Goal: Task Accomplishment & Management: Complete application form

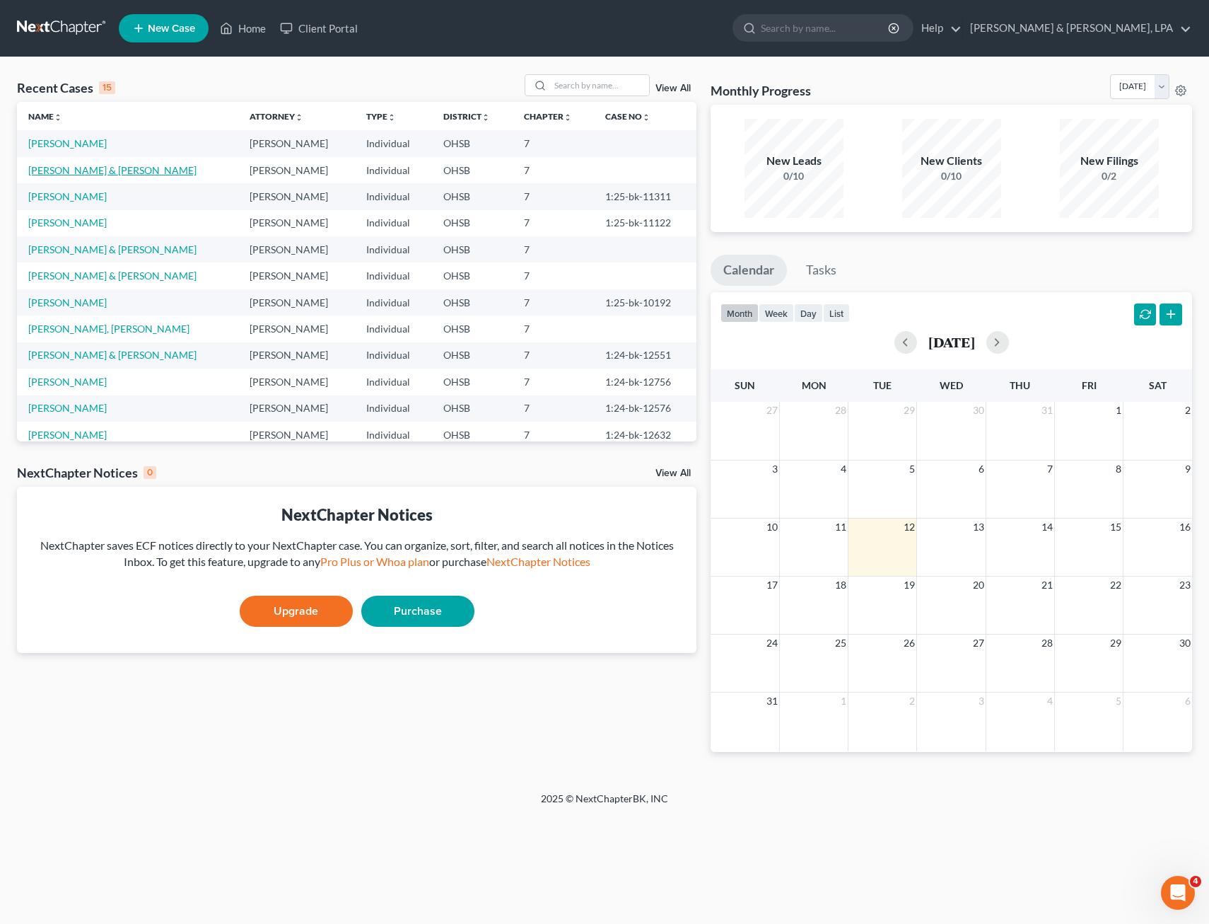
click at [102, 166] on link "[PERSON_NAME] & [PERSON_NAME]" at bounding box center [112, 170] width 168 height 12
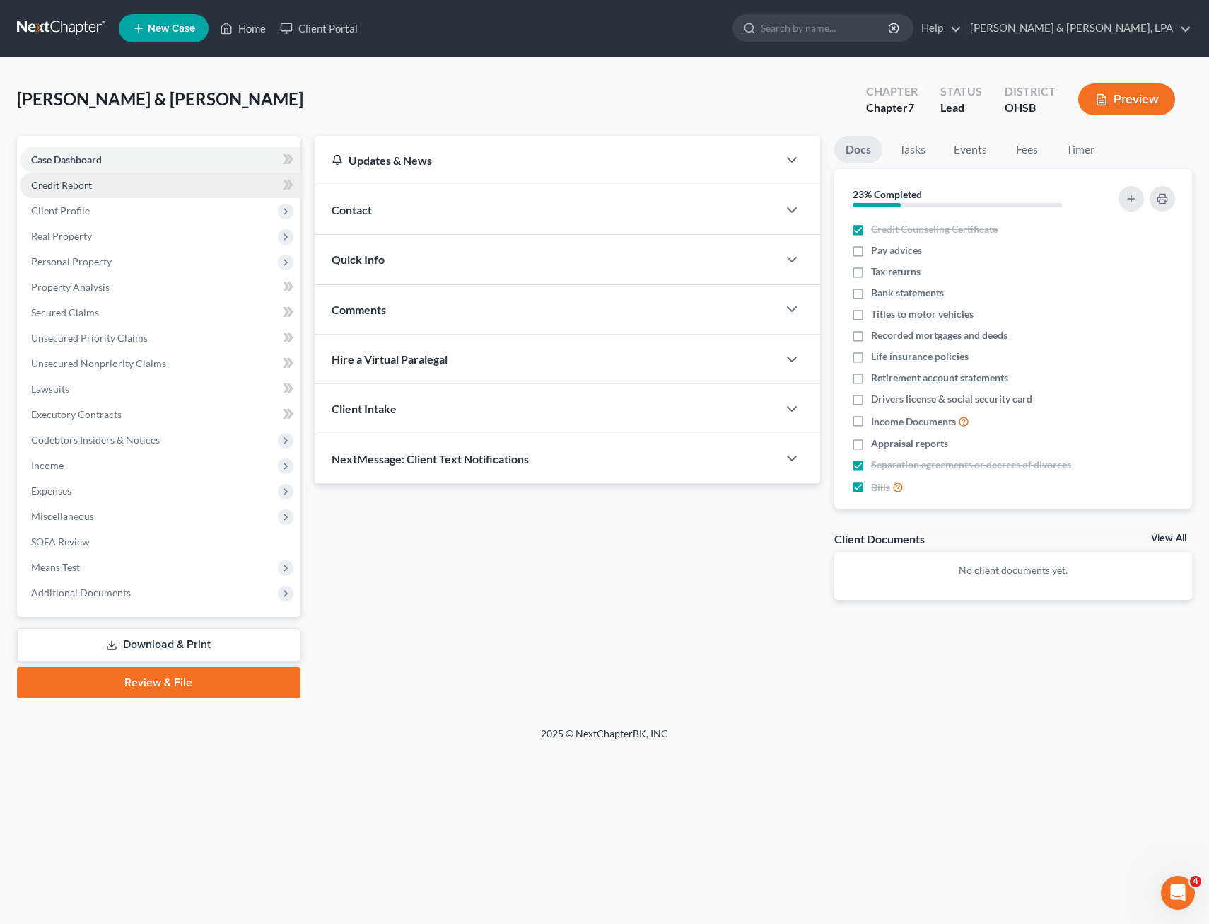
click at [72, 185] on span "Credit Report" at bounding box center [61, 185] width 61 height 12
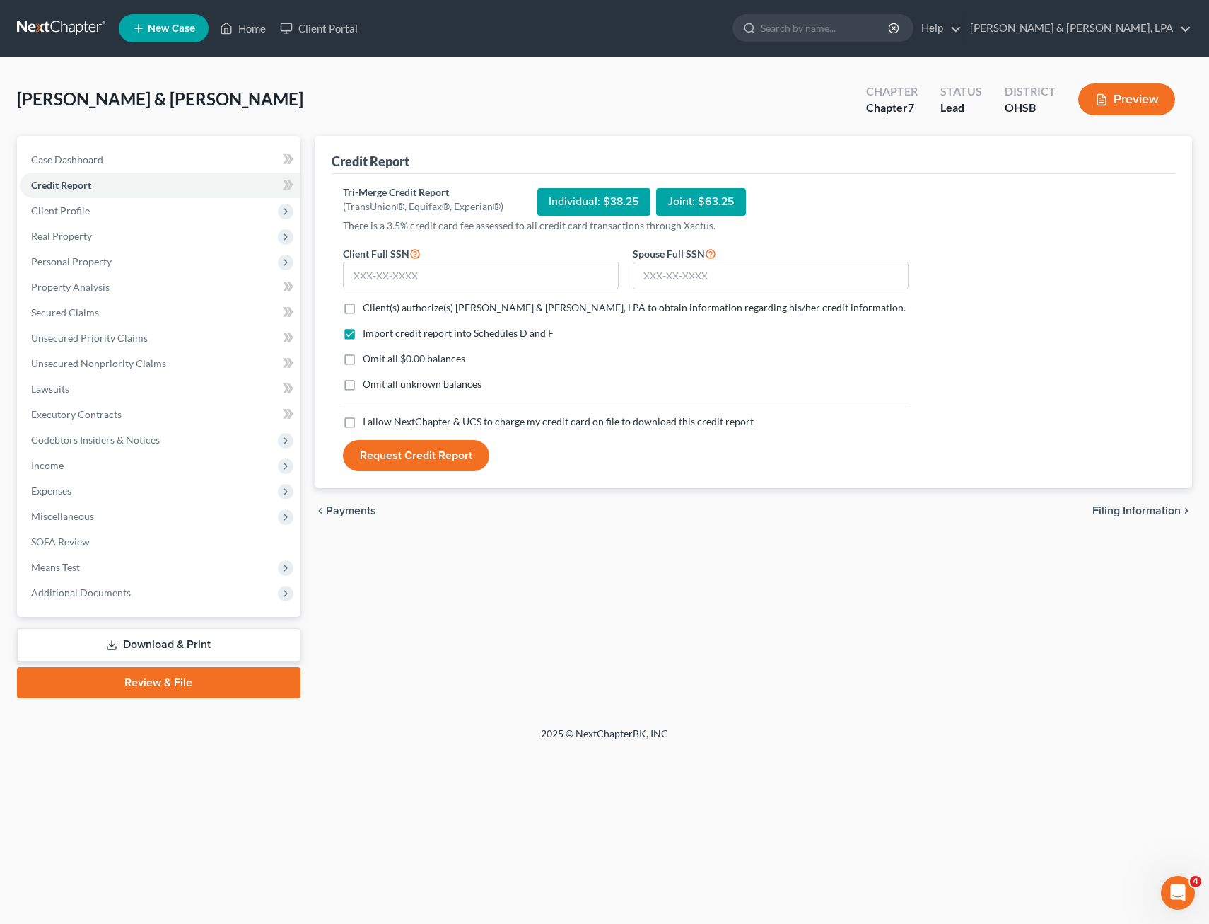
click at [363, 308] on label "Client(s) authorize(s) [PERSON_NAME] & [PERSON_NAME], LPA to obtain information…" at bounding box center [634, 308] width 543 height 14
click at [369, 308] on input "Client(s) authorize(s) [PERSON_NAME] & [PERSON_NAME], LPA to obtain information…" at bounding box center [373, 305] width 9 height 9
checkbox input "true"
click at [363, 360] on label "Omit all $0.00 balances" at bounding box center [414, 359] width 103 height 14
click at [369, 360] on input "Omit all $0.00 balances" at bounding box center [373, 356] width 9 height 9
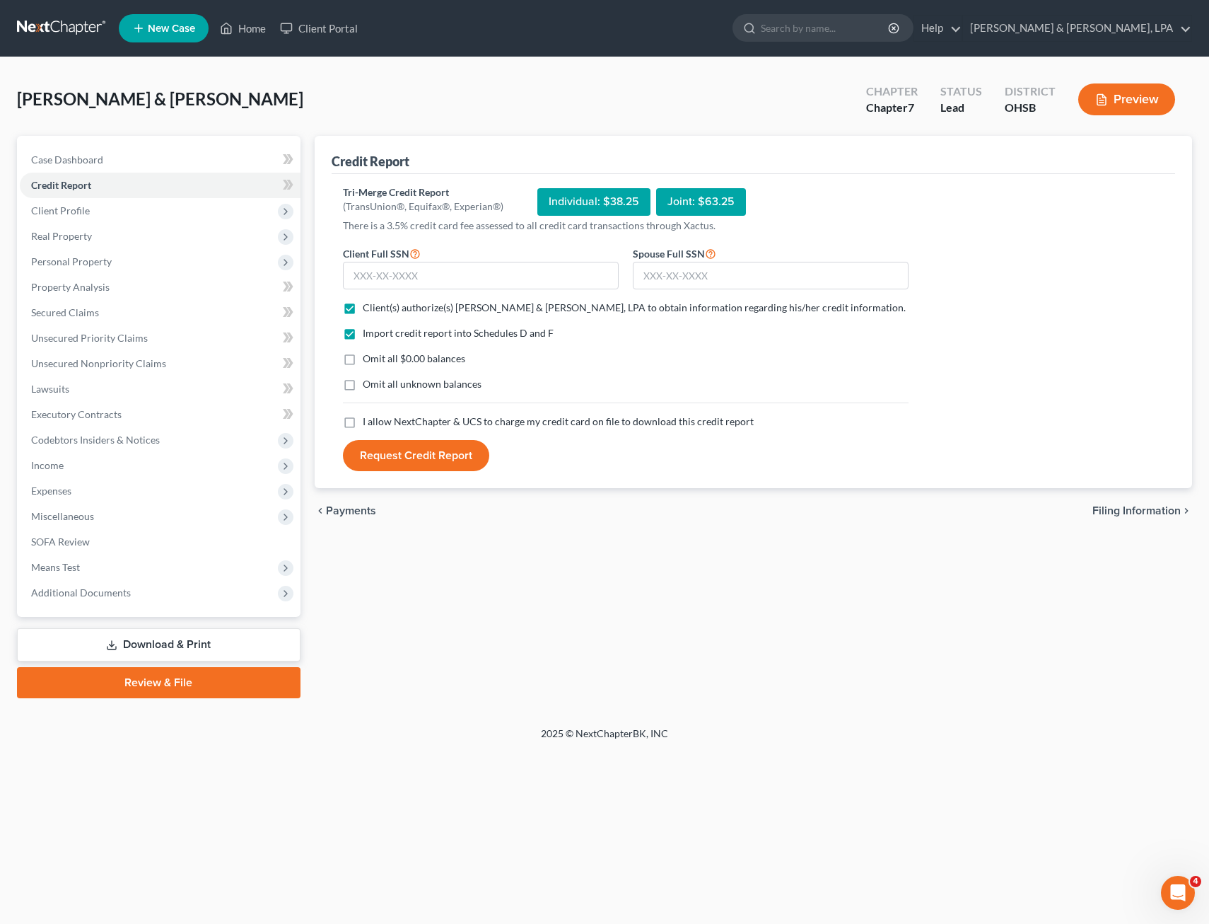
checkbox input "true"
click at [363, 422] on label "I allow NextChapter & UCS to charge my credit card on file to download this cre…" at bounding box center [558, 421] width 391 height 14
click at [369, 422] on input "I allow NextChapter & UCS to charge my credit card on file to download this cre…" at bounding box center [373, 418] width 9 height 9
checkbox input "true"
click at [400, 276] on input "text" at bounding box center [481, 276] width 276 height 28
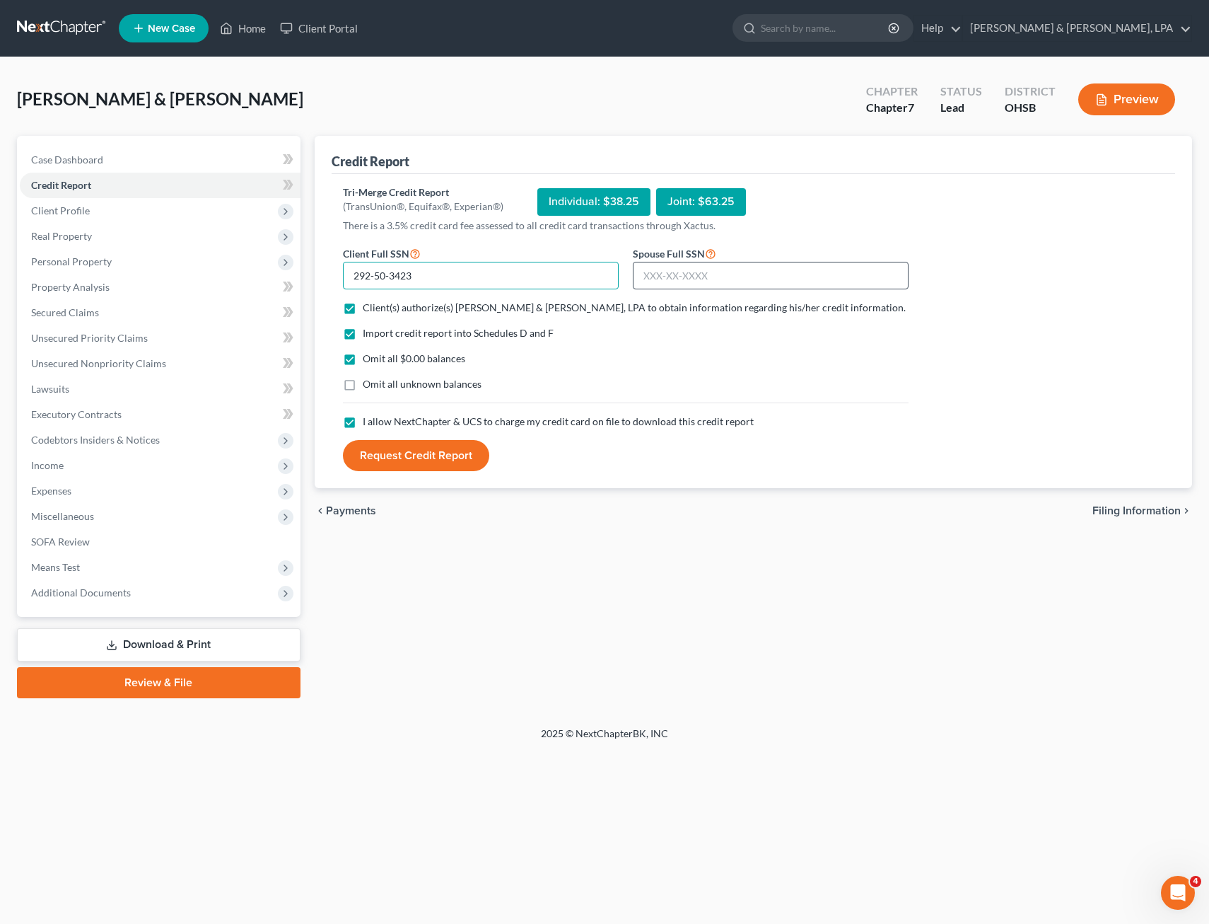
type input "292-50-3423"
click at [718, 282] on input "text" at bounding box center [771, 276] width 276 height 28
type input "276-82-9446"
click at [414, 458] on button "Request Credit Report" at bounding box center [416, 455] width 146 height 31
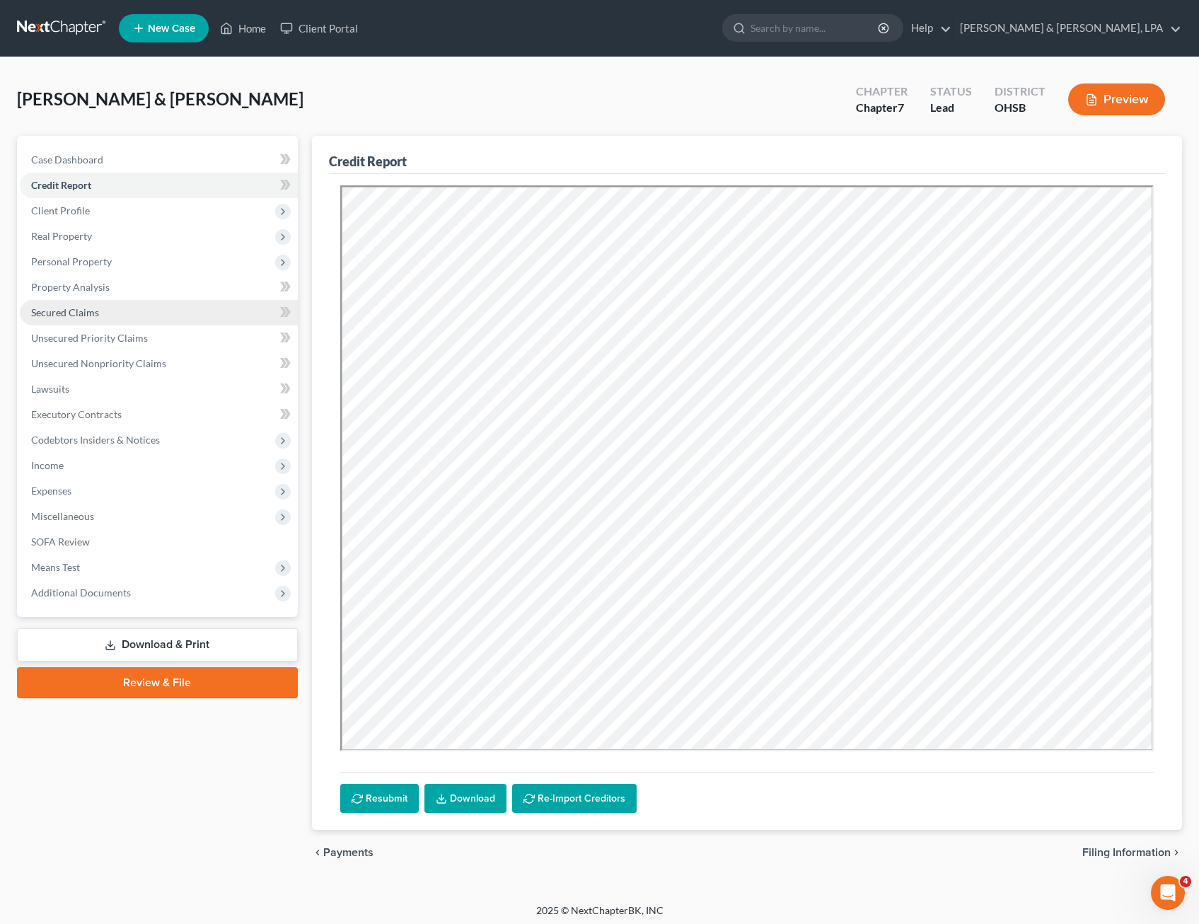
click at [105, 314] on link "Secured Claims" at bounding box center [159, 312] width 278 height 25
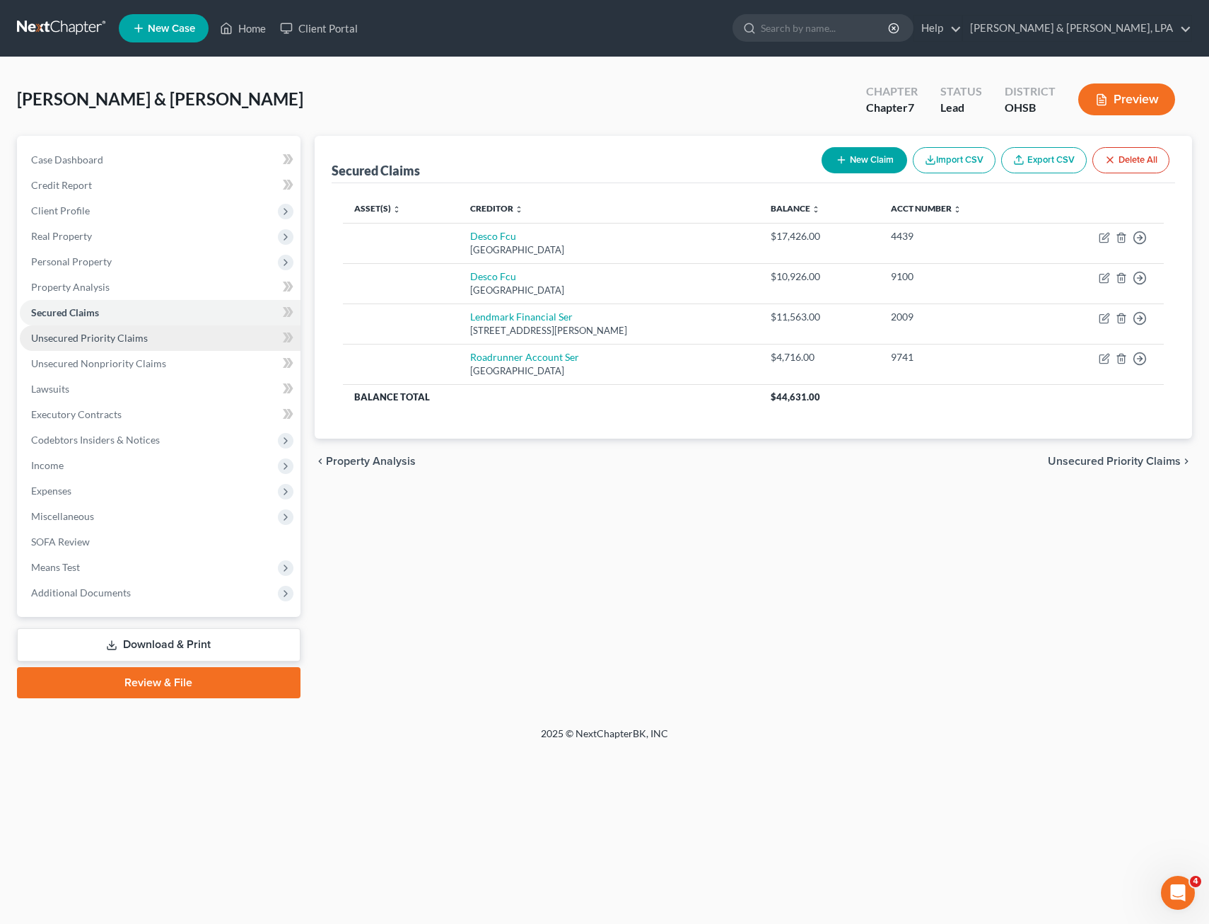
click at [103, 342] on span "Unsecured Priority Claims" at bounding box center [89, 338] width 117 height 12
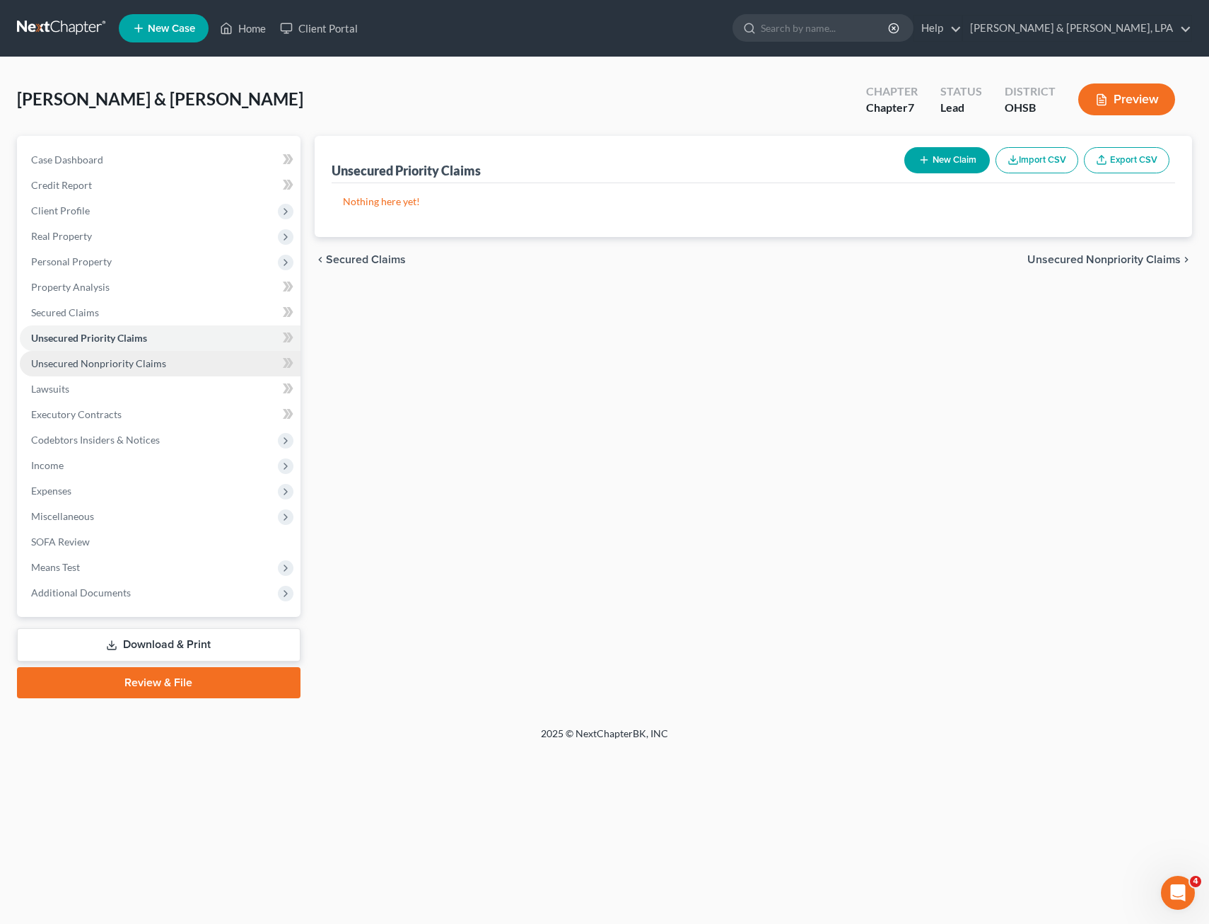
click at [108, 364] on span "Unsecured Nonpriority Claims" at bounding box center [98, 363] width 135 height 12
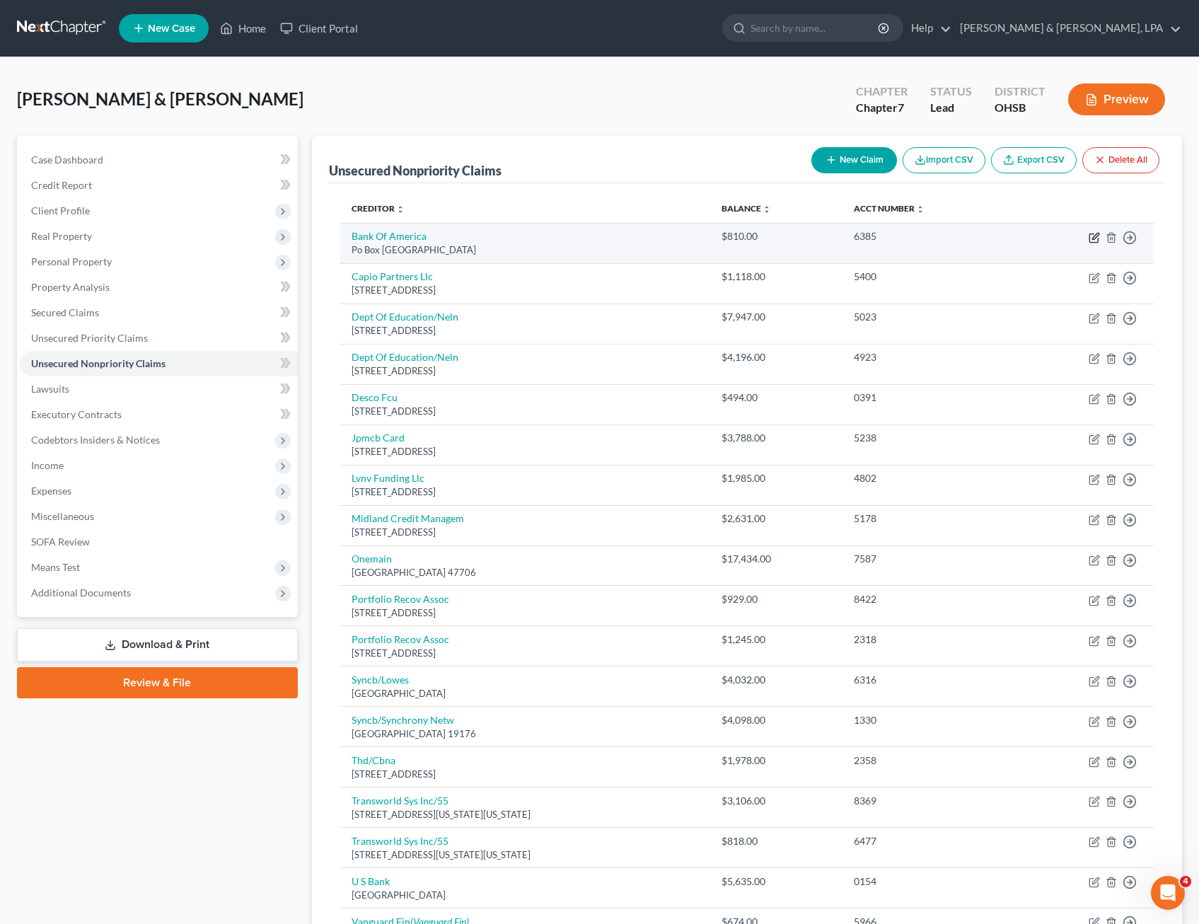
click at [1094, 234] on icon "button" at bounding box center [1094, 237] width 11 height 11
select select "45"
select select "2"
select select "0"
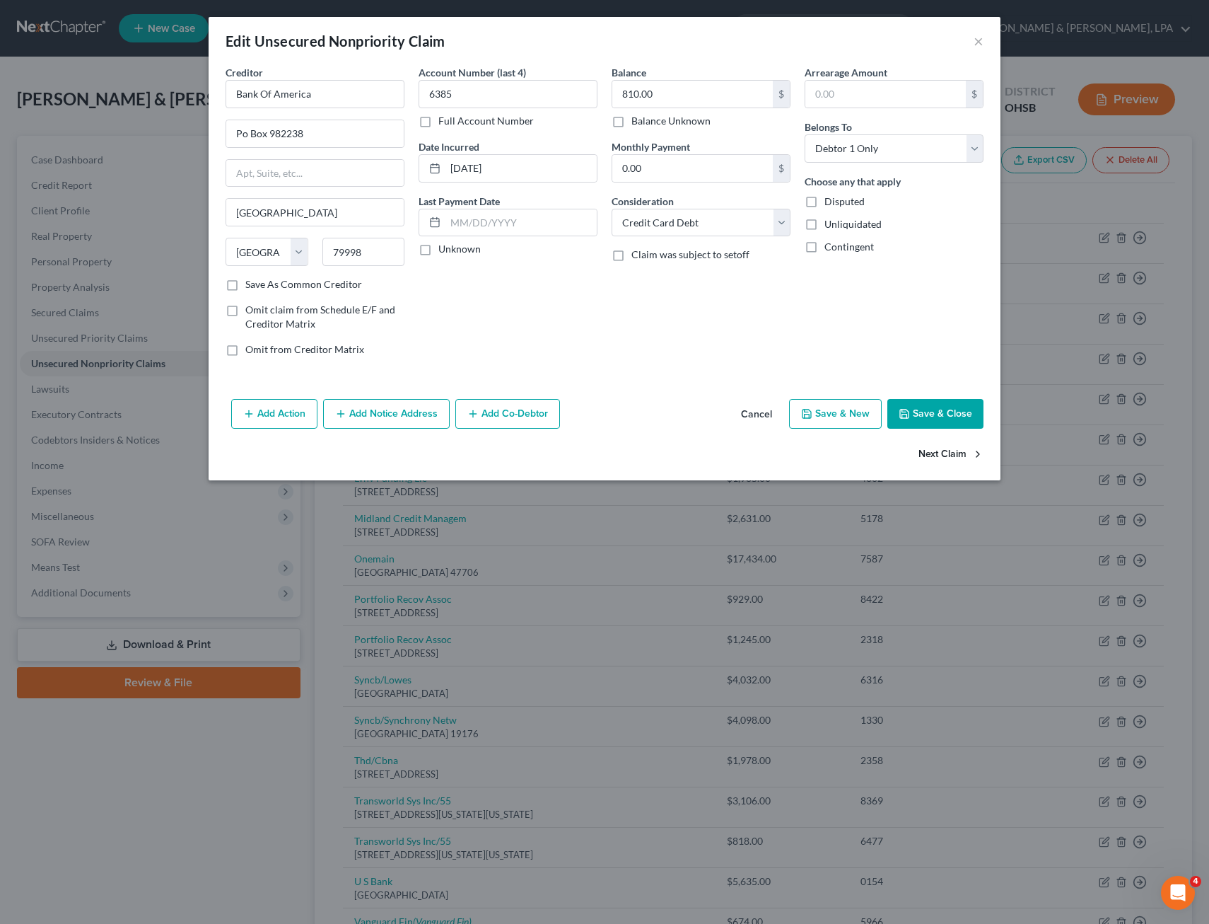
click at [957, 454] on button "Next Claim" at bounding box center [951, 455] width 65 height 30
select select "45"
select select "1"
click at [951, 452] on button "Next Claim" at bounding box center [951, 455] width 65 height 30
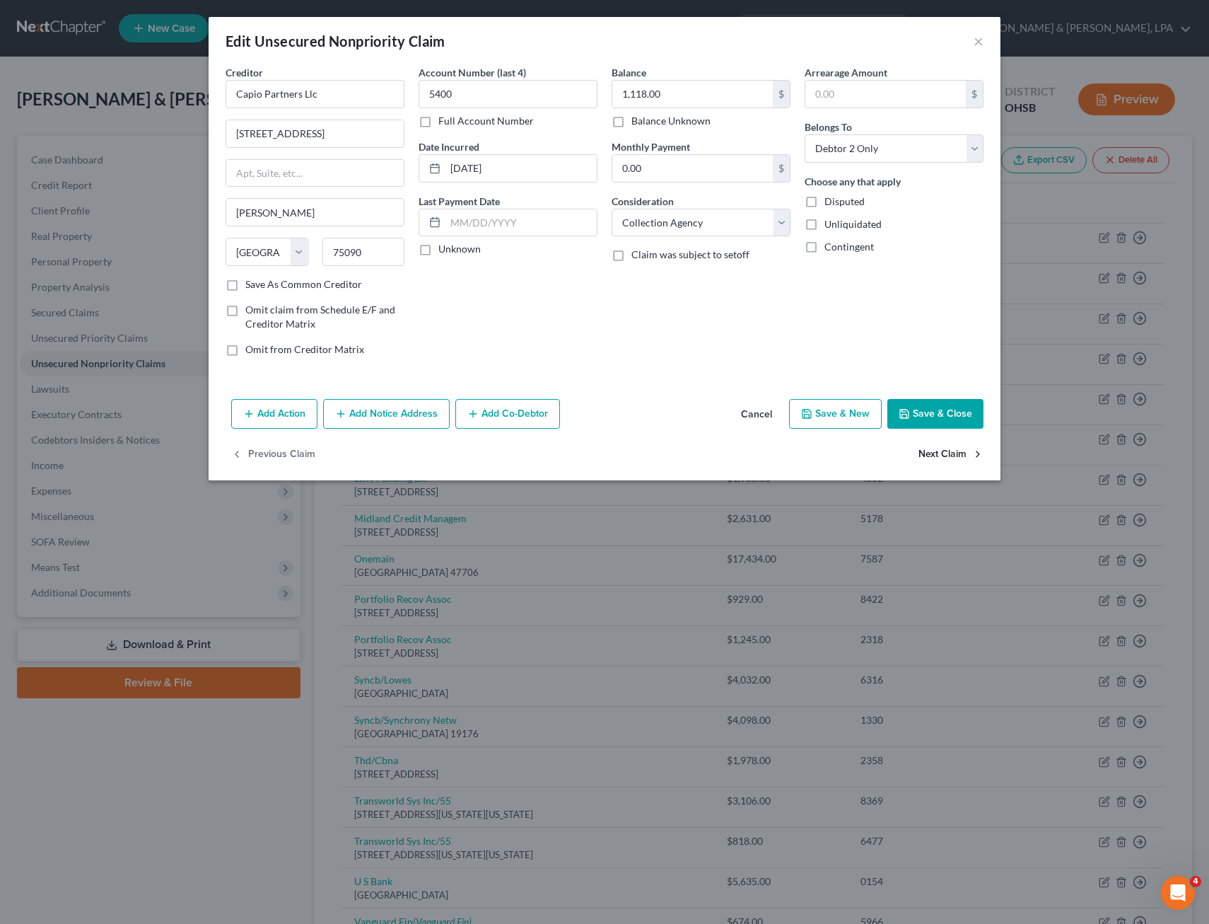
select select "30"
select select "17"
select select "0"
click at [951, 452] on button "Next Claim" at bounding box center [951, 455] width 65 height 30
select select "30"
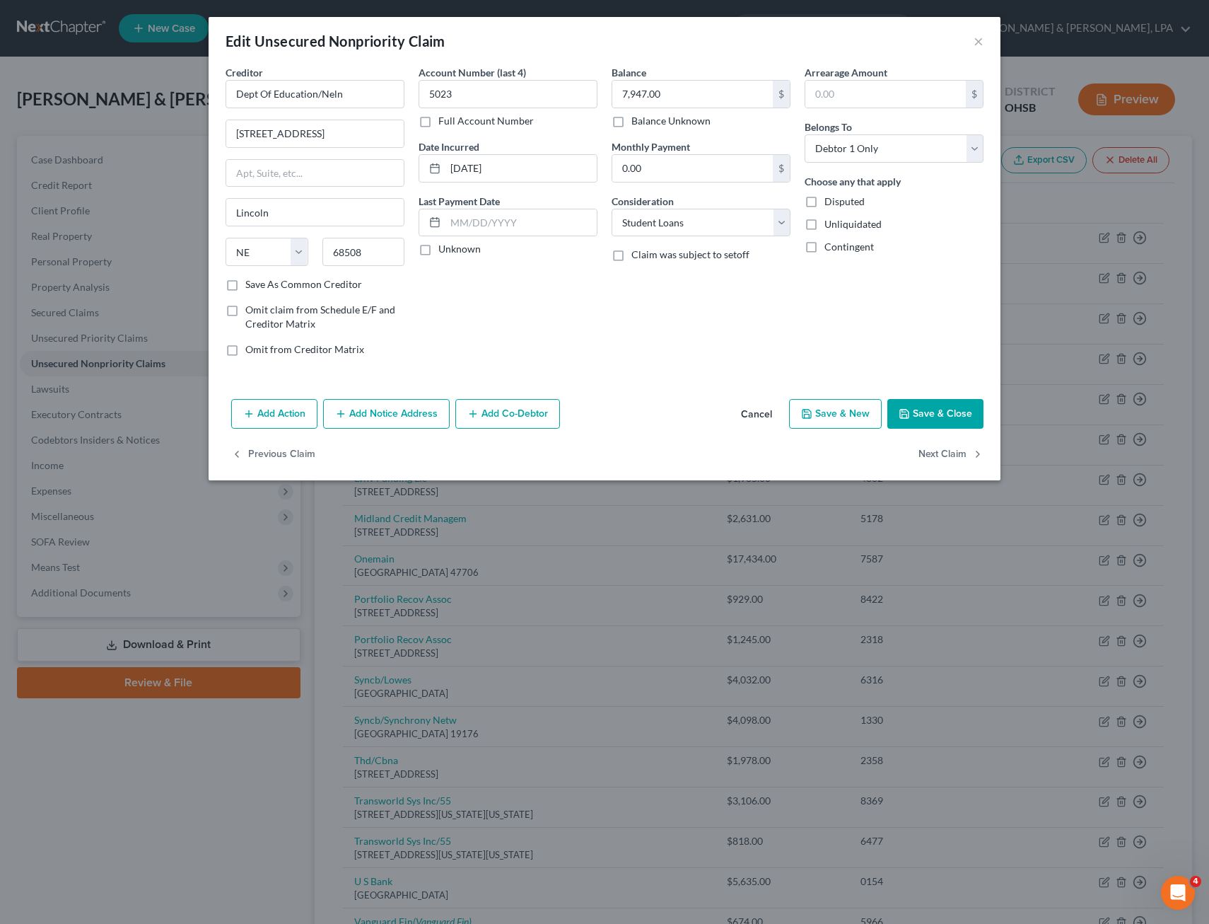
select select "17"
select select "0"
click at [951, 452] on button "Next Claim" at bounding box center [951, 455] width 65 height 30
select select "36"
select select "2"
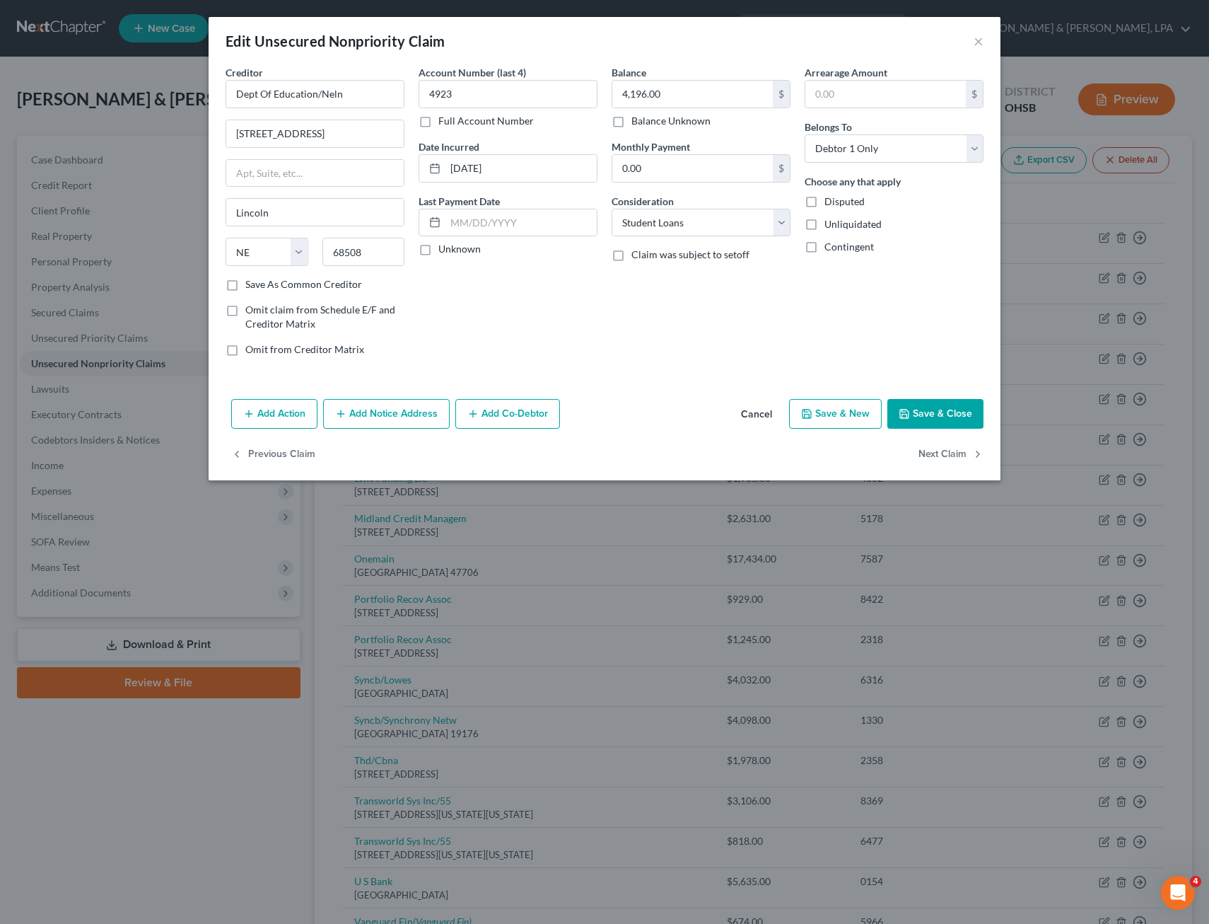
select select "2"
click at [951, 452] on button "Next Claim" at bounding box center [951, 455] width 65 height 30
select select "7"
select select "2"
select select "0"
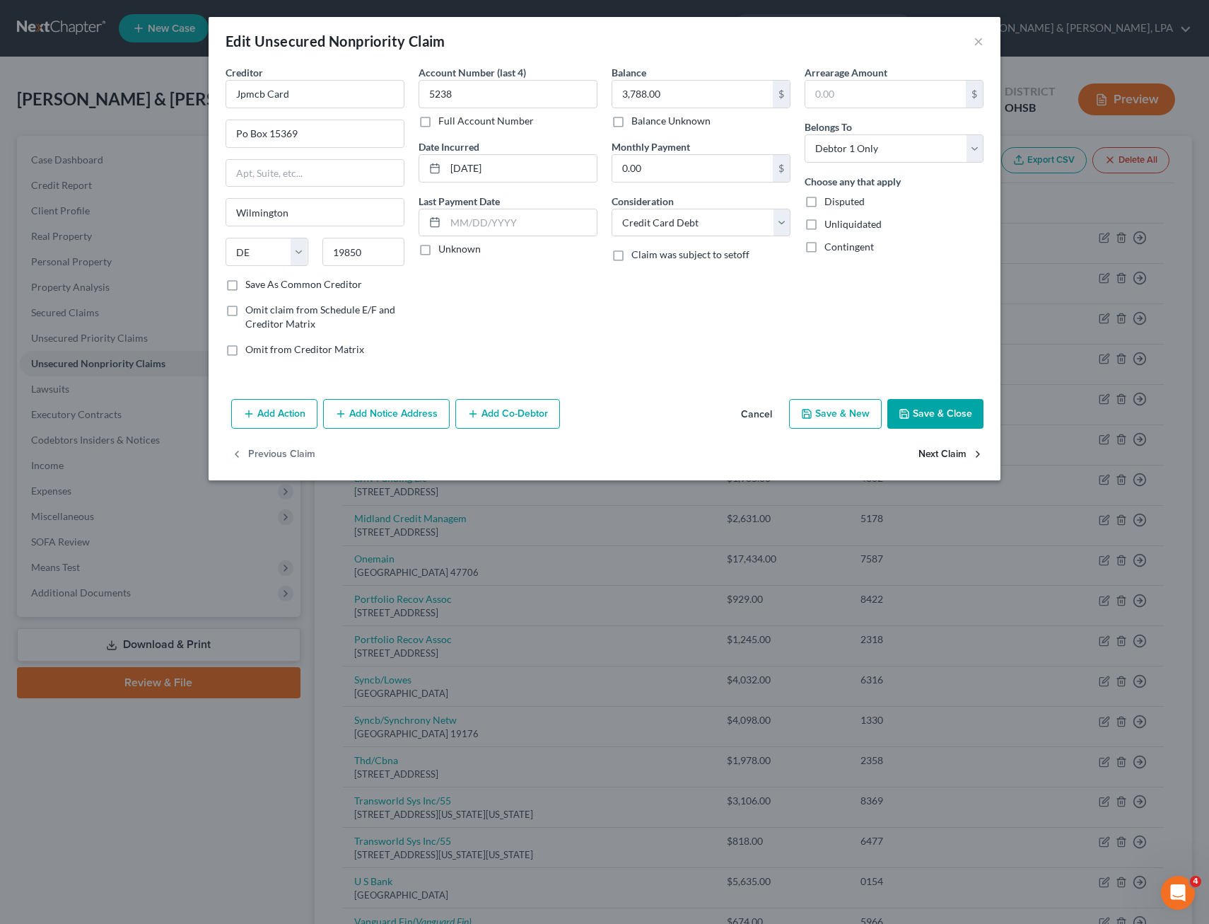
click at [951, 452] on button "Next Claim" at bounding box center [951, 455] width 65 height 30
select select "42"
select select "0"
click at [784, 225] on select "Select Cable / Satellite Services Collection Agency Credit Card Debt Debt Couns…" at bounding box center [701, 223] width 179 height 28
select select "2"
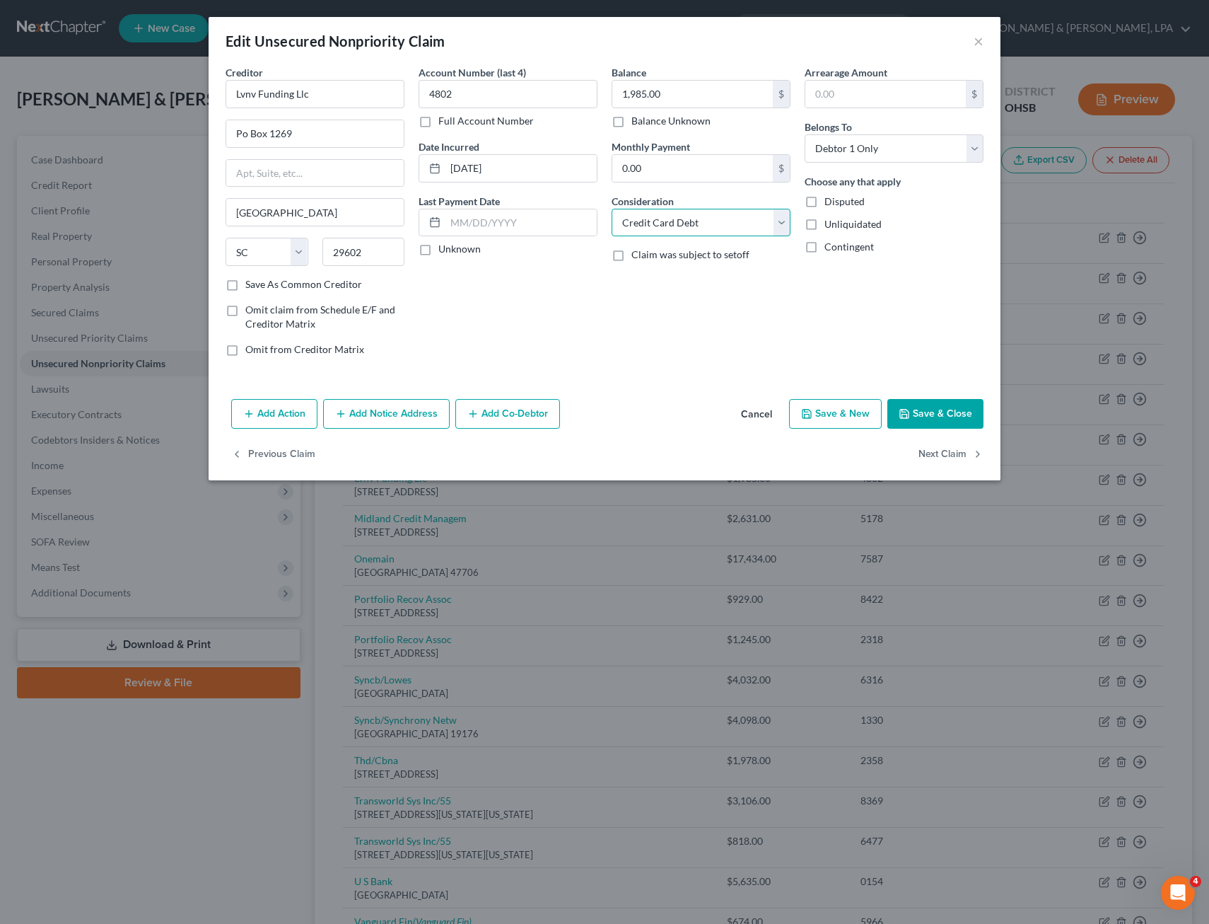
click at [612, 209] on select "Select Cable / Satellite Services Collection Agency Credit Card Debt Debt Couns…" at bounding box center [701, 223] width 179 height 28
click at [946, 454] on button "Next Claim" at bounding box center [951, 455] width 65 height 30
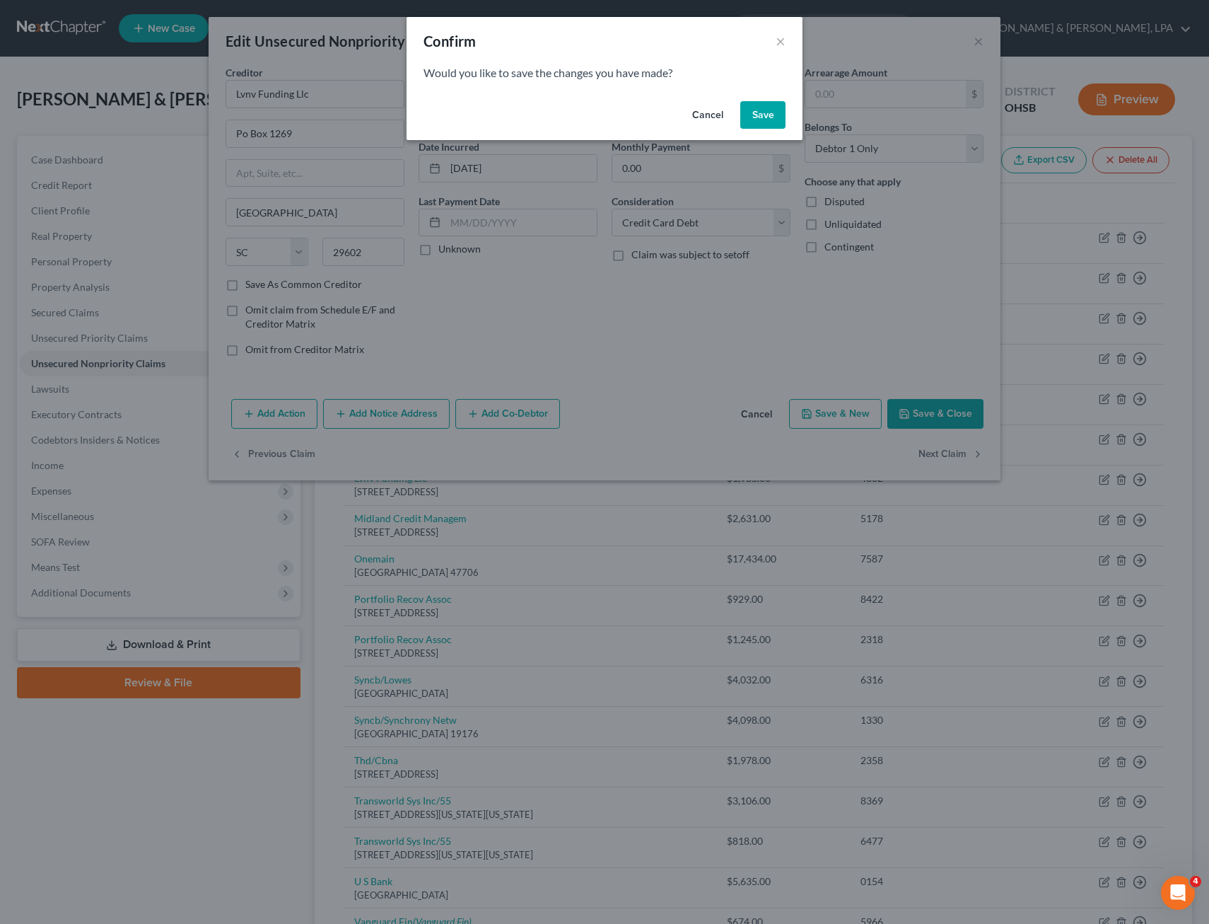
click at [772, 115] on button "Save" at bounding box center [763, 115] width 45 height 28
select select "23"
select select "0"
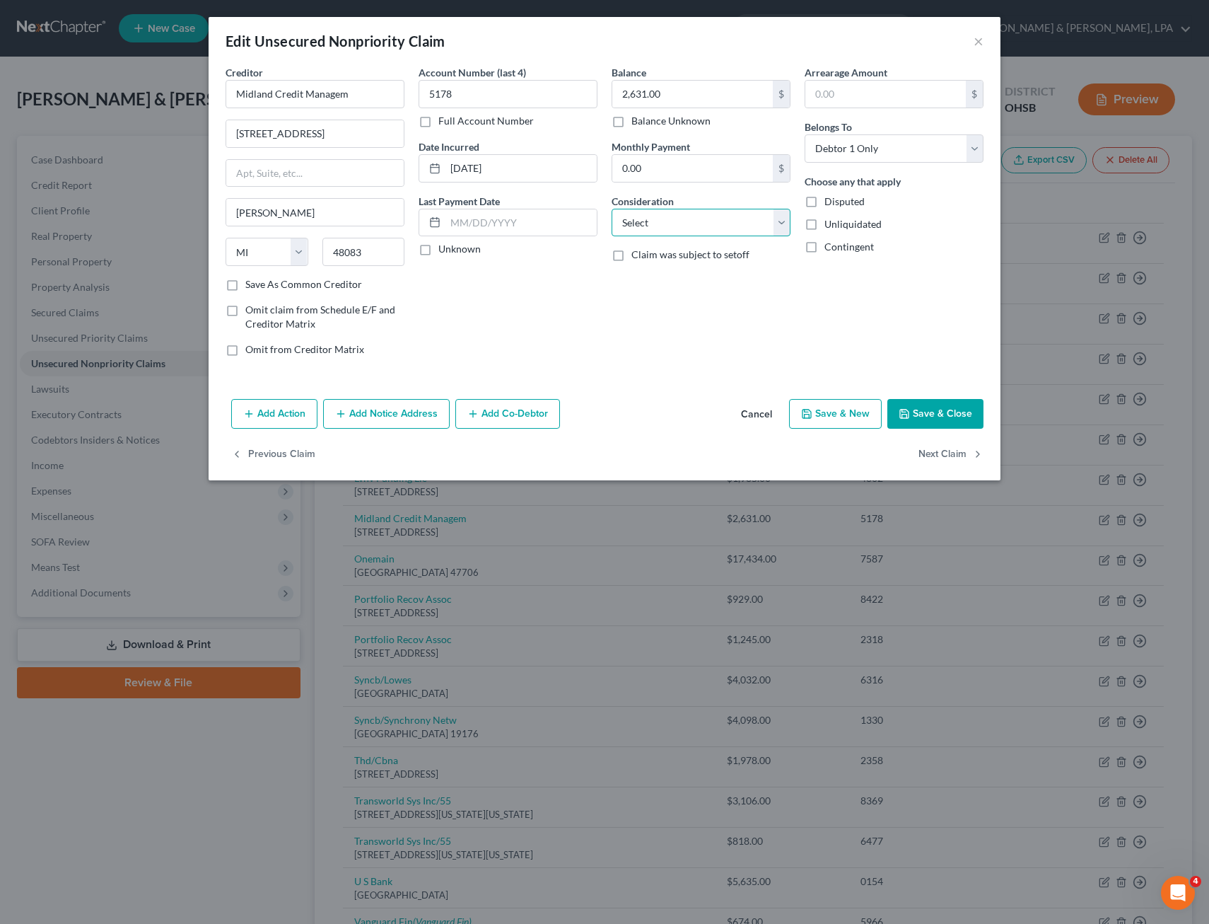
click at [782, 224] on select "Select Cable / Satellite Services Collection Agency Credit Card Debt Debt Couns…" at bounding box center [701, 223] width 179 height 28
select select "1"
click at [612, 209] on select "Select Cable / Satellite Services Collection Agency Credit Card Debt Debt Couns…" at bounding box center [701, 223] width 179 height 28
click at [942, 410] on button "Save & Close" at bounding box center [936, 414] width 96 height 30
type input "0"
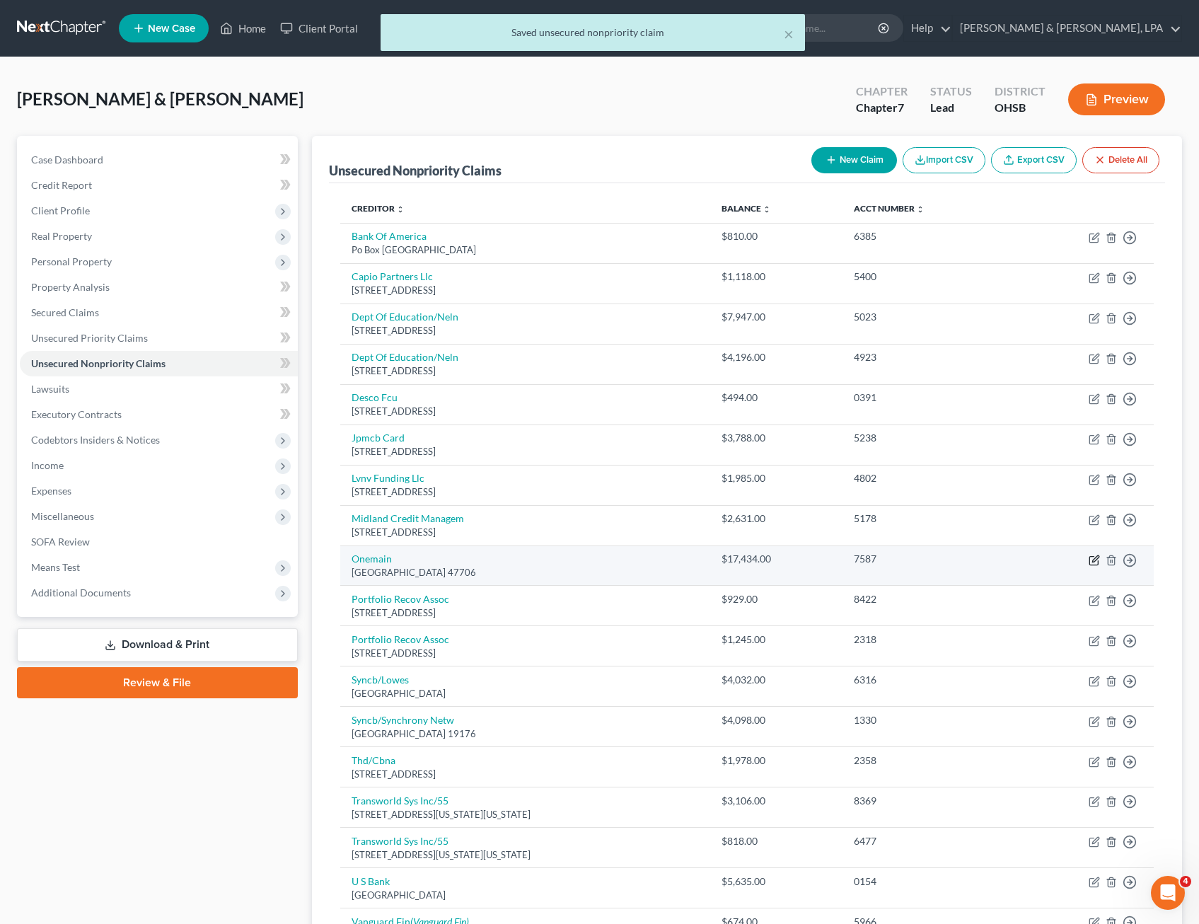
click at [1093, 559] on icon "button" at bounding box center [1095, 558] width 6 height 6
select select "15"
select select "2"
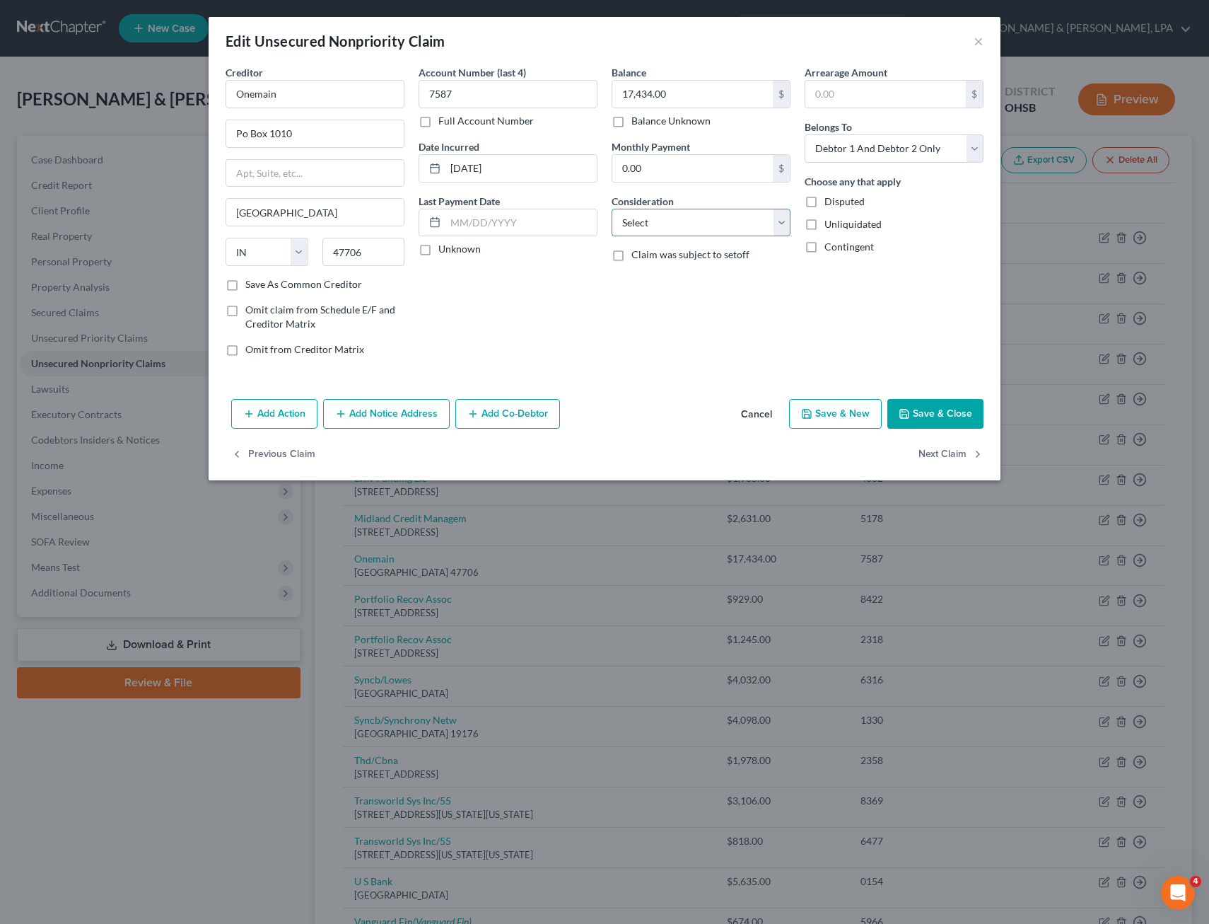
click at [784, 220] on select "Select Cable / Satellite Services Collection Agency Credit Card Debt Debt Couns…" at bounding box center [701, 223] width 179 height 28
select select "2"
click at [612, 209] on select "Select Cable / Satellite Services Collection Agency Credit Card Debt Debt Couns…" at bounding box center [701, 223] width 179 height 28
click at [935, 453] on button "Next Claim" at bounding box center [951, 455] width 65 height 30
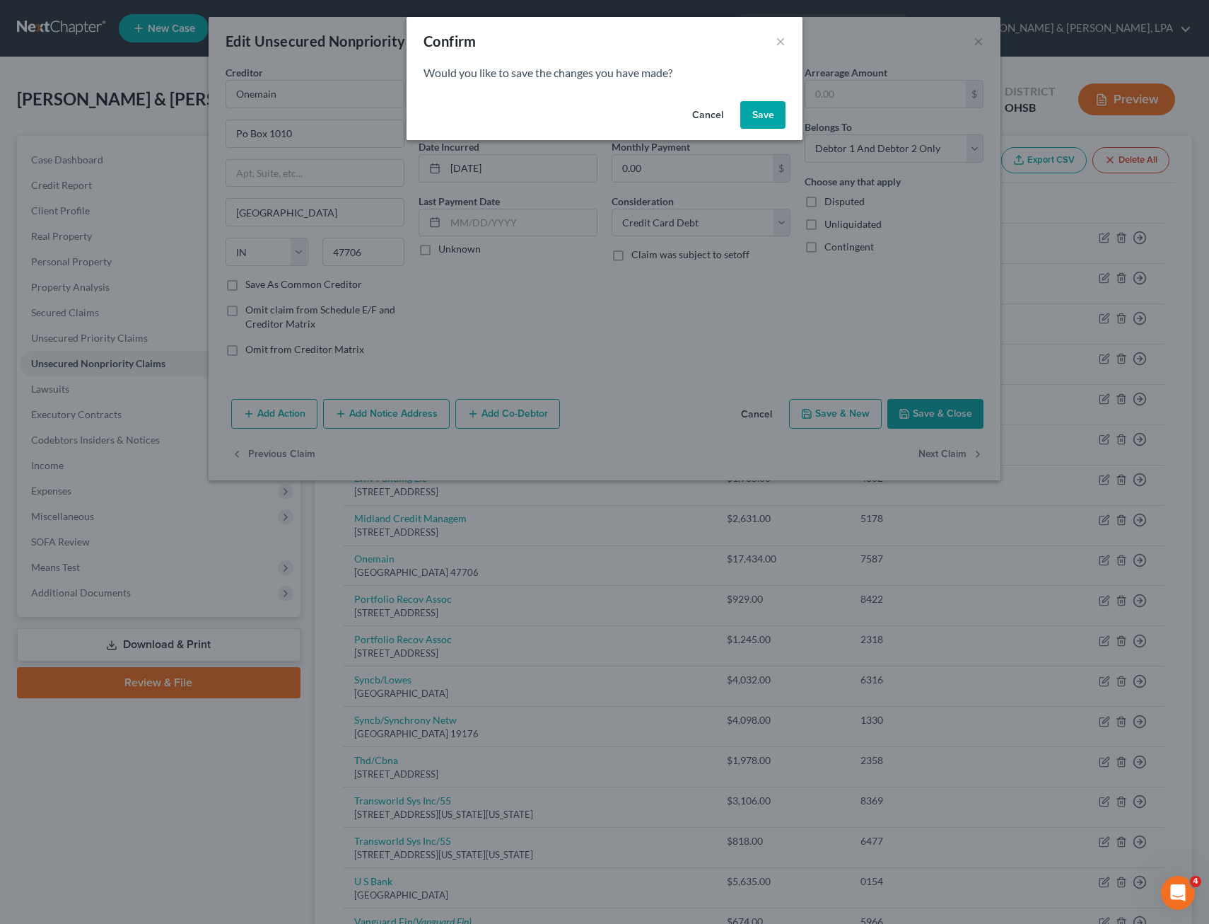
click at [756, 115] on button "Save" at bounding box center [763, 115] width 45 height 28
select select "48"
select select "0"
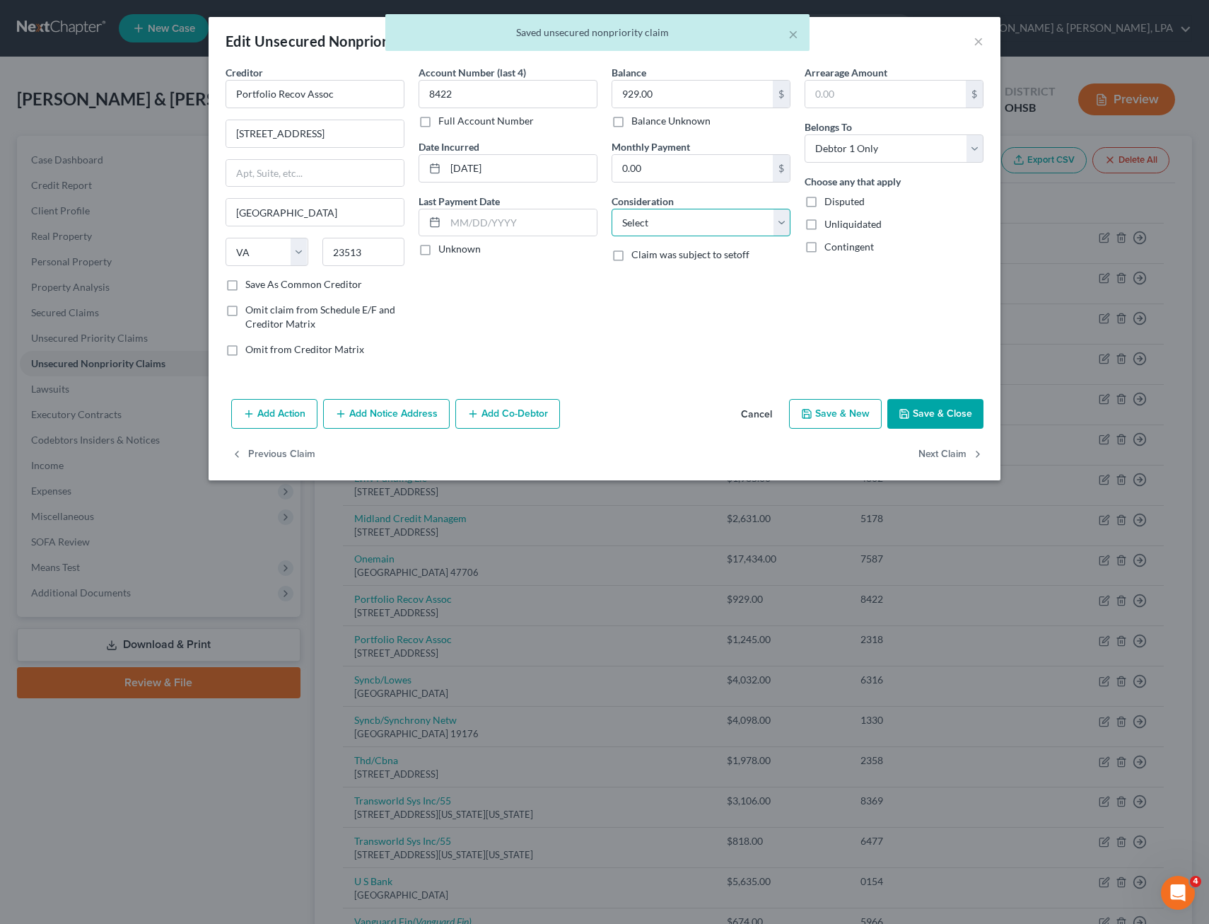
click at [785, 226] on select "Select Cable / Satellite Services Collection Agency Credit Card Debt Debt Couns…" at bounding box center [701, 223] width 179 height 28
select select "1"
click at [612, 209] on select "Select Cable / Satellite Services Collection Agency Credit Card Debt Debt Couns…" at bounding box center [701, 223] width 179 height 28
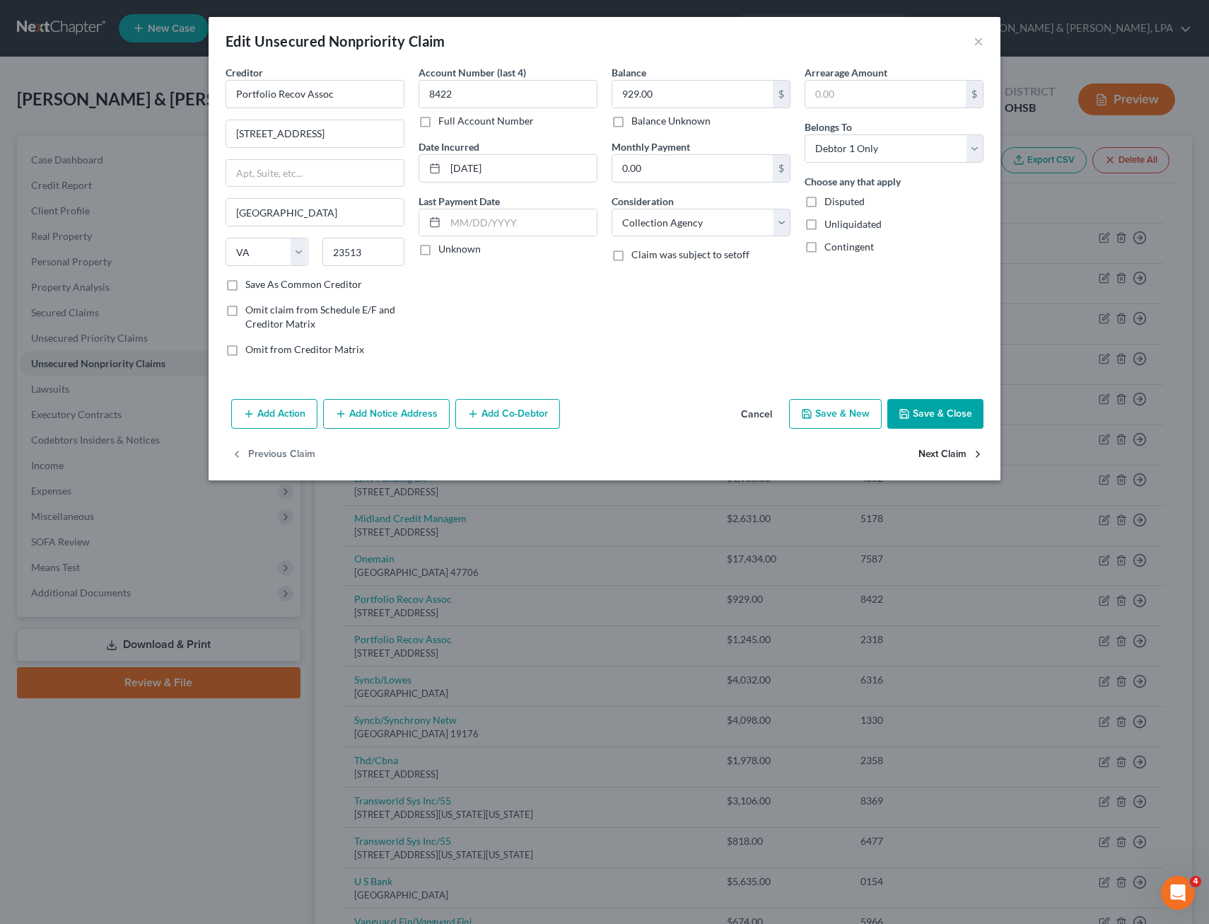
click at [947, 453] on button "Next Claim" at bounding box center [951, 455] width 65 height 30
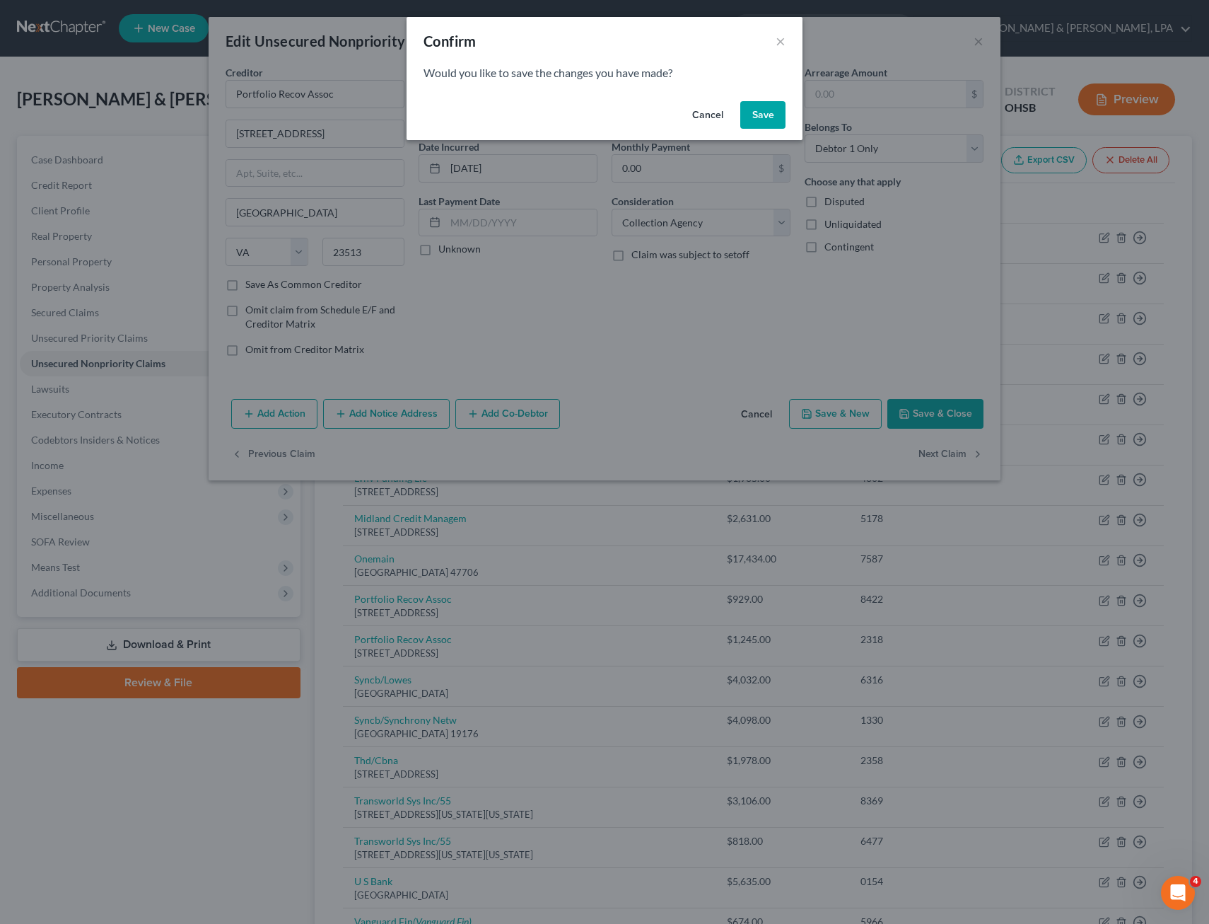
click at [754, 115] on button "Save" at bounding box center [763, 115] width 45 height 28
select select "48"
select select "1"
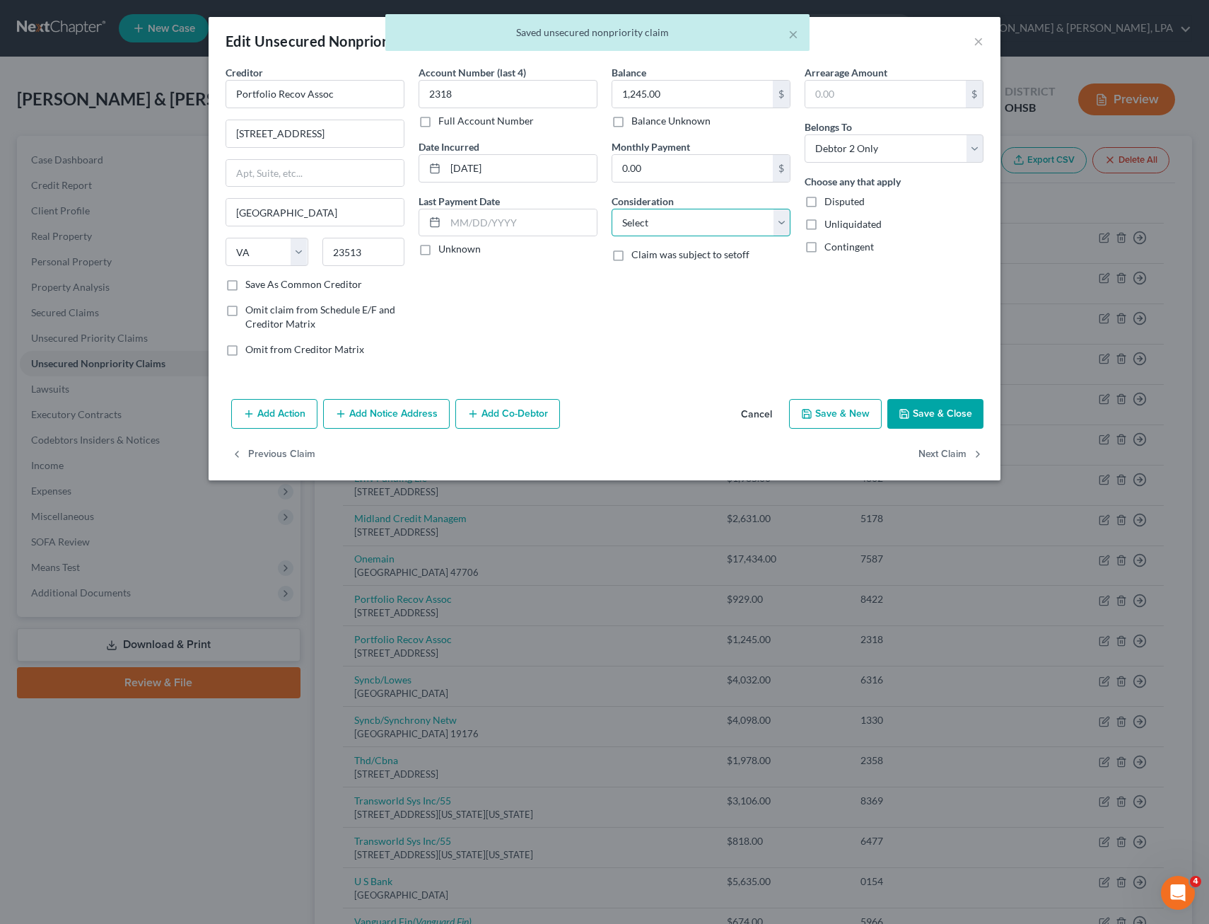
click at [780, 219] on select "Select Cable / Satellite Services Collection Agency Credit Card Debt Debt Couns…" at bounding box center [701, 223] width 179 height 28
select select "1"
click at [612, 209] on select "Select Cable / Satellite Services Collection Agency Credit Card Debt Debt Couns…" at bounding box center [701, 223] width 179 height 28
click at [942, 456] on button "Next Claim" at bounding box center [951, 455] width 65 height 30
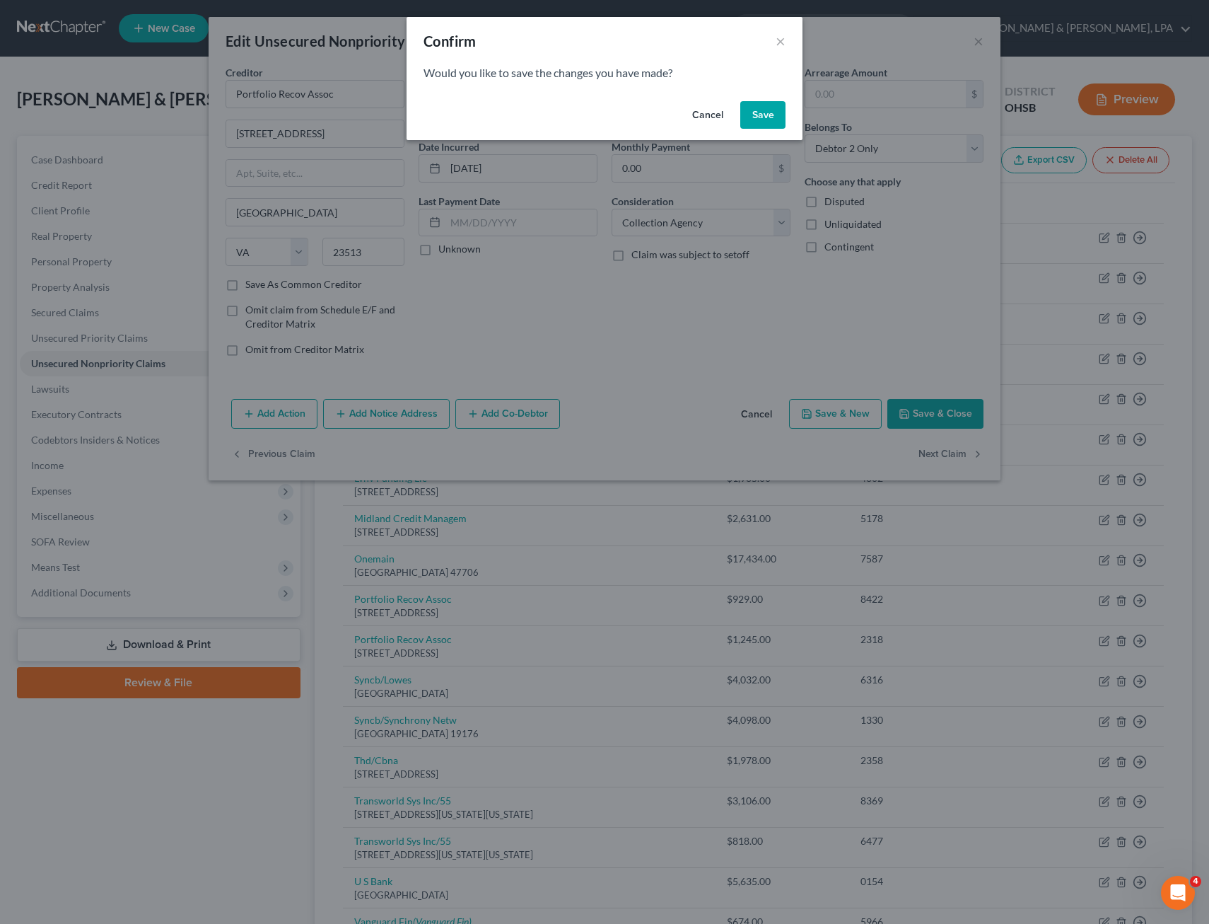
click at [773, 105] on button "Save" at bounding box center [763, 115] width 45 height 28
select select "39"
select select "1"
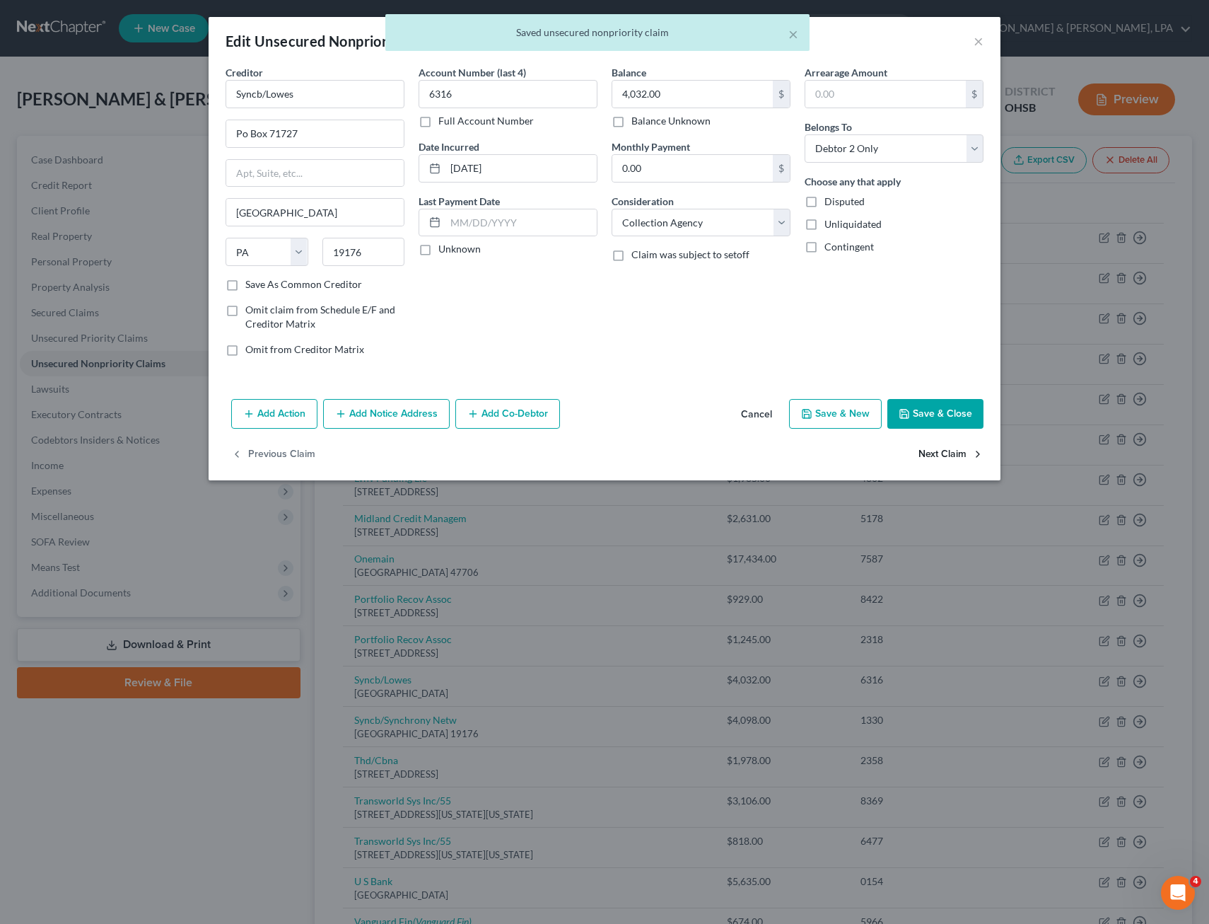
click at [944, 452] on button "Next Claim" at bounding box center [951, 455] width 65 height 30
select select "39"
select select "1"
select select "0"
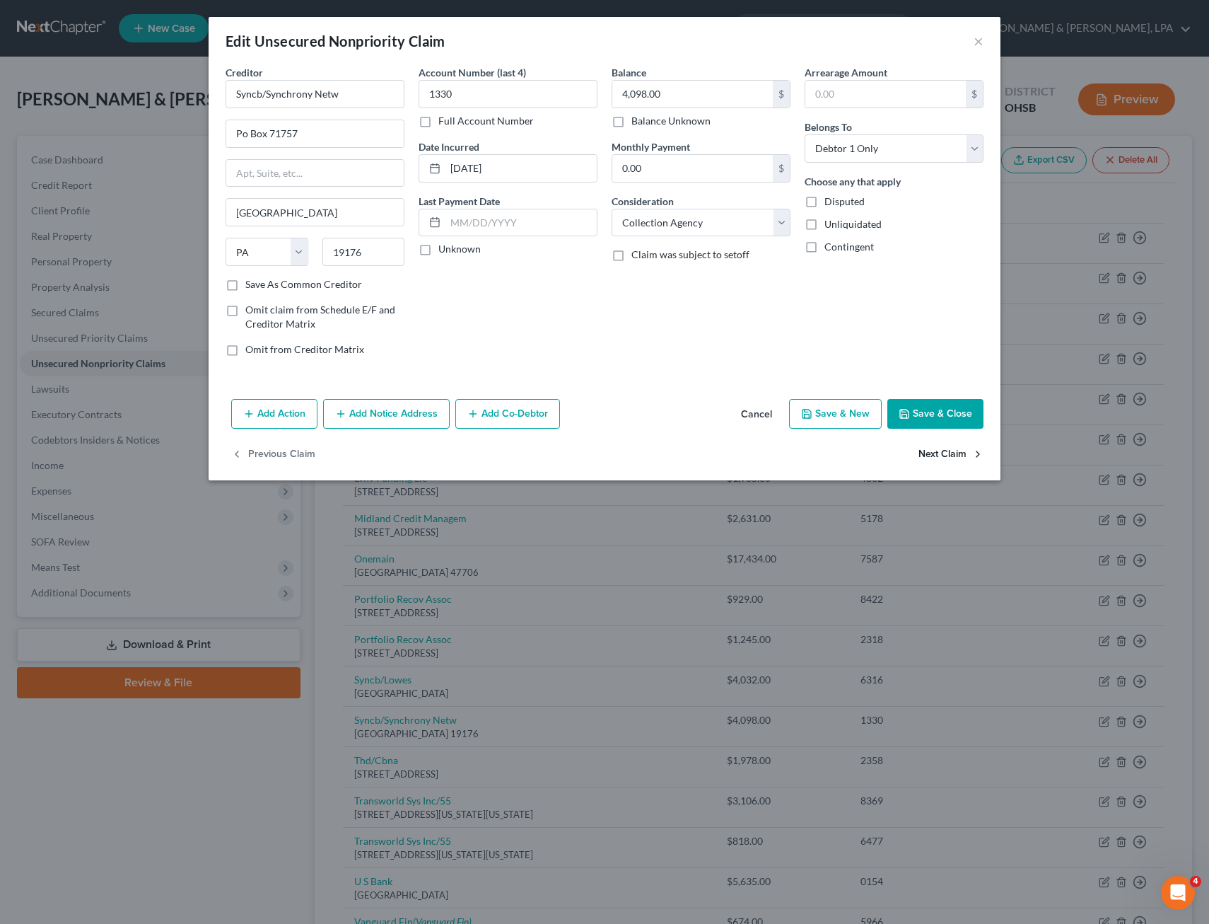
click at [944, 452] on button "Next Claim" at bounding box center [951, 455] width 65 height 30
select select "43"
select select "2"
select select "0"
click at [944, 452] on button "Next Claim" at bounding box center [951, 455] width 65 height 30
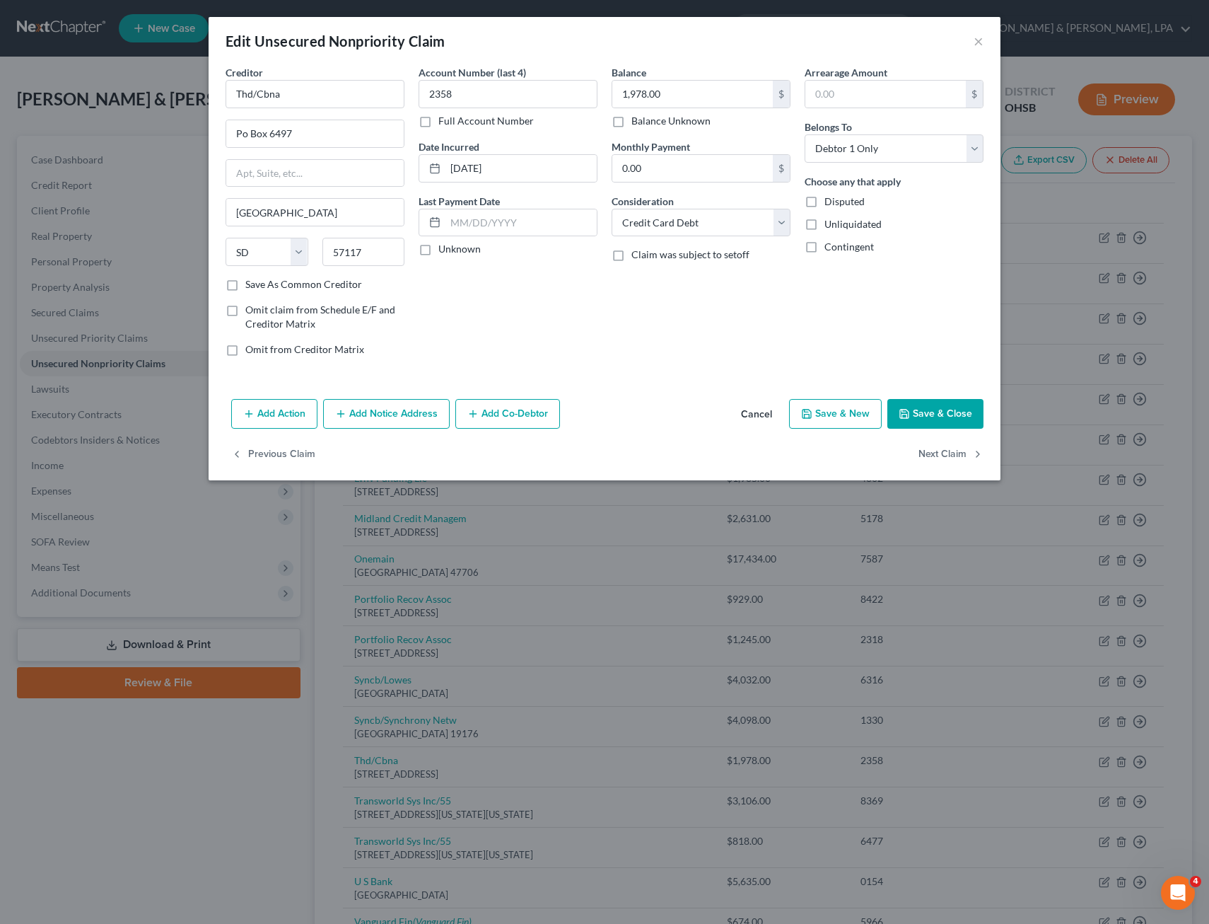
select select "39"
select select "1"
click at [944, 452] on button "Next Claim" at bounding box center [951, 455] width 65 height 30
select select "39"
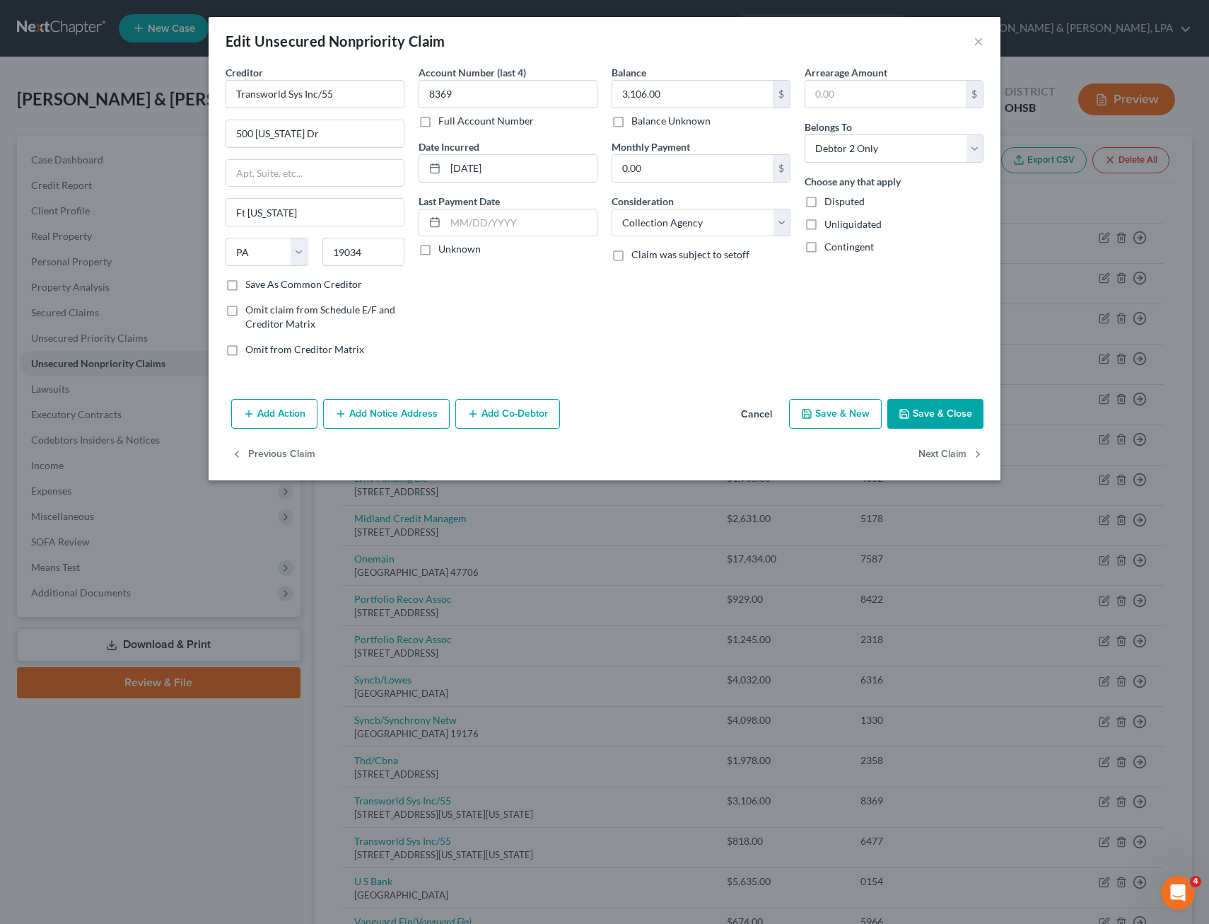
select select "1"
click at [944, 452] on button "Next Claim" at bounding box center [951, 455] width 65 height 30
select select "26"
select select "2"
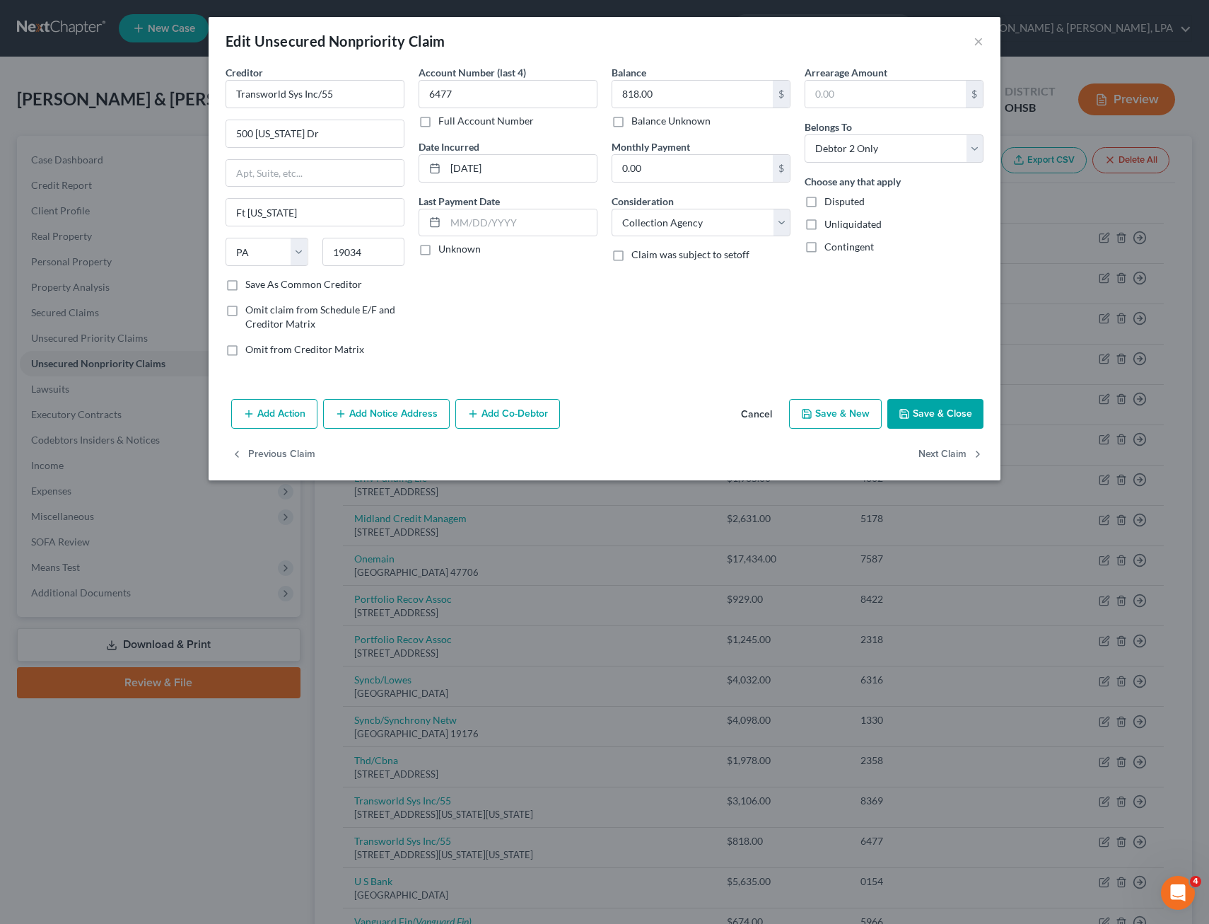
select select "1"
click at [944, 452] on button "Next Claim" at bounding box center [951, 455] width 65 height 30
select select "51"
select select "0"
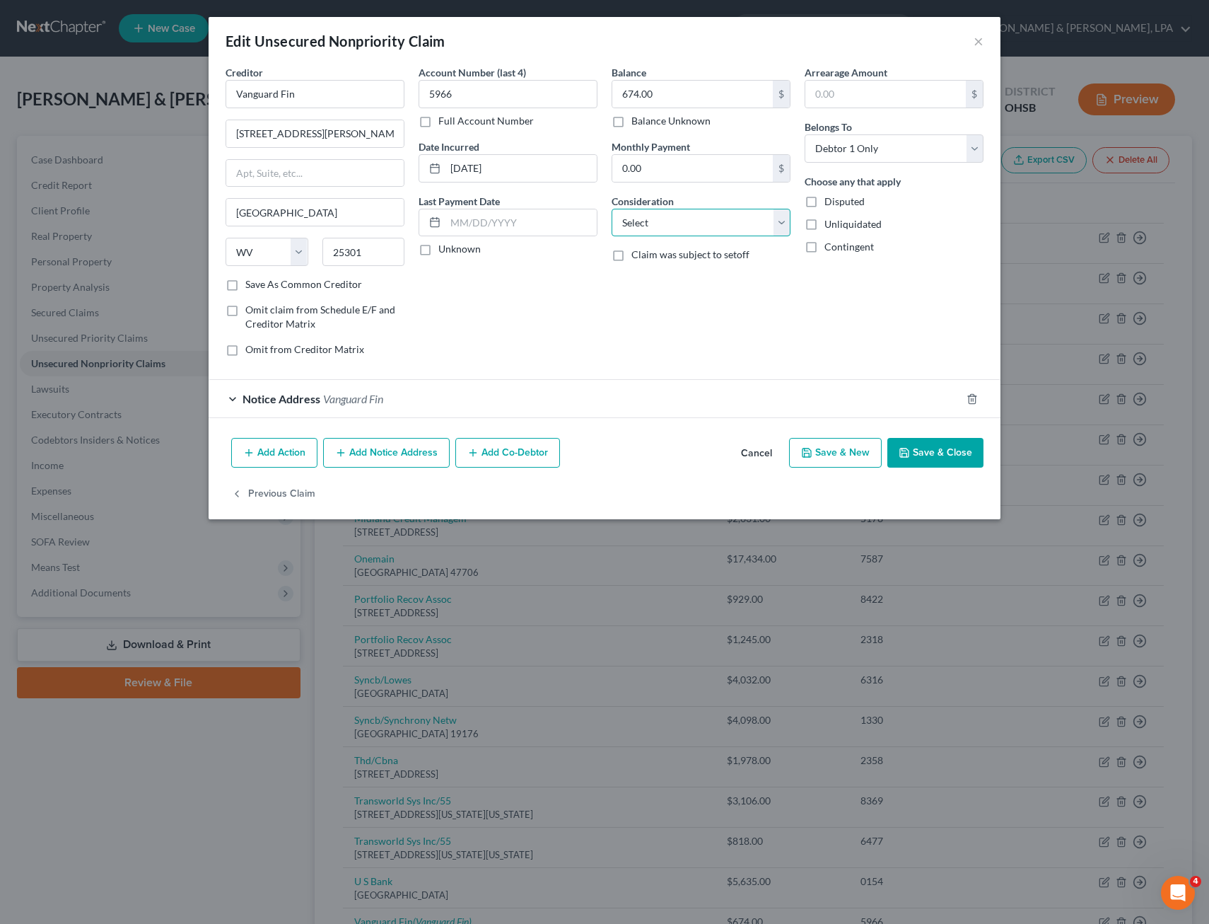
click at [786, 218] on select "Select Cable / Satellite Services Collection Agency Credit Card Debt Debt Couns…" at bounding box center [701, 223] width 179 height 28
select select "2"
click at [612, 209] on select "Select Cable / Satellite Services Collection Agency Credit Card Debt Debt Couns…" at bounding box center [701, 223] width 179 height 28
click at [930, 451] on button "Save & Close" at bounding box center [936, 453] width 96 height 30
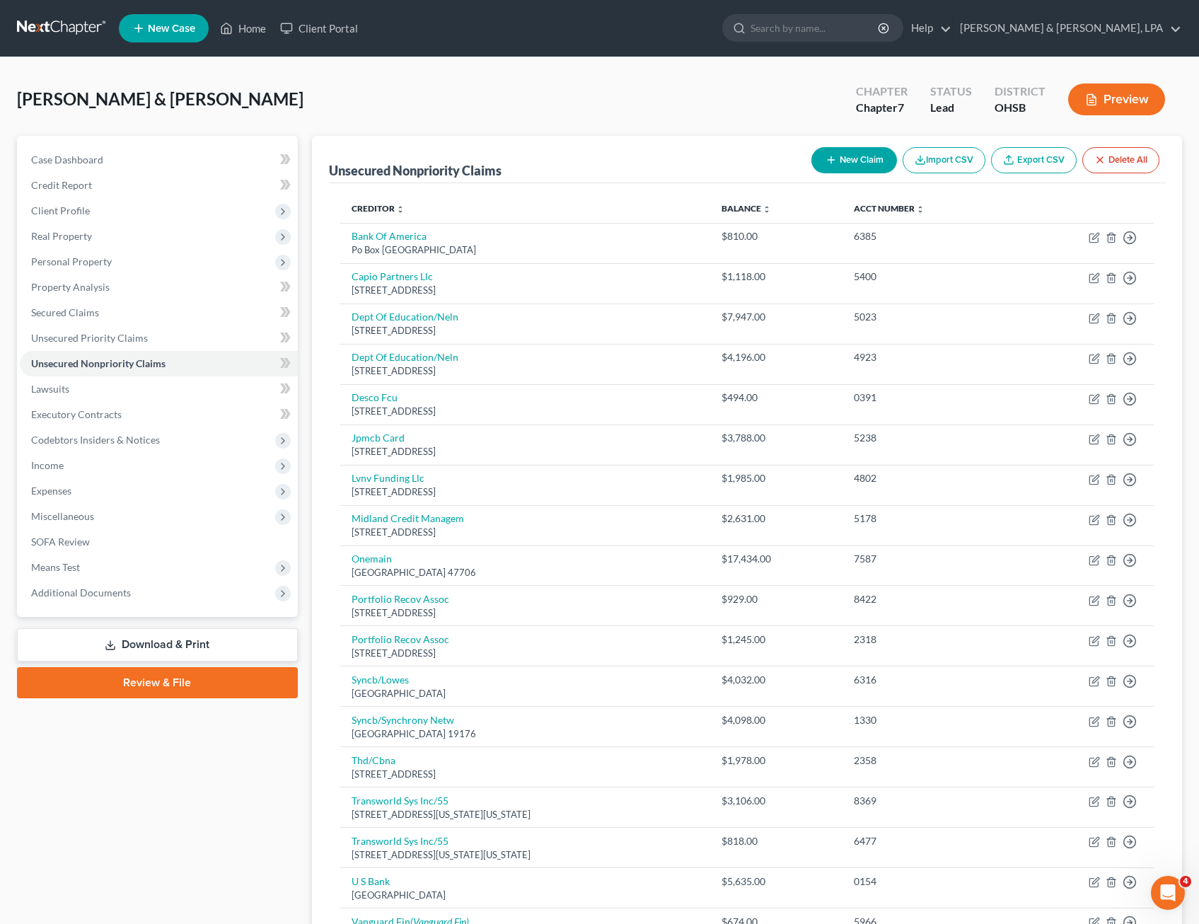
click at [863, 157] on button "New Claim" at bounding box center [854, 160] width 86 height 26
select select "2"
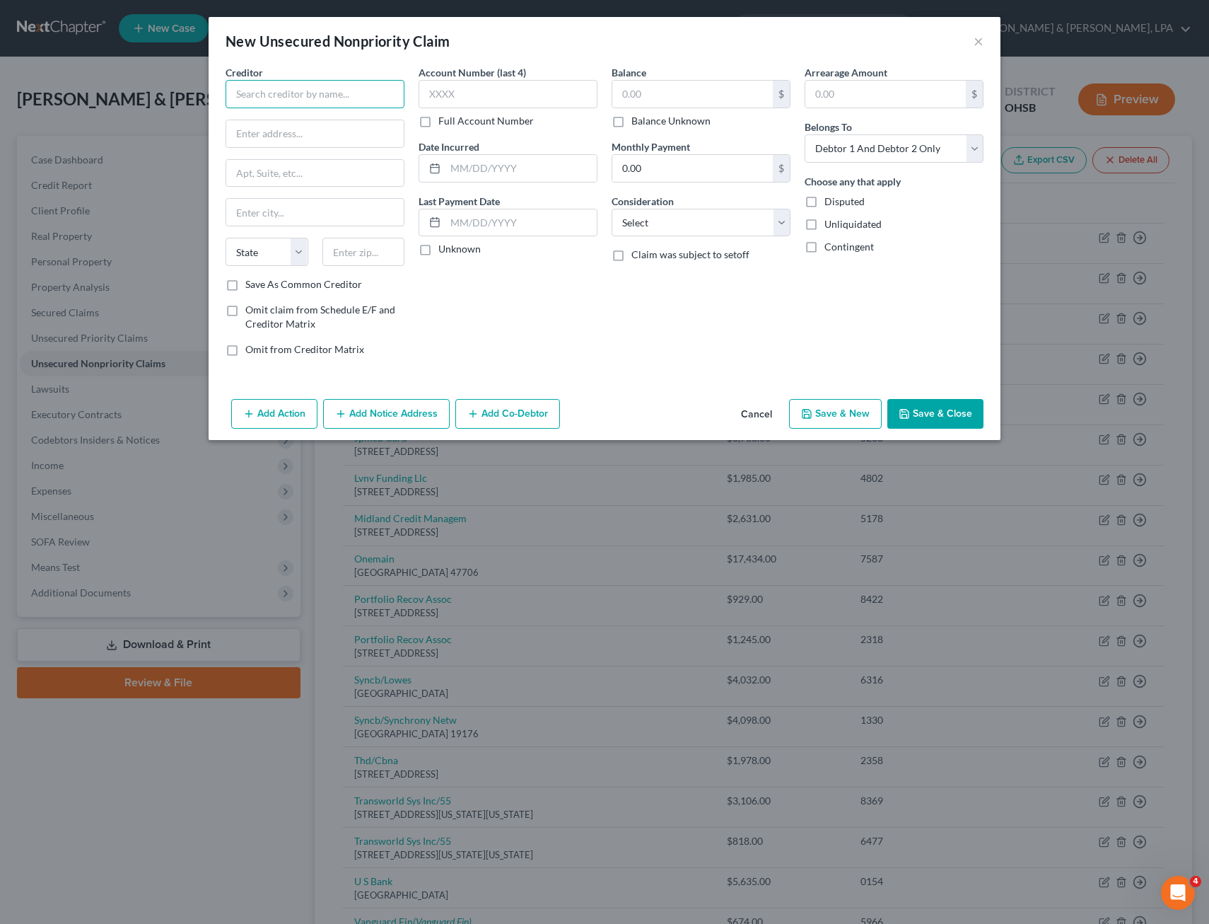
click at [337, 100] on input "text" at bounding box center [315, 94] width 179 height 28
type input "[GEOGRAPHIC_DATA]"
type input "[STREET_ADDRESS][PERSON_NAME]"
click at [287, 178] on input "text" at bounding box center [315, 173] width 178 height 27
type input "Huntington"
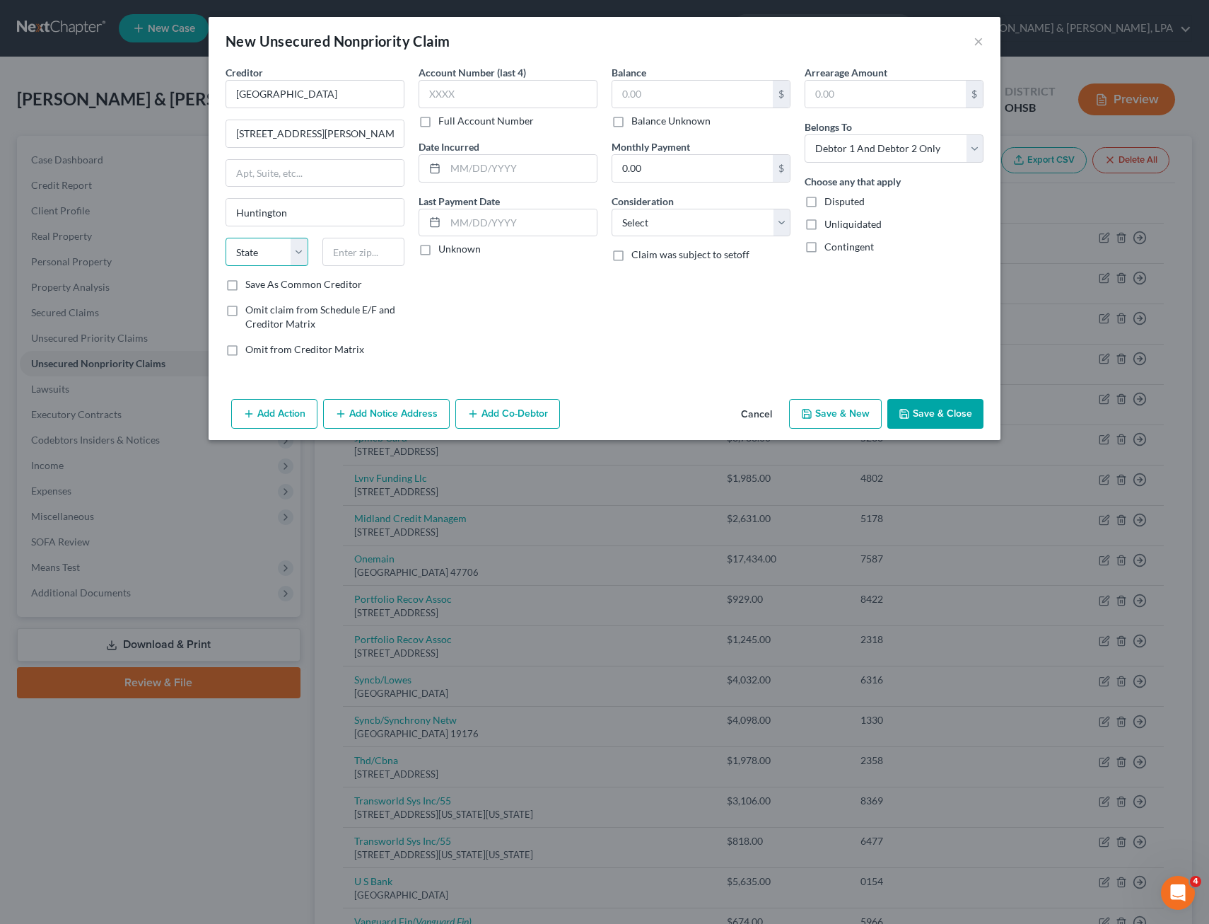
click at [296, 247] on select "State [US_STATE] AK AR AZ CA CO CT DE DC [GEOGRAPHIC_DATA] [GEOGRAPHIC_DATA] GU…" at bounding box center [267, 252] width 83 height 28
select select "51"
click at [226, 238] on select "State [US_STATE] AK AR AZ CA CO CT DE DC [GEOGRAPHIC_DATA] [GEOGRAPHIC_DATA] GU…" at bounding box center [267, 252] width 83 height 28
click at [348, 256] on input "text" at bounding box center [364, 252] width 83 height 28
type input "25701"
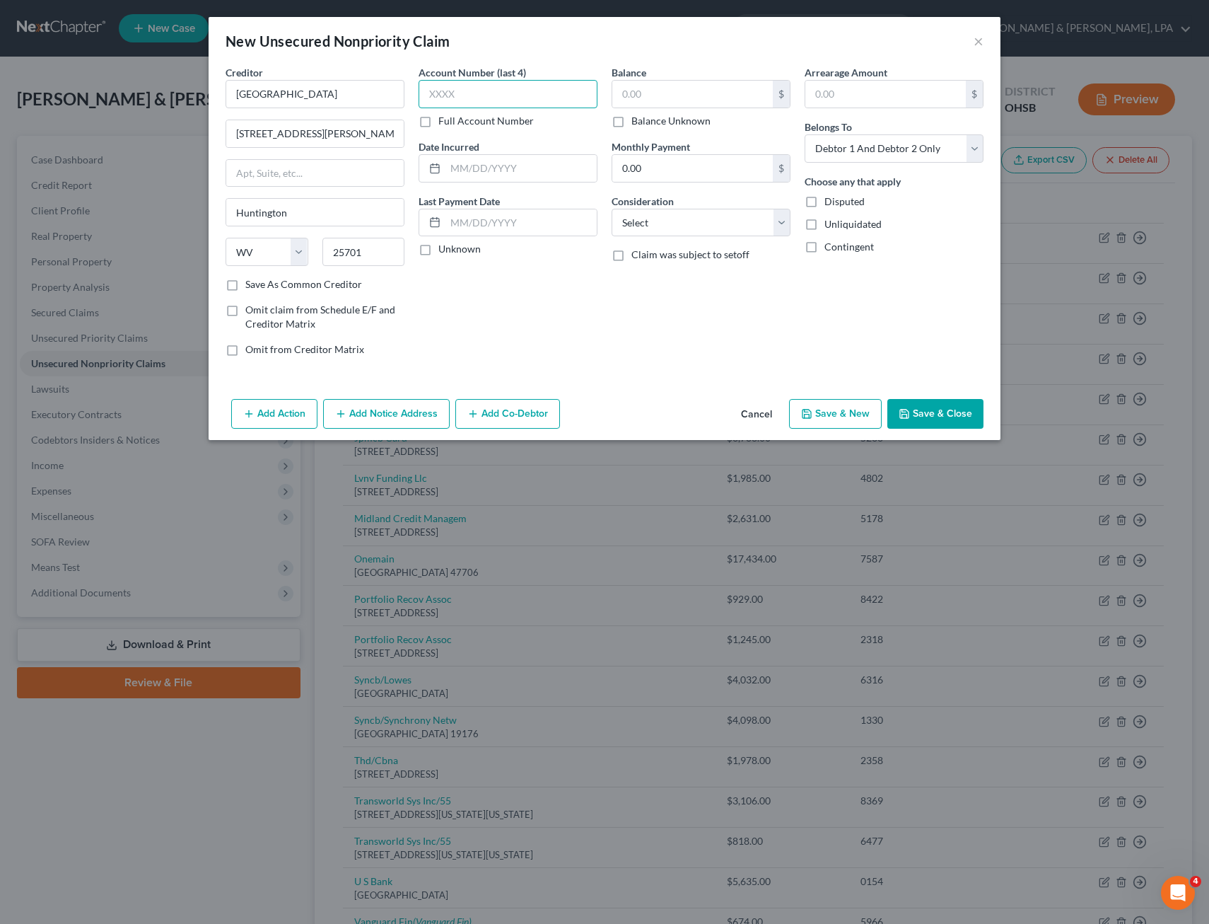
click at [499, 91] on input "text" at bounding box center [508, 94] width 179 height 28
type input "5165"
click at [670, 95] on input "text" at bounding box center [693, 94] width 161 height 27
type input "4,741.77"
click at [976, 145] on select "Select Debtor 1 Only Debtor 2 Only Debtor 1 And Debtor 2 Only At Least One Of T…" at bounding box center [894, 148] width 179 height 28
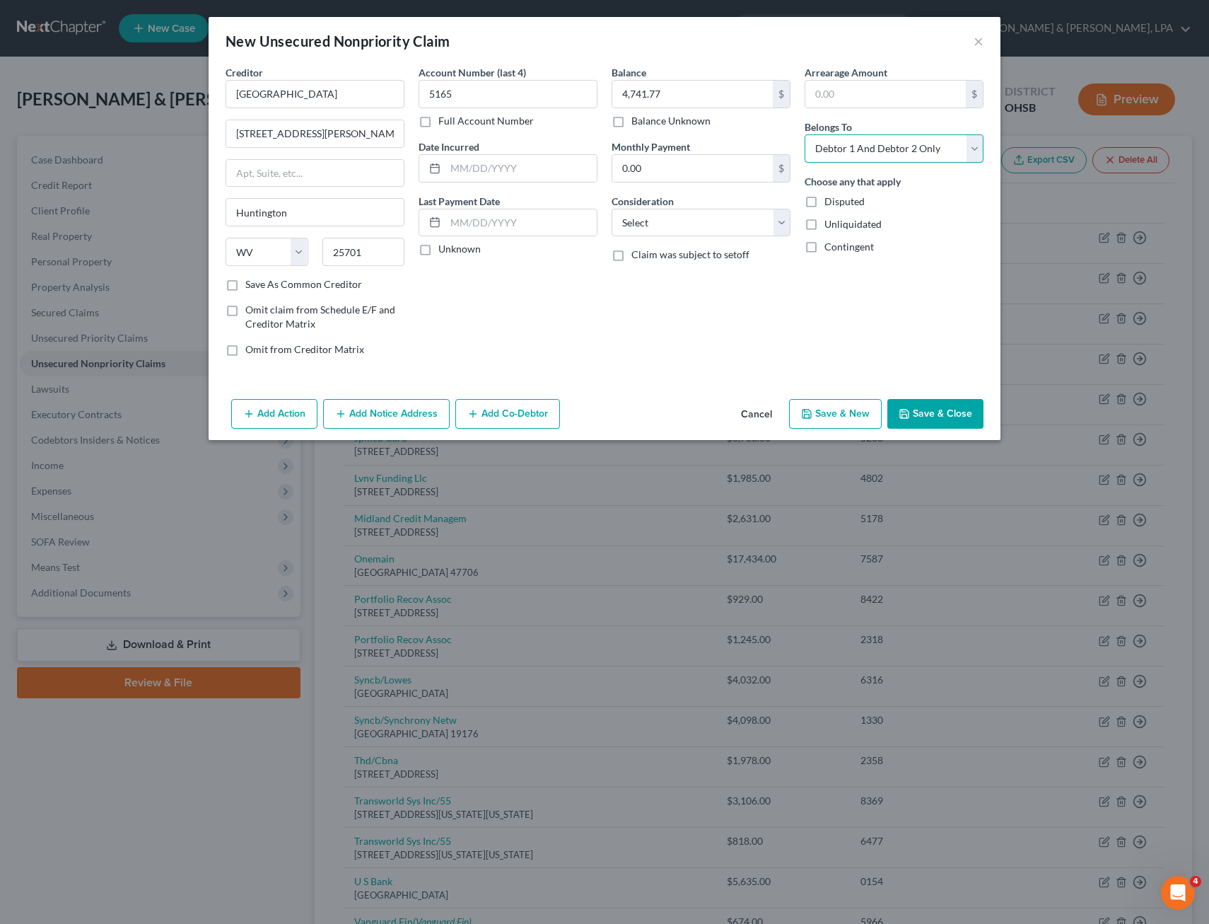
select select "1"
click at [805, 134] on select "Select Debtor 1 Only Debtor 2 Only Debtor 1 And Debtor 2 Only At Least One Of T…" at bounding box center [894, 148] width 179 height 28
click at [517, 163] on input "text" at bounding box center [521, 168] width 151 height 27
click at [683, 93] on input "4,741.77" at bounding box center [693, 94] width 161 height 27
click at [955, 407] on button "Save & Close" at bounding box center [936, 414] width 96 height 30
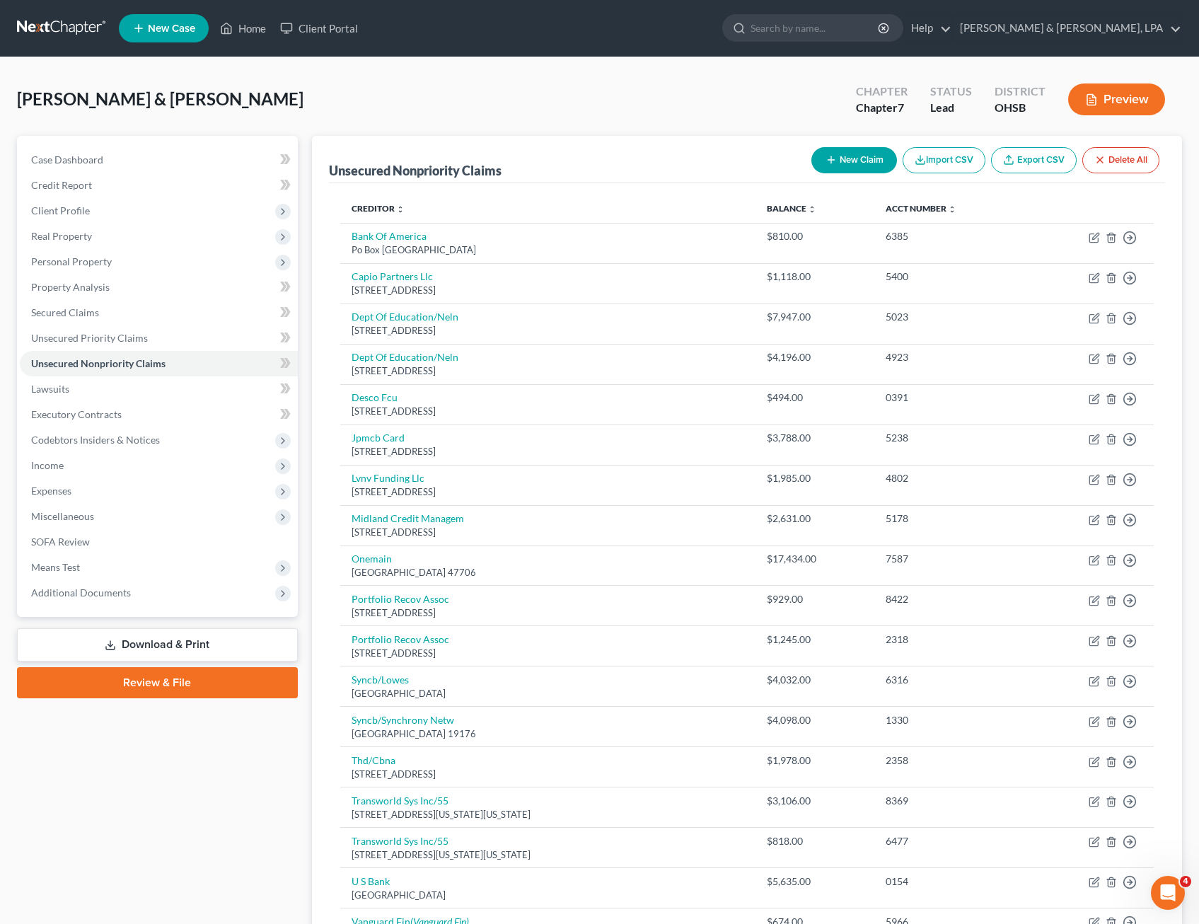
click at [862, 158] on button "New Claim" at bounding box center [854, 160] width 86 height 26
select select "2"
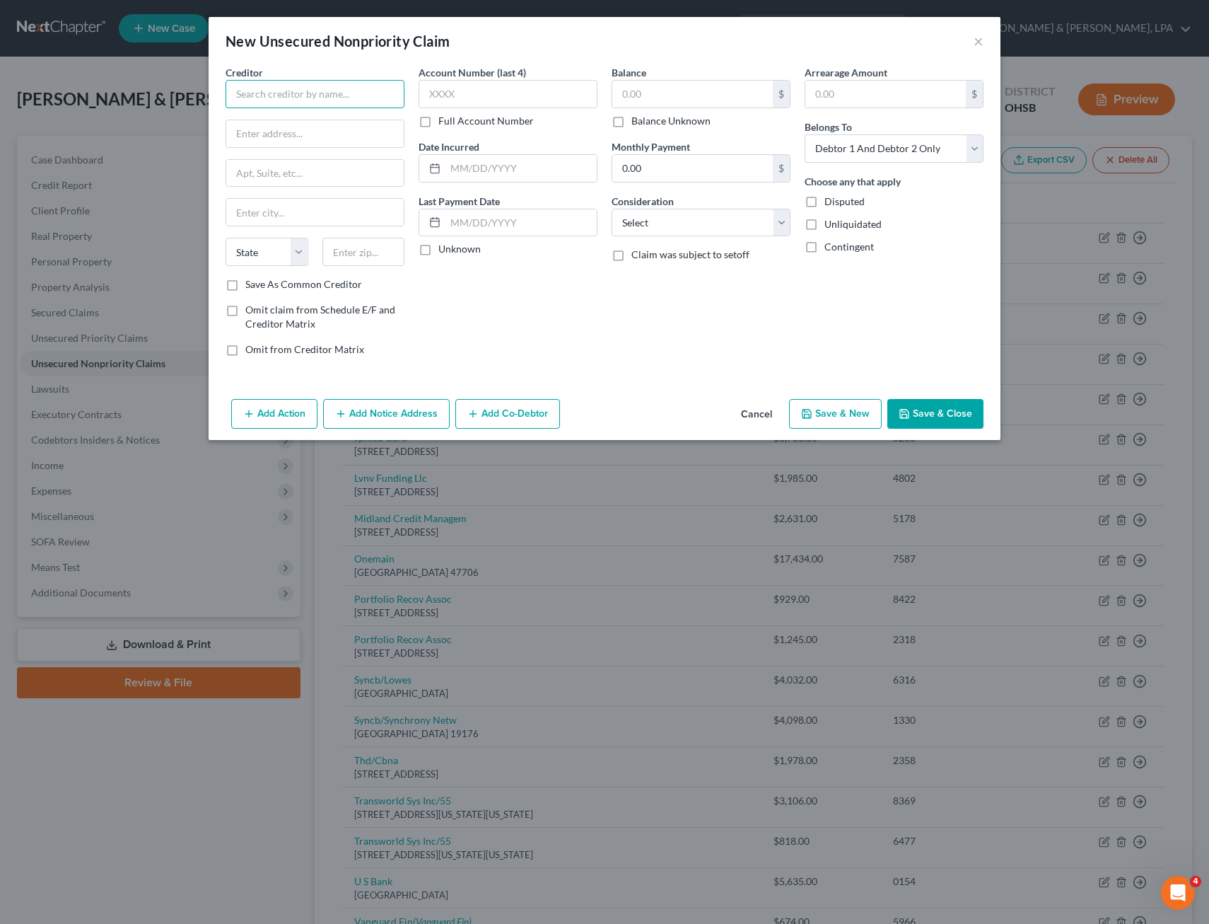
click at [389, 98] on input "text" at bounding box center [315, 94] width 179 height 28
type input "T"
type input "Transworld System Incorporated"
click at [376, 130] on input "text" at bounding box center [315, 133] width 178 height 27
type input "[STREET_ADDRESS][US_STATE]"
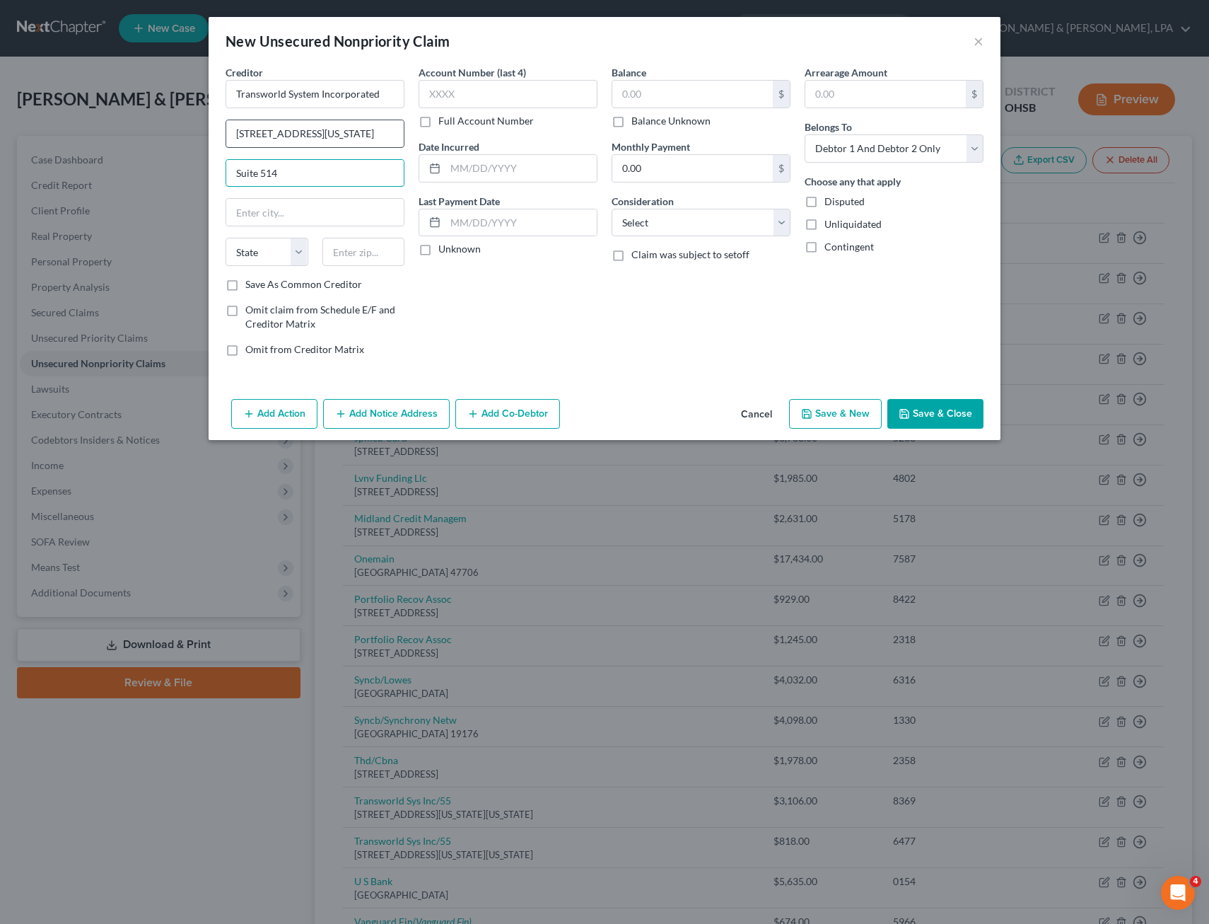
type input "Suite 514"
type input "Ft. [US_STATE]"
select select "39"
type input "19034"
click at [463, 89] on input "text" at bounding box center [508, 94] width 179 height 28
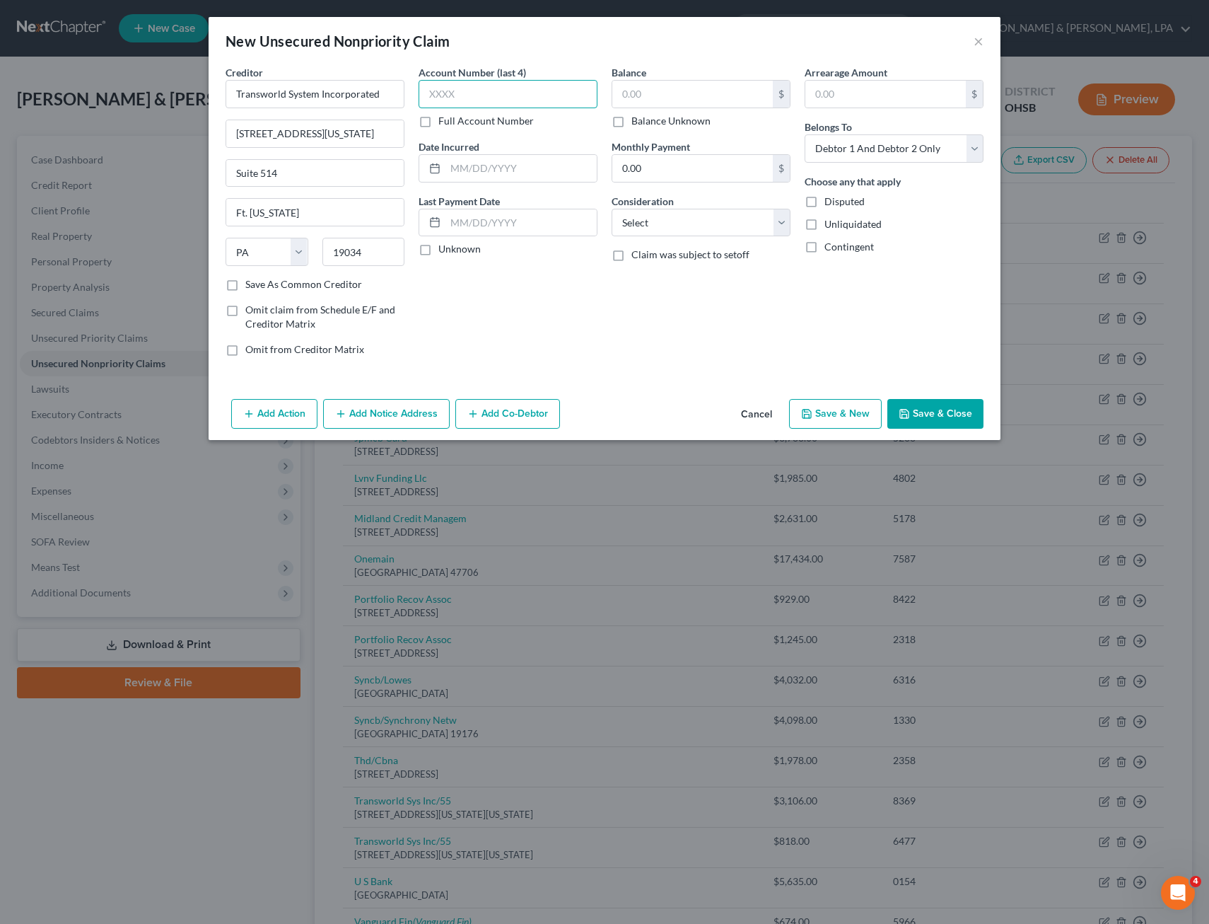
type input "[GEOGRAPHIC_DATA][US_STATE]"
type input "6477"
click at [646, 97] on input "text" at bounding box center [693, 94] width 161 height 27
type input "1,635.24"
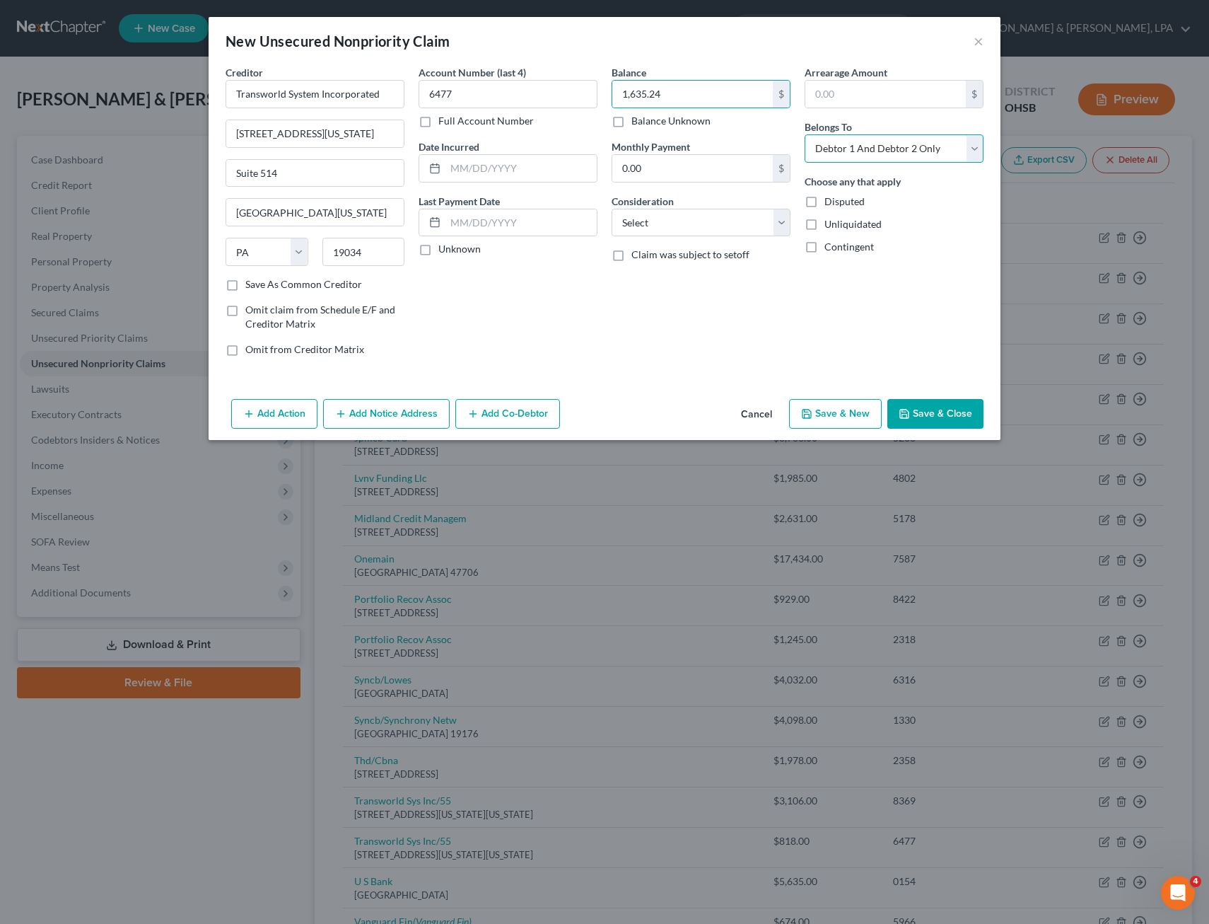
click at [976, 146] on select "Select Debtor 1 Only Debtor 2 Only Debtor 1 And Debtor 2 Only At Least One Of T…" at bounding box center [894, 148] width 179 height 28
select select "1"
click at [805, 134] on select "Select Debtor 1 Only Debtor 2 Only Debtor 1 And Debtor 2 Only At Least One Of T…" at bounding box center [894, 148] width 179 height 28
click at [494, 412] on button "Add Co-Debtor" at bounding box center [508, 414] width 105 height 30
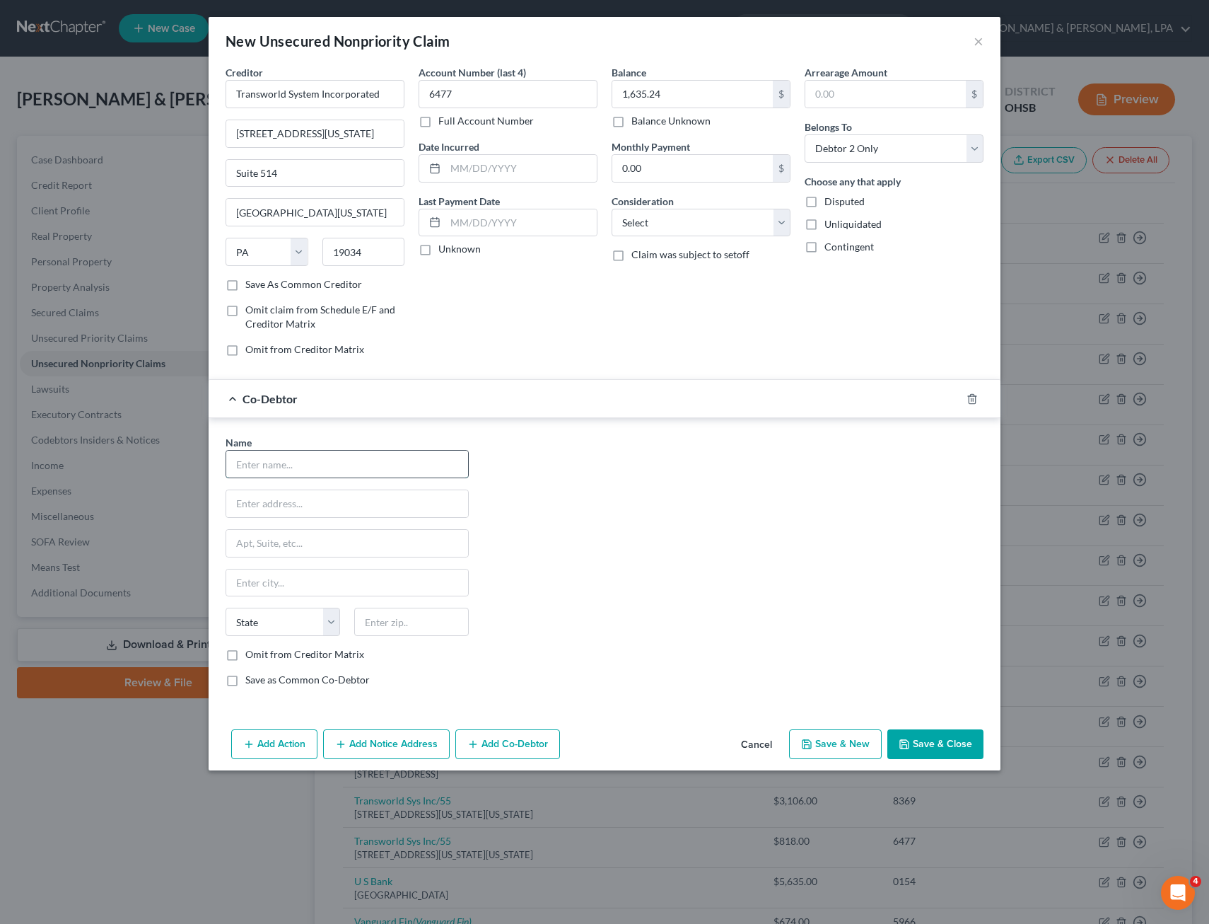
click at [334, 458] on input "text" at bounding box center [347, 464] width 242 height 27
type input "[PERSON_NAME]"
click at [299, 509] on input "text" at bounding box center [347, 503] width 242 height 27
type input "[STREET_ADDRESS]"
type input "Ironton"
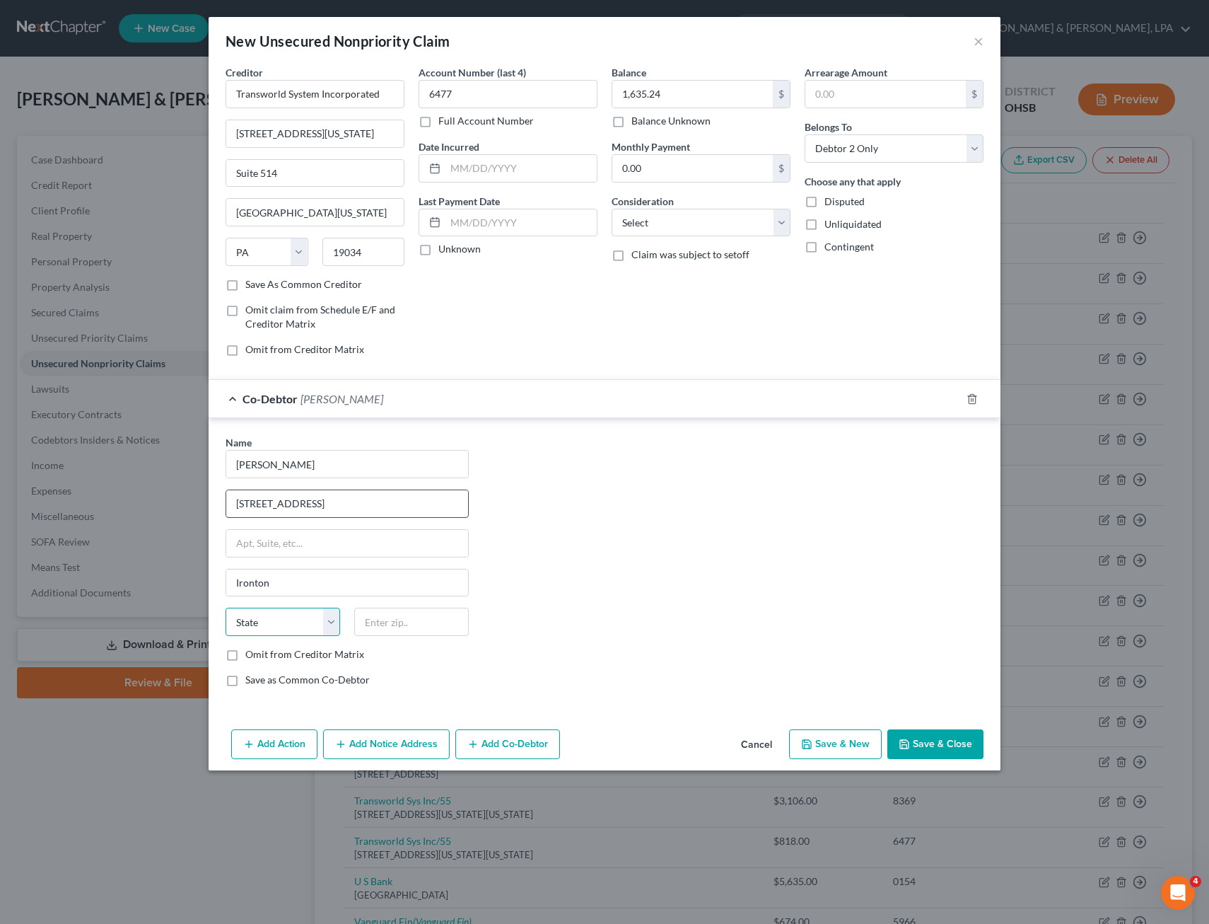
select select "36"
type input "45638"
click at [714, 548] on div "Name * Canence [PERSON_NAME] [GEOGRAPHIC_DATA] 1A [GEOGRAPHIC_DATA] [US_STATE] …" at bounding box center [605, 566] width 772 height 263
click at [927, 743] on button "Save & Close" at bounding box center [936, 744] width 96 height 30
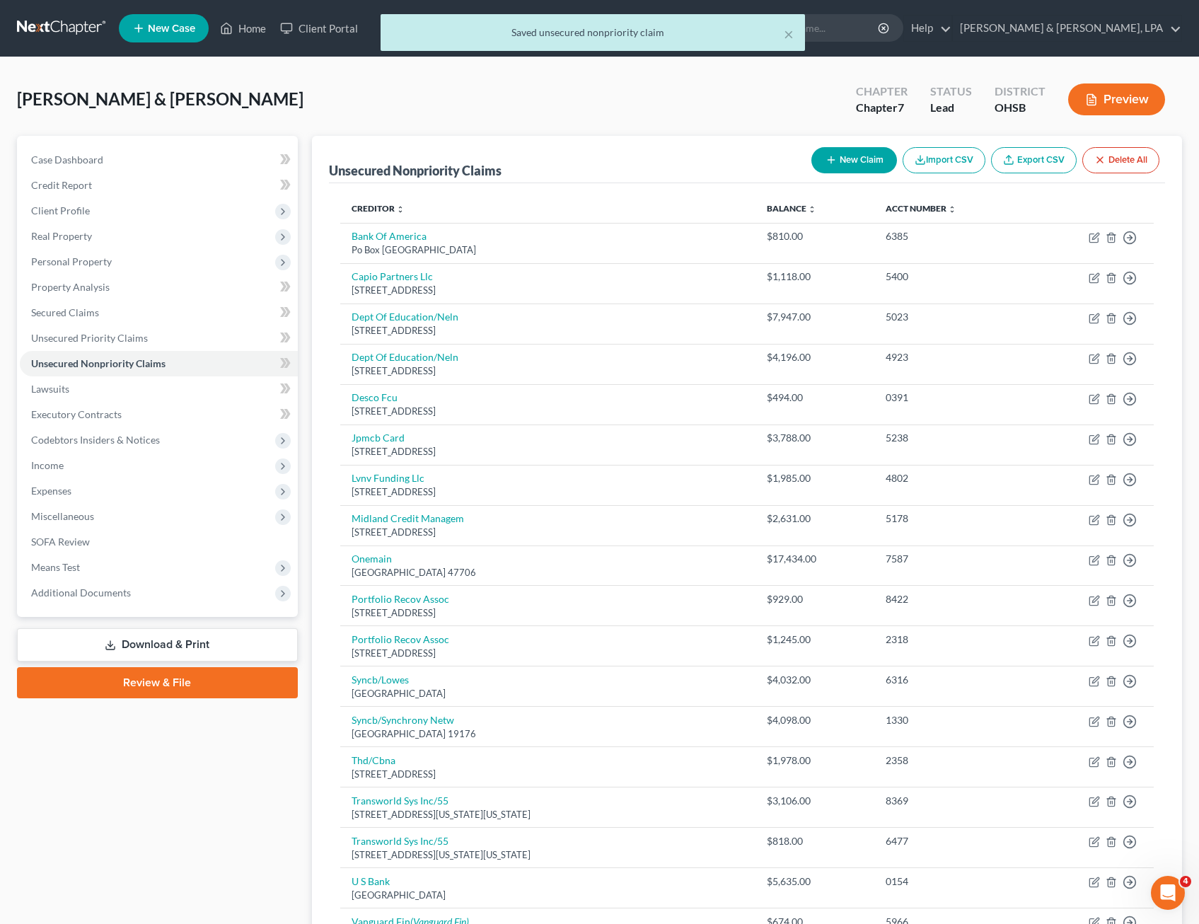
click at [853, 163] on button "New Claim" at bounding box center [854, 160] width 86 height 26
select select "2"
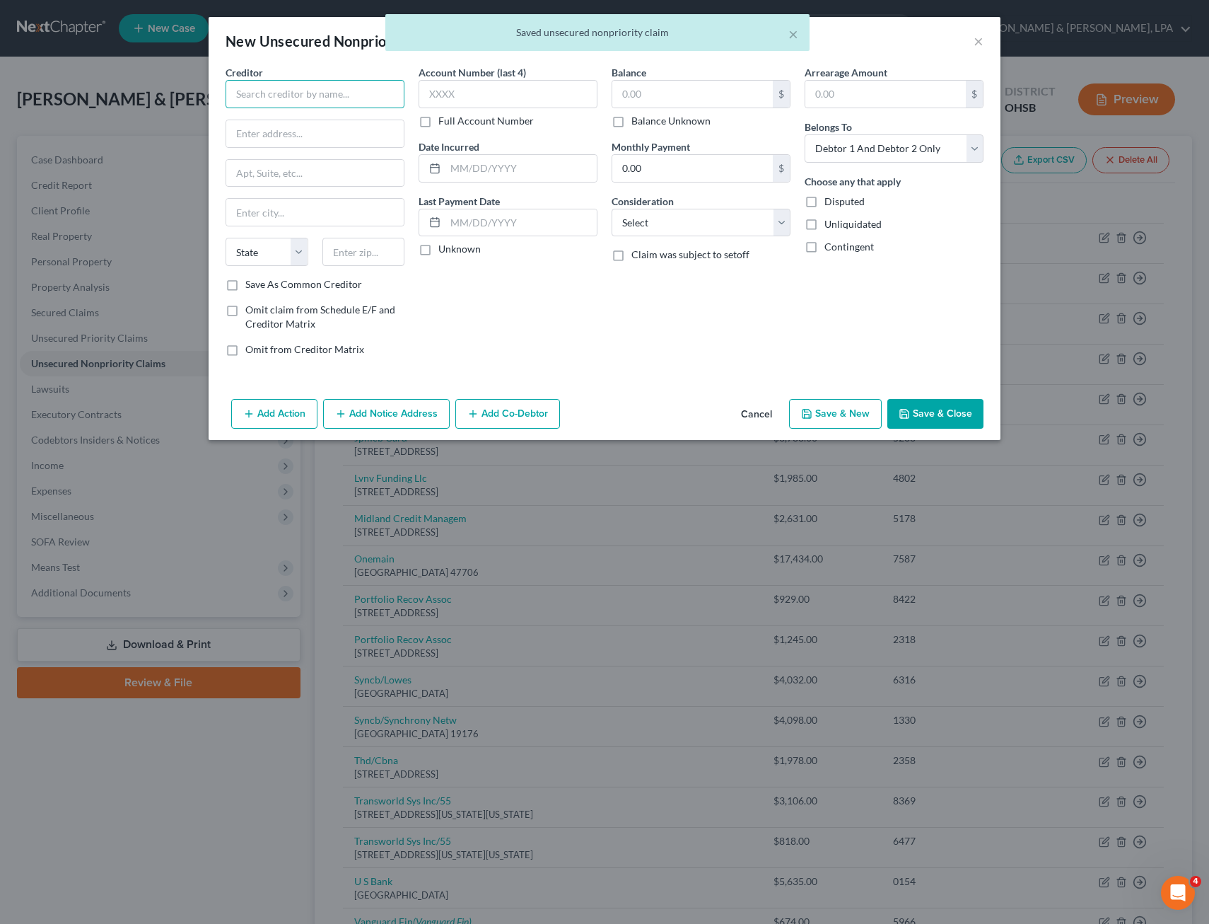
click at [254, 93] on input "text" at bounding box center [315, 94] width 179 height 28
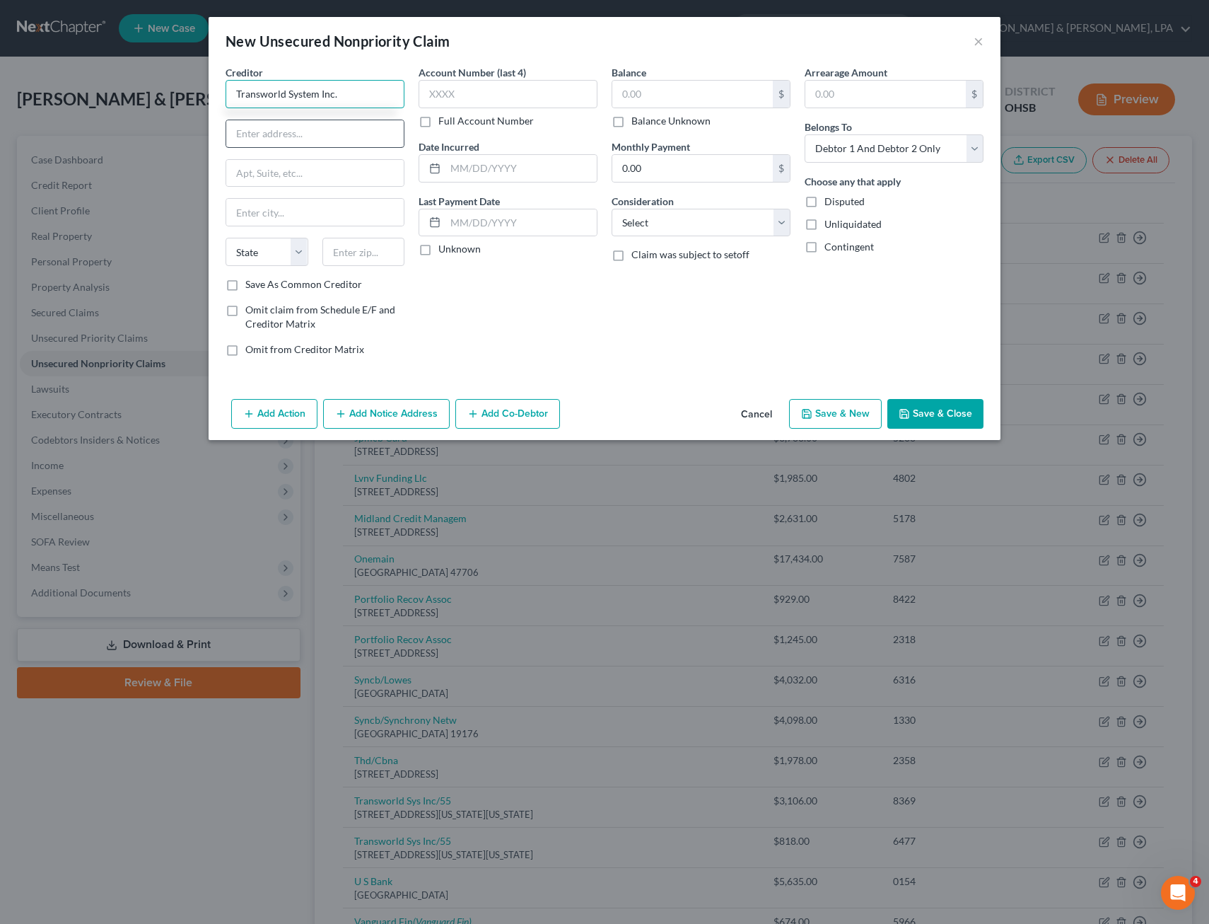
type input "Transworld System Inc."
click at [251, 132] on input "text" at bounding box center [315, 133] width 178 height 27
type input "[STREET_ADDRESS][US_STATE]"
click at [260, 175] on input "text" at bounding box center [315, 173] width 178 height 27
type input "Suite 514"
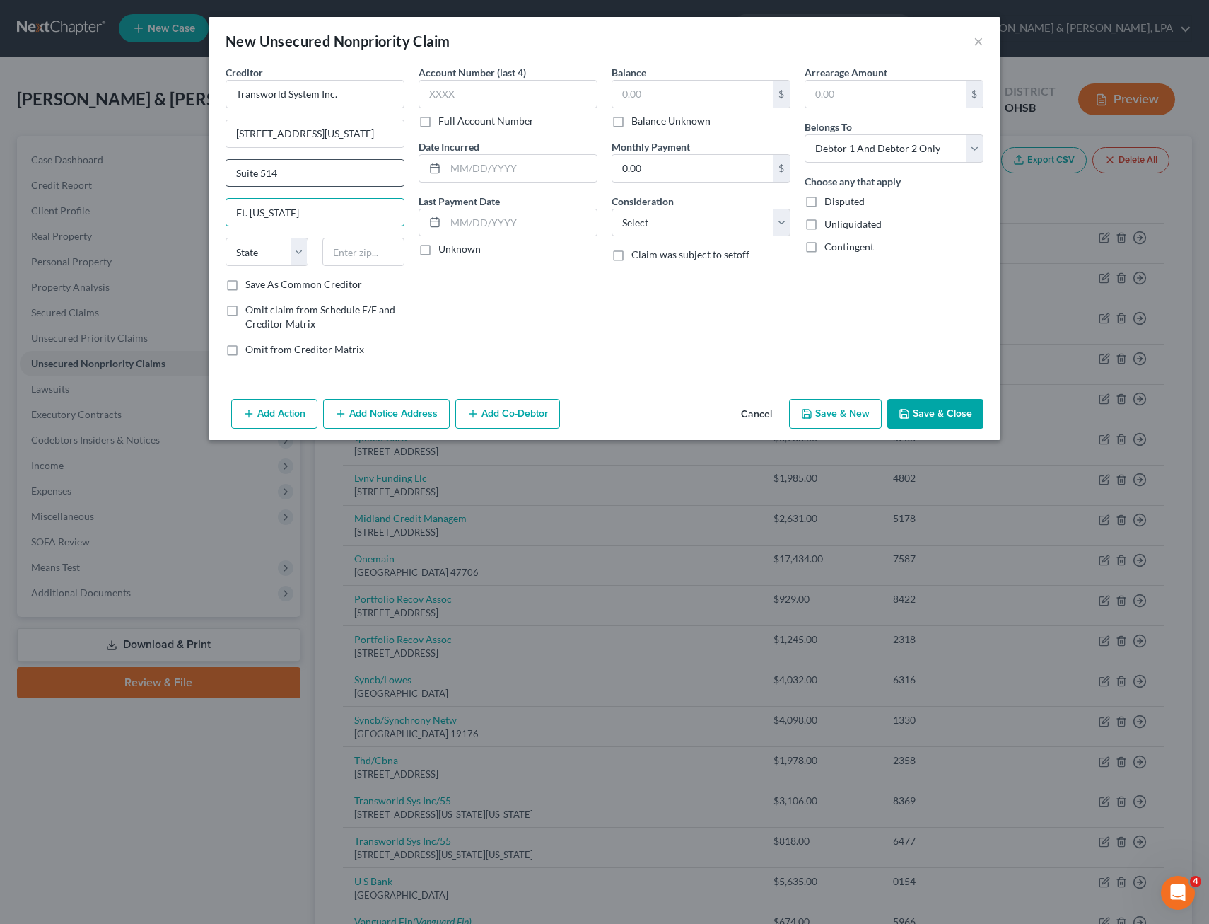
type input "Ft. [US_STATE]"
select select "39"
type input "19034"
type input "[GEOGRAPHIC_DATA][US_STATE]"
click at [459, 98] on input "text" at bounding box center [508, 94] width 179 height 28
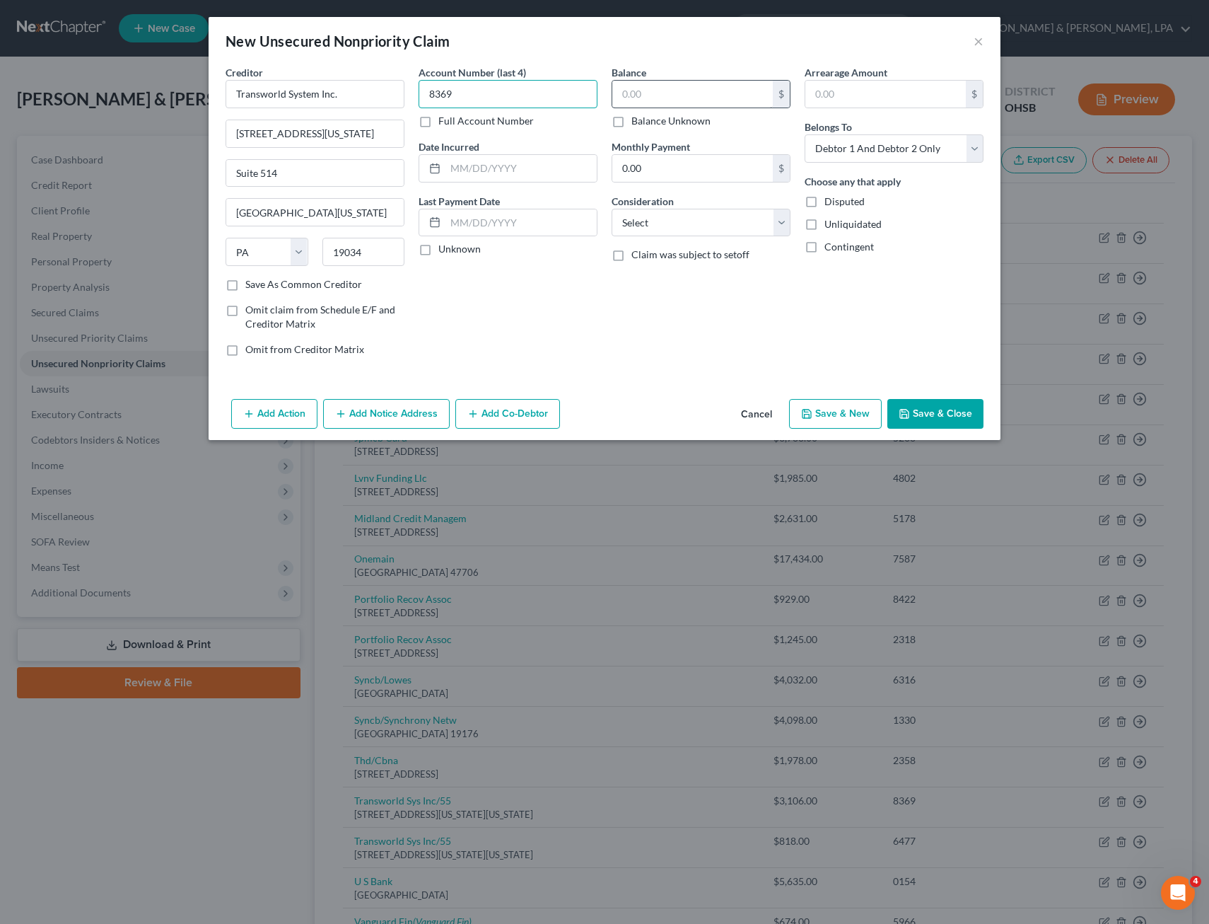
type input "8369"
click at [678, 95] on input "text" at bounding box center [693, 94] width 161 height 27
type input "3,106.24"
click at [975, 147] on select "Select Debtor 1 Only Debtor 2 Only Debtor 1 And Debtor 2 Only At Least One Of T…" at bounding box center [894, 148] width 179 height 28
select select "1"
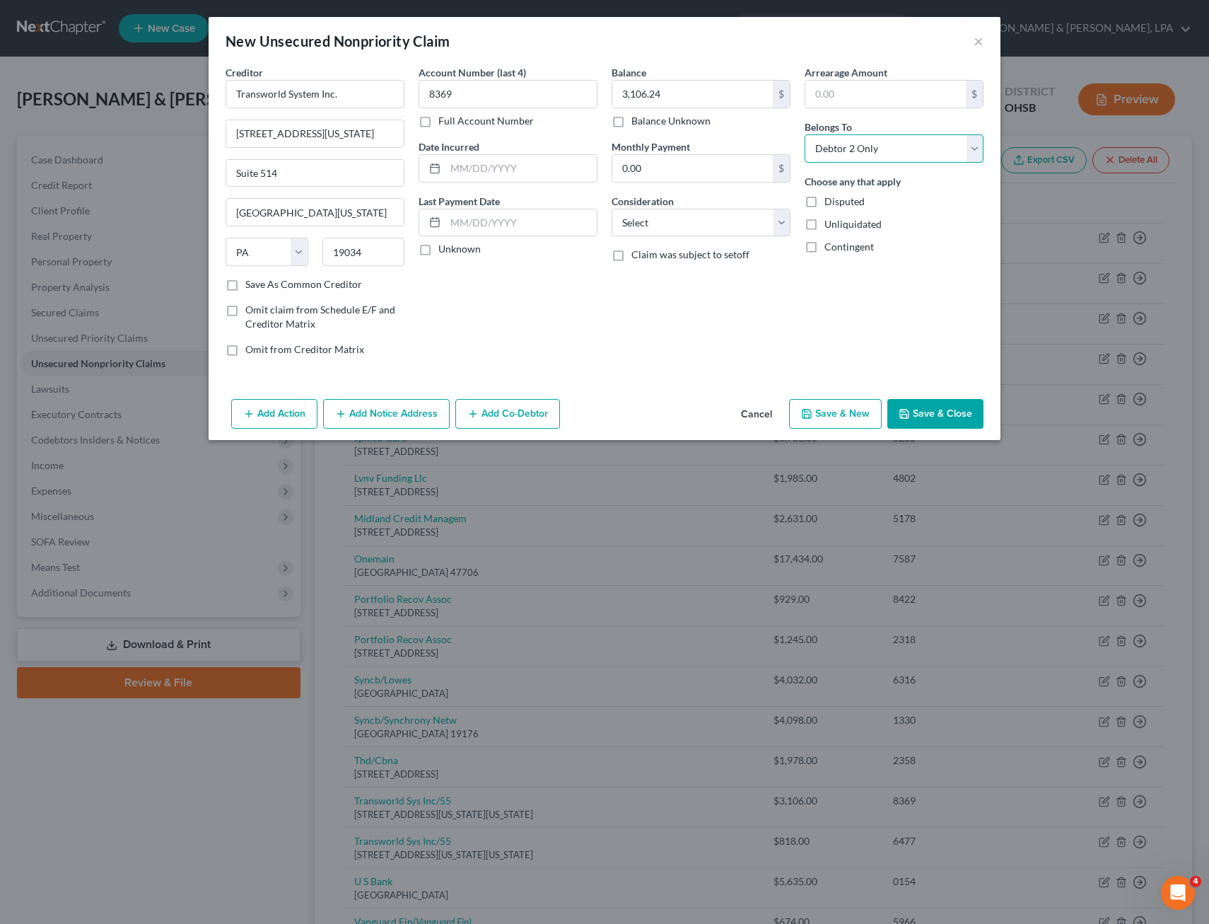
click at [805, 134] on select "Select Debtor 1 Only Debtor 2 Only Debtor 1 And Debtor 2 Only At Least One Of T…" at bounding box center [894, 148] width 179 height 28
click at [917, 405] on button "Save & Close" at bounding box center [936, 414] width 96 height 30
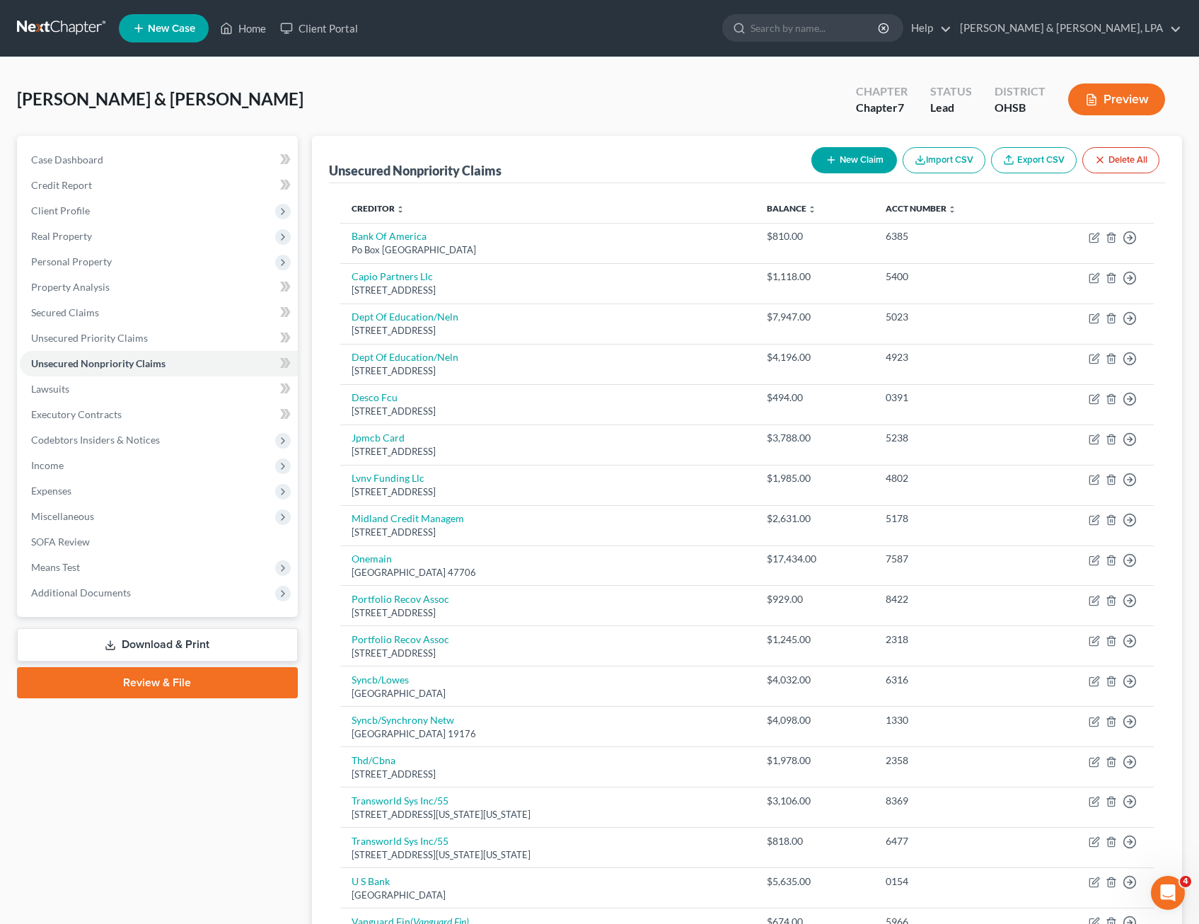
click at [861, 156] on button "New Claim" at bounding box center [854, 160] width 86 height 26
select select "2"
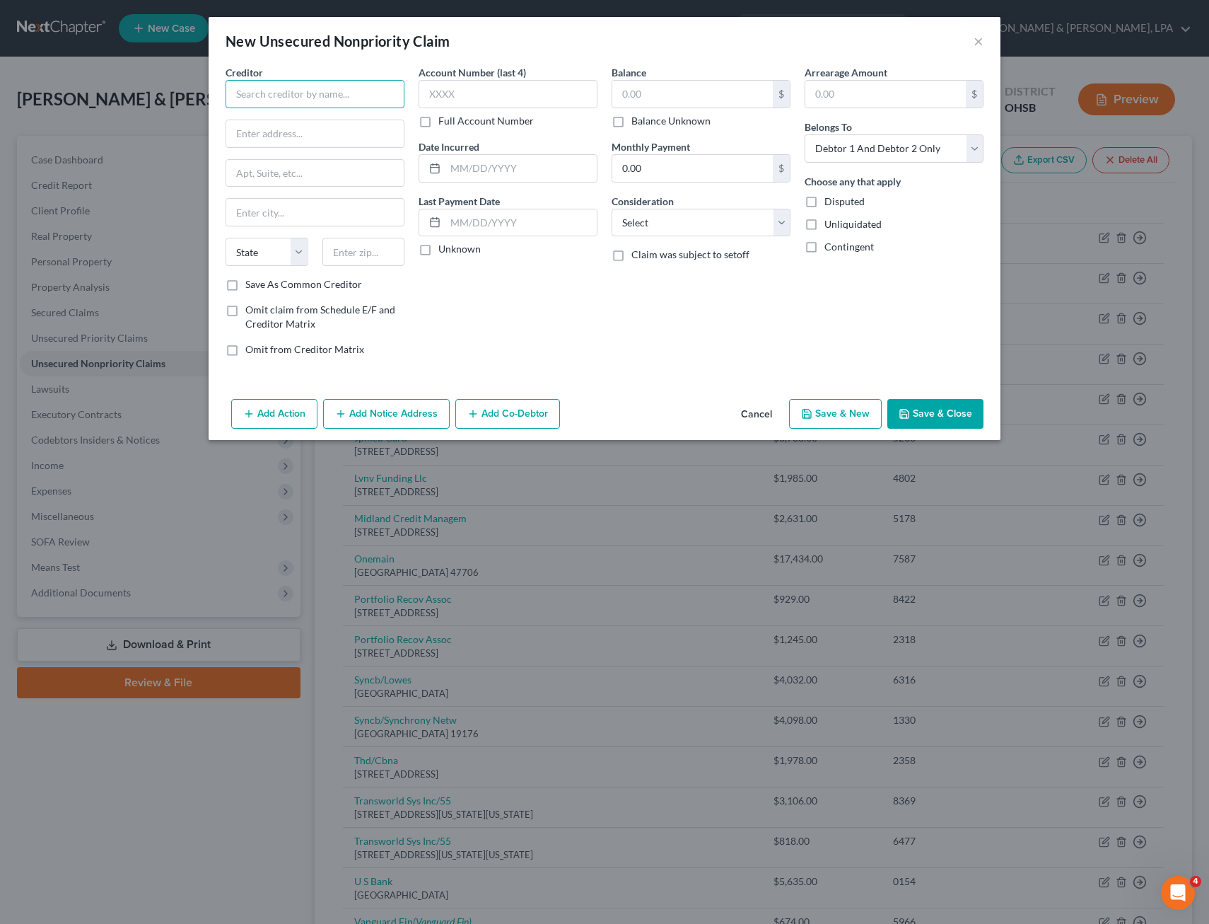
click at [352, 100] on input "text" at bounding box center [315, 94] width 179 height 28
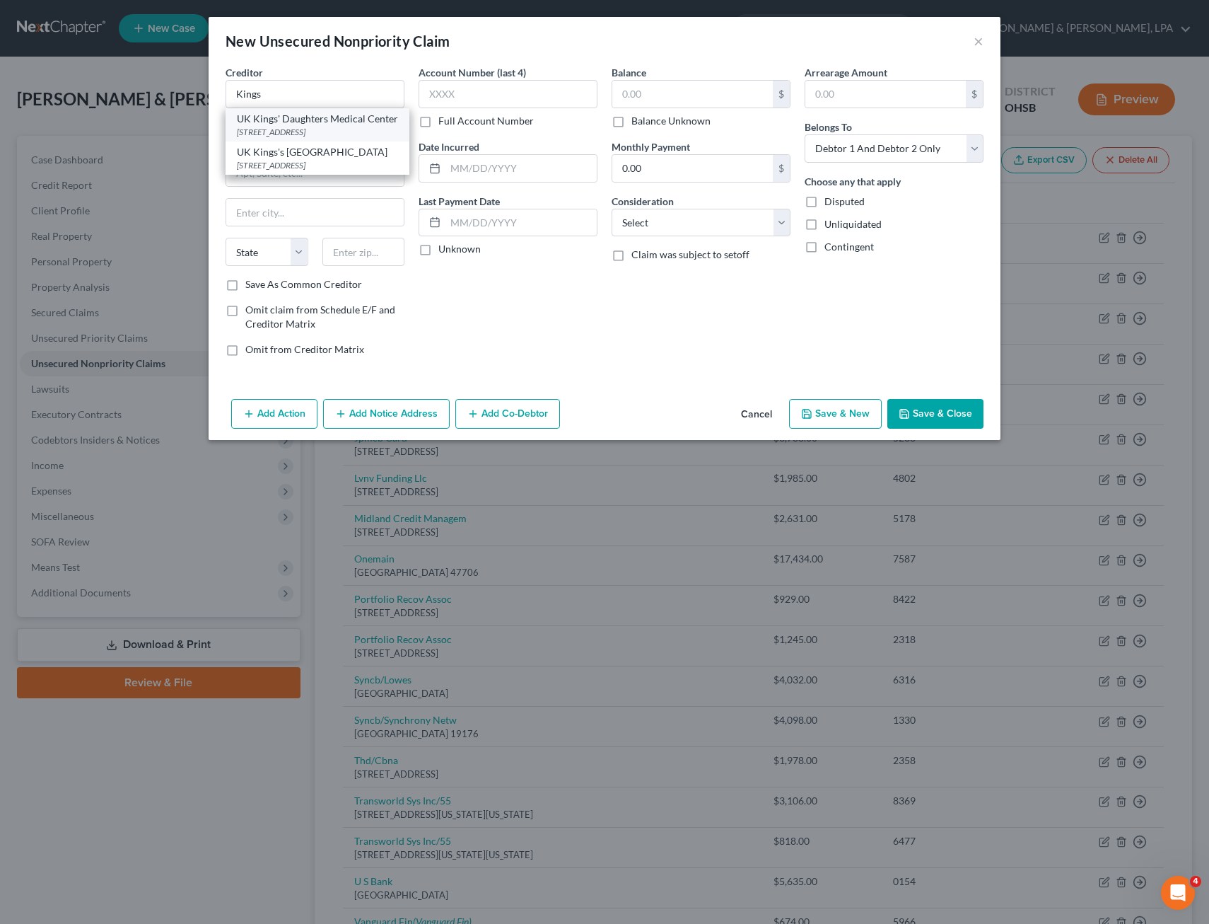
click at [314, 126] on div "UK Kings' Daughters Medical Center" at bounding box center [317, 119] width 161 height 14
type input "UK Kings' Daughters Medical Center"
type input "[STREET_ADDRESS]"
type input "Ashland"
select select "18"
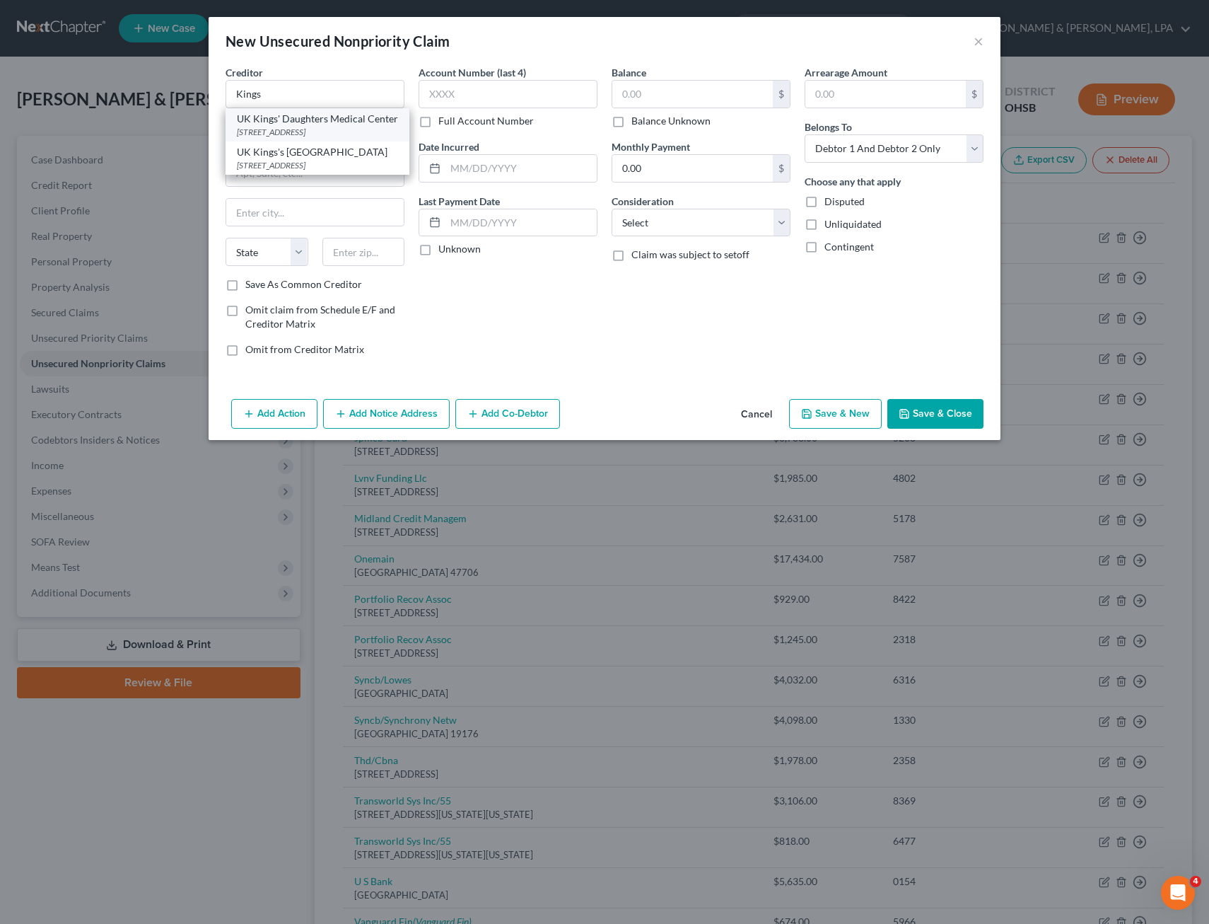
type input "41101"
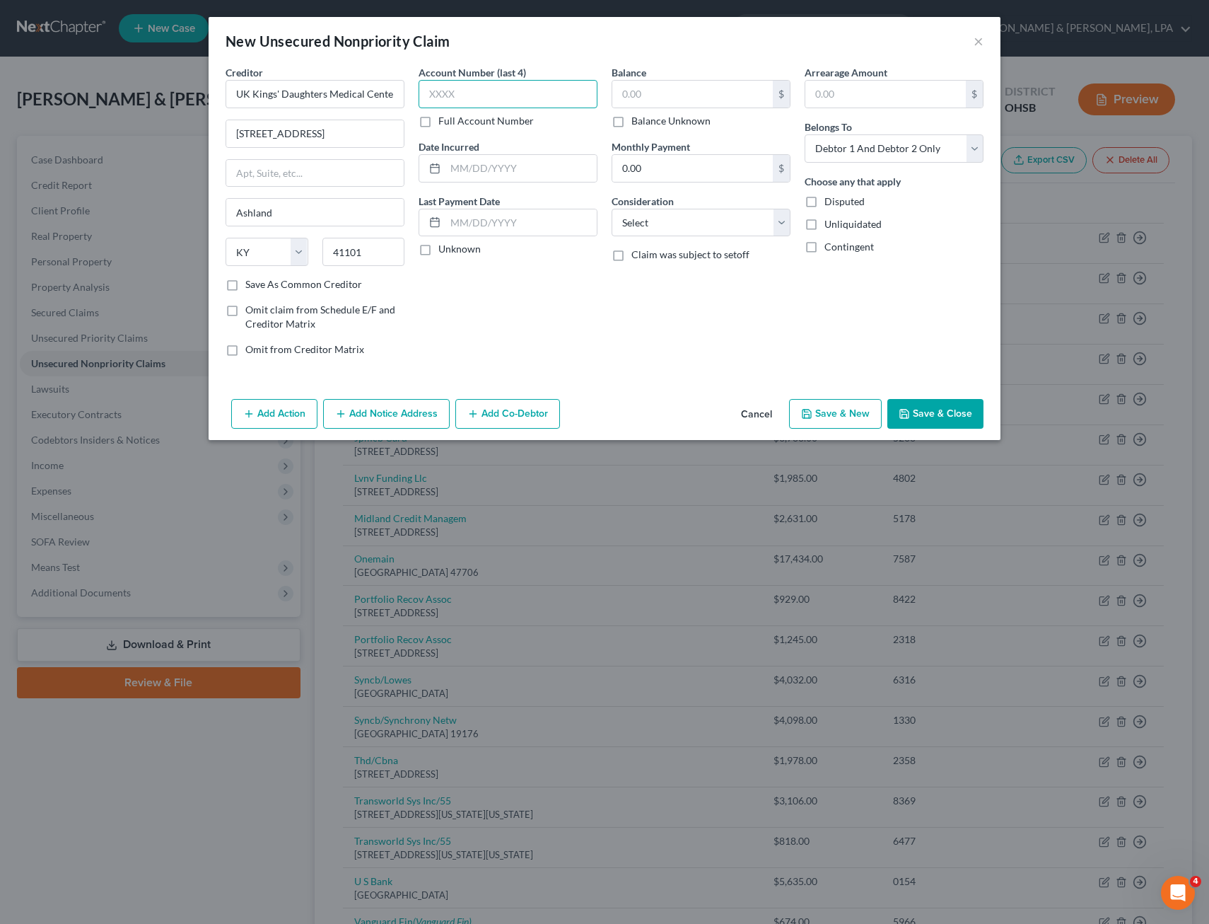
click at [559, 95] on input "text" at bounding box center [508, 94] width 179 height 28
type input "2038"
click at [733, 93] on input "text" at bounding box center [693, 94] width 161 height 27
type input "3,592.53"
click at [976, 151] on select "Select Debtor 1 Only Debtor 2 Only Debtor 1 And Debtor 2 Only At Least One Of T…" at bounding box center [894, 148] width 179 height 28
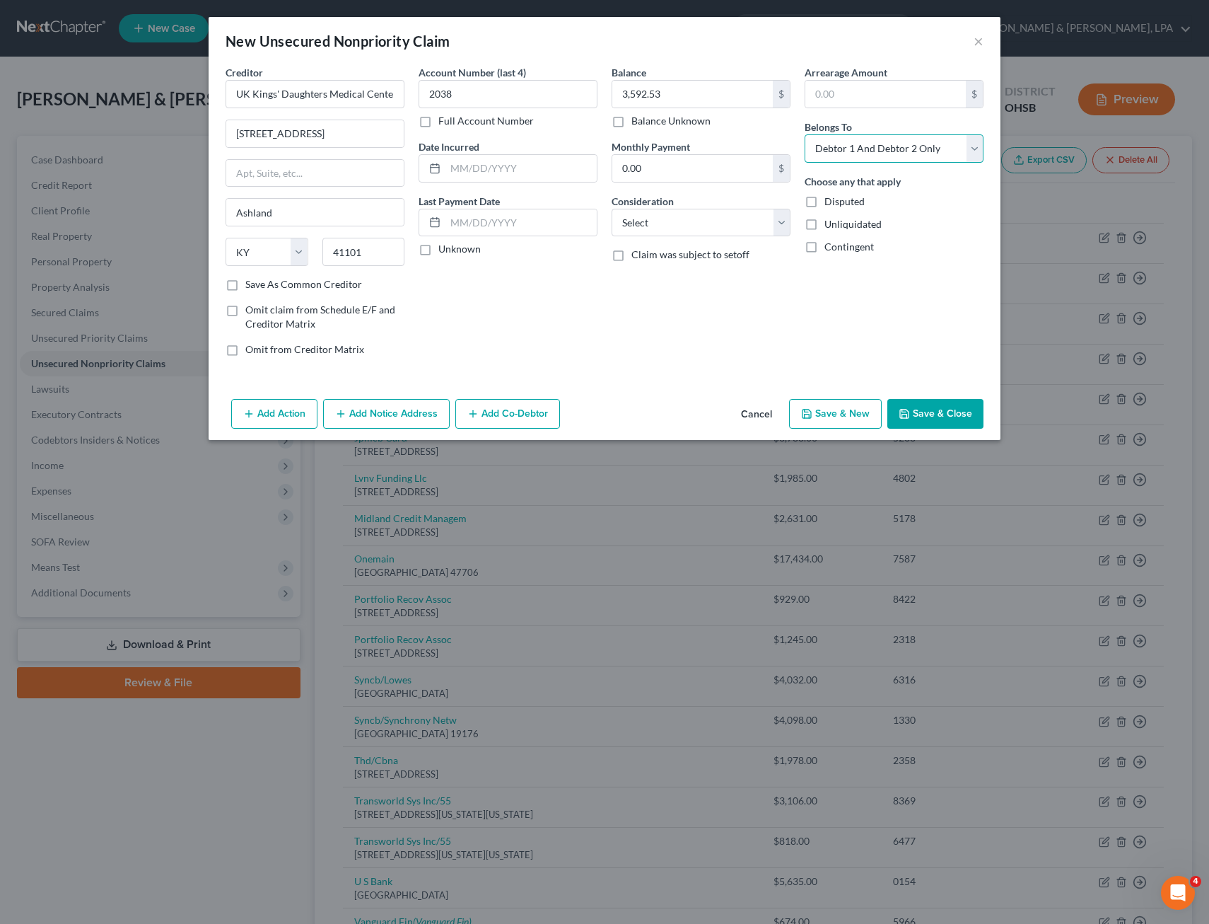
select select "0"
click at [805, 134] on select "Select Debtor 1 Only Debtor 2 Only Debtor 1 And Debtor 2 Only At Least One Of T…" at bounding box center [894, 148] width 179 height 28
click at [927, 412] on button "Save & Close" at bounding box center [936, 414] width 96 height 30
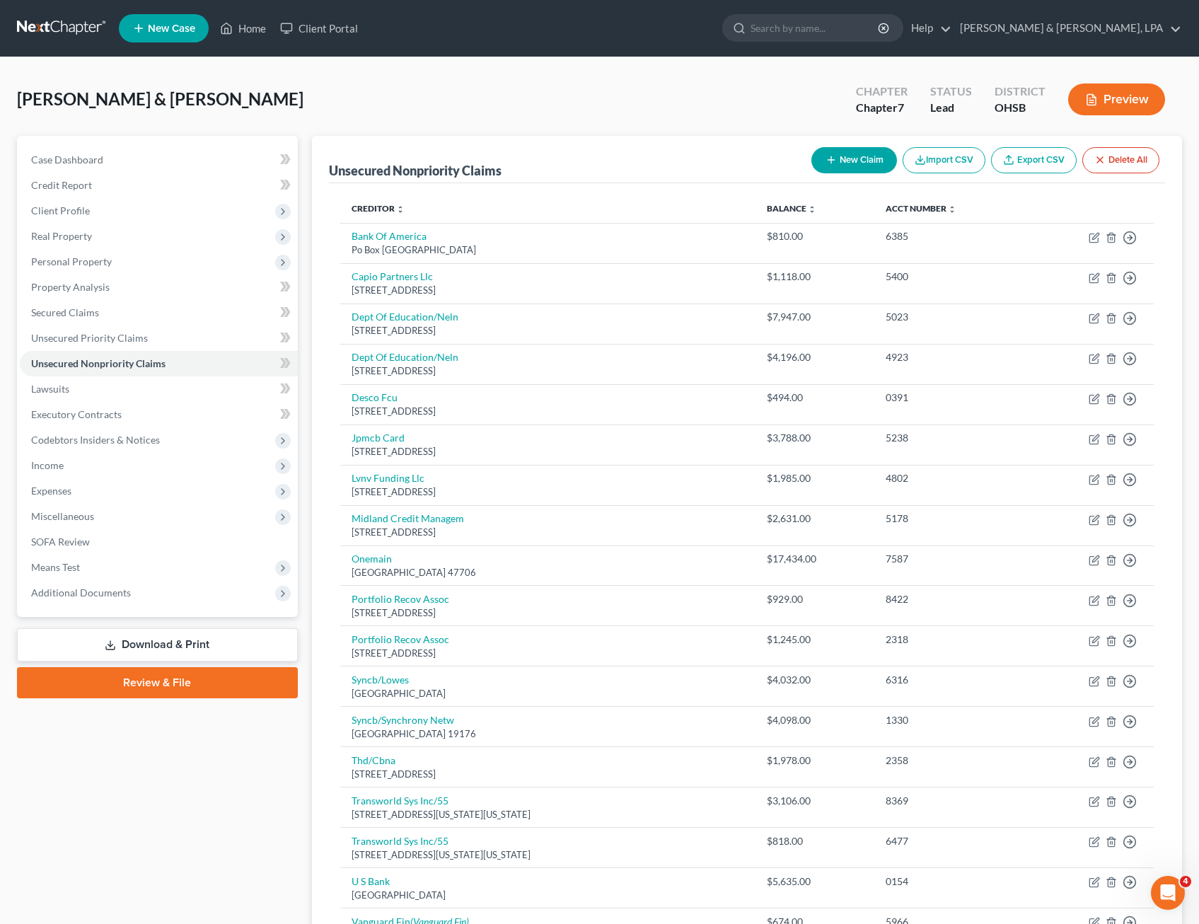
click at [839, 166] on button "New Claim" at bounding box center [854, 160] width 86 height 26
select select "2"
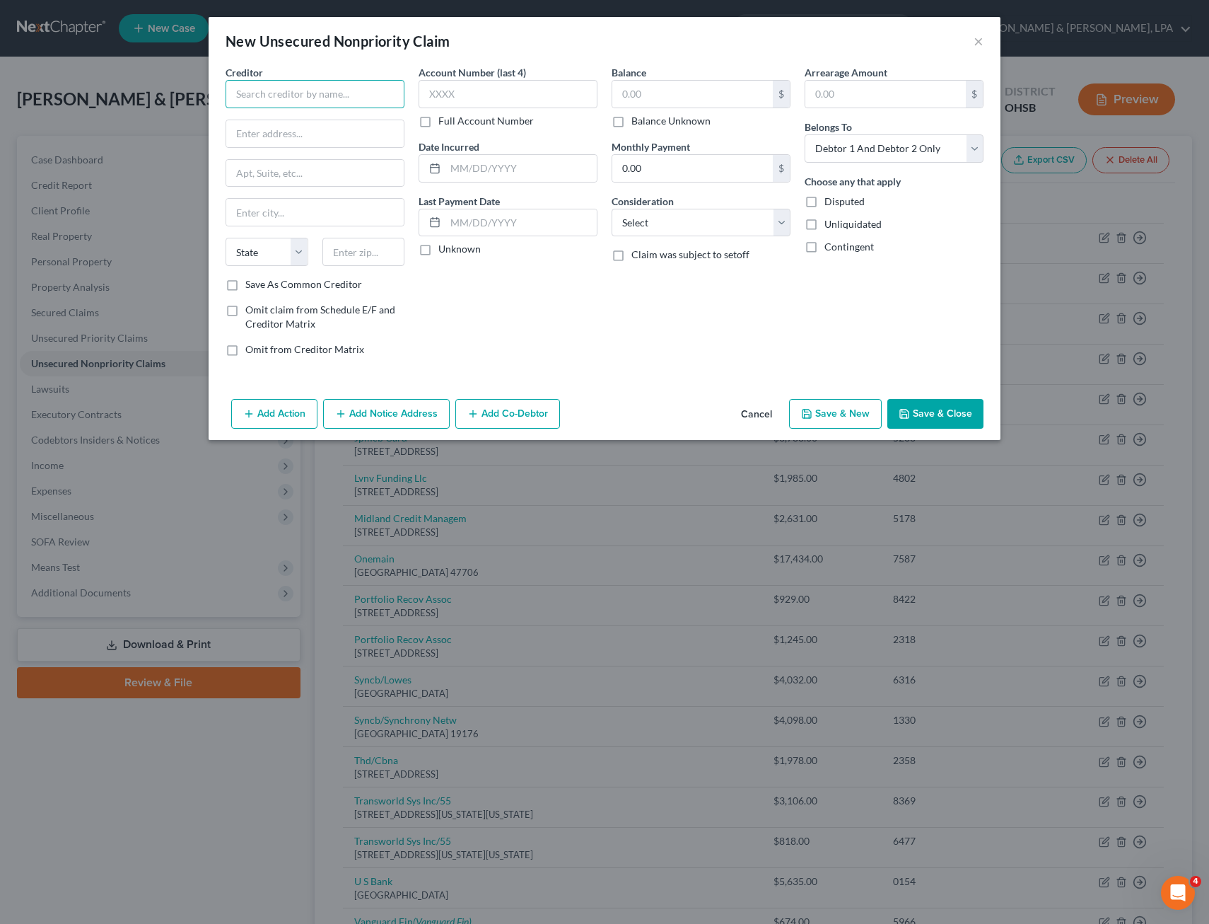
click at [318, 91] on input "text" at bounding box center [315, 94] width 179 height 28
type input "v"
type input "Valley Health System, Inc."
type input "PO Box 1680"
type input "Huntington"
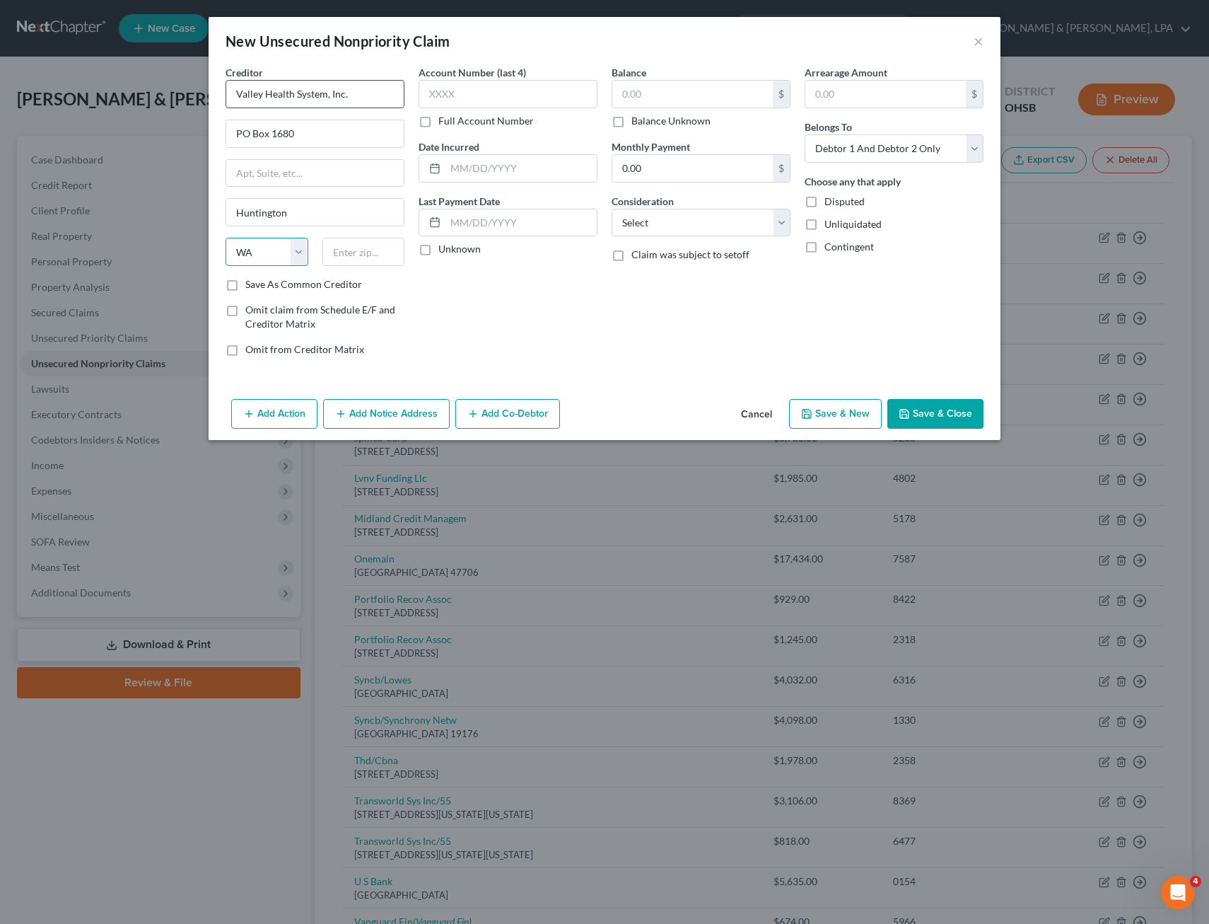
select select "51"
type input "25715"
click at [439, 95] on input "text" at bounding box center [508, 94] width 179 height 28
type input "9349"
click at [673, 97] on input "text" at bounding box center [693, 94] width 161 height 27
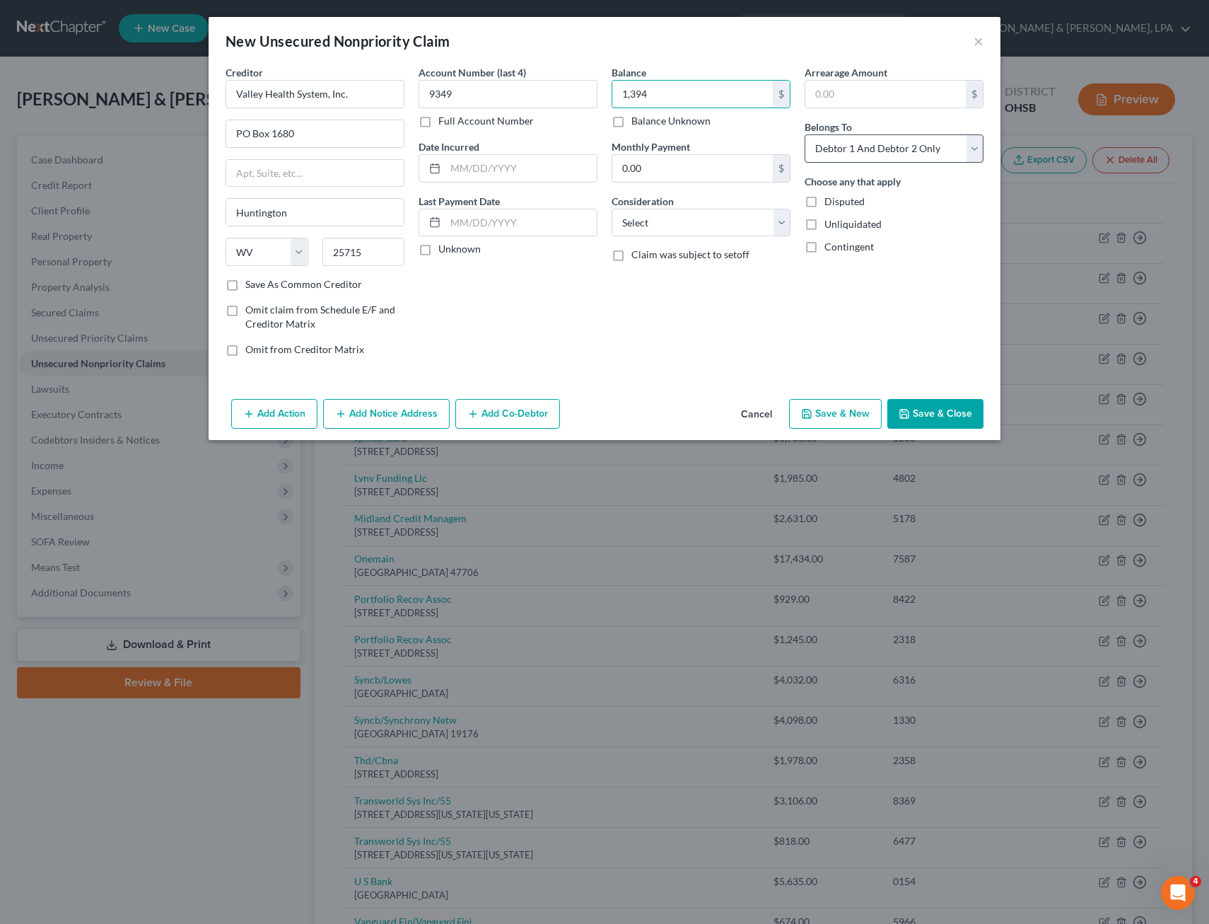
type input "1,394"
click at [978, 146] on select "Select Debtor 1 Only Debtor 2 Only Debtor 1 And Debtor 2 Only At Least One Of T…" at bounding box center [894, 148] width 179 height 28
click at [805, 134] on select "Select Debtor 1 Only Debtor 2 Only Debtor 1 And Debtor 2 Only At Least One Of T…" at bounding box center [894, 148] width 179 height 28
click at [928, 414] on button "Save & Close" at bounding box center [936, 414] width 96 height 30
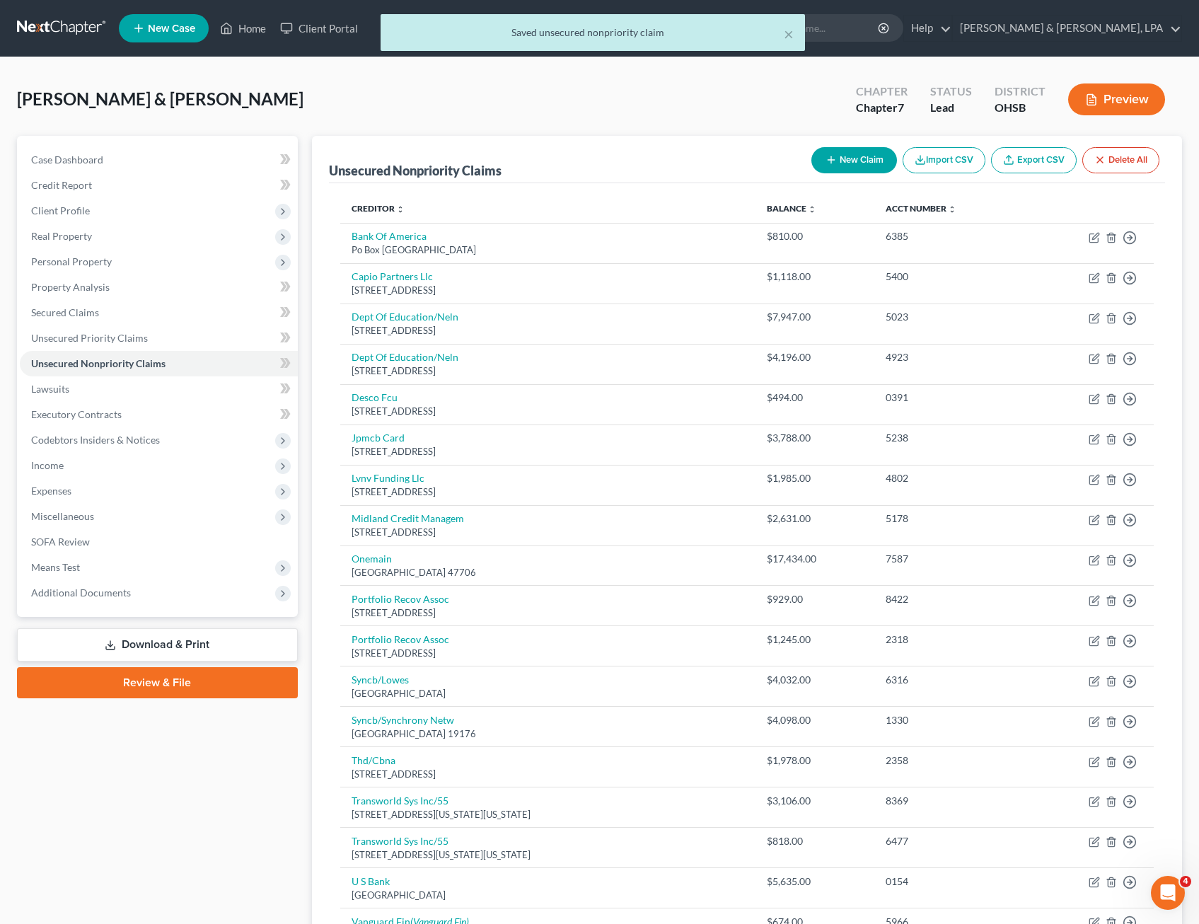
click at [851, 158] on button "New Claim" at bounding box center [854, 160] width 86 height 26
select select "2"
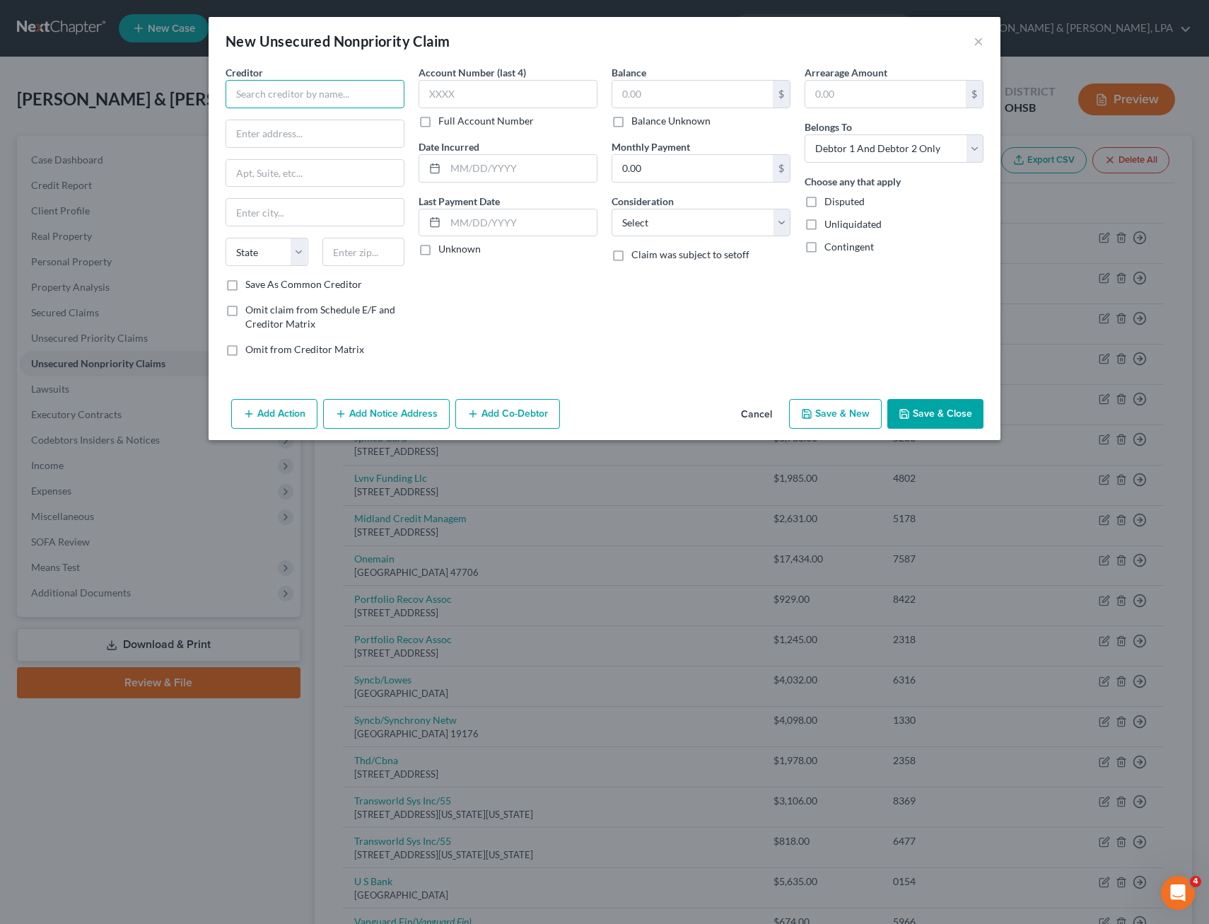
click at [248, 85] on input "text" at bounding box center [315, 94] width 179 height 28
type input "Genesis Respiratory Services, Ins."
type input "[STREET_ADDRESS]"
type input "[GEOGRAPHIC_DATA]"
select select "36"
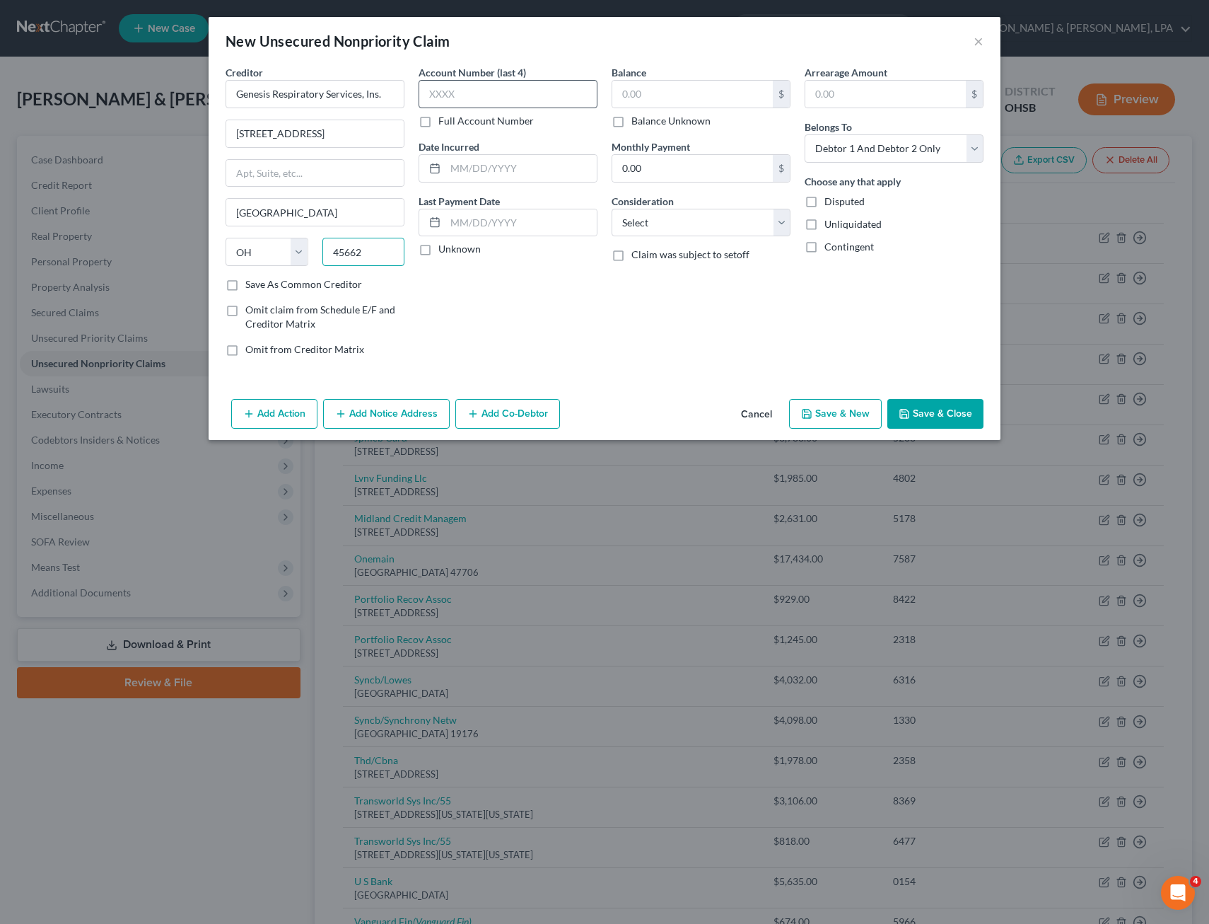
type input "45662"
type input "[GEOGRAPHIC_DATA]"
click at [456, 95] on input "text" at bounding box center [508, 94] width 179 height 28
type input "6757"
click at [692, 97] on input "text" at bounding box center [693, 94] width 161 height 27
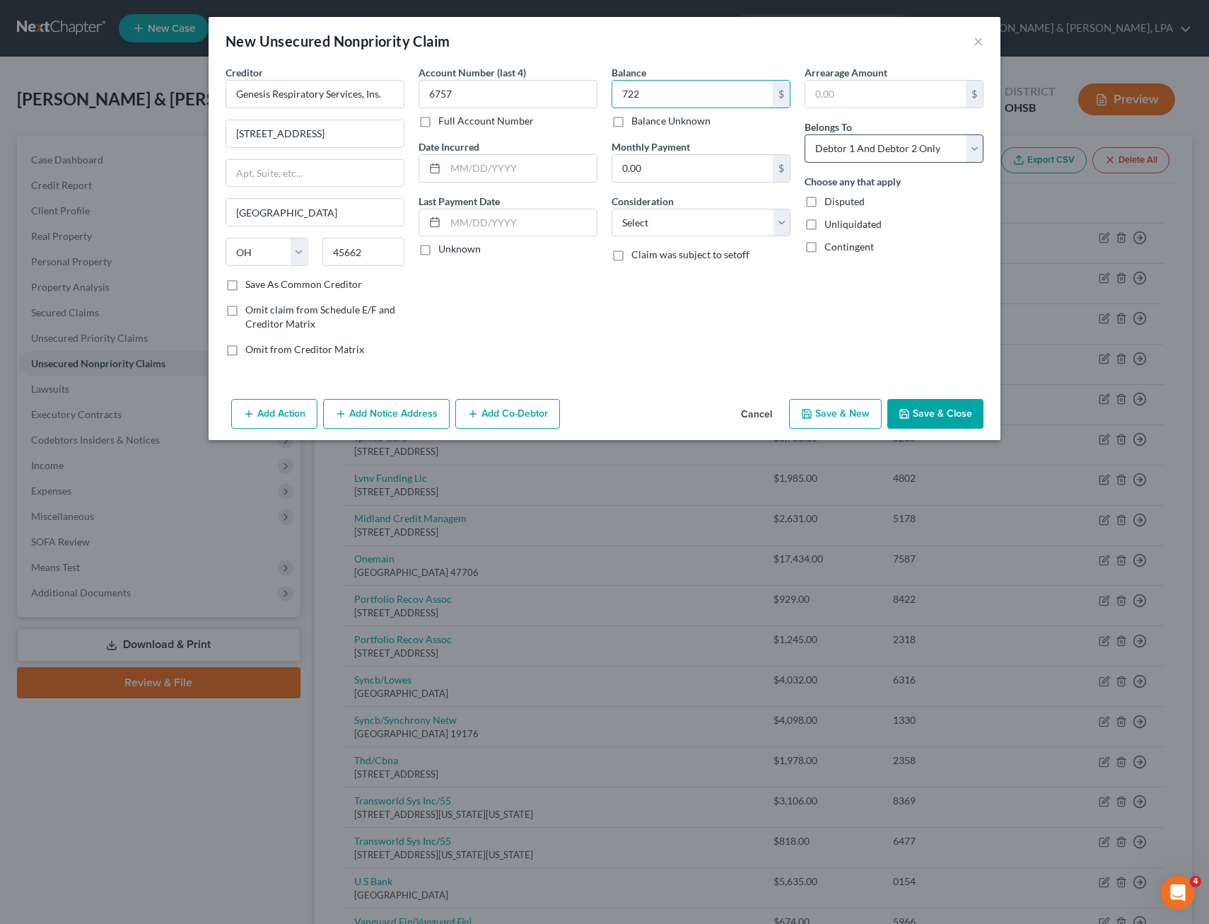
type input "722"
click at [975, 142] on select "Select Debtor 1 Only Debtor 2 Only Debtor 1 And Debtor 2 Only At Least One Of T…" at bounding box center [894, 148] width 179 height 28
select select "0"
click at [805, 134] on select "Select Debtor 1 Only Debtor 2 Only Debtor 1 And Debtor 2 Only At Least One Of T…" at bounding box center [894, 148] width 179 height 28
click at [866, 411] on button "Save & New" at bounding box center [835, 414] width 93 height 30
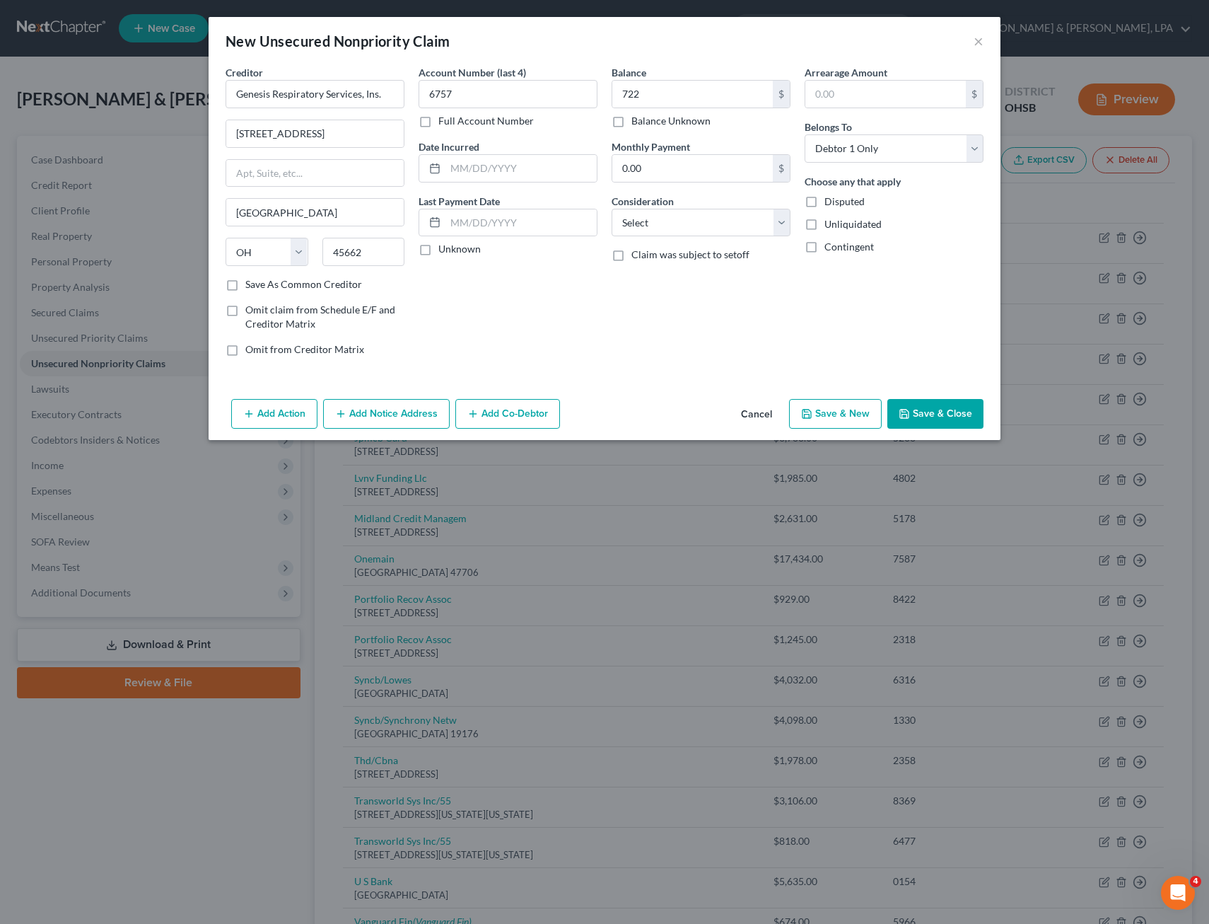
select select "2"
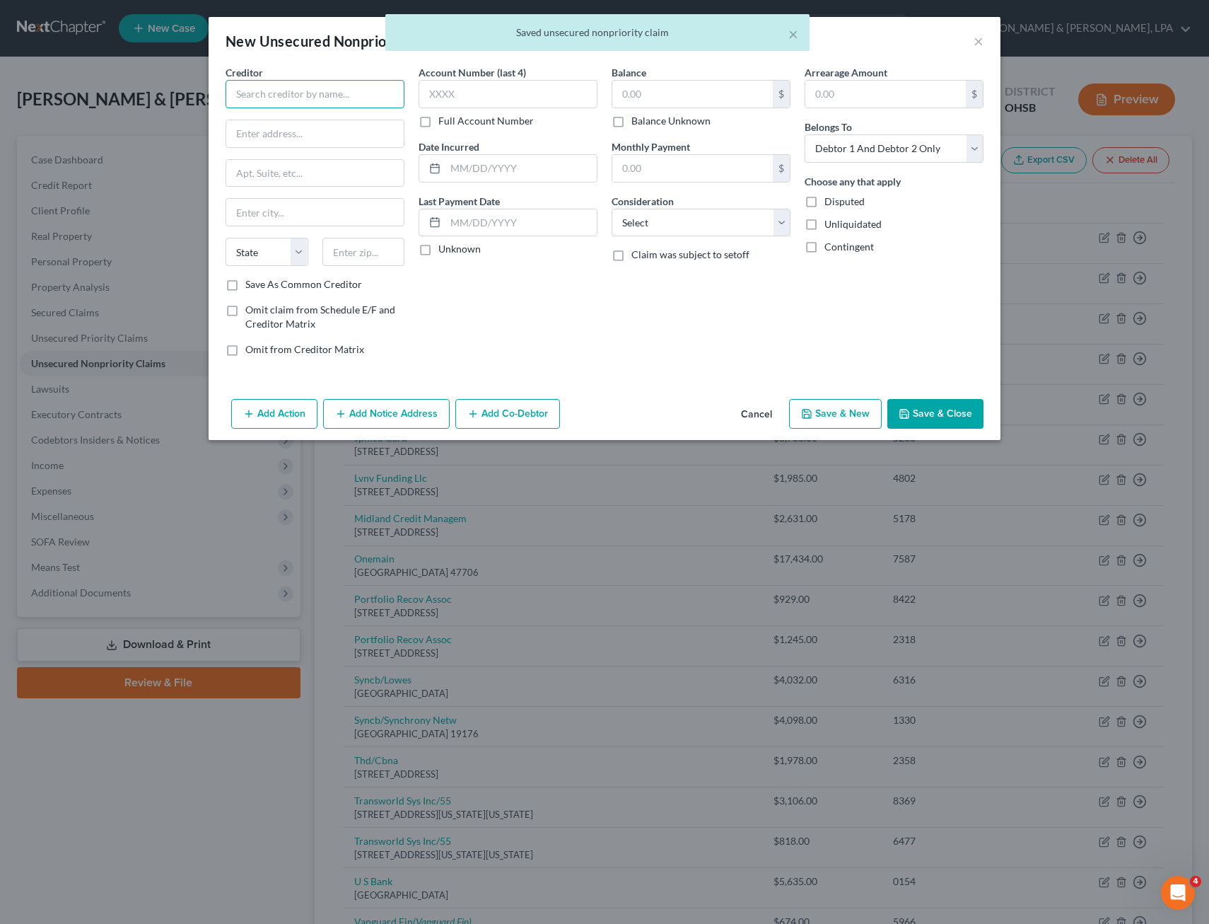
click at [291, 92] on input "text" at bounding box center [315, 94] width 179 height 28
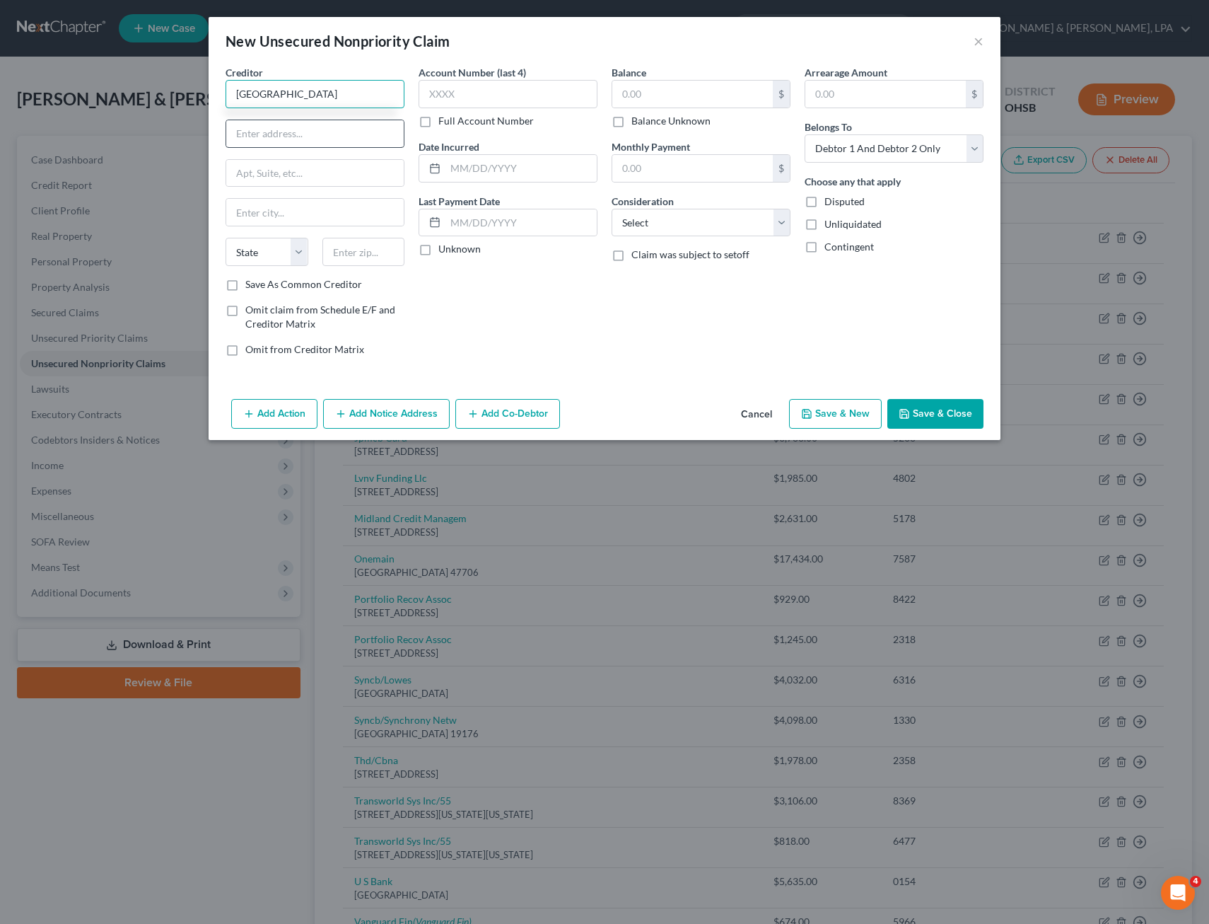
type input "[GEOGRAPHIC_DATA]"
click at [287, 133] on input "text" at bounding box center [315, 133] width 178 height 27
type input "[STREET_ADDRESS]"
type input "Ironton"
select select "36"
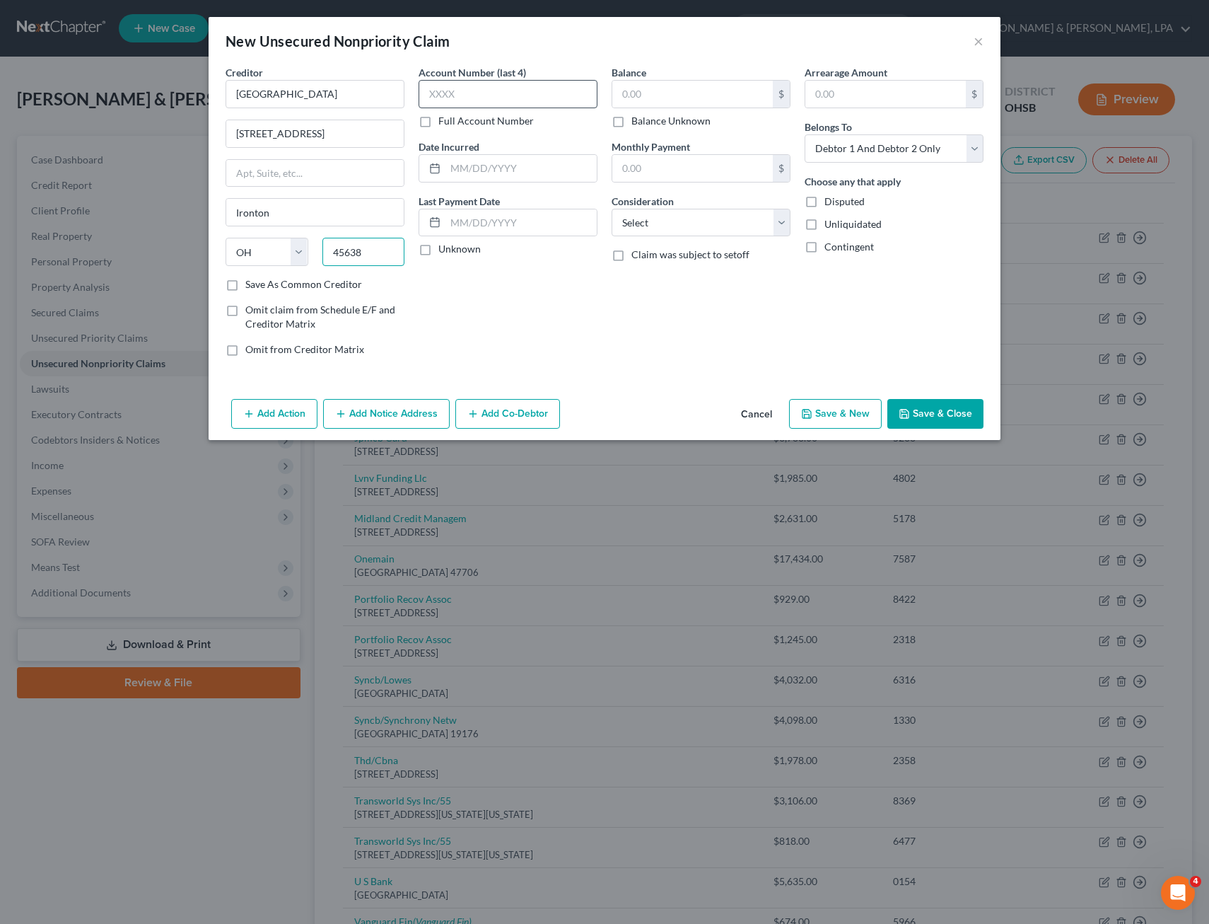
type input "45638"
click at [523, 91] on input "text" at bounding box center [508, 94] width 179 height 28
type input "7545"
click at [683, 100] on input "text" at bounding box center [693, 94] width 161 height 27
type input "614.87"
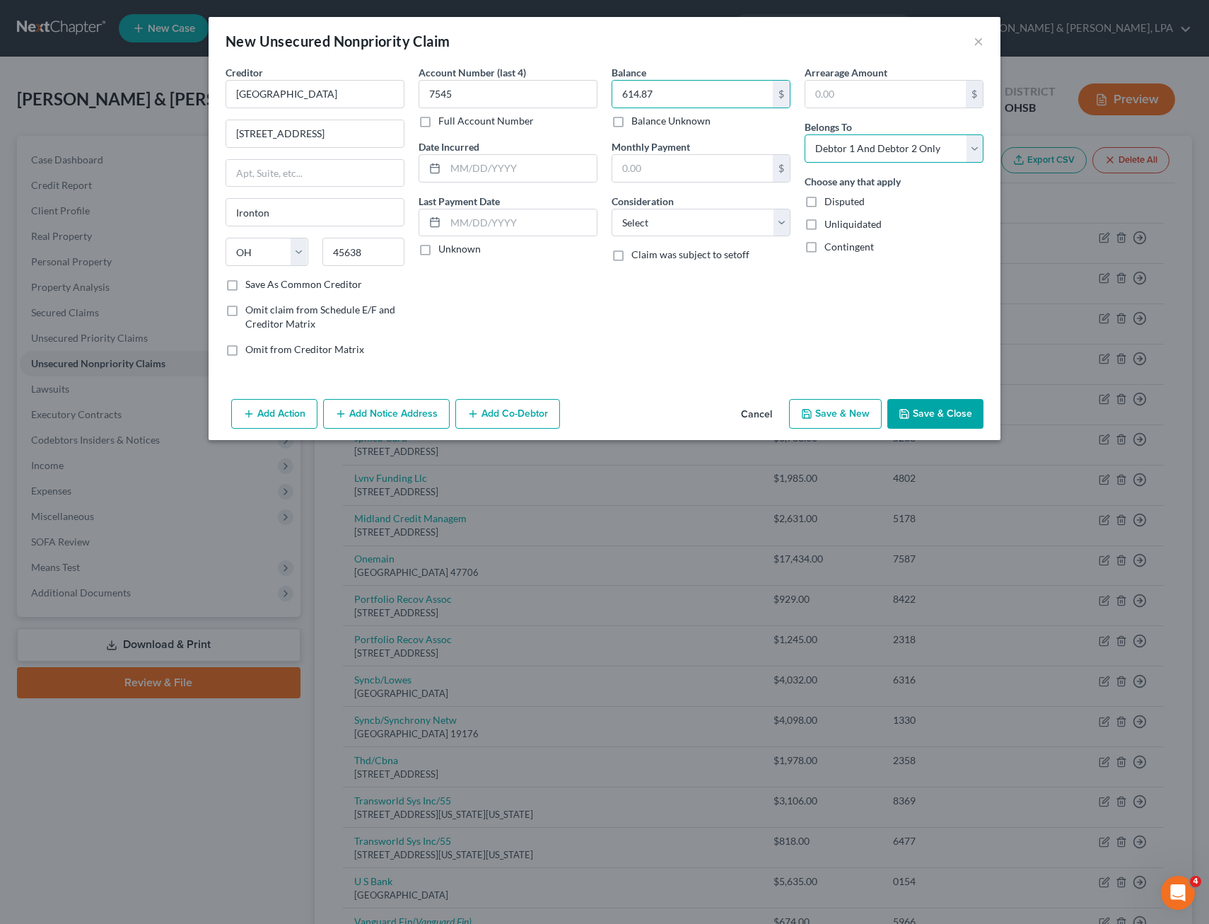
click at [979, 156] on select "Select Debtor 1 Only Debtor 2 Only Debtor 1 And Debtor 2 Only At Least One Of T…" at bounding box center [894, 148] width 179 height 28
select select "0"
click at [805, 134] on select "Select Debtor 1 Only Debtor 2 Only Debtor 1 And Debtor 2 Only At Least One Of T…" at bounding box center [894, 148] width 179 height 28
click at [869, 412] on button "Save & New" at bounding box center [835, 414] width 93 height 30
select select "2"
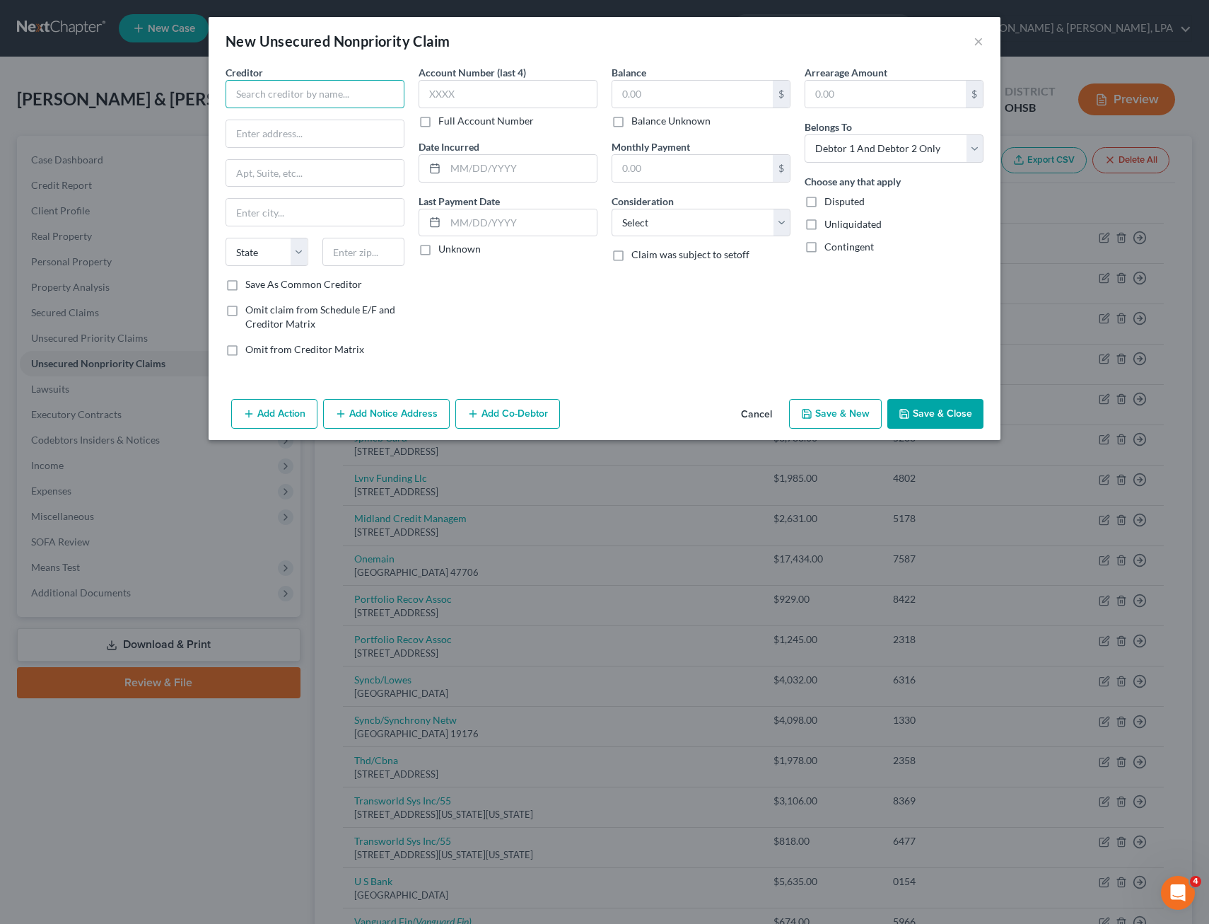
click at [316, 86] on input "text" at bounding box center [315, 94] width 179 height 28
type input "Health Care Financial Services"
type input "[STREET_ADDRESS]"
type input "[GEOGRAPHIC_DATA]"
select select "51"
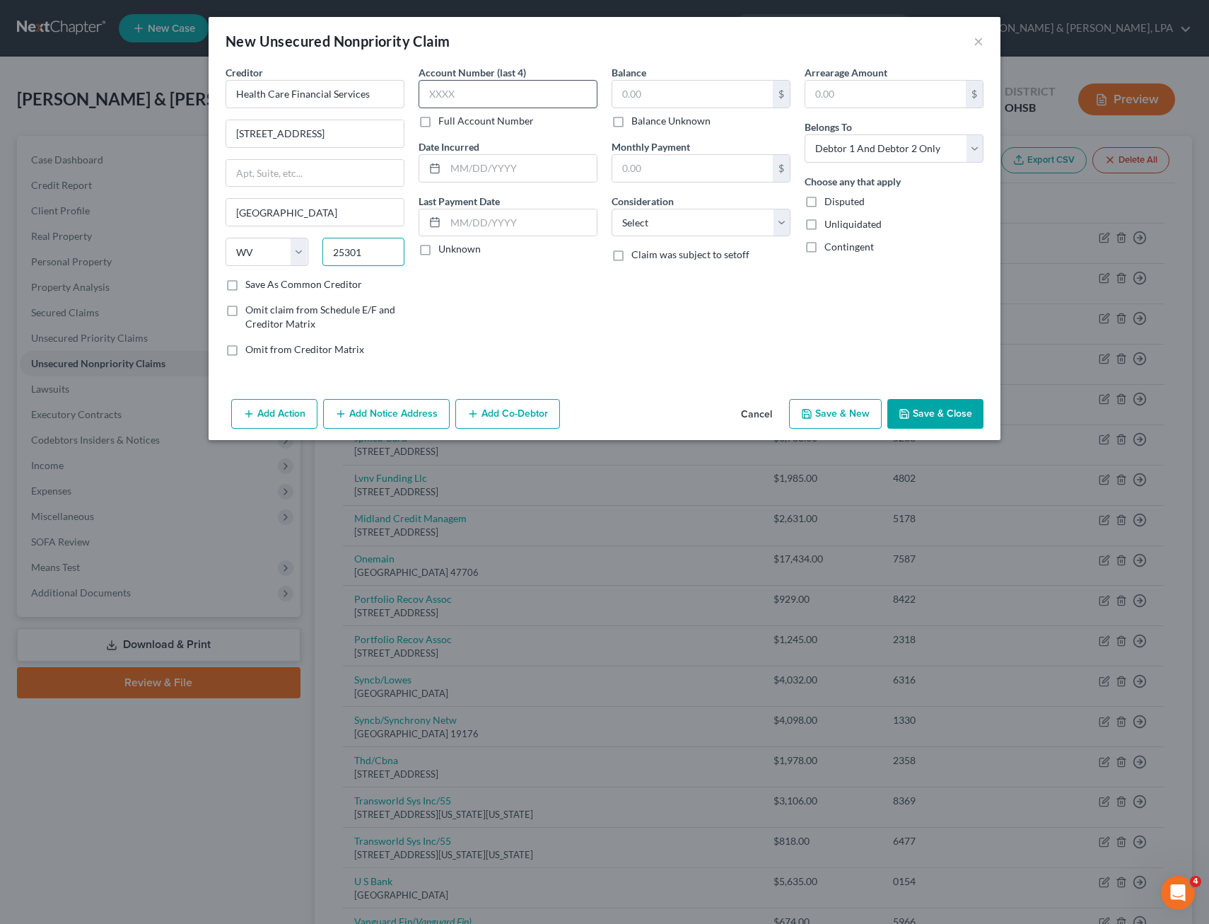
type input "25301"
type input "[GEOGRAPHIC_DATA]"
click at [460, 92] on input "text" at bounding box center [508, 94] width 179 height 28
type input "1177"
click at [634, 89] on input "text" at bounding box center [693, 94] width 161 height 27
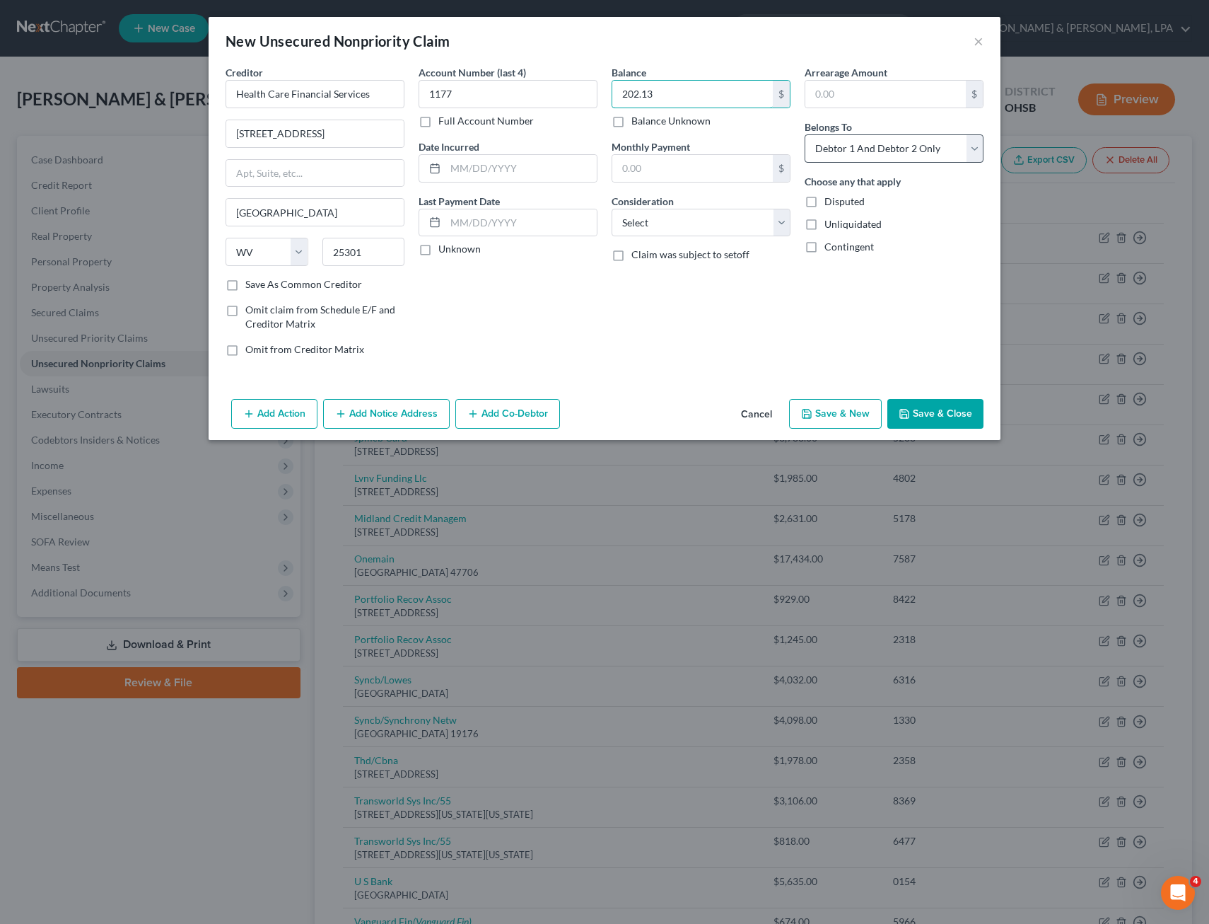
type input "202.13"
click at [972, 139] on select "Select Debtor 1 Only Debtor 2 Only Debtor 1 And Debtor 2 Only At Least One Of T…" at bounding box center [894, 148] width 179 height 28
select select "1"
click at [805, 134] on select "Select Debtor 1 Only Debtor 2 Only Debtor 1 And Debtor 2 Only At Least One Of T…" at bounding box center [894, 148] width 179 height 28
click at [833, 416] on button "Save & New" at bounding box center [835, 414] width 93 height 30
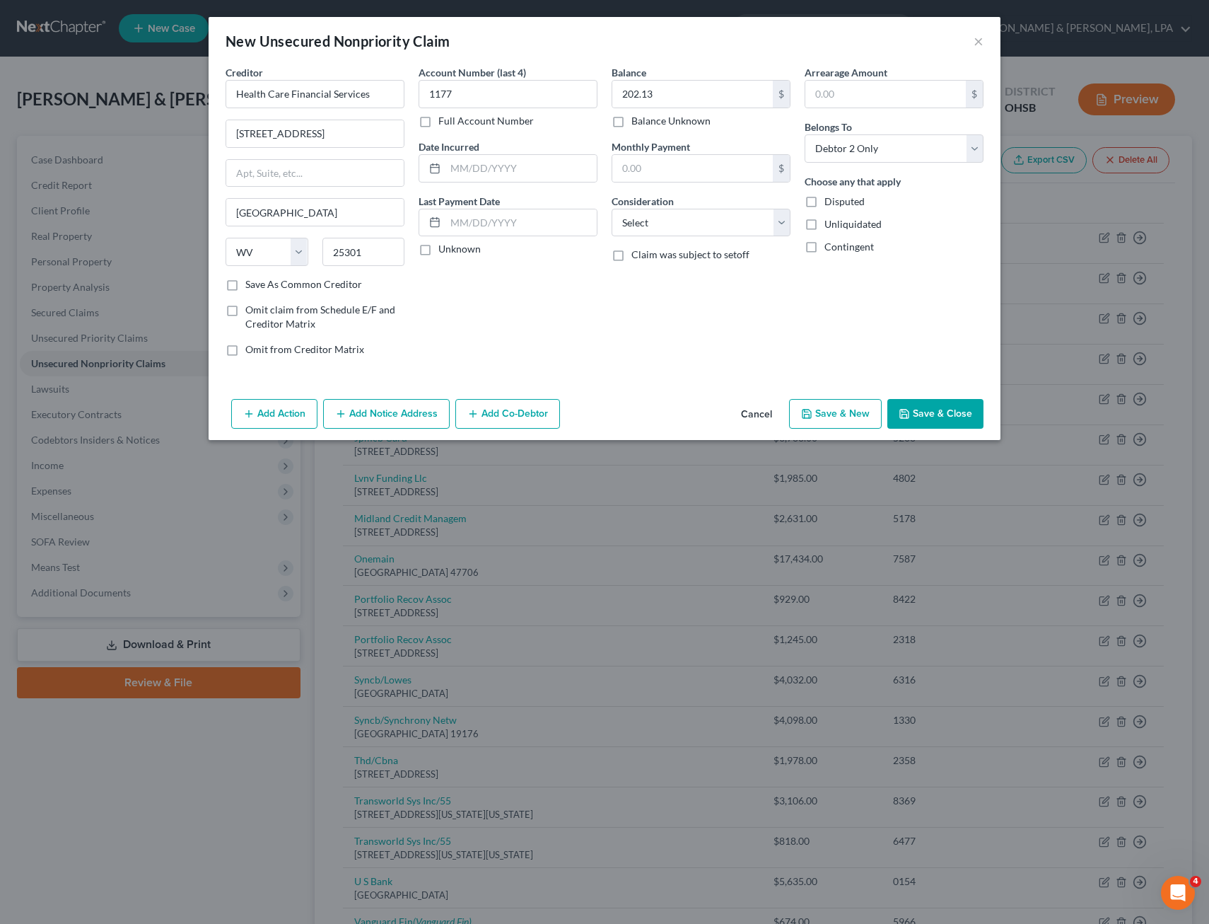
select select "2"
type input "0.00"
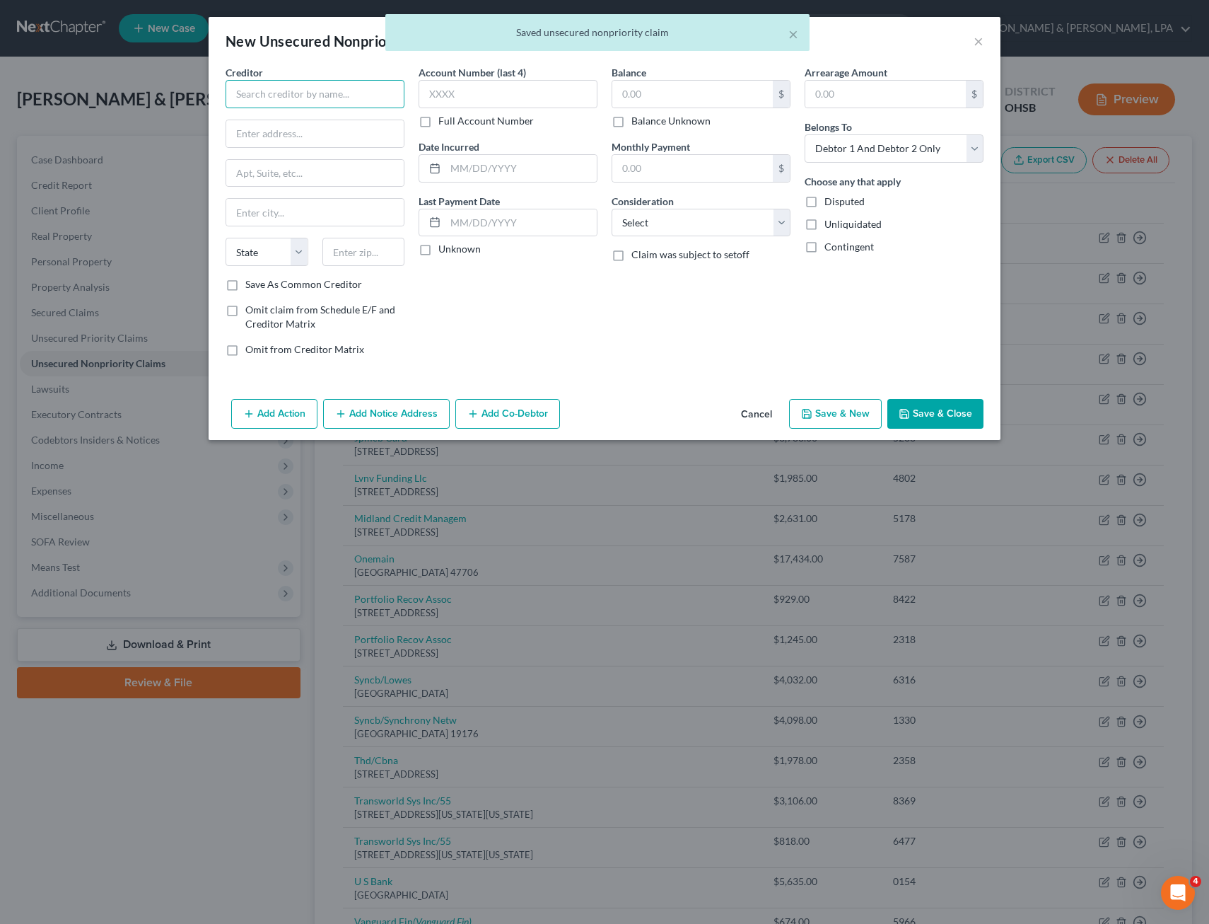
click at [245, 90] on input "text" at bounding box center [315, 94] width 179 height 28
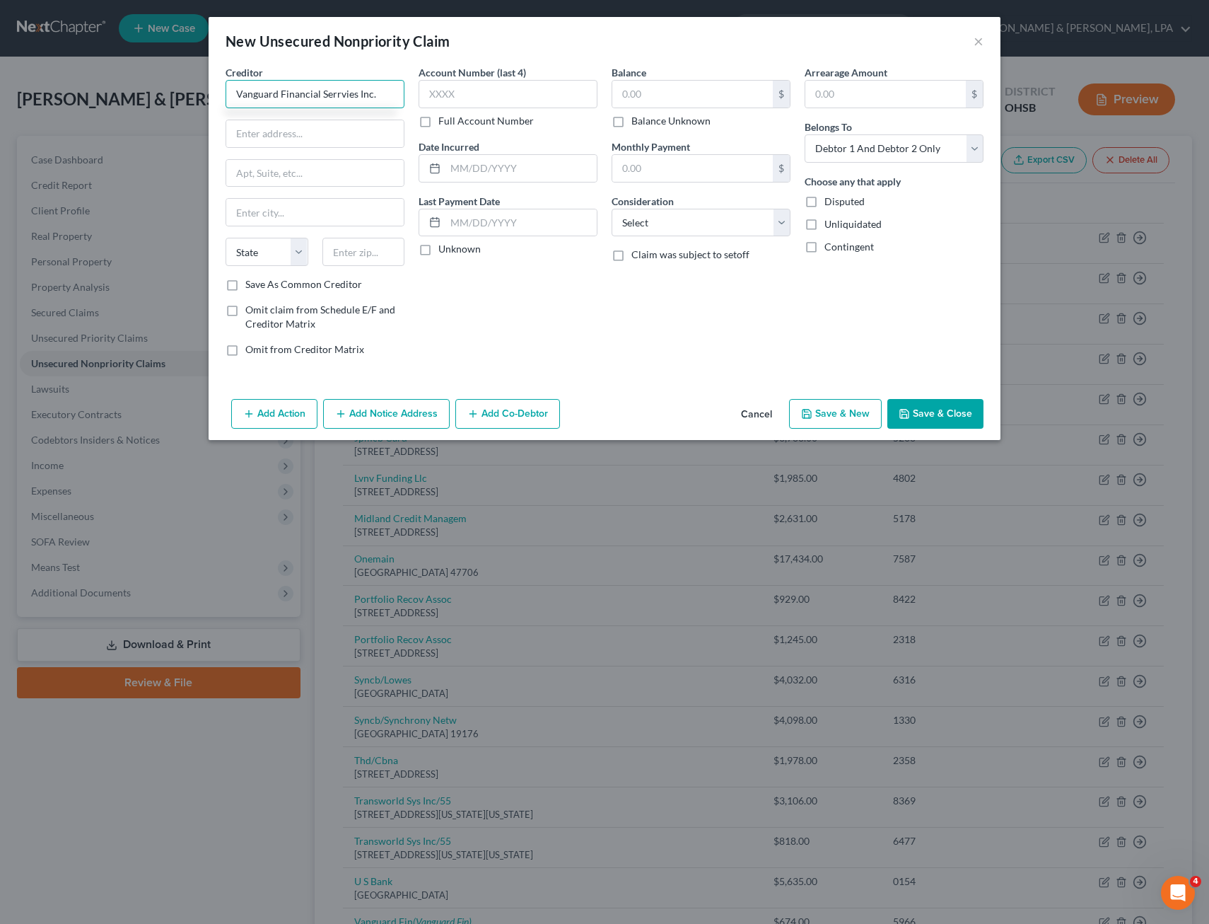
type input "Vanguard Financial Serrvies Inc."
type input "[STREET_ADDRESS][PERSON_NAME]"
type input "Suite 100"
type input "Chareston"
select select "51"
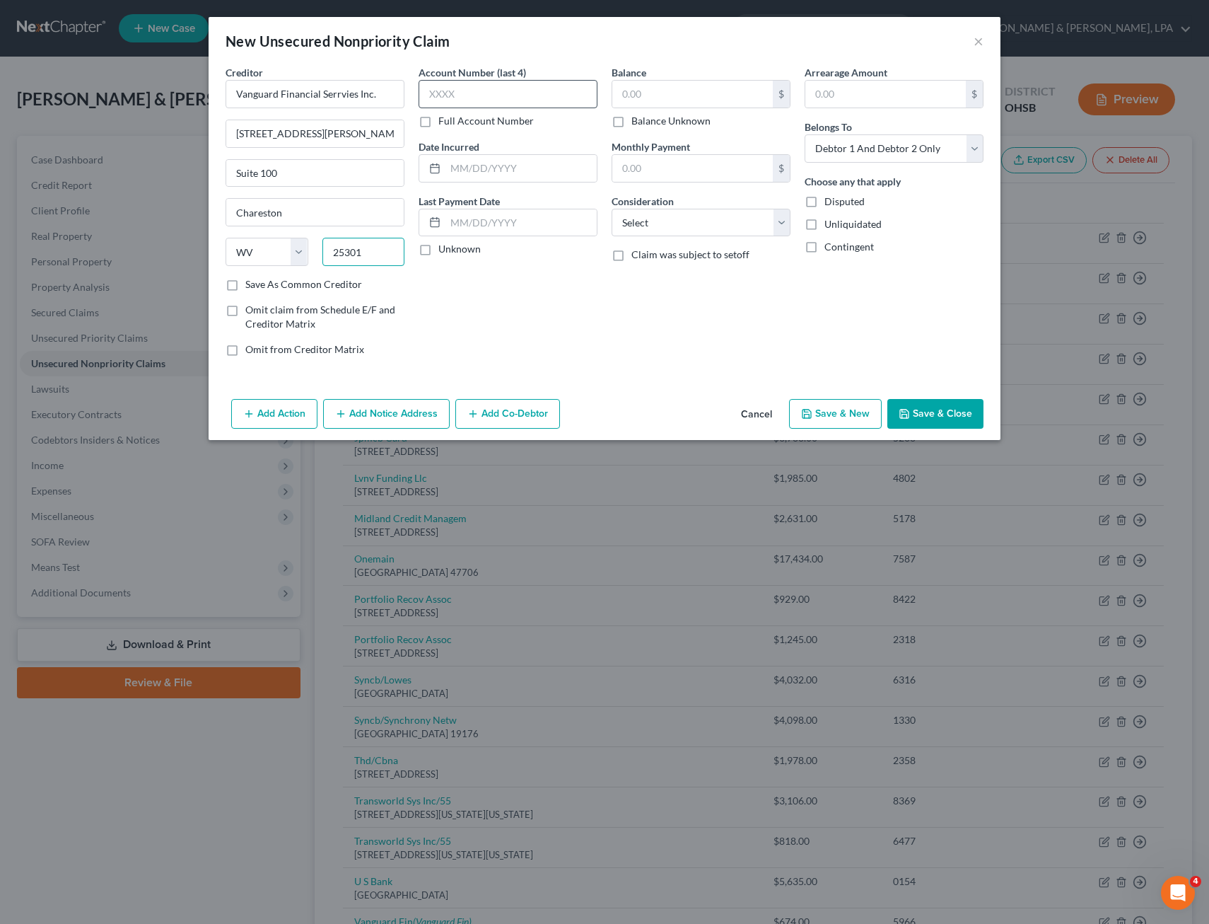
type input "25301"
click at [446, 89] on input "text" at bounding box center [508, 94] width 179 height 28
type input "[GEOGRAPHIC_DATA]"
type input "7464"
click at [639, 95] on input "text" at bounding box center [693, 94] width 161 height 27
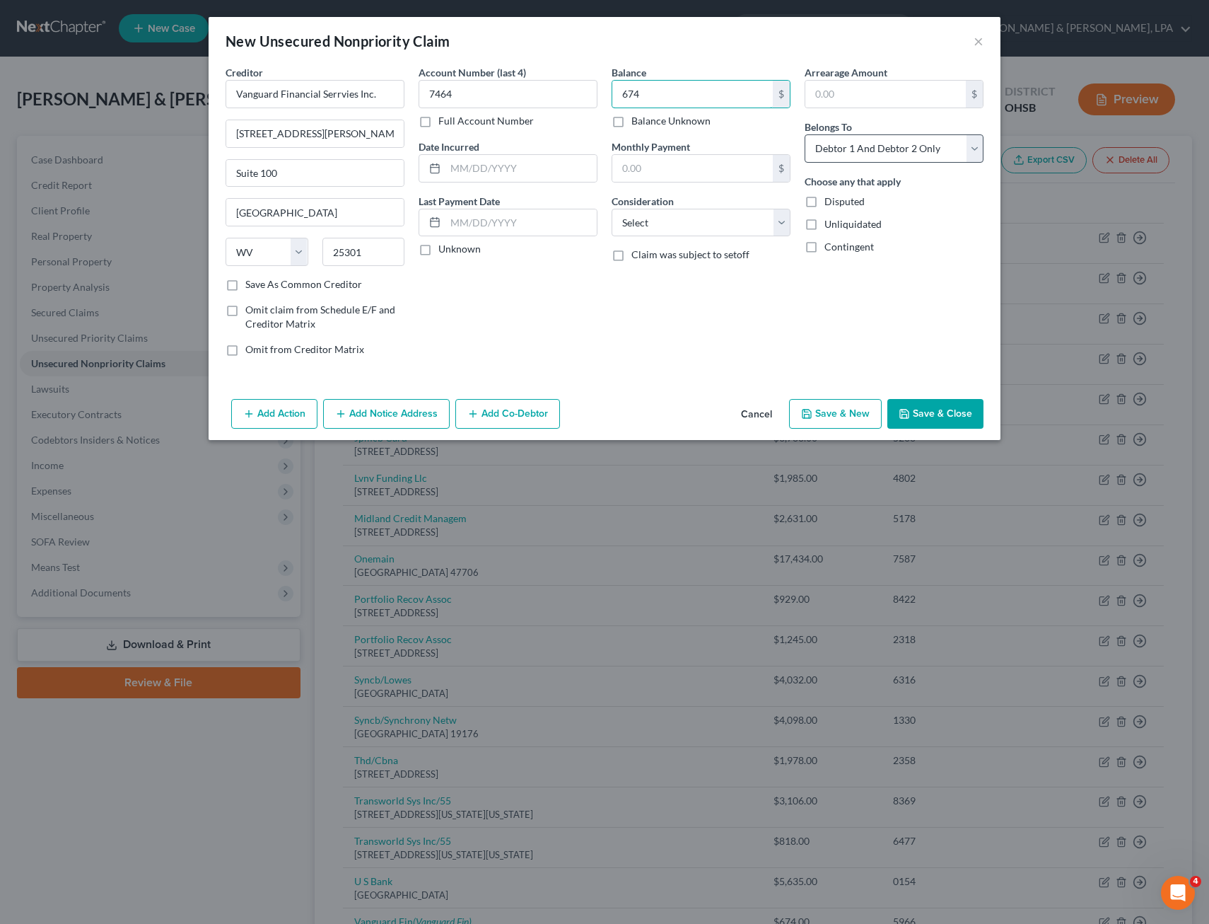
type input "674"
click at [974, 151] on select "Select Debtor 1 Only Debtor 2 Only Debtor 1 And Debtor 2 Only At Least One Of T…" at bounding box center [894, 148] width 179 height 28
select select "0"
click at [805, 134] on select "Select Debtor 1 Only Debtor 2 Only Debtor 1 And Debtor 2 Only At Least One Of T…" at bounding box center [894, 148] width 179 height 28
click at [838, 419] on button "Save & New" at bounding box center [835, 414] width 93 height 30
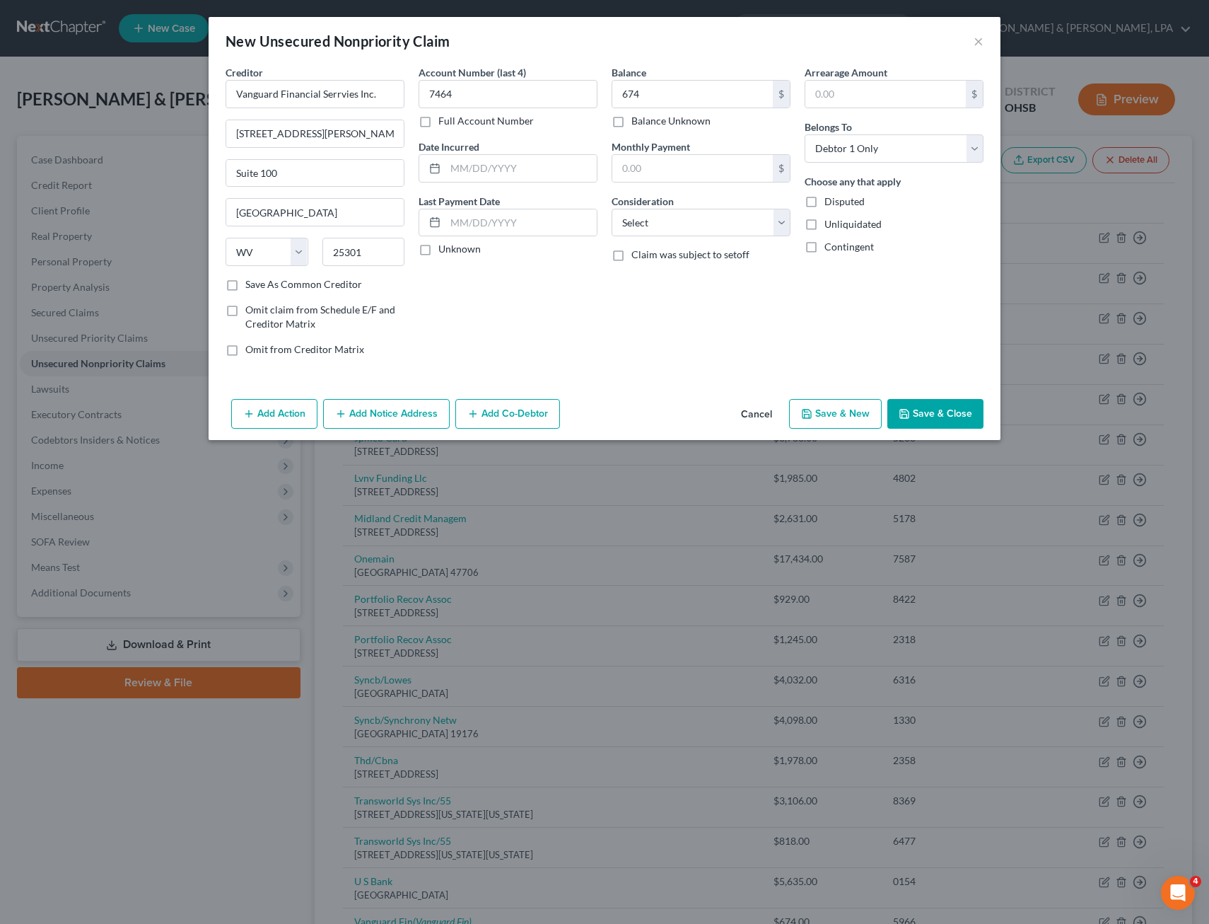
select select "2"
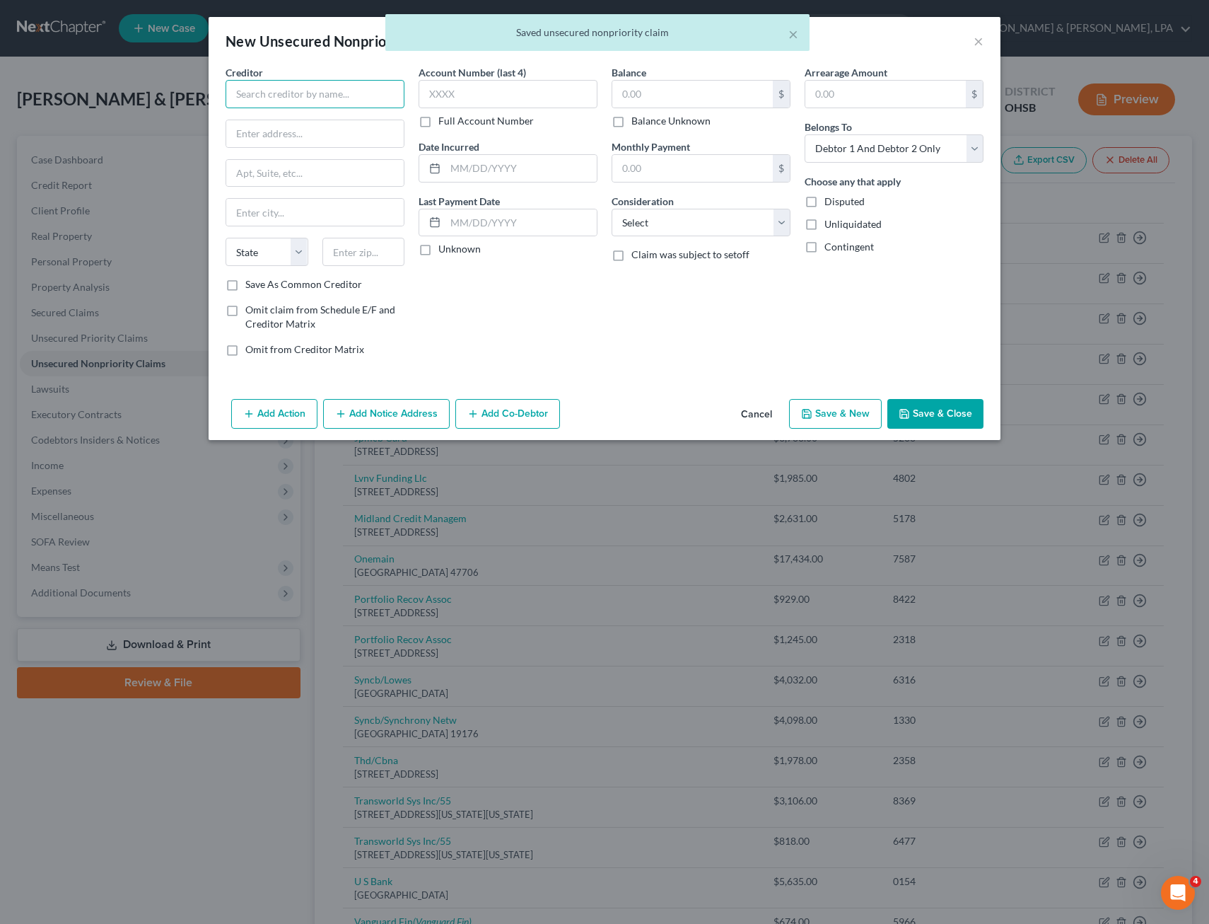
click at [274, 98] on input "text" at bounding box center [315, 94] width 179 height 28
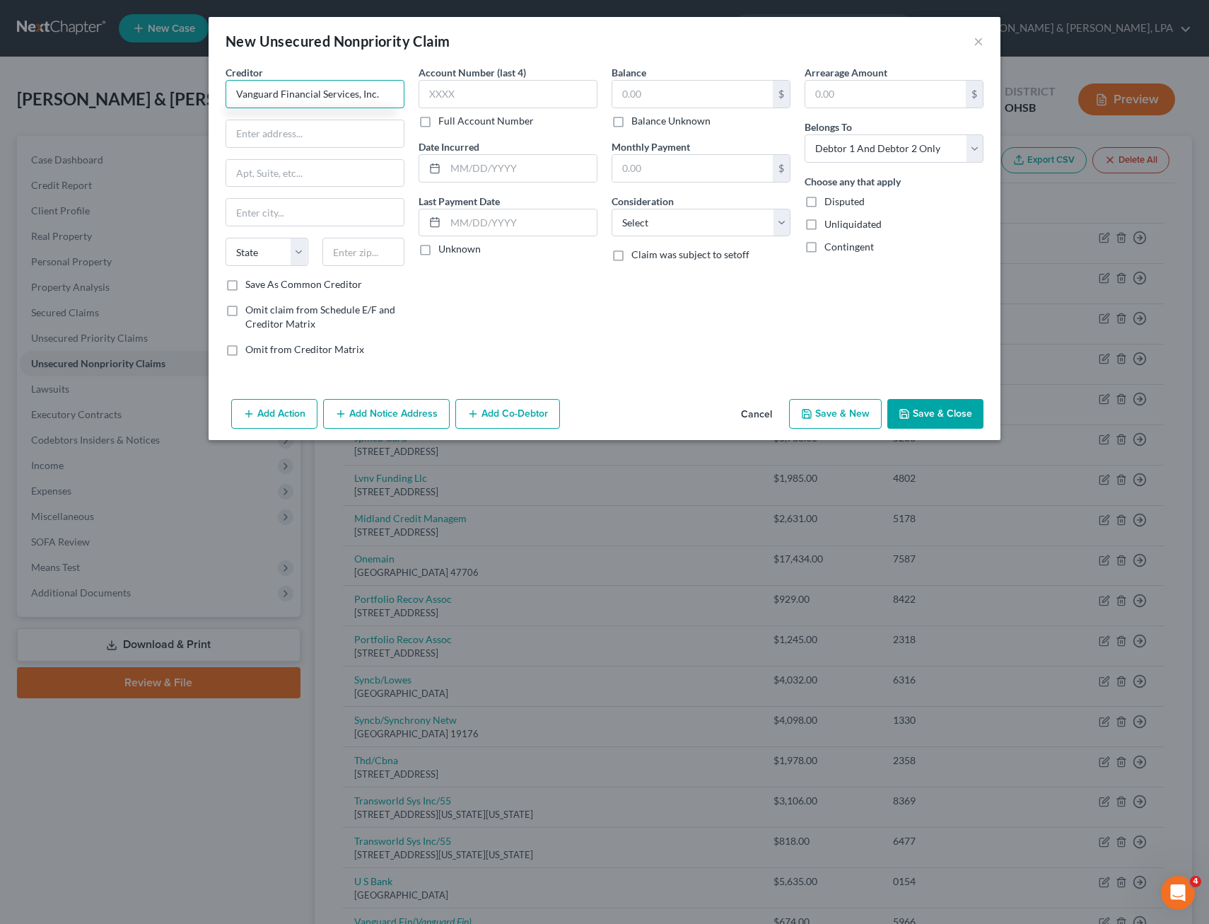
type input "Vanguard Financial Services, Inc."
type input "[STREET_ADDRESS][PERSON_NAME]"
type input "Suite 100"
type input "Chareston"
select select "51"
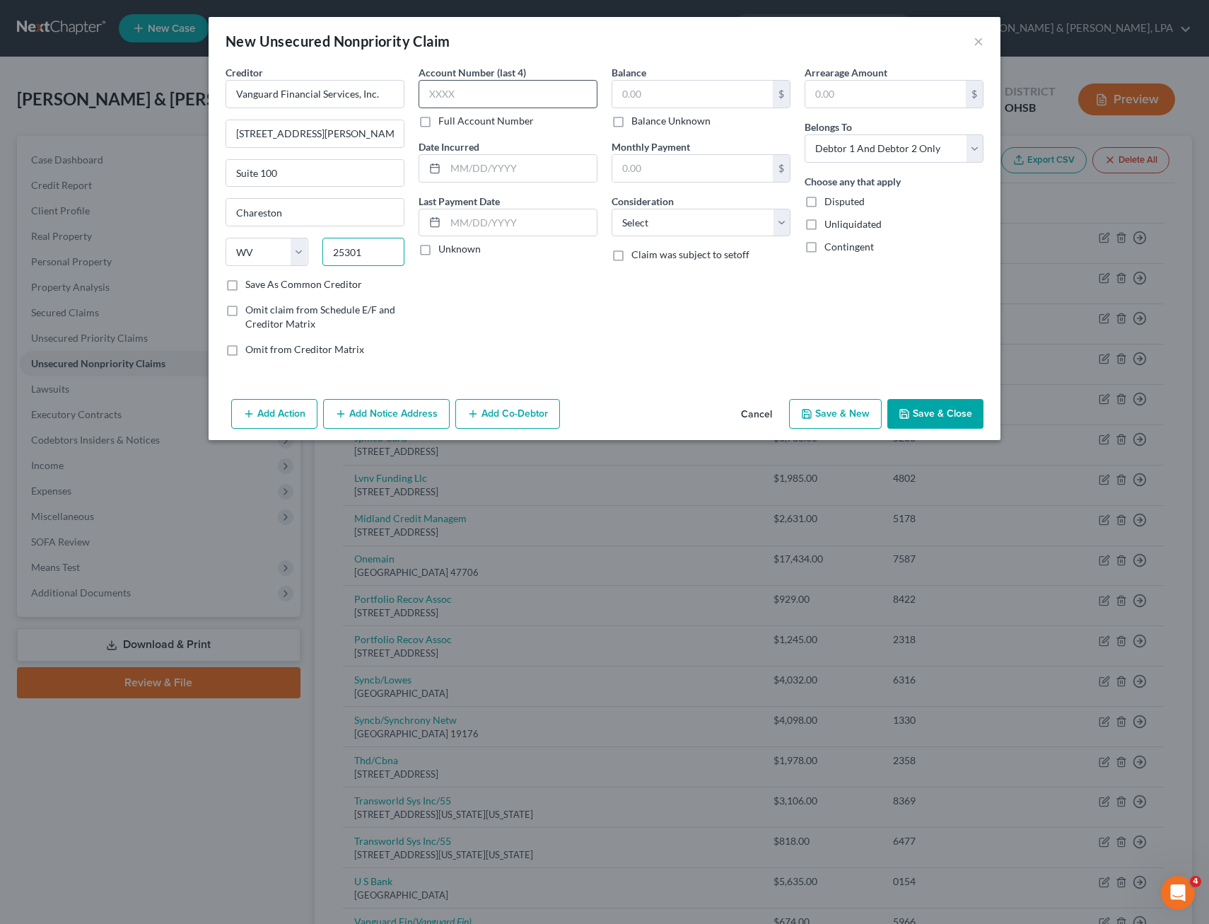
type input "25301"
type input "[GEOGRAPHIC_DATA]"
click at [441, 95] on input "text" at bounding box center [508, 94] width 179 height 28
type input "8459"
click at [639, 101] on input "text" at bounding box center [693, 94] width 161 height 27
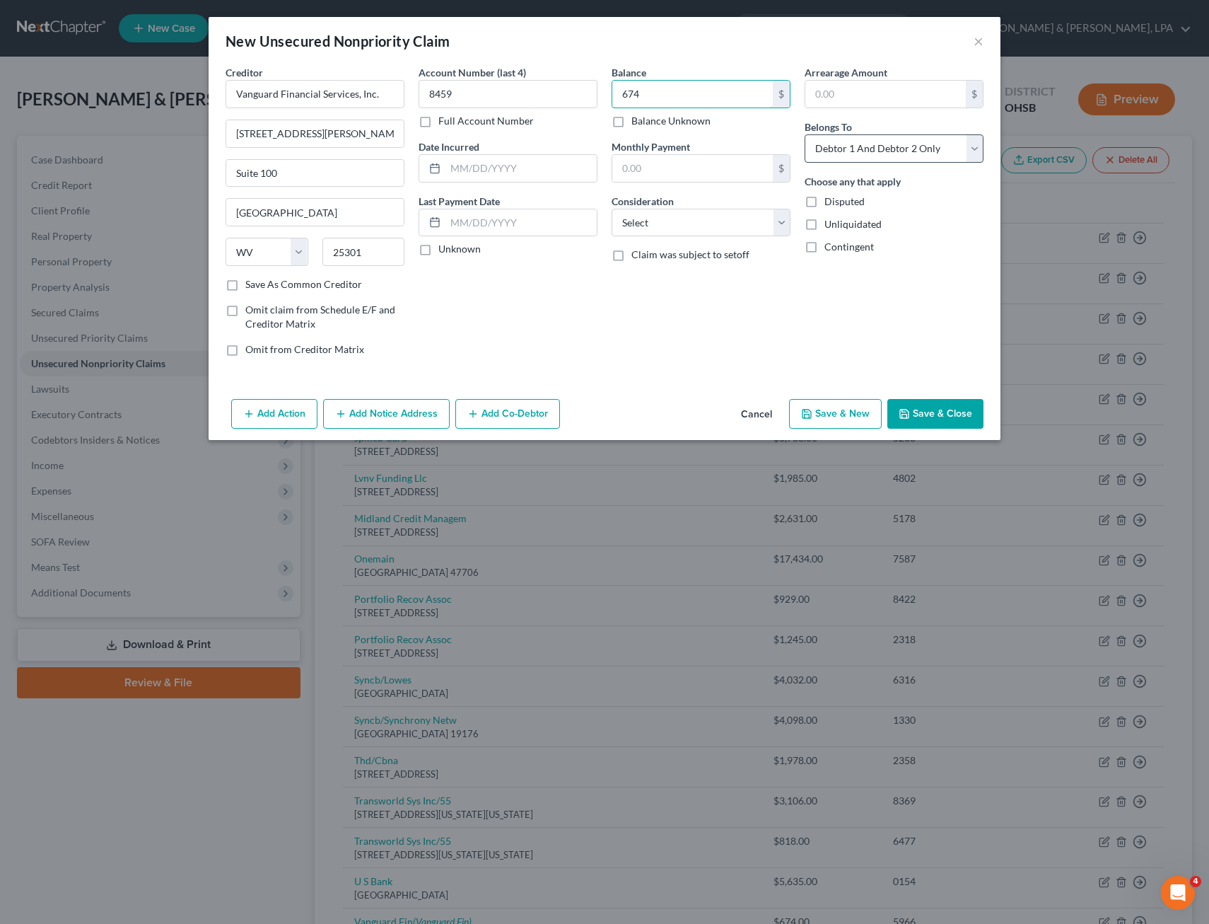
type input "674"
click at [975, 146] on select "Select Debtor 1 Only Debtor 2 Only Debtor 1 And Debtor 2 Only At Least One Of T…" at bounding box center [894, 148] width 179 height 28
select select "0"
click at [805, 134] on select "Select Debtor 1 Only Debtor 2 Only Debtor 1 And Debtor 2 Only At Least One Of T…" at bounding box center [894, 148] width 179 height 28
click at [833, 416] on button "Save & New" at bounding box center [835, 414] width 93 height 30
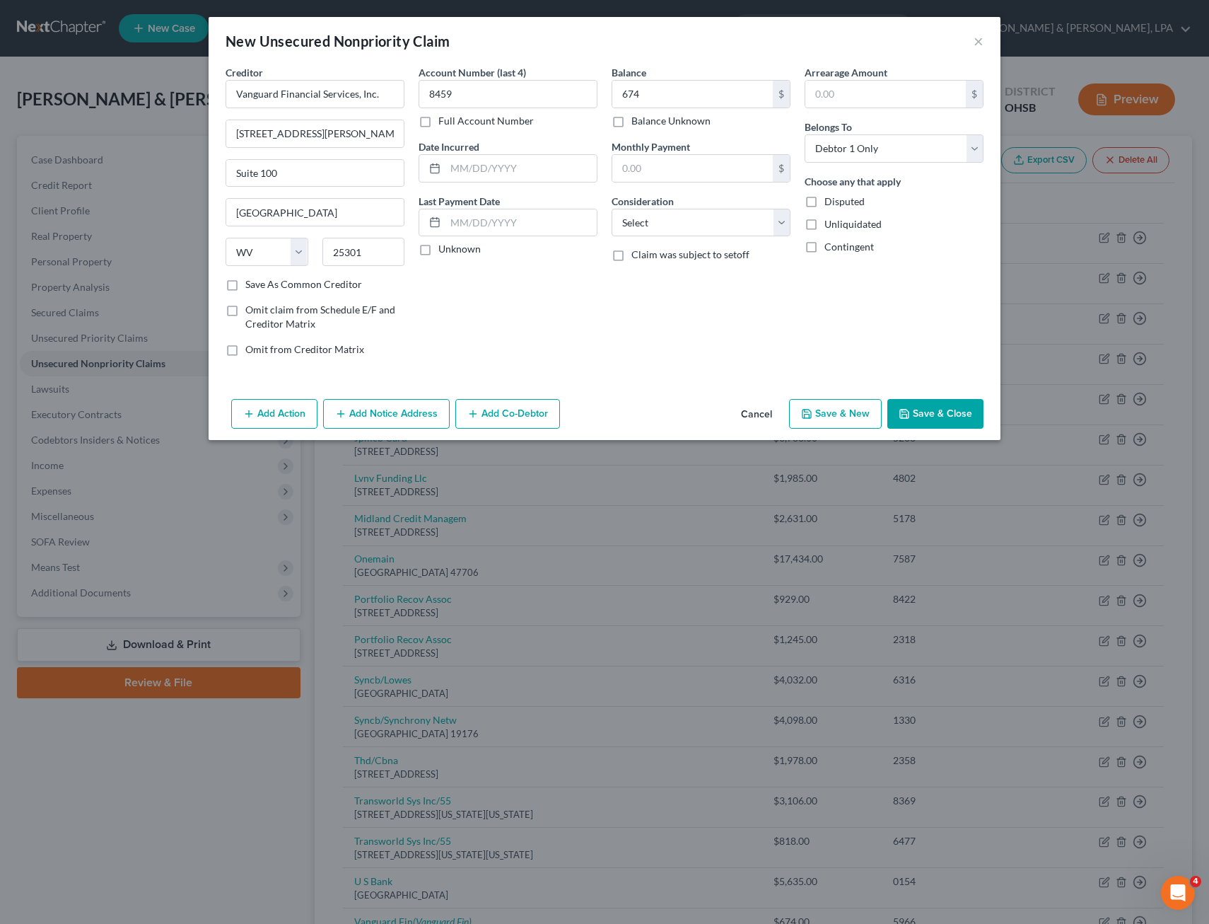
select select "2"
click at [238, 95] on input "text" at bounding box center [315, 94] width 179 height 28
type input "Capio Partners"
type input "[STREET_ADDRESS]"
click at [294, 179] on input "text" at bounding box center [315, 173] width 178 height 27
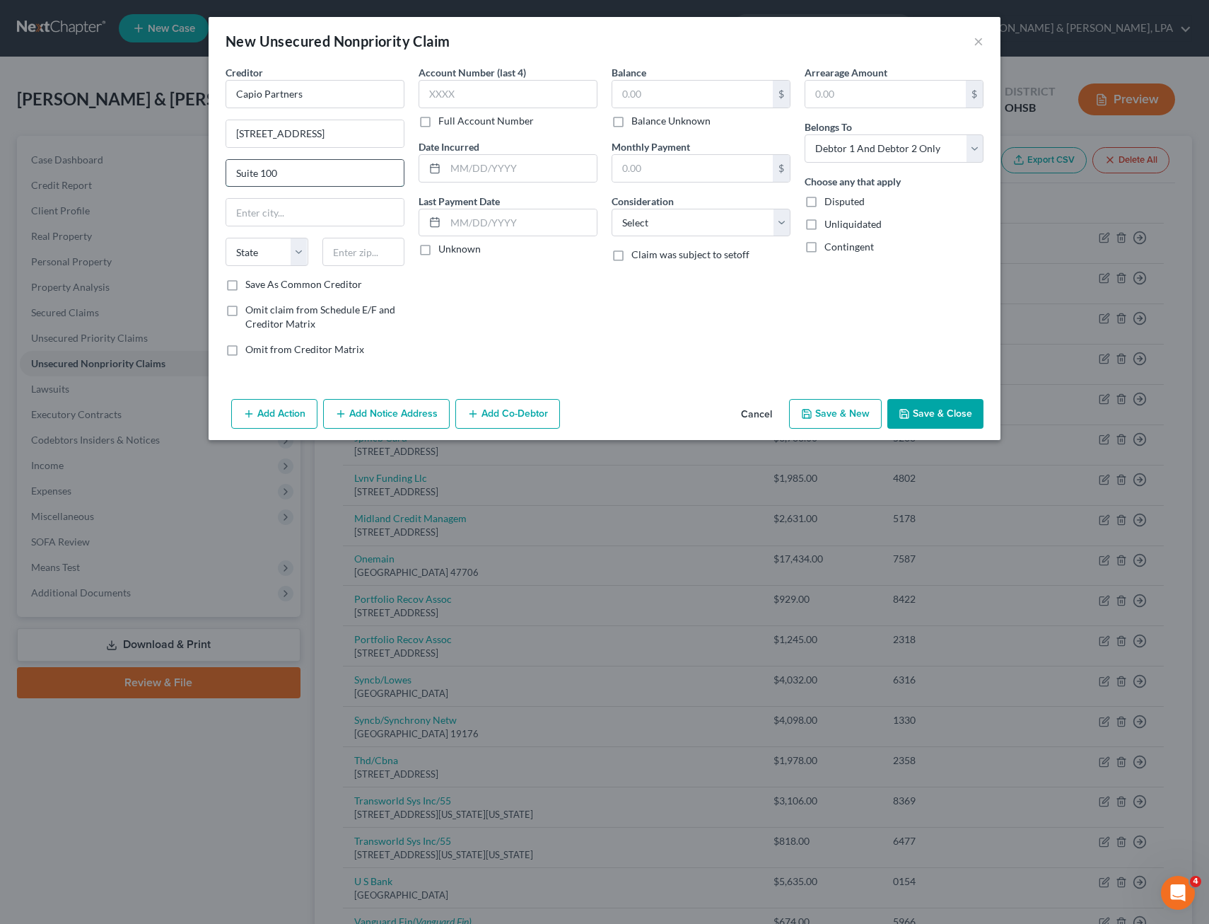
type input "Suite 100"
type input "[PERSON_NAME]"
select select "45"
type input "75090"
click at [454, 94] on input "text" at bounding box center [508, 94] width 179 height 28
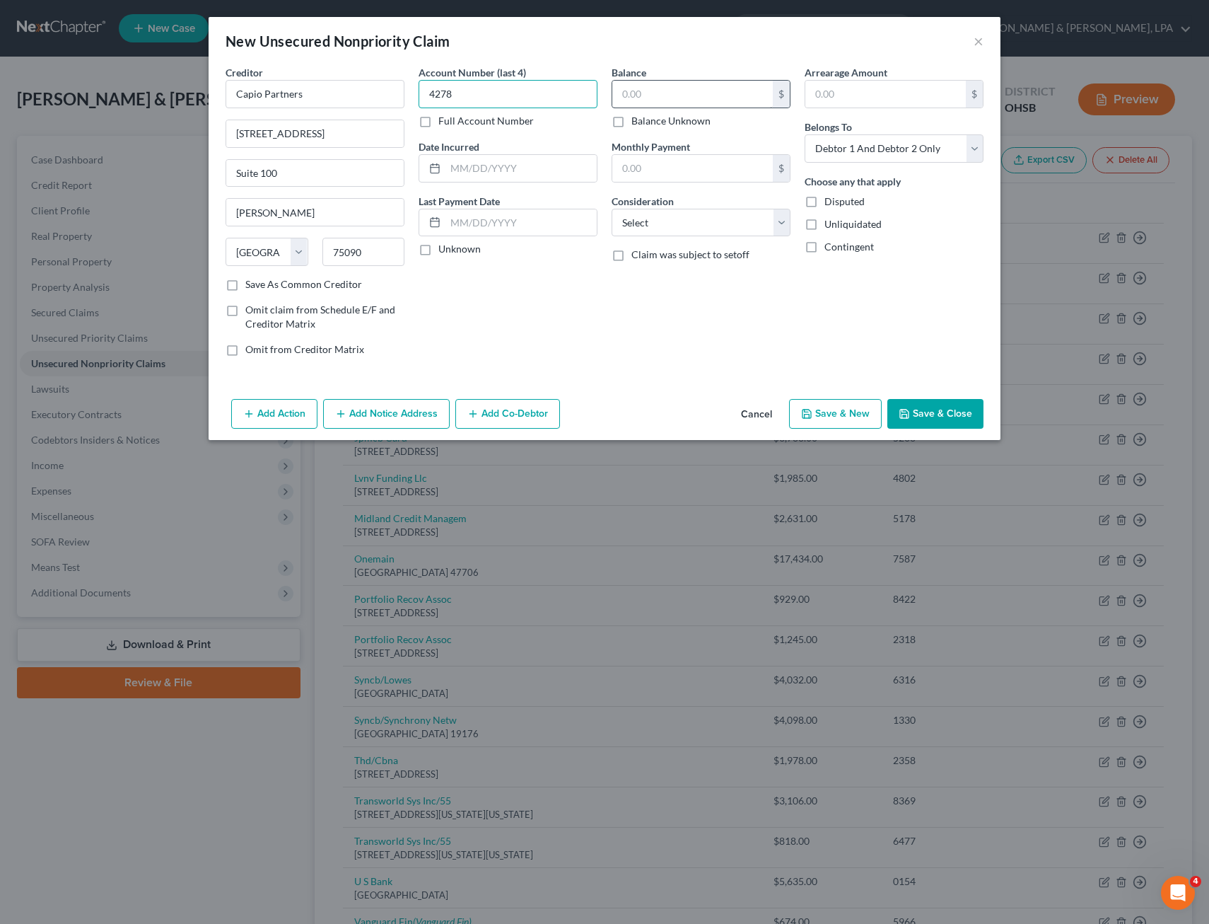
type input "4278"
click at [643, 95] on input "text" at bounding box center [693, 94] width 161 height 27
type input "233.96"
click at [973, 143] on select "Select Debtor 1 Only Debtor 2 Only Debtor 1 And Debtor 2 Only At Least One Of T…" at bounding box center [894, 148] width 179 height 28
select select "0"
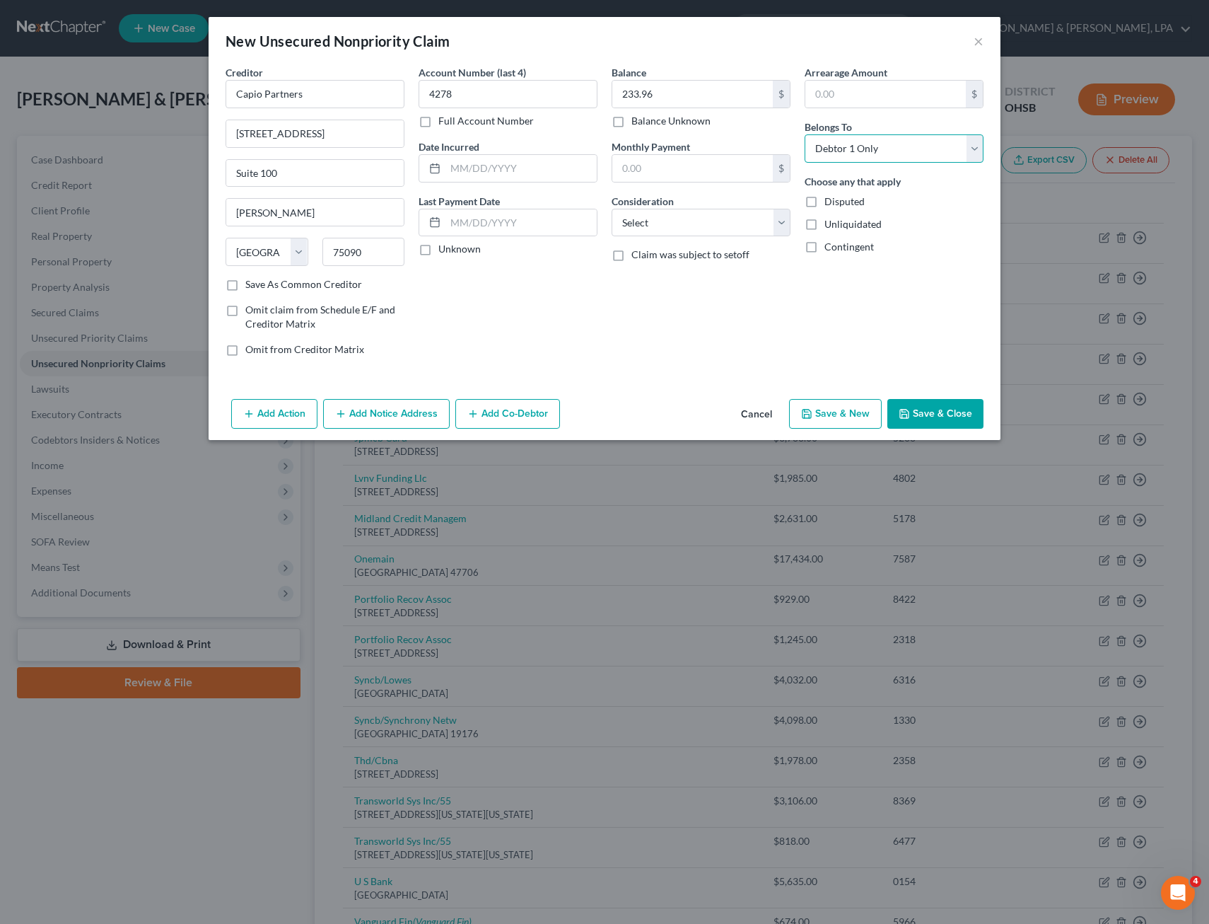
click at [805, 134] on select "Select Debtor 1 Only Debtor 2 Only Debtor 1 And Debtor 2 Only At Least One Of T…" at bounding box center [894, 148] width 179 height 28
click at [780, 224] on select "Select Cable / Satellite Services Collection Agency Credit Card Debt Debt Couns…" at bounding box center [701, 223] width 179 height 28
click at [786, 195] on div "Consideration Select Cable / Satellite Services Collection Agency Credit Card D…" at bounding box center [701, 215] width 179 height 43
click at [783, 221] on select "Select Cable / Satellite Services Collection Agency Credit Card Debt Debt Couns…" at bounding box center [701, 223] width 179 height 28
click at [927, 249] on div "Contingent" at bounding box center [894, 247] width 179 height 14
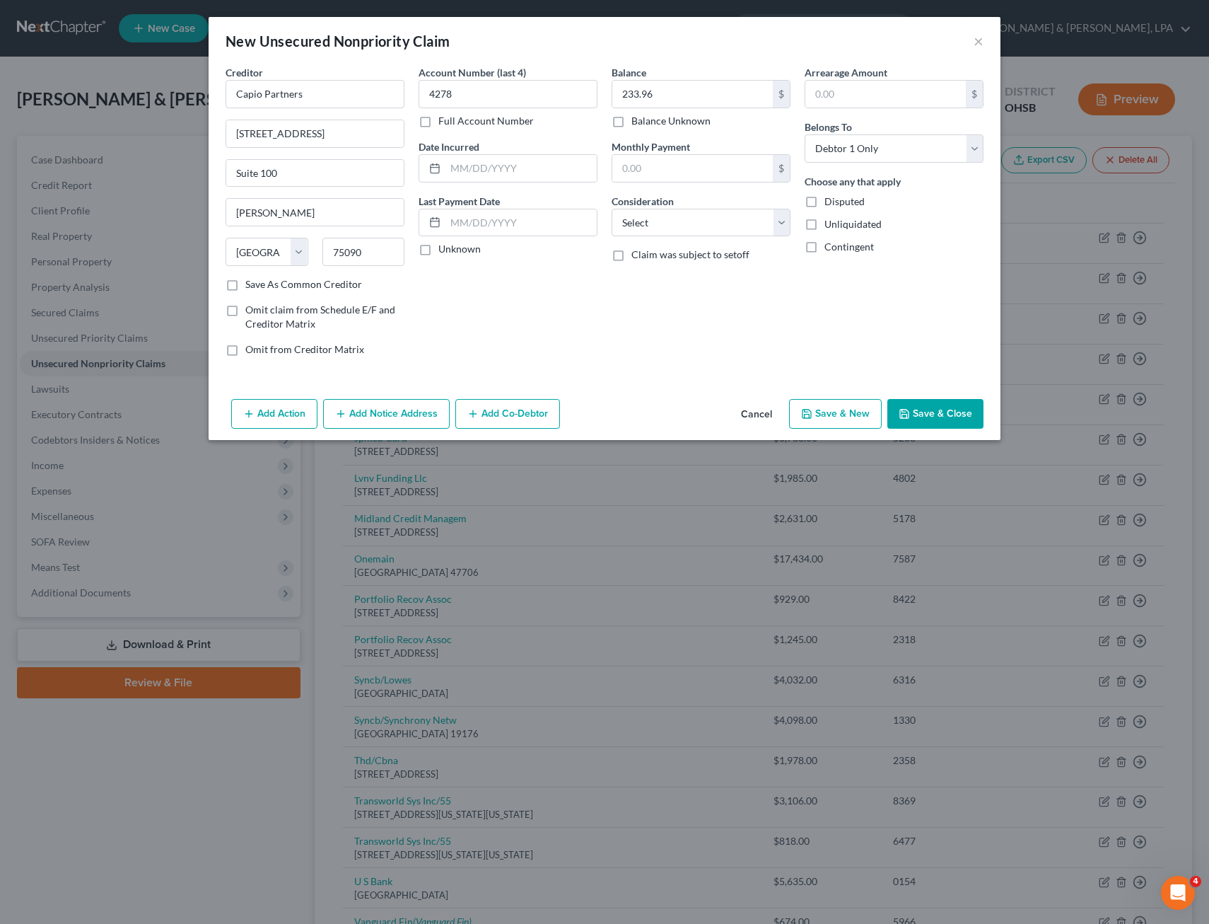
click at [861, 414] on button "Save & New" at bounding box center [835, 414] width 93 height 30
select select "2"
click at [317, 100] on input "text" at bounding box center [315, 94] width 179 height 28
type input "Vanguard Financial Services, Inc."
type input "[STREET_ADDRESS][PERSON_NAME]"
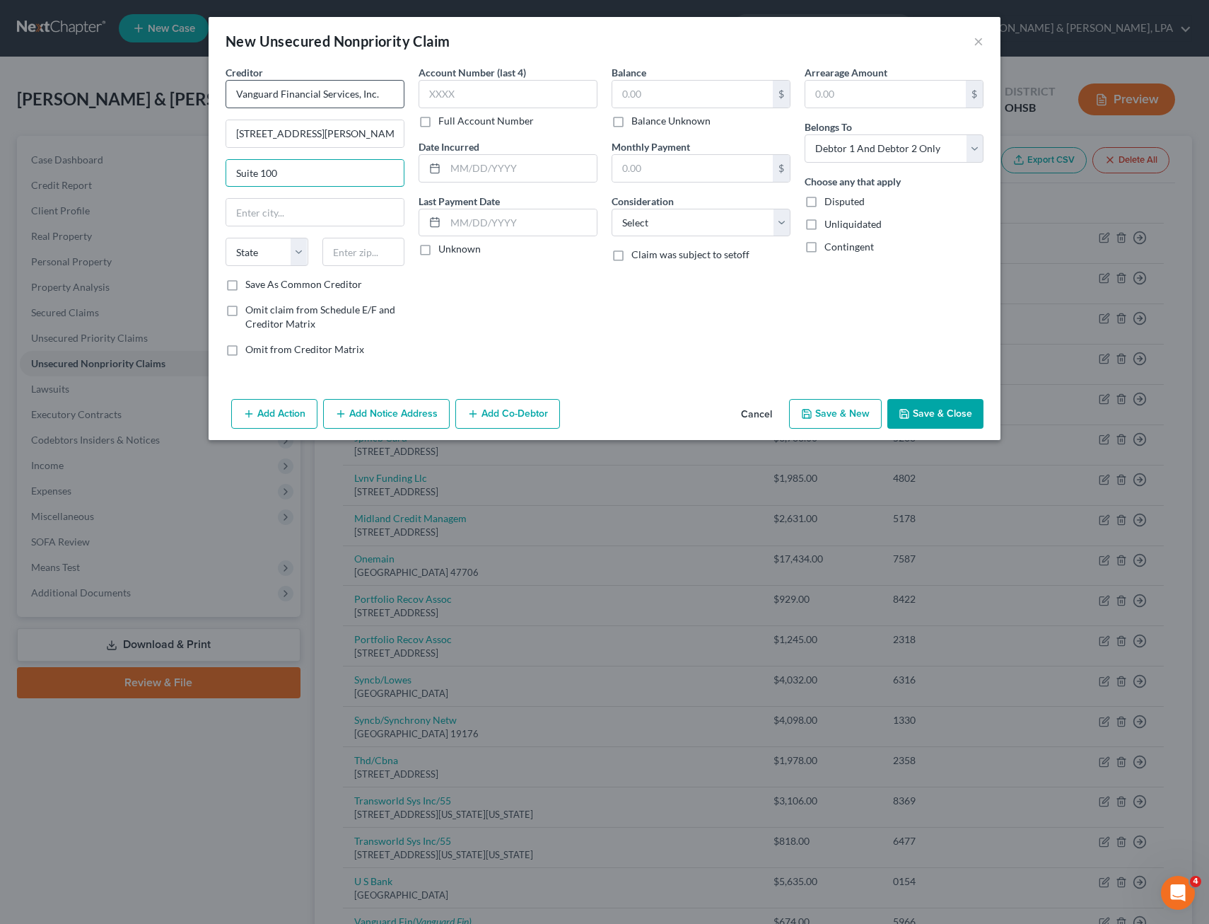
type input "Suite 100"
type input "Chareston"
select select "51"
type input "25301"
type input "[GEOGRAPHIC_DATA]"
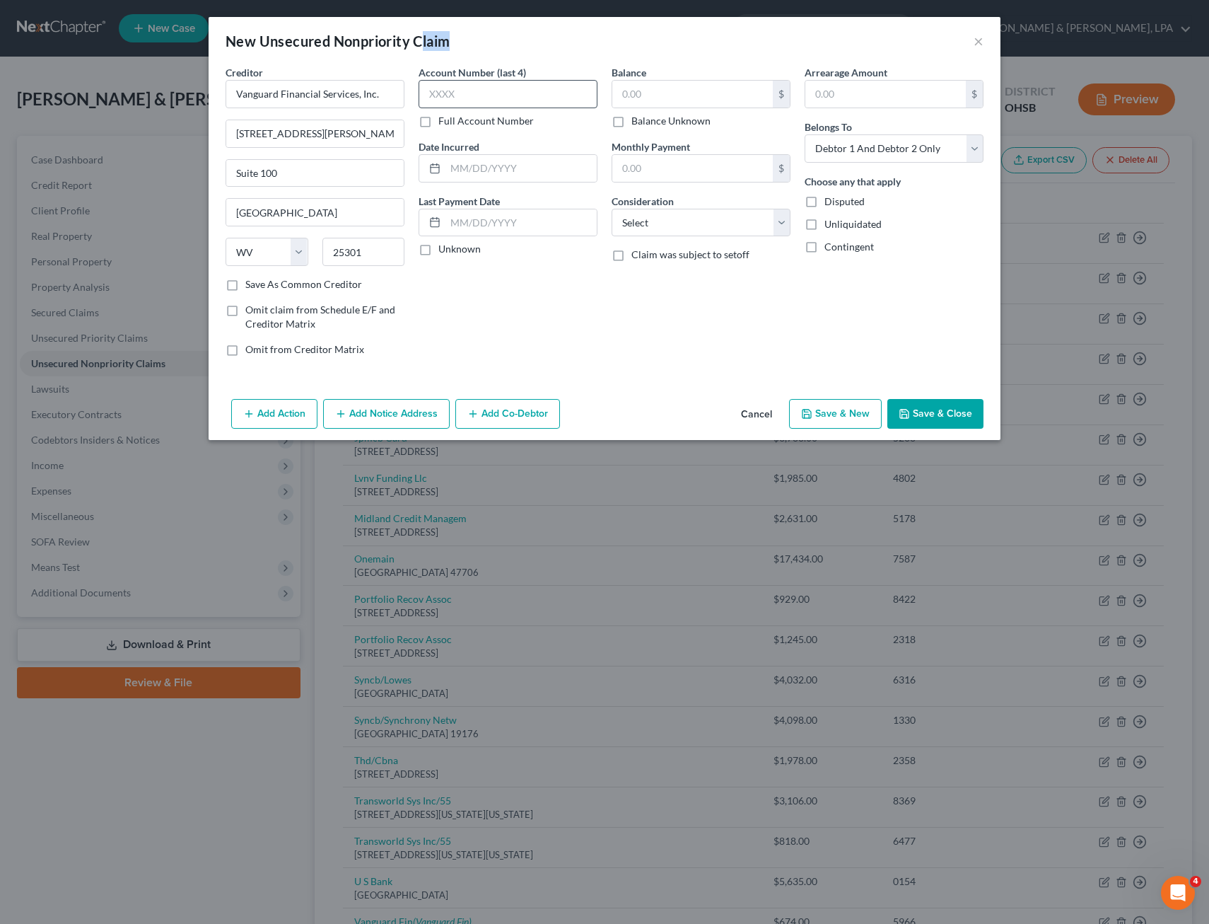
drag, startPoint x: 436, startPoint y: 45, endPoint x: 465, endPoint y: 88, distance: 52.0
click at [462, 81] on div "New Unsecured Nonpriority Claim × Creditor * Vanguard Financial Services, Inc. …" at bounding box center [604, 462] width 1209 height 924
click at [471, 97] on input "text" at bounding box center [508, 94] width 179 height 28
type input "5"
type input "1579"
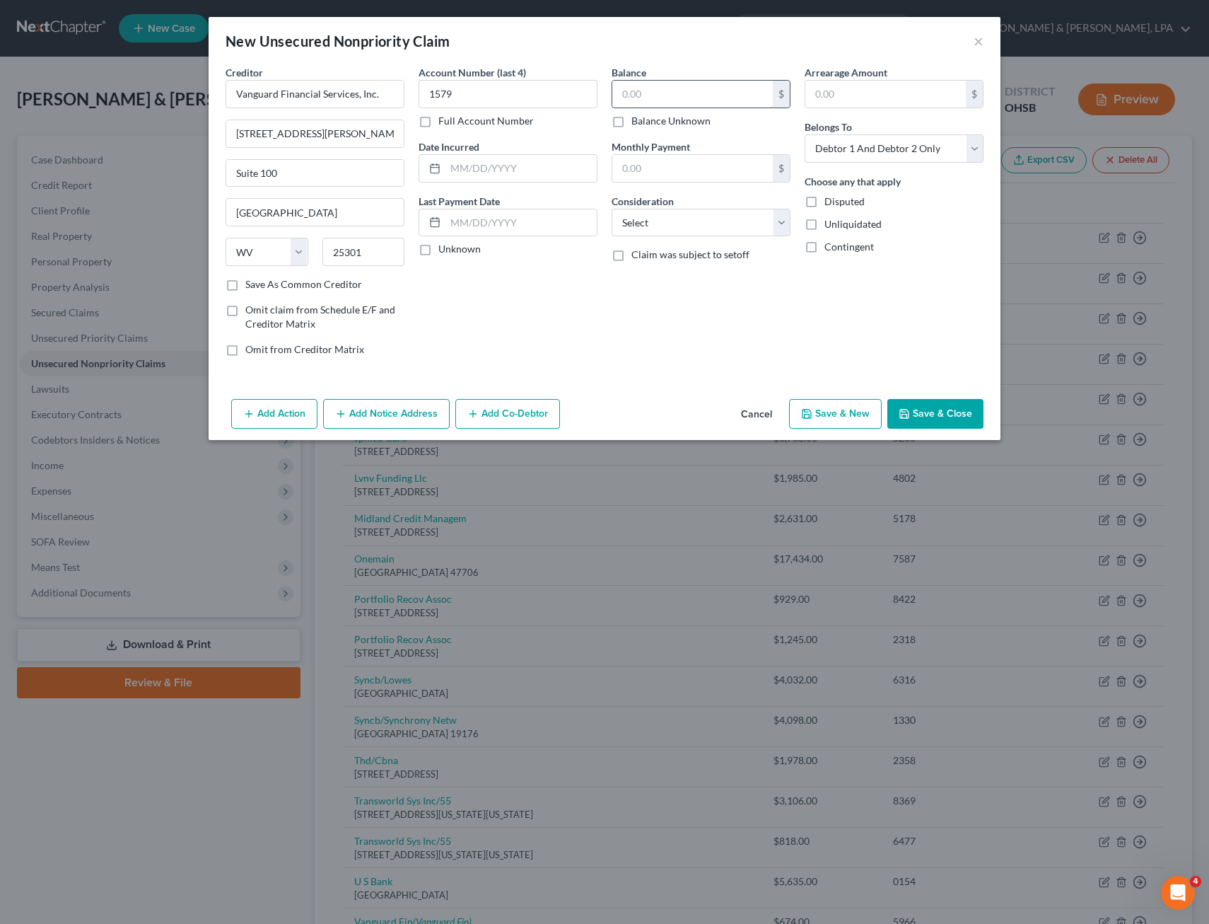
click at [655, 98] on input "text" at bounding box center [693, 94] width 161 height 27
type input "478.20"
click at [983, 148] on select "Select Debtor 1 Only Debtor 2 Only Debtor 1 And Debtor 2 Only At Least One Of T…" at bounding box center [894, 148] width 179 height 28
select select "1"
click at [805, 134] on select "Select Debtor 1 Only Debtor 2 Only Debtor 1 And Debtor 2 Only At Least One Of T…" at bounding box center [894, 148] width 179 height 28
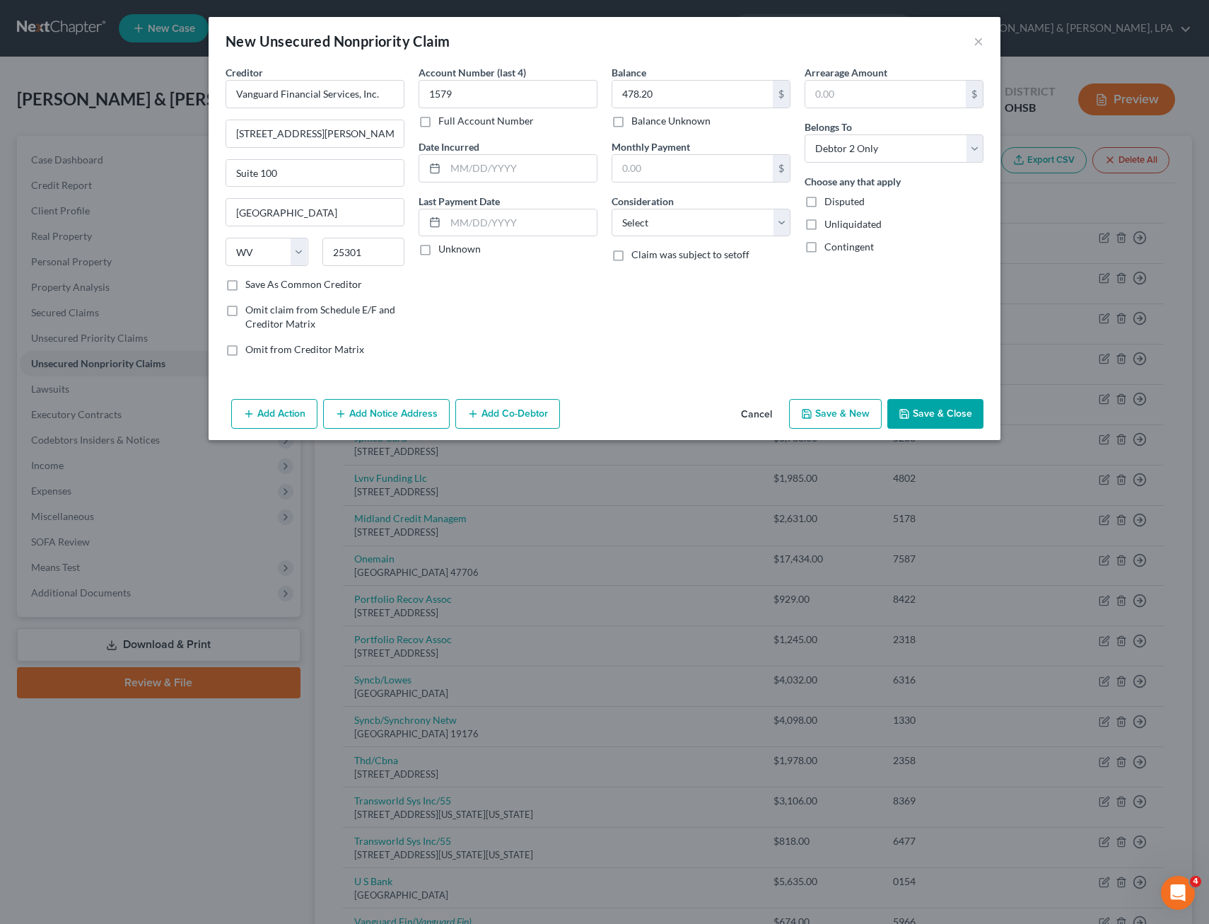
click at [852, 414] on button "Save & New" at bounding box center [835, 414] width 93 height 30
select select "2"
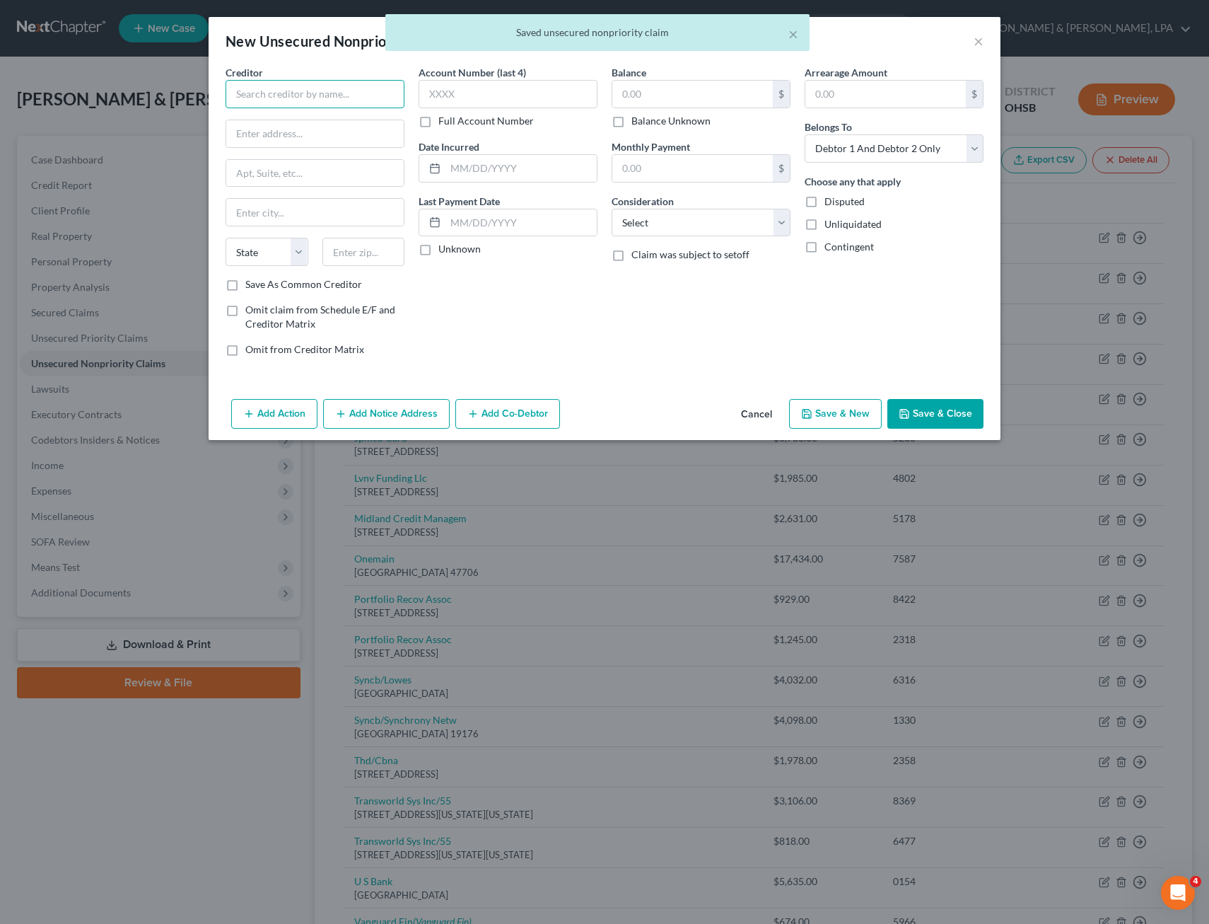
click at [299, 94] on input "text" at bounding box center [315, 94] width 179 height 28
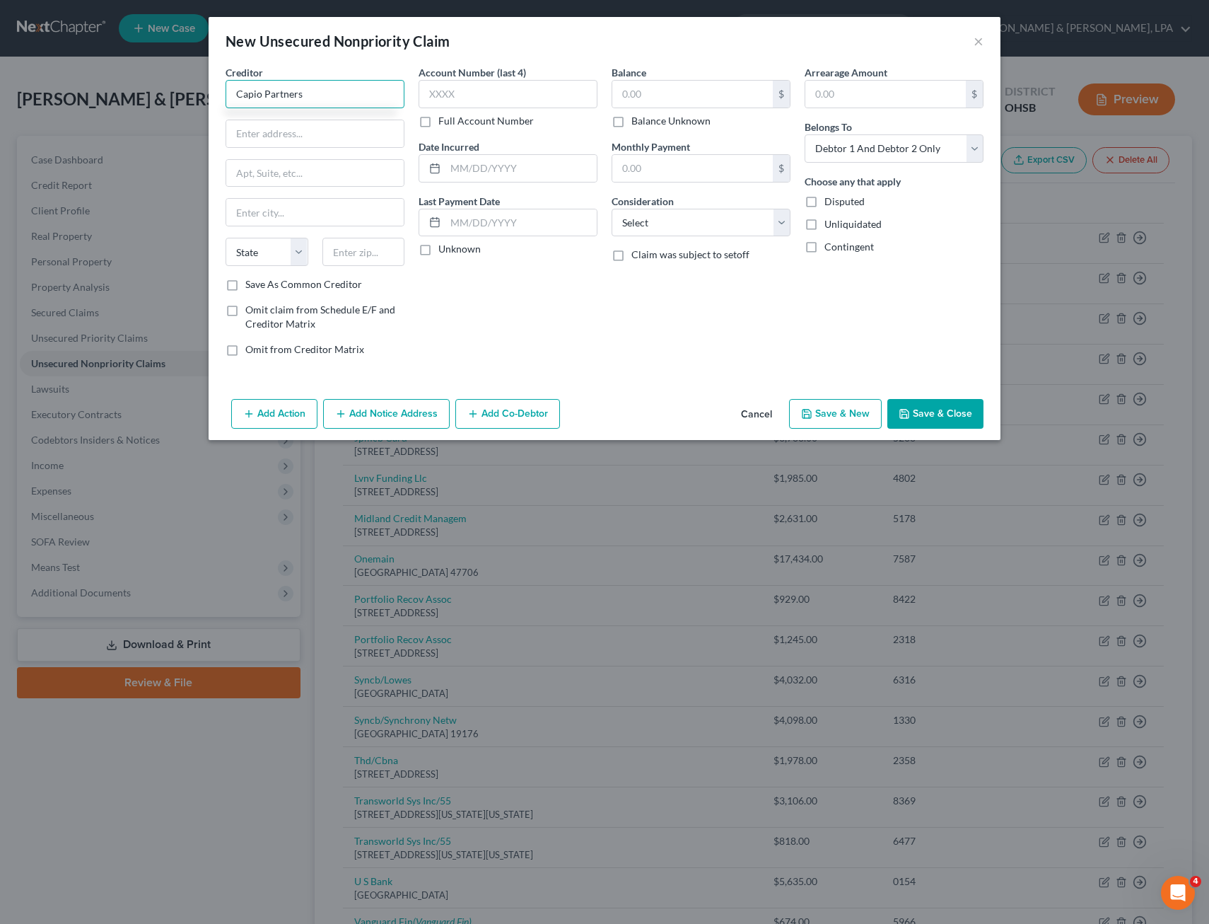
type input "Capio Partners"
type input "[STREET_ADDRESS]"
type input "Suite 100"
type input "[PERSON_NAME]"
select select "45"
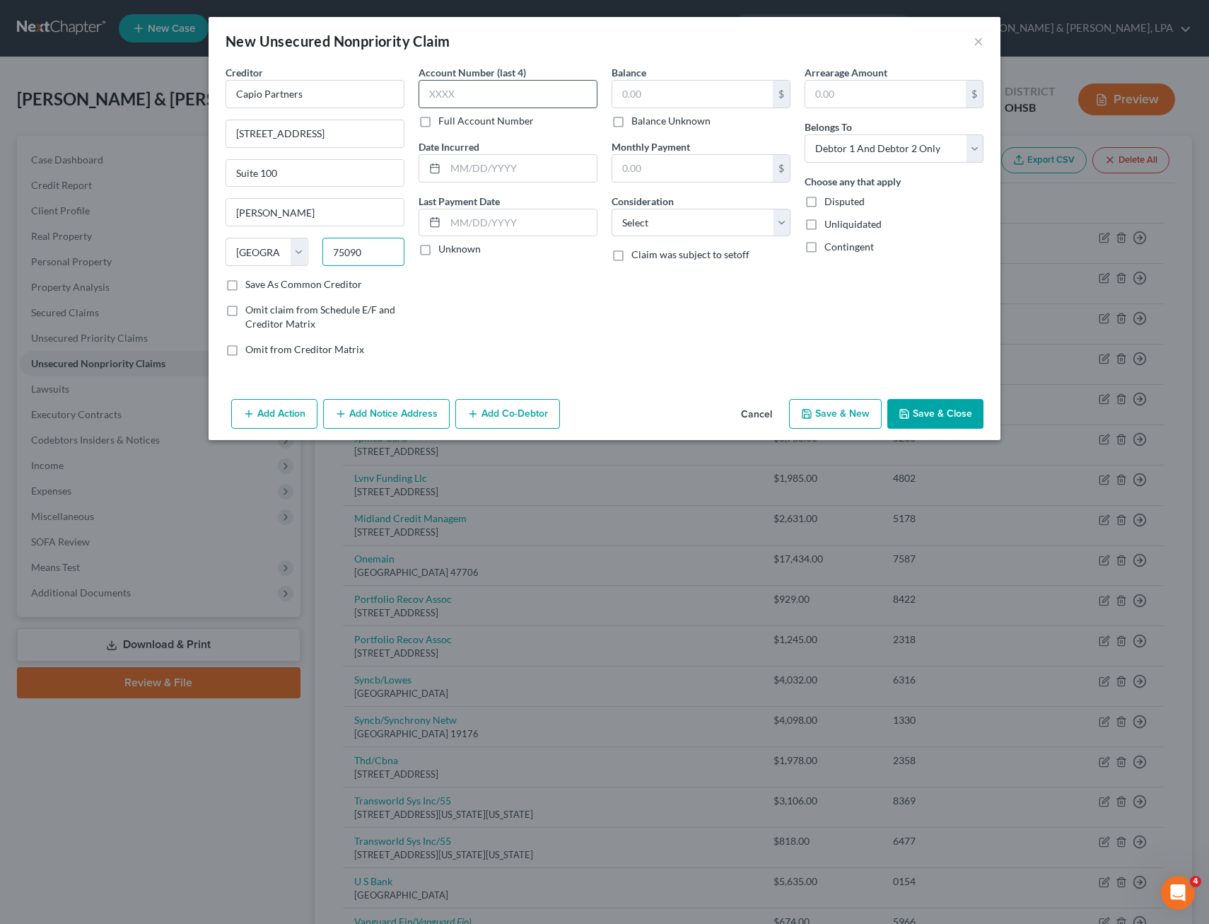
type input "75090"
click at [472, 95] on input "text" at bounding box center [508, 94] width 179 height 28
type input "8502"
click at [643, 96] on input "text" at bounding box center [693, 94] width 161 height 27
type input "1,118.21"
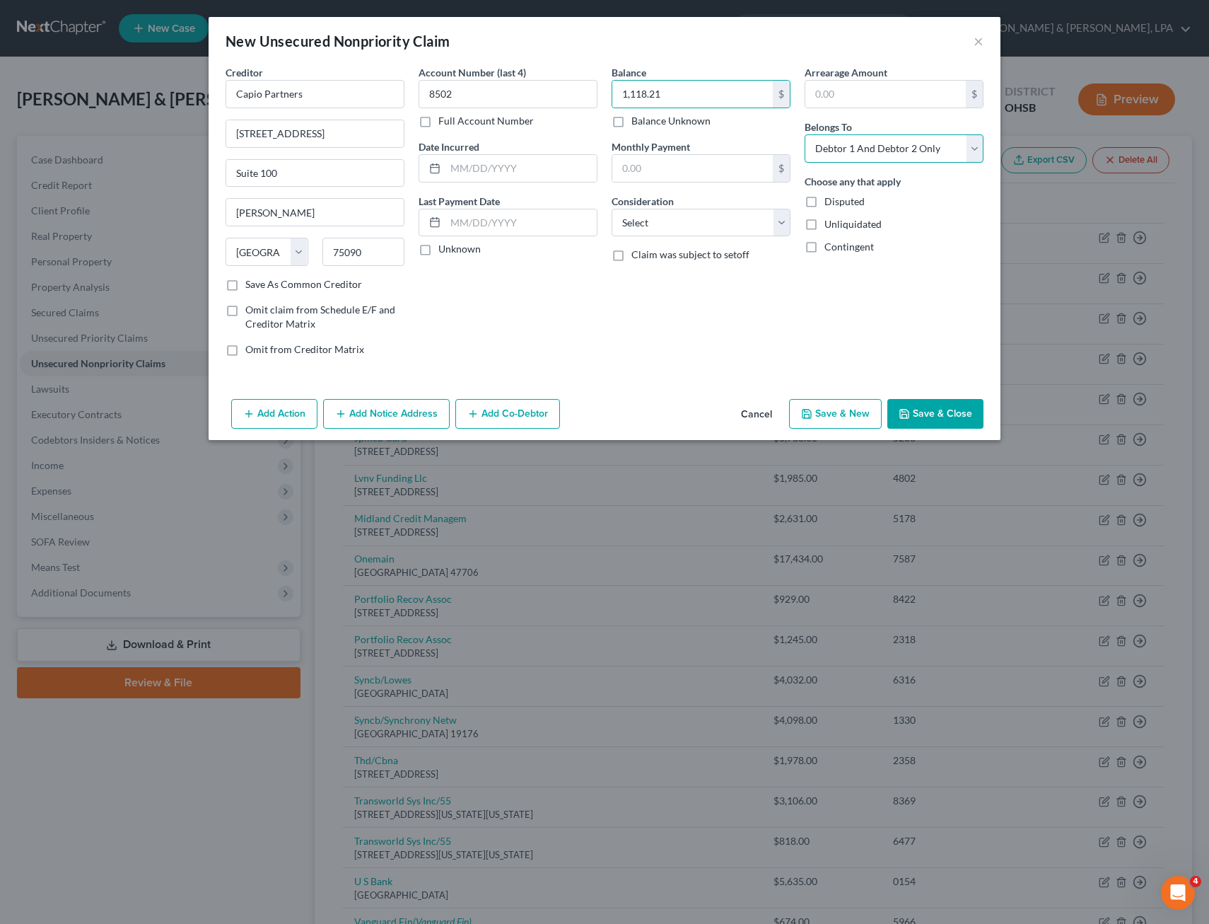
click at [979, 149] on select "Select Debtor 1 Only Debtor 2 Only Debtor 1 And Debtor 2 Only At Least One Of T…" at bounding box center [894, 148] width 179 height 28
select select "1"
click at [805, 134] on select "Select Debtor 1 Only Debtor 2 Only Debtor 1 And Debtor 2 Only At Least One Of T…" at bounding box center [894, 148] width 179 height 28
click at [830, 409] on button "Save & New" at bounding box center [835, 414] width 93 height 30
select select "2"
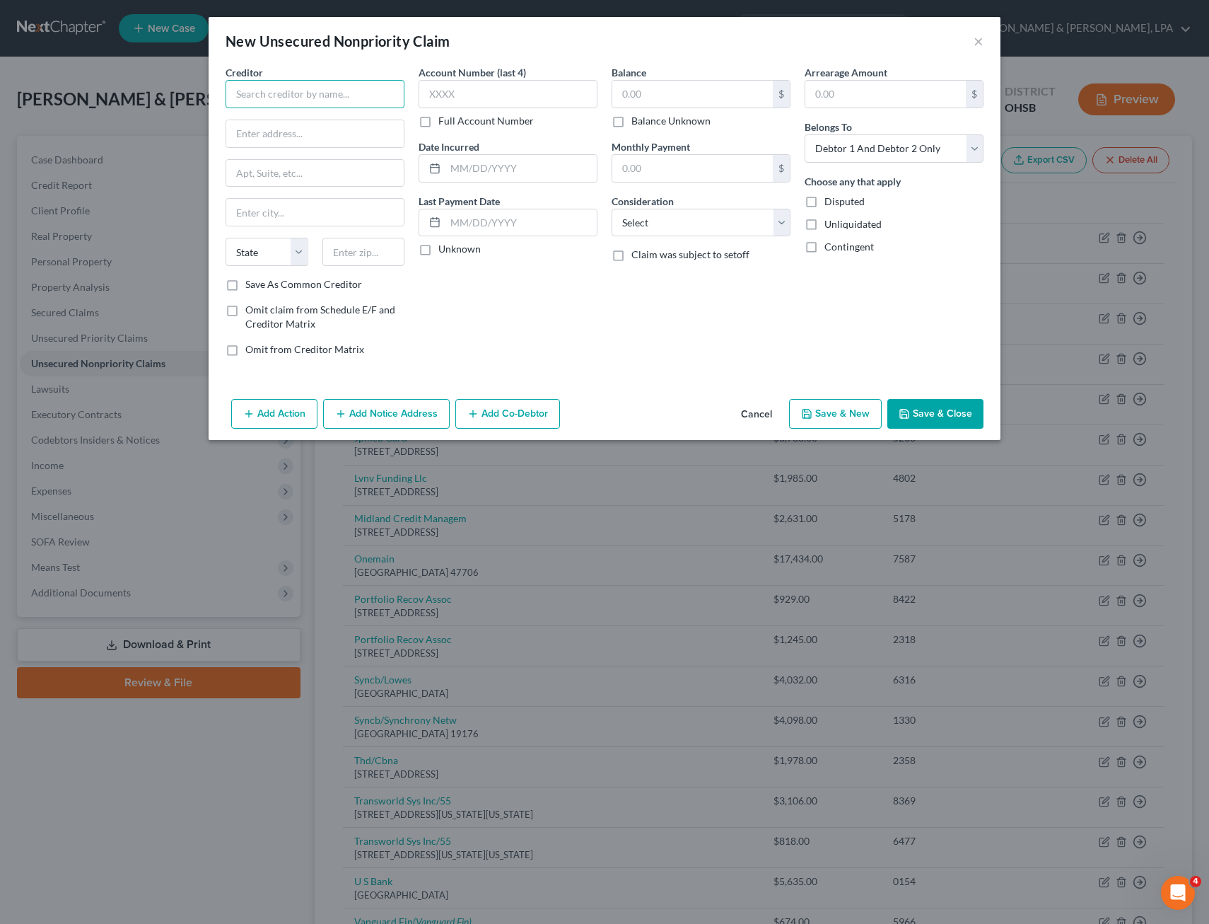
click at [366, 85] on input "text" at bounding box center [315, 94] width 179 height 28
click at [473, 91] on input "text" at bounding box center [508, 94] width 179 height 28
click at [657, 91] on input "text" at bounding box center [693, 94] width 161 height 27
click at [979, 142] on select "Select Debtor 1 Only Debtor 2 Only Debtor 1 And Debtor 2 Only At Least One Of T…" at bounding box center [894, 148] width 179 height 28
click at [805, 134] on select "Select Debtor 1 Only Debtor 2 Only Debtor 1 And Debtor 2 Only At Least One Of T…" at bounding box center [894, 148] width 179 height 28
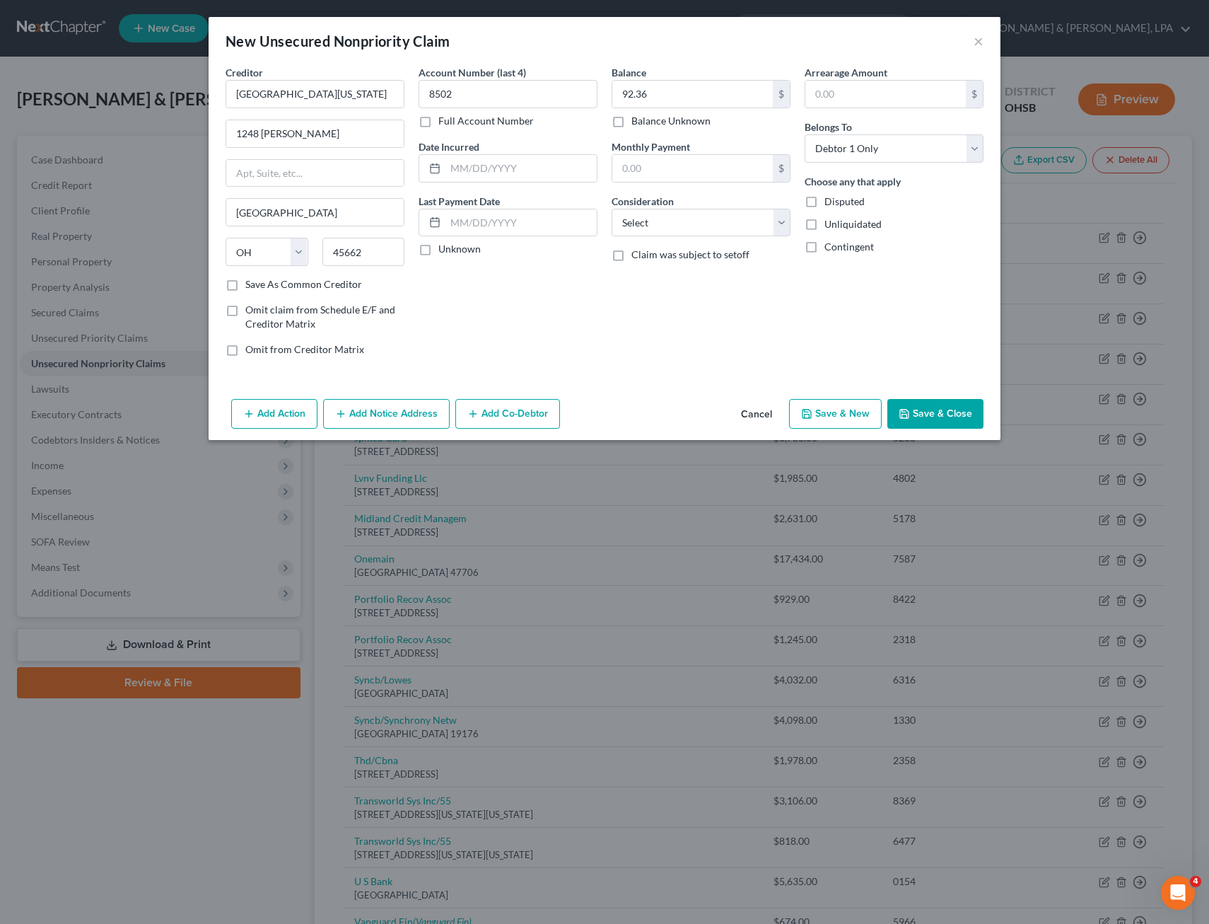
click at [835, 414] on button "Save & New" at bounding box center [835, 414] width 93 height 30
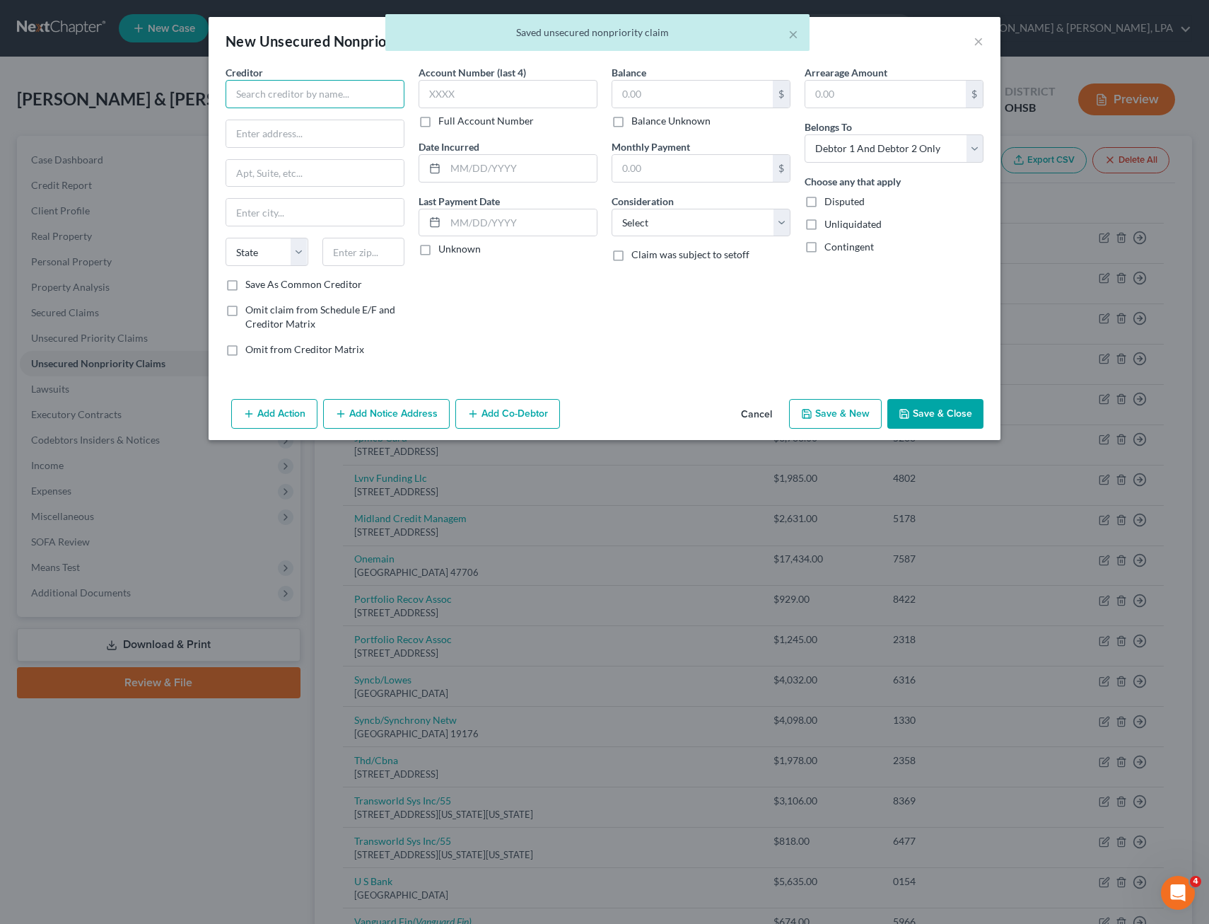
click at [276, 96] on input "text" at bounding box center [315, 94] width 179 height 28
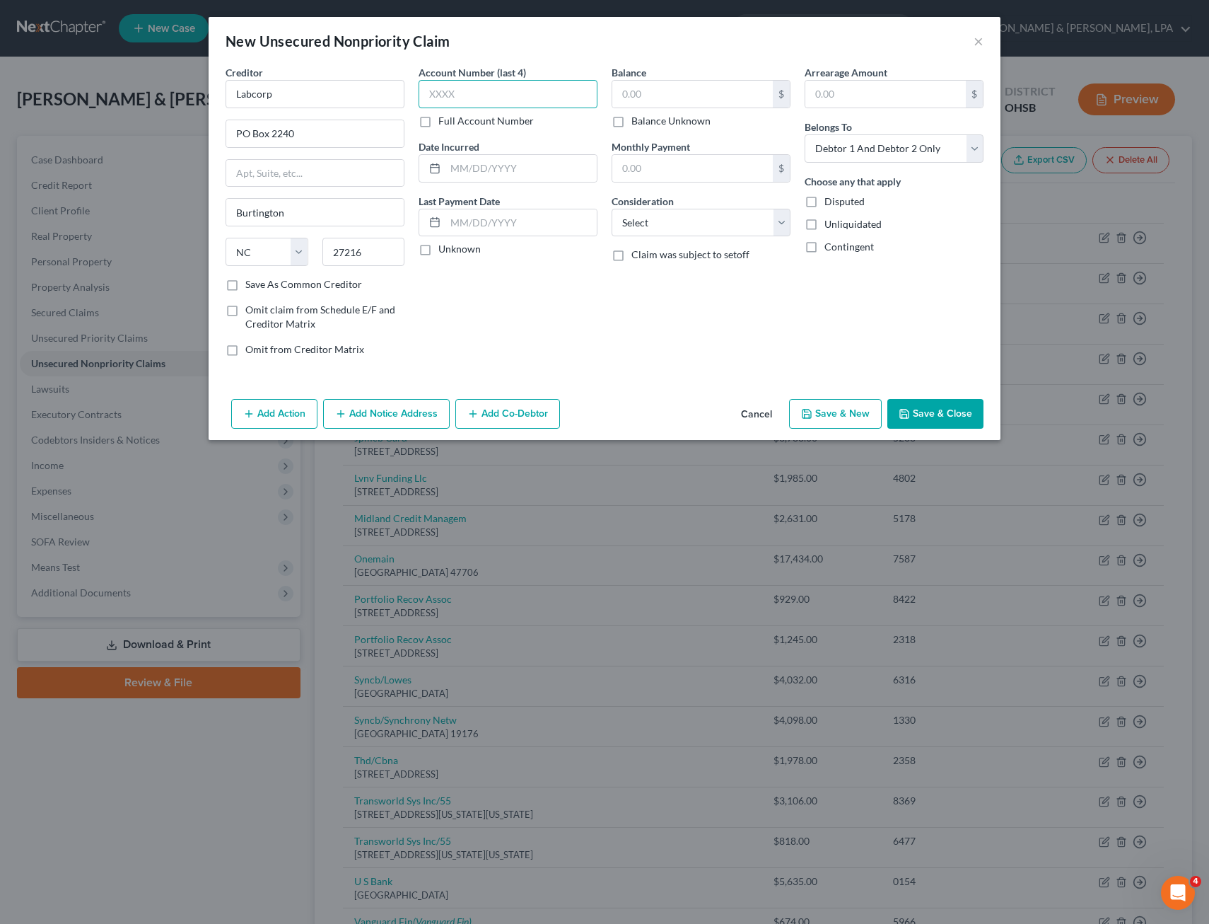
click at [463, 91] on input "text" at bounding box center [508, 94] width 179 height 28
click at [661, 89] on input "text" at bounding box center [693, 94] width 161 height 27
click at [970, 149] on select "Select Debtor 1 Only Debtor 2 Only Debtor 1 And Debtor 2 Only At Least One Of T…" at bounding box center [894, 148] width 179 height 28
click at [805, 134] on select "Select Debtor 1 Only Debtor 2 Only Debtor 1 And Debtor 2 Only At Least One Of T…" at bounding box center [894, 148] width 179 height 28
click at [869, 406] on button "Save & New" at bounding box center [835, 414] width 93 height 30
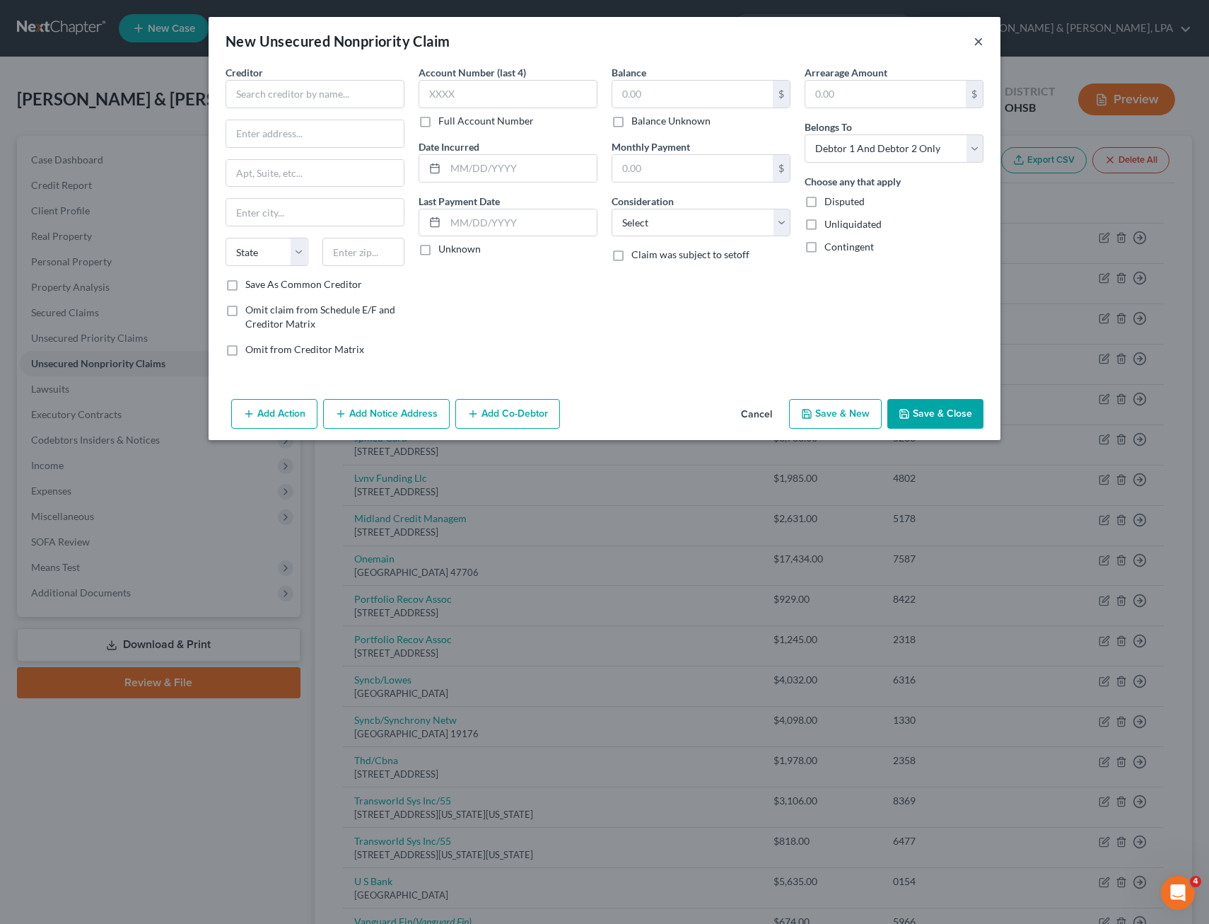
click at [979, 45] on button "×" at bounding box center [979, 41] width 10 height 17
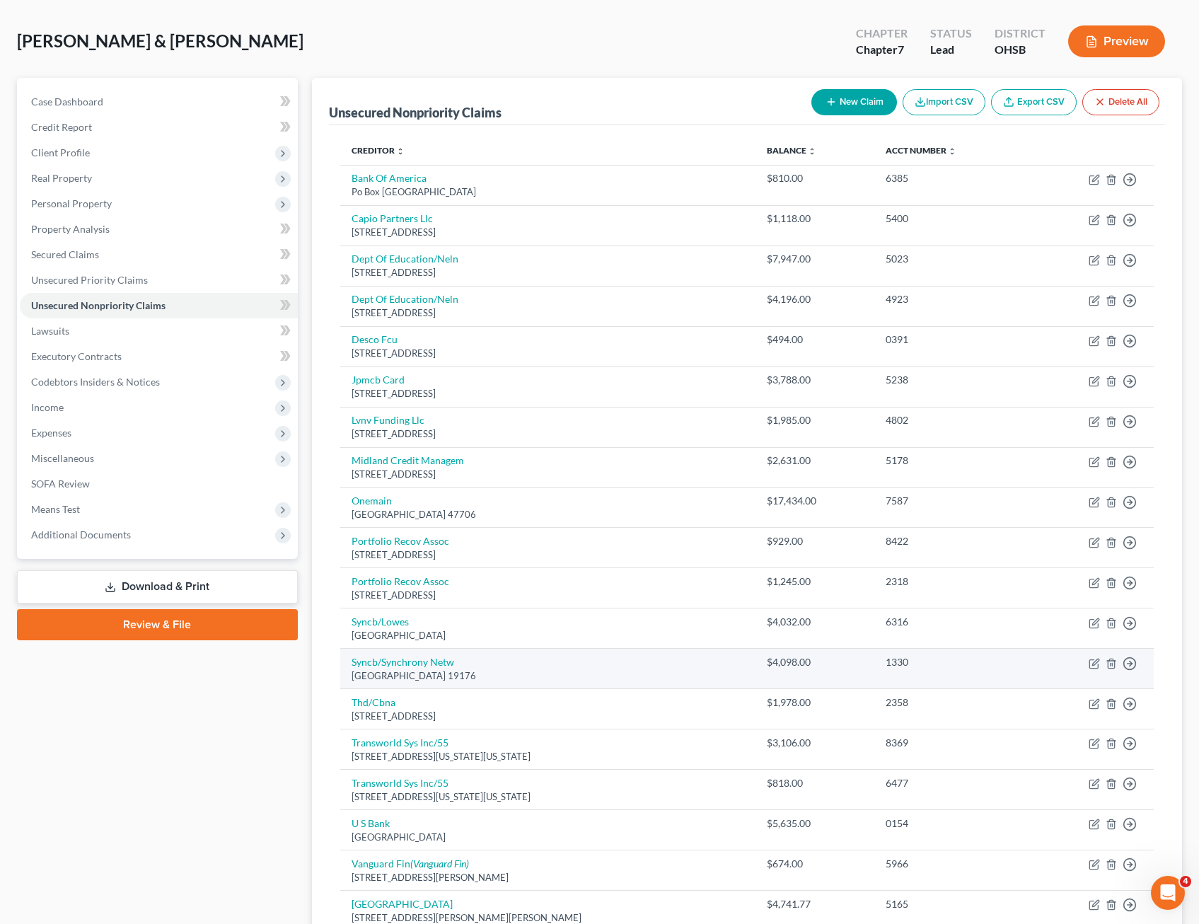
scroll to position [28, 0]
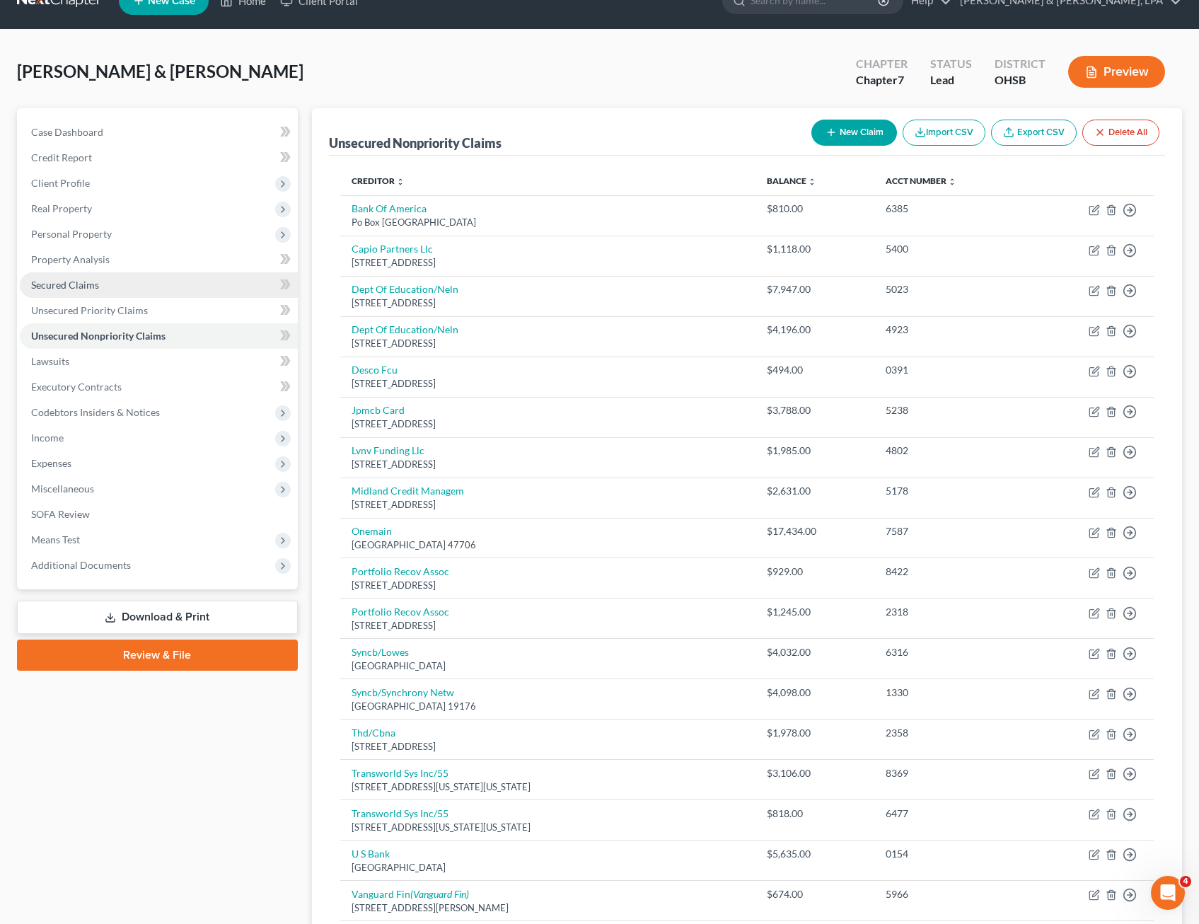
click at [61, 282] on span "Secured Claims" at bounding box center [65, 285] width 68 height 12
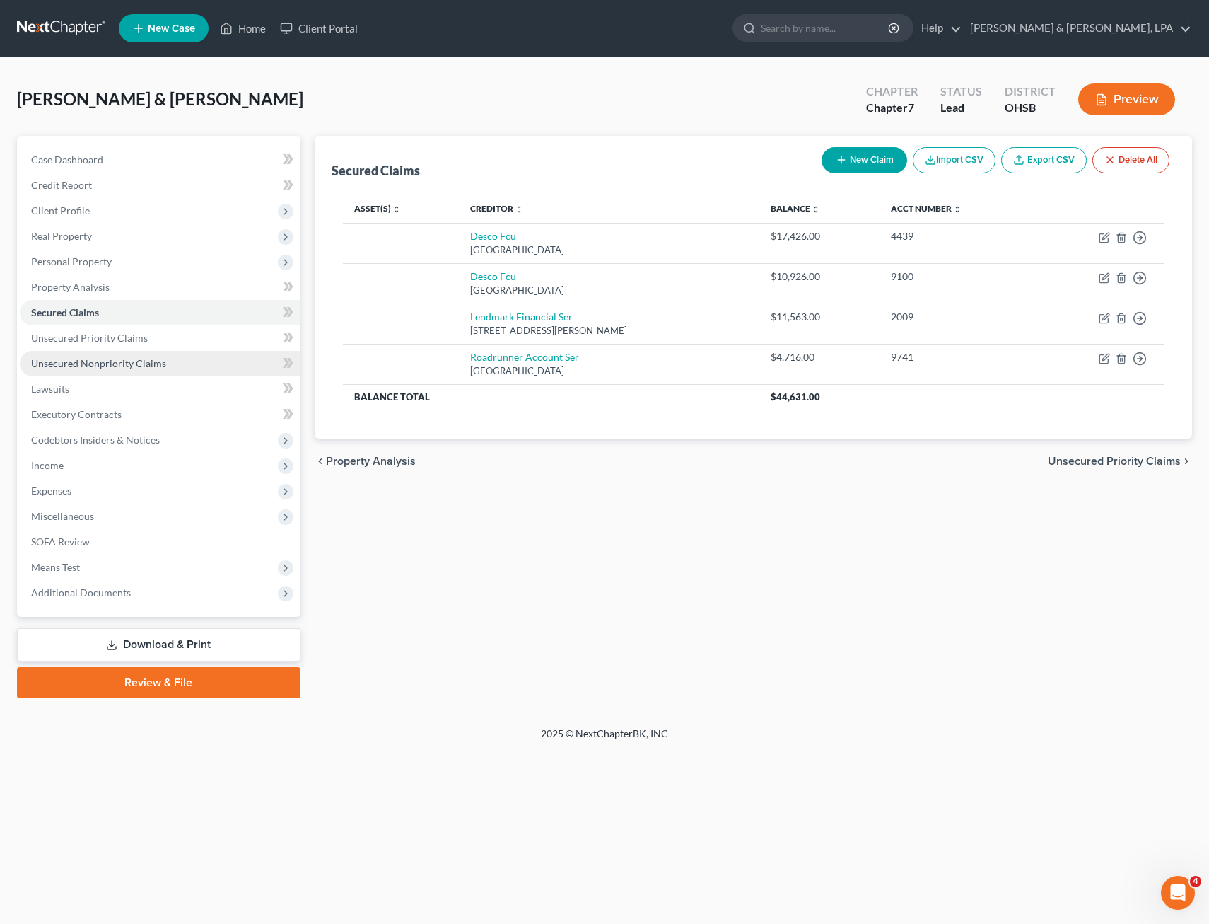
click at [144, 358] on span "Unsecured Nonpriority Claims" at bounding box center [98, 363] width 135 height 12
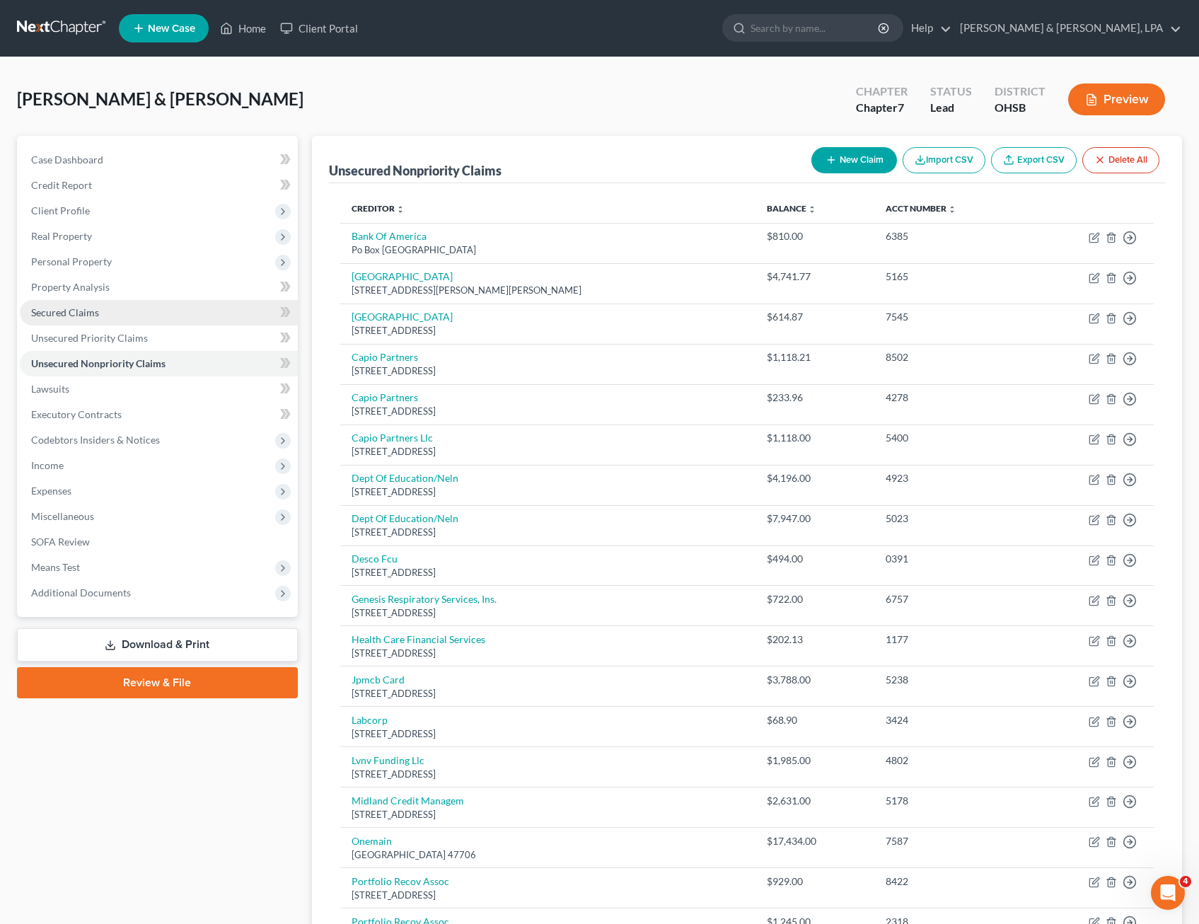
click at [64, 308] on span "Secured Claims" at bounding box center [65, 312] width 68 height 12
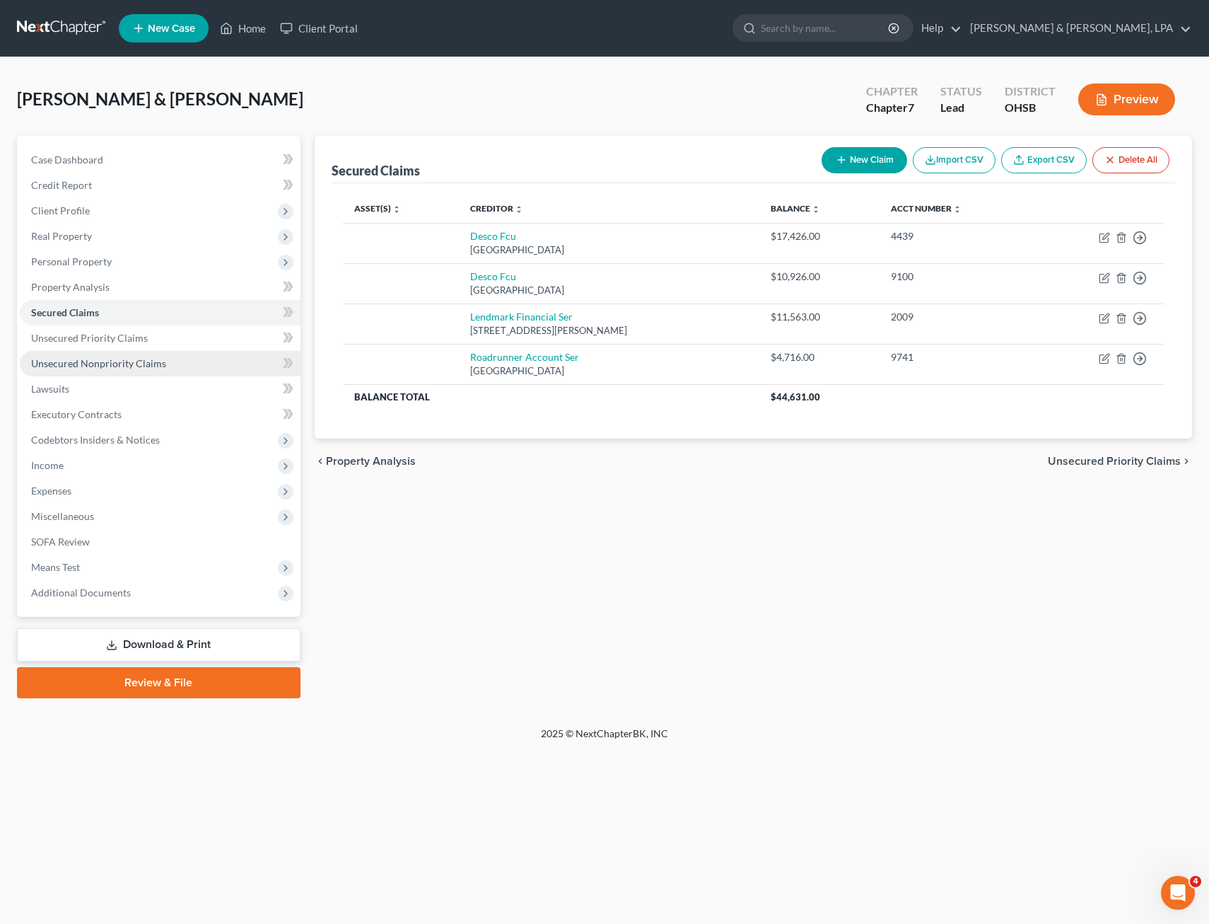
click at [100, 358] on span "Unsecured Nonpriority Claims" at bounding box center [98, 363] width 135 height 12
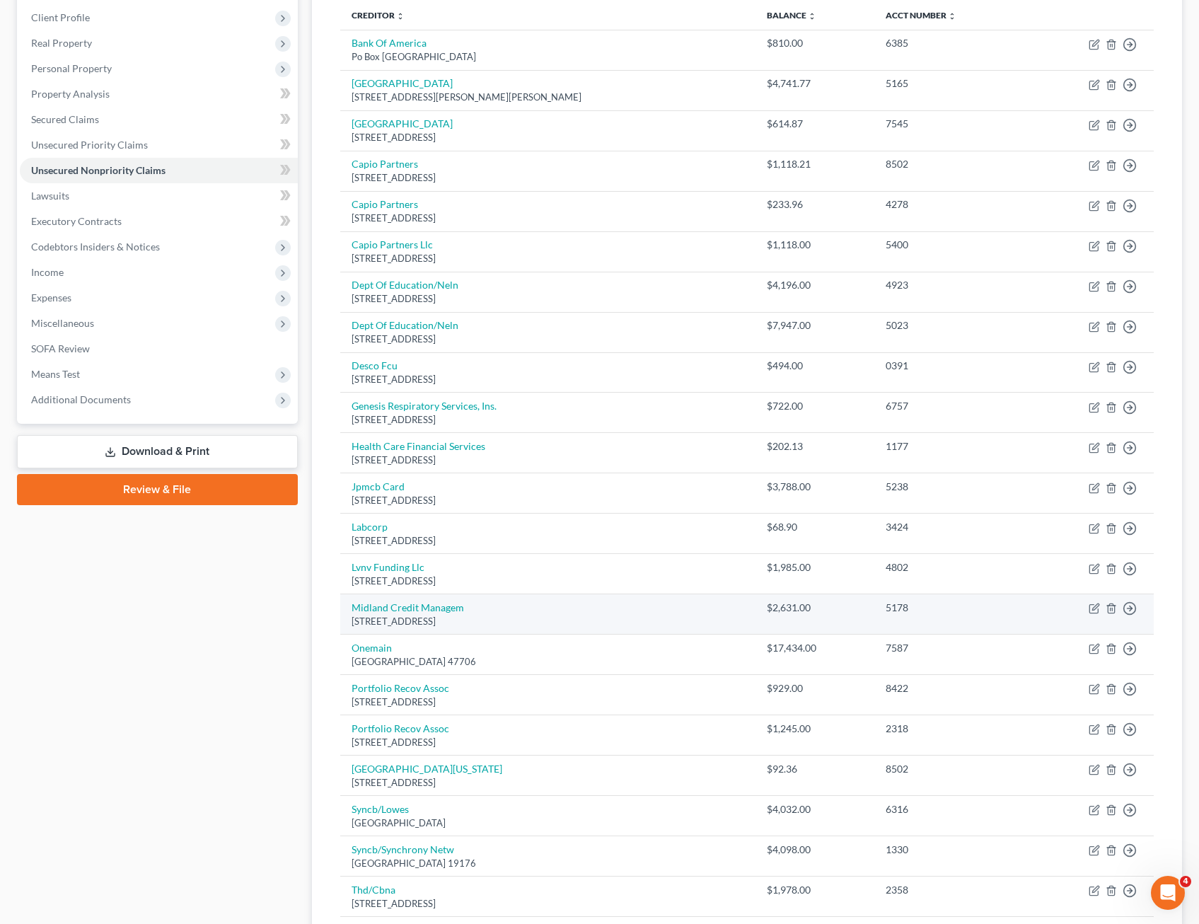
scroll to position [54, 0]
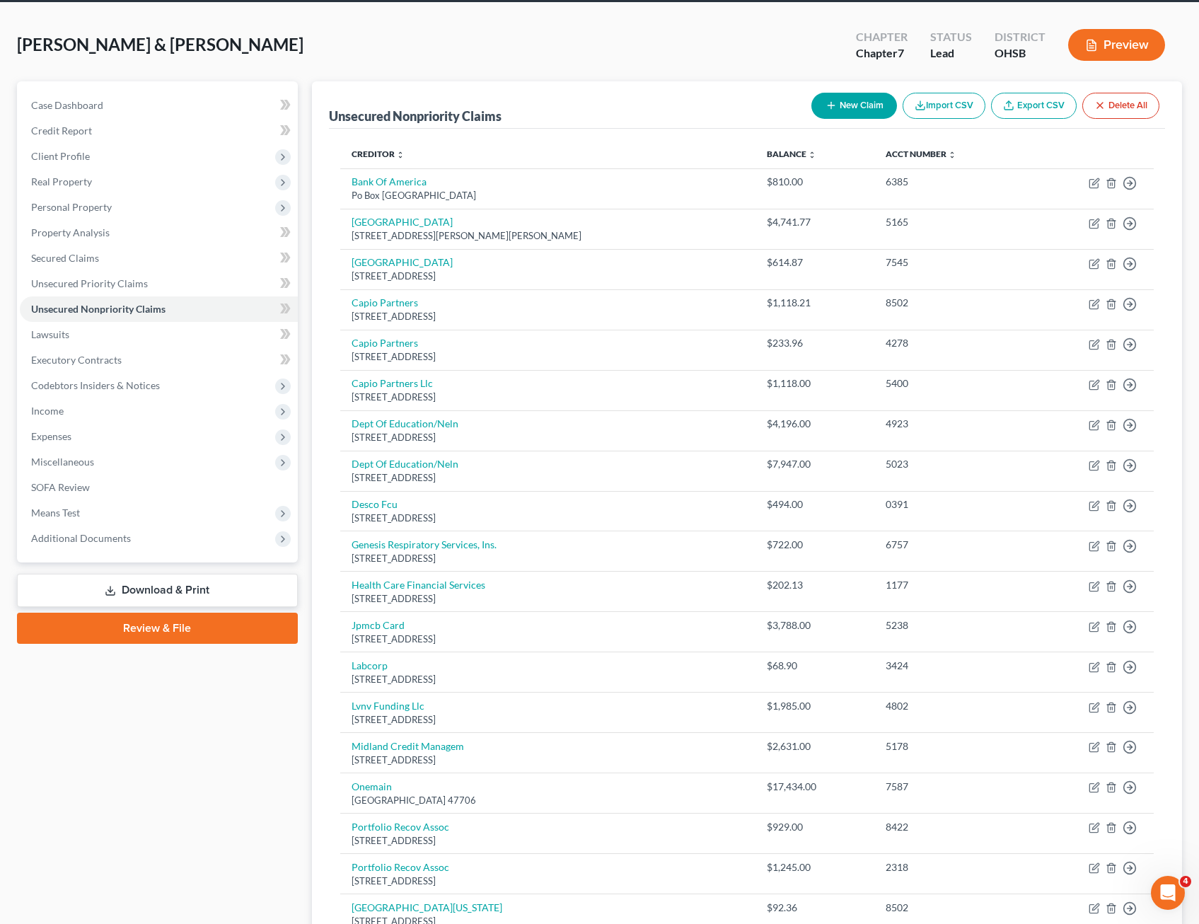
click at [840, 105] on button "New Claim" at bounding box center [854, 106] width 86 height 26
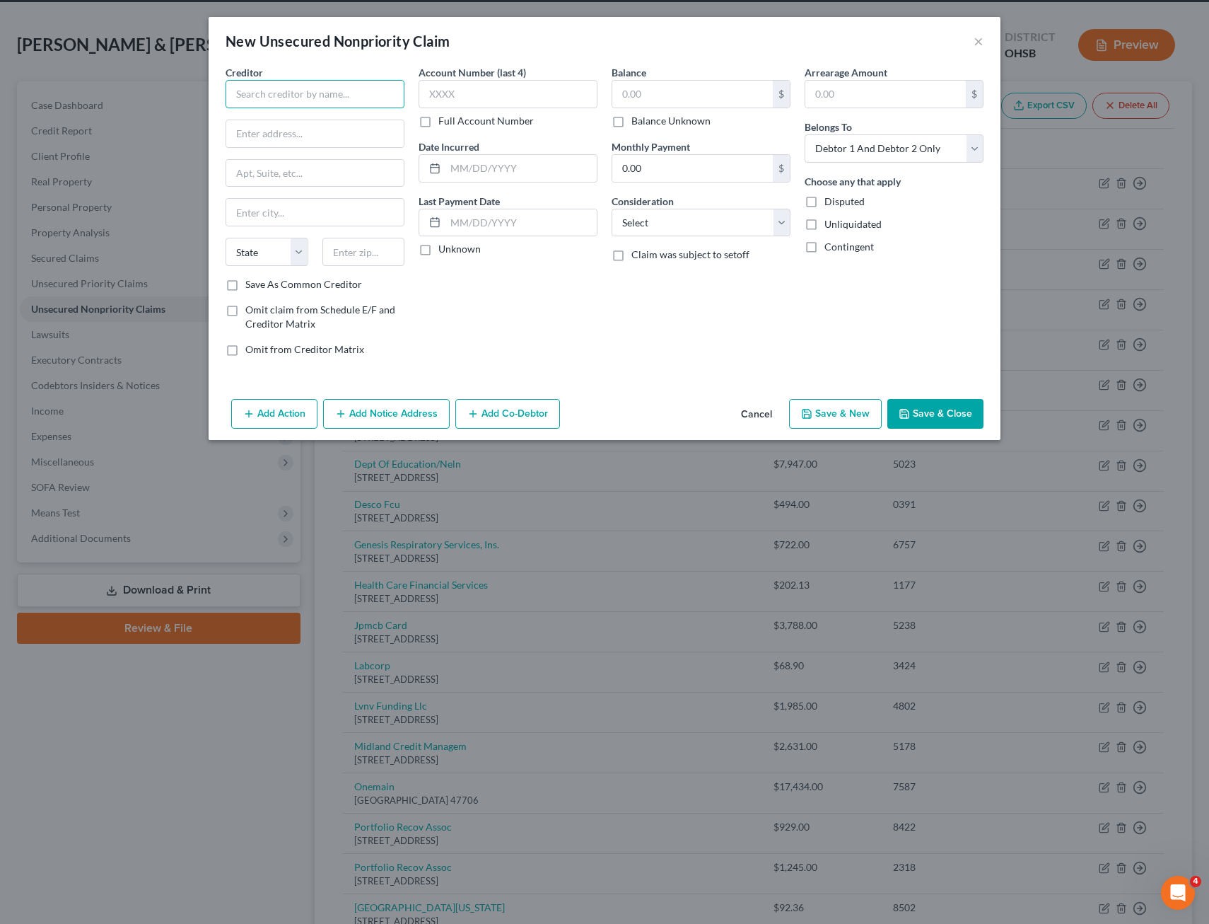
click at [294, 98] on input "text" at bounding box center [315, 94] width 179 height 28
click at [294, 138] on input "text" at bounding box center [315, 133] width 178 height 27
click at [288, 207] on input "text" at bounding box center [315, 212] width 178 height 27
click at [533, 105] on input "text" at bounding box center [508, 94] width 179 height 28
click at [646, 103] on input "text" at bounding box center [693, 94] width 161 height 27
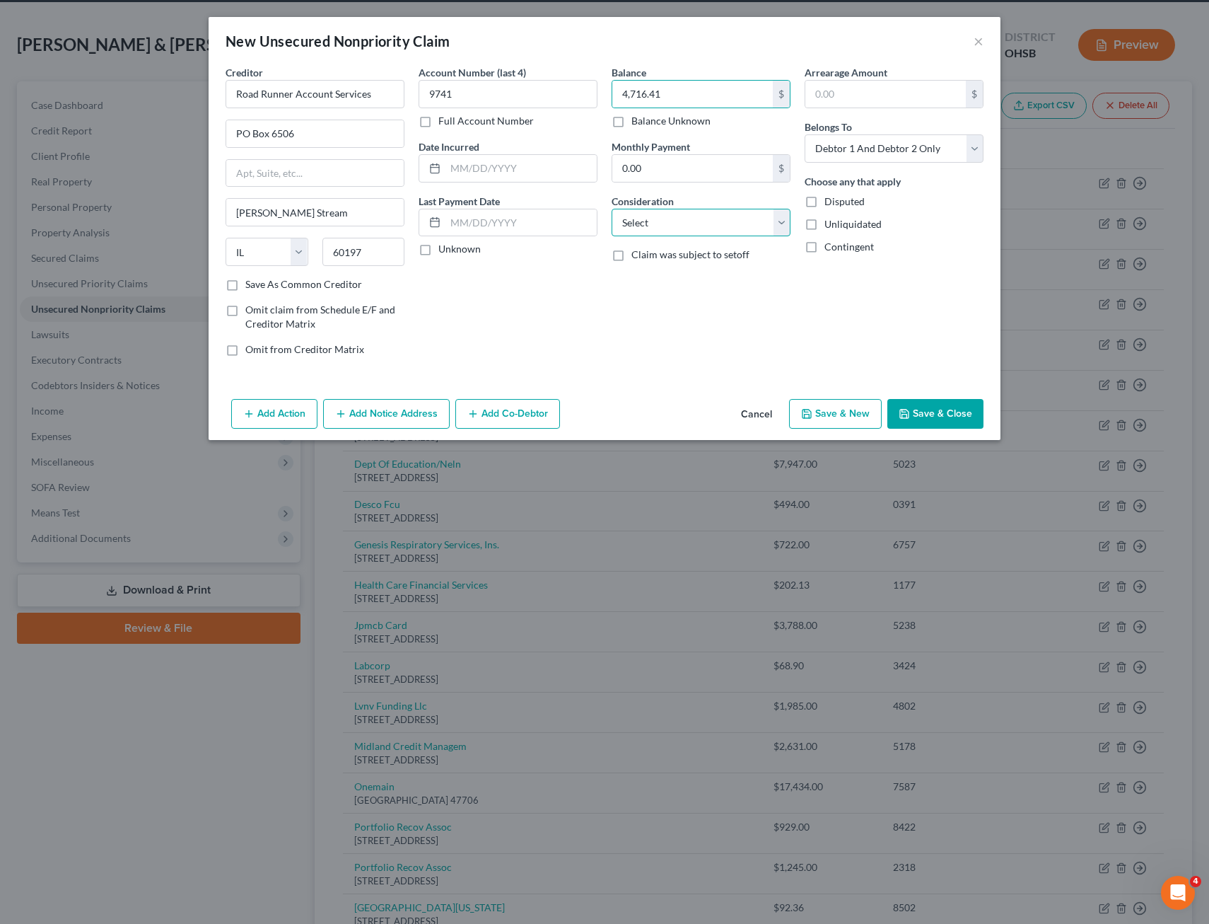
click at [784, 222] on select "Select Cable / Satellite Services Collection Agency Credit Card Debt Debt Couns…" at bounding box center [701, 223] width 179 height 28
click at [612, 209] on select "Select Cable / Satellite Services Collection Agency Credit Card Debt Debt Couns…" at bounding box center [701, 223] width 179 height 28
click at [849, 414] on button "Save & New" at bounding box center [835, 414] width 93 height 30
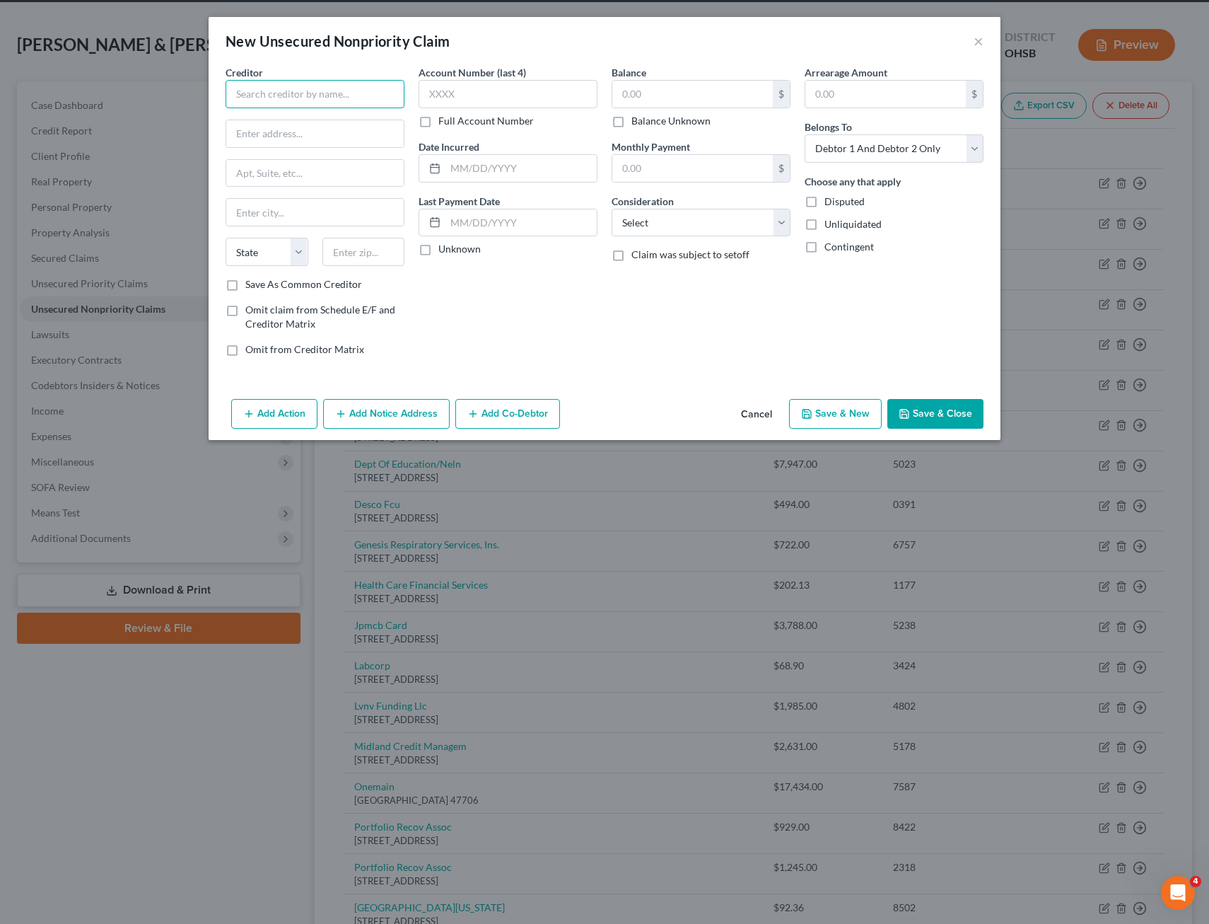
click at [362, 101] on input "text" at bounding box center [315, 94] width 179 height 28
click at [431, 95] on input "text" at bounding box center [508, 94] width 179 height 28
click at [656, 88] on input "text" at bounding box center [693, 94] width 161 height 27
click at [924, 411] on button "Save & Close" at bounding box center [936, 414] width 96 height 30
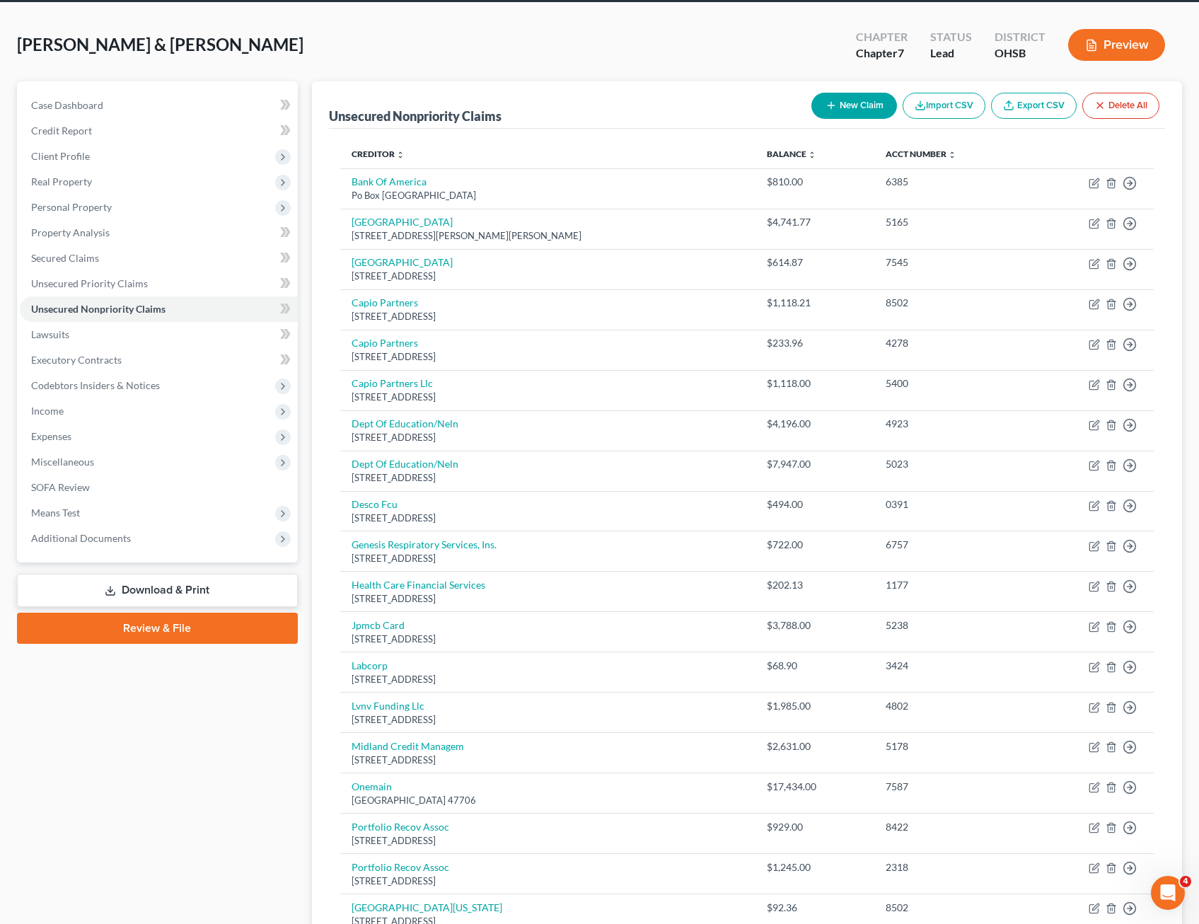
click at [859, 95] on button "New Claim" at bounding box center [854, 106] width 86 height 26
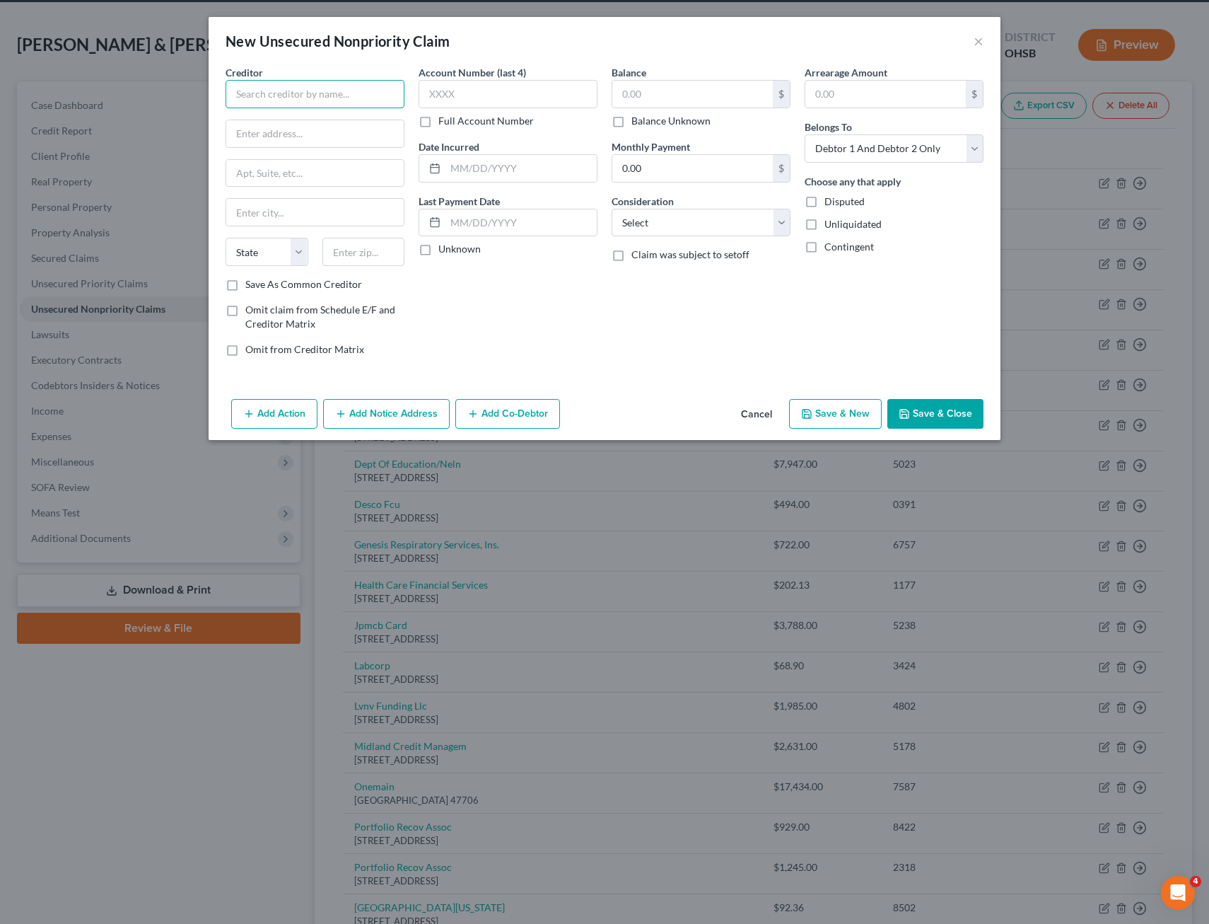
click at [301, 100] on input "text" at bounding box center [315, 94] width 179 height 28
click at [492, 93] on input "text" at bounding box center [508, 94] width 179 height 28
click at [650, 90] on input "text" at bounding box center [693, 94] width 161 height 27
click at [816, 417] on button "Save & New" at bounding box center [835, 414] width 93 height 30
click at [273, 89] on input "text" at bounding box center [315, 94] width 179 height 28
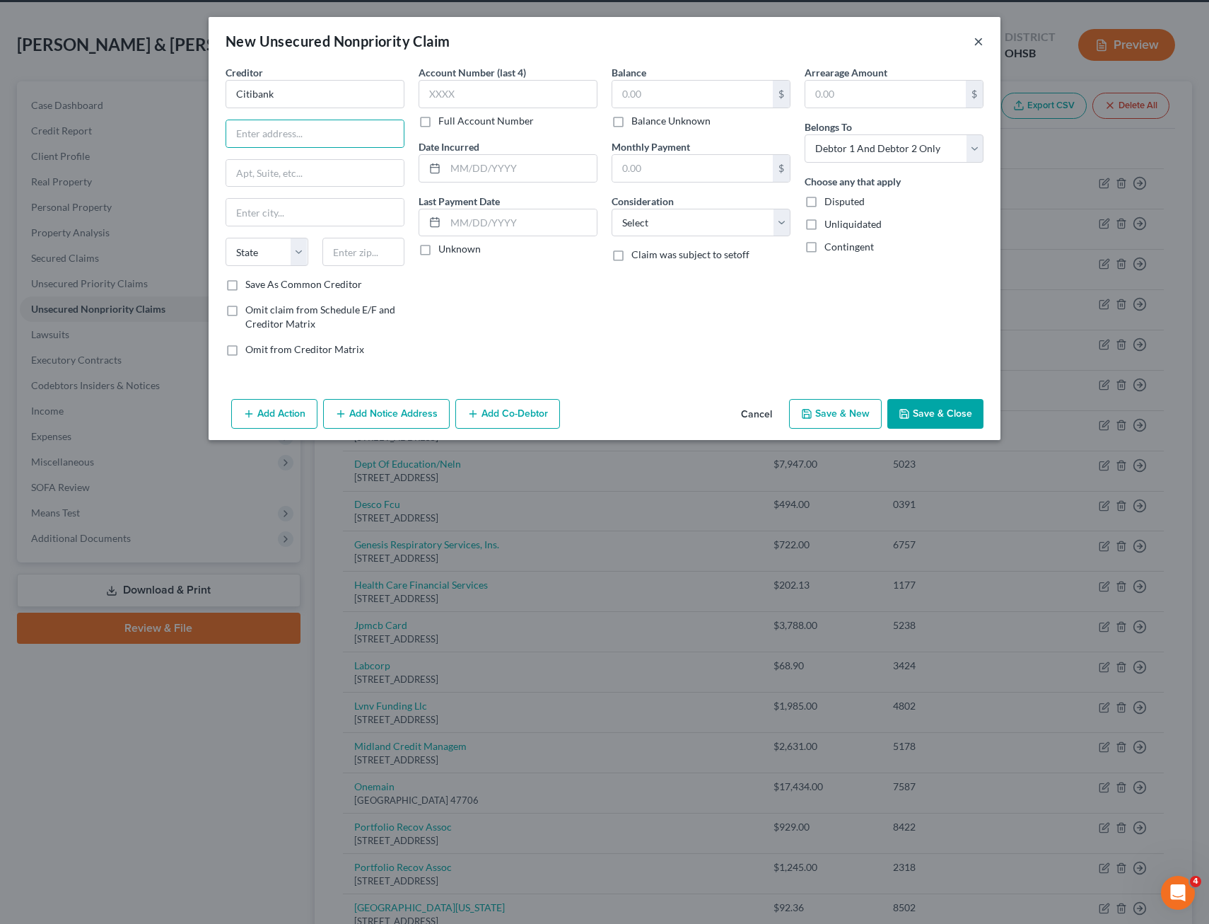
click at [978, 40] on button "×" at bounding box center [979, 41] width 10 height 17
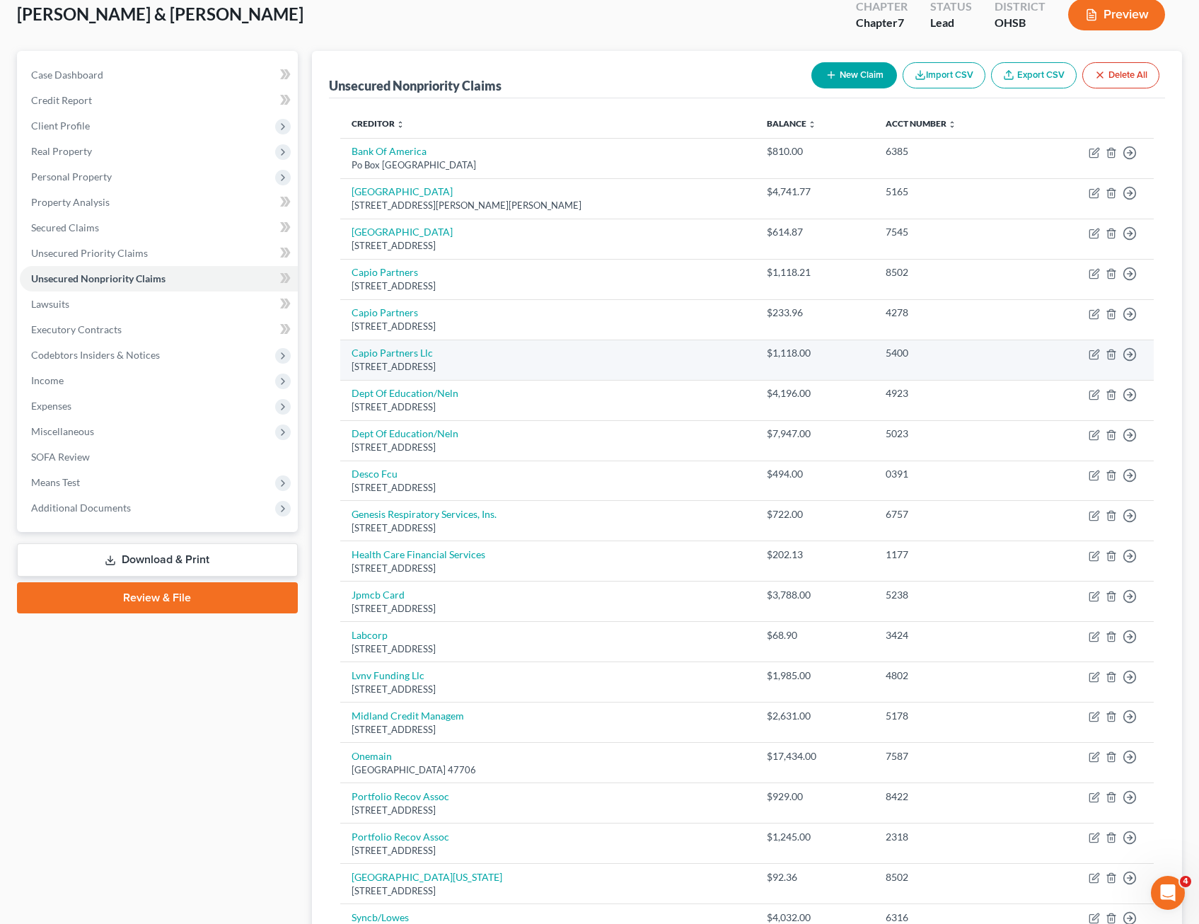
scroll to position [0, 0]
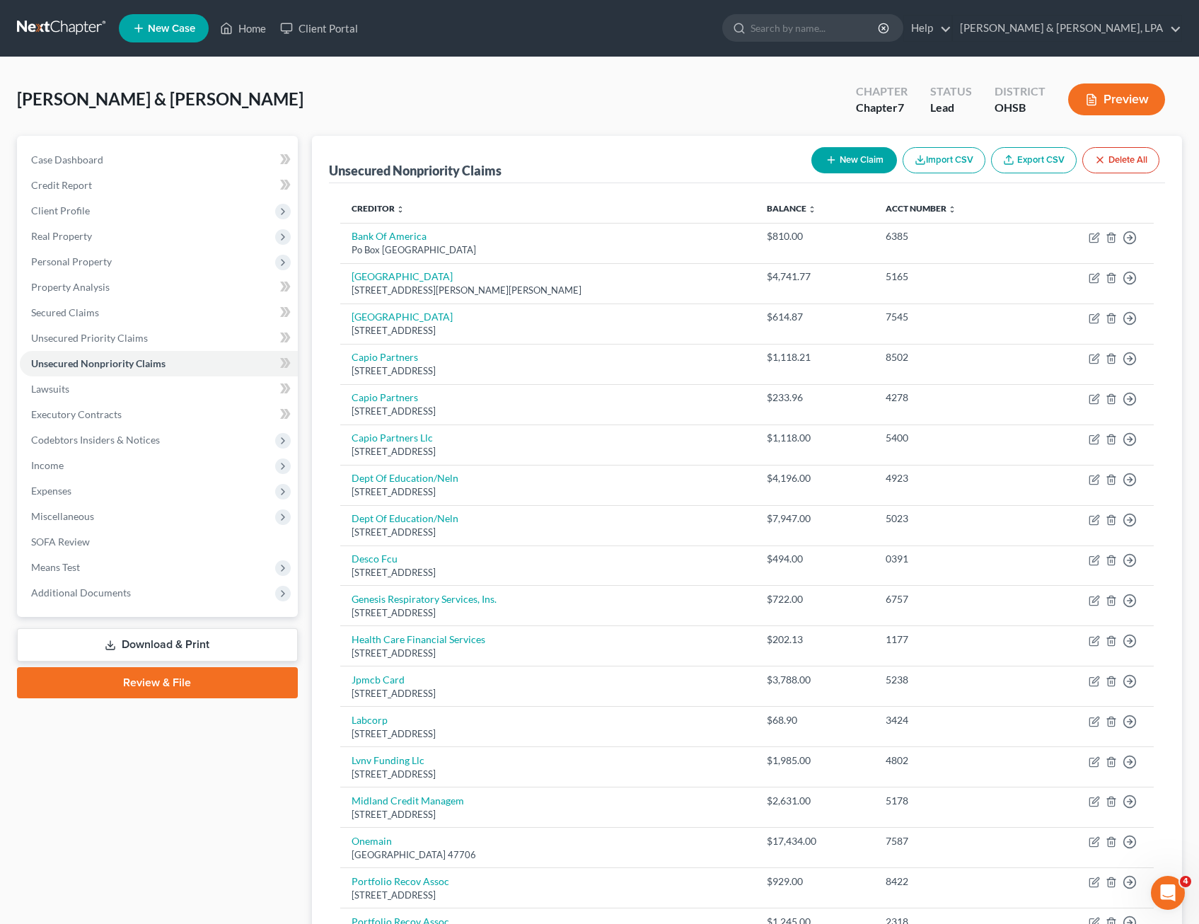
click at [849, 168] on button "New Claim" at bounding box center [854, 160] width 86 height 26
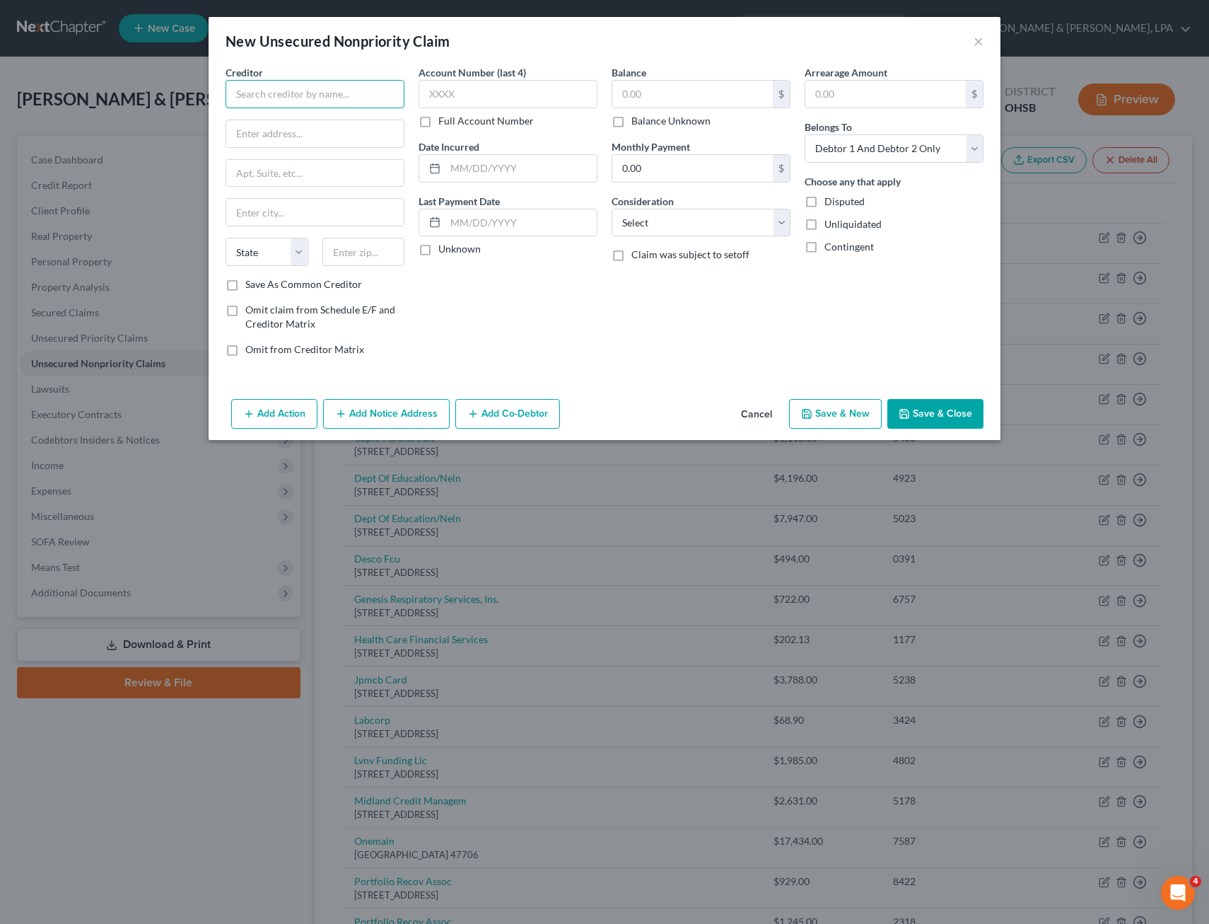
click at [330, 93] on input "text" at bounding box center [315, 94] width 179 height 28
click at [563, 100] on input "text" at bounding box center [508, 94] width 179 height 28
click at [828, 92] on input "text" at bounding box center [886, 94] width 161 height 27
click at [779, 225] on select "Select Cable / Satellite Services Collection Agency Credit Card Debt Debt Couns…" at bounding box center [701, 223] width 179 height 28
click at [612, 209] on select "Select Cable / Satellite Services Collection Agency Credit Card Debt Debt Couns…" at bounding box center [701, 223] width 179 height 28
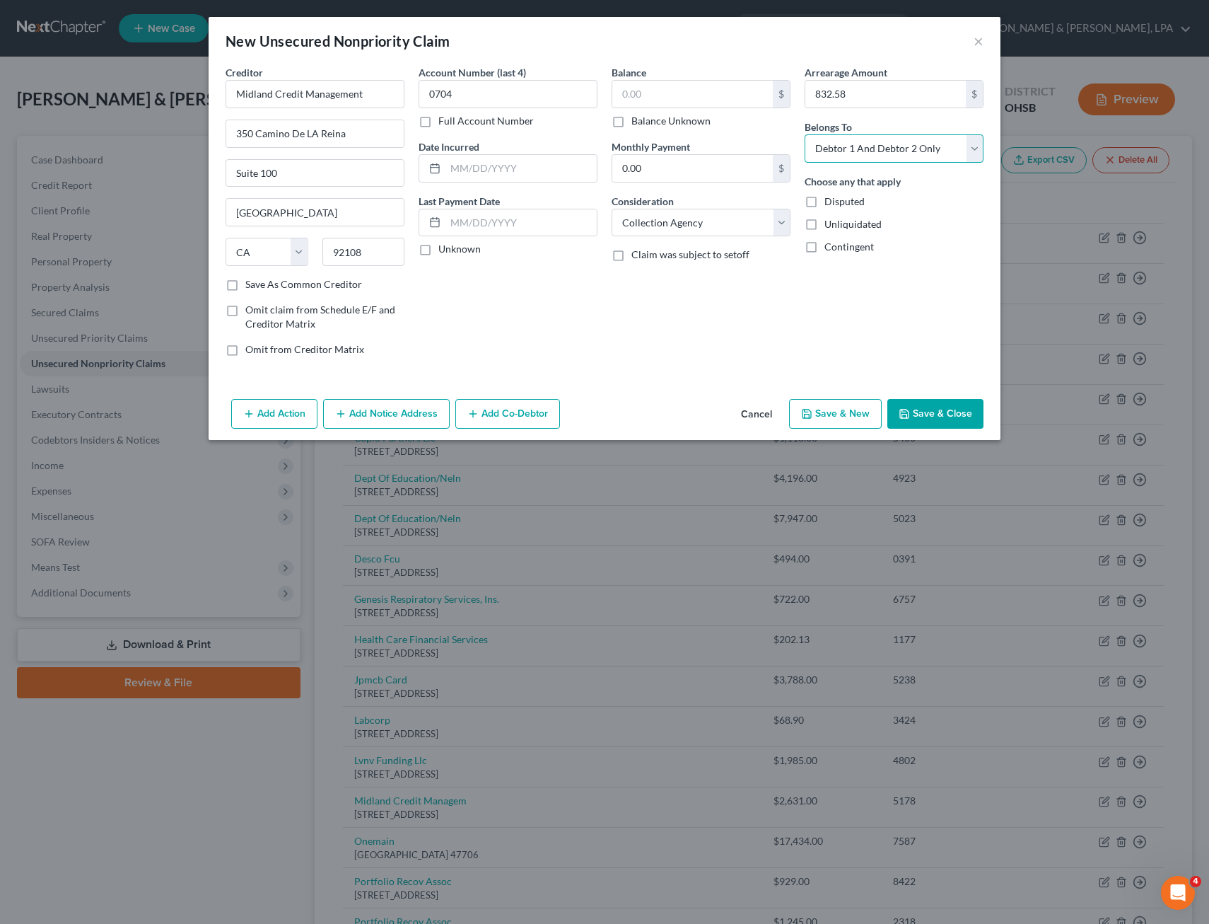
click at [971, 146] on select "Select Debtor 1 Only Debtor 2 Only Debtor 1 And Debtor 2 Only At Least One Of T…" at bounding box center [894, 148] width 179 height 28
click at [805, 134] on select "Select Debtor 1 Only Debtor 2 Only Debtor 1 And Debtor 2 Only At Least One Of T…" at bounding box center [894, 148] width 179 height 28
click at [858, 413] on button "Save & New" at bounding box center [835, 414] width 93 height 30
click at [325, 87] on input "text" at bounding box center [315, 94] width 179 height 28
click at [469, 96] on input "text" at bounding box center [508, 94] width 179 height 28
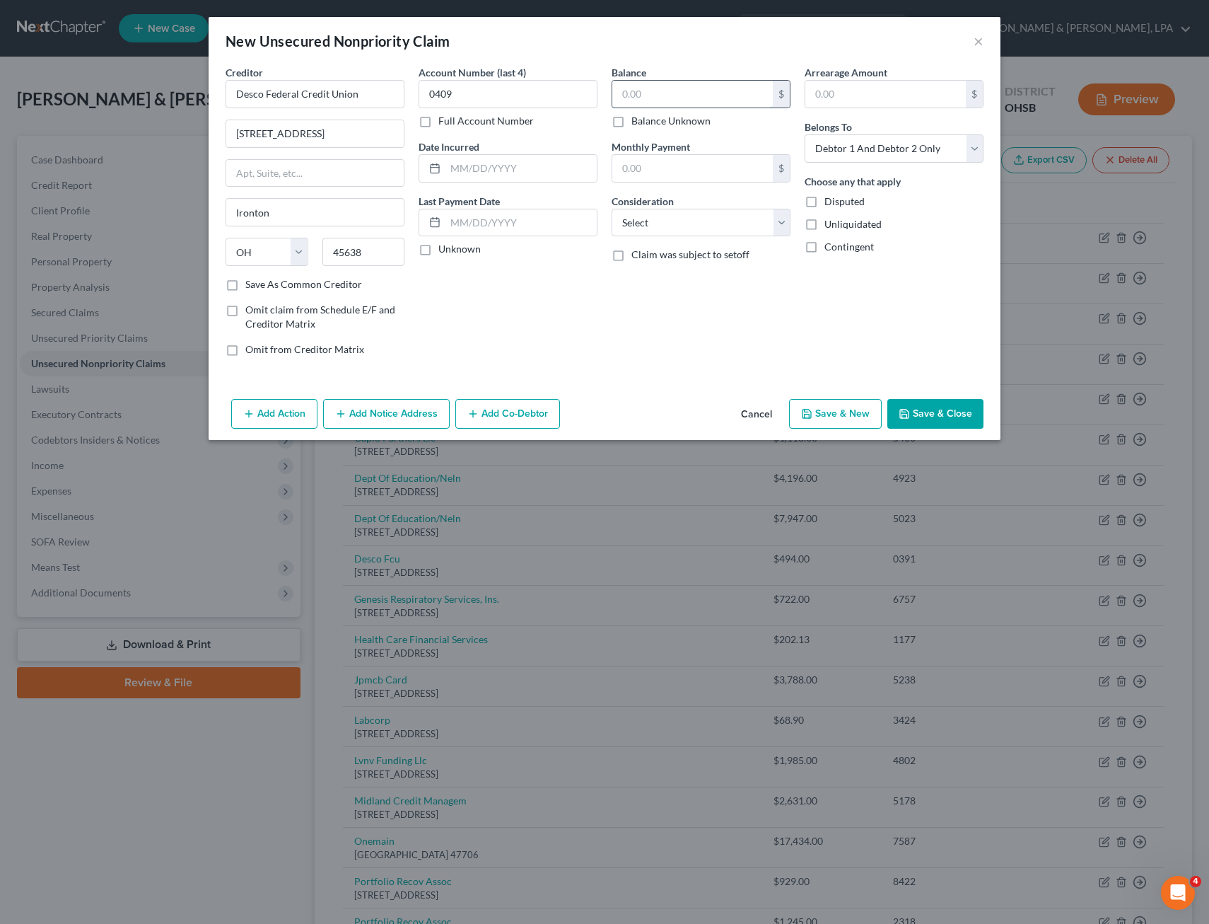
click at [642, 91] on input "text" at bounding box center [693, 94] width 161 height 27
click at [921, 412] on button "Save & Close" at bounding box center [936, 414] width 96 height 30
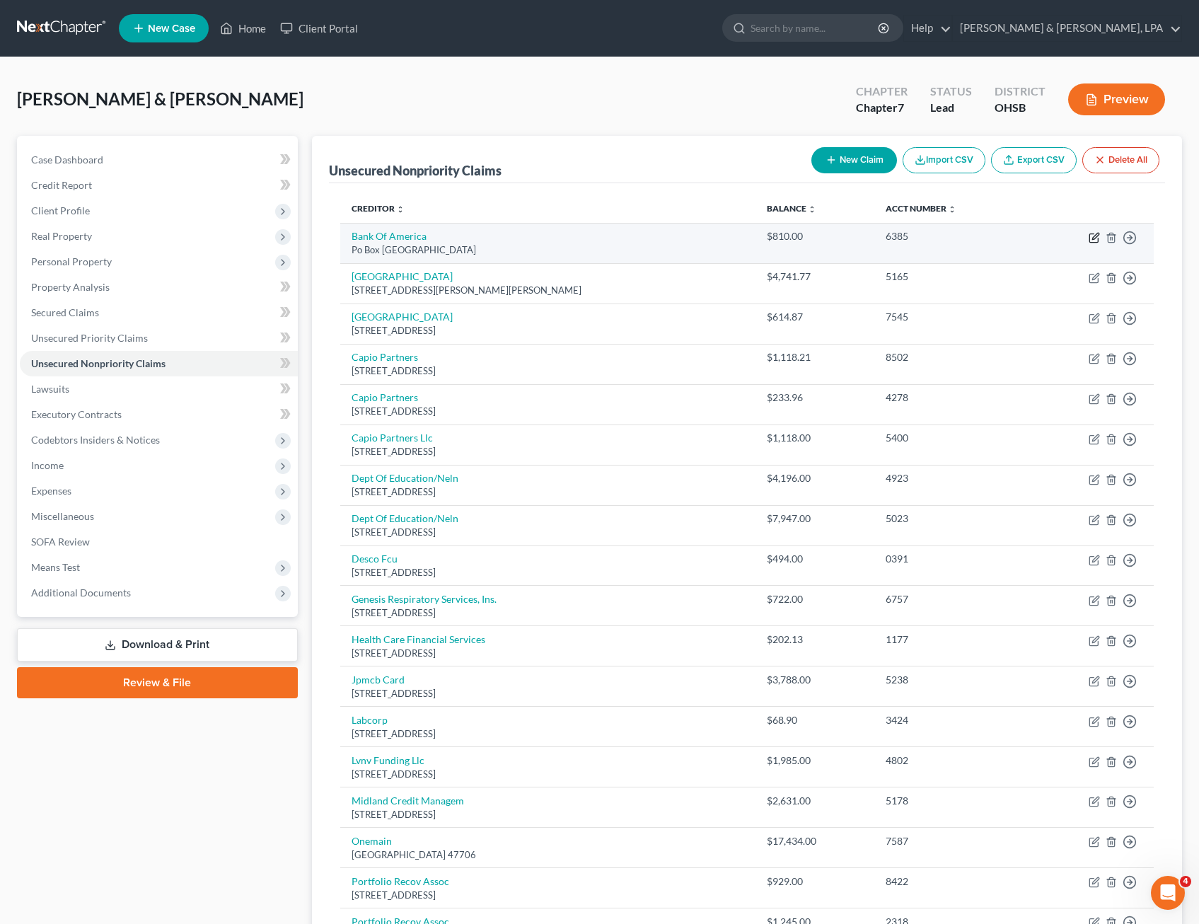
click at [1091, 234] on icon "button" at bounding box center [1093, 238] width 8 height 8
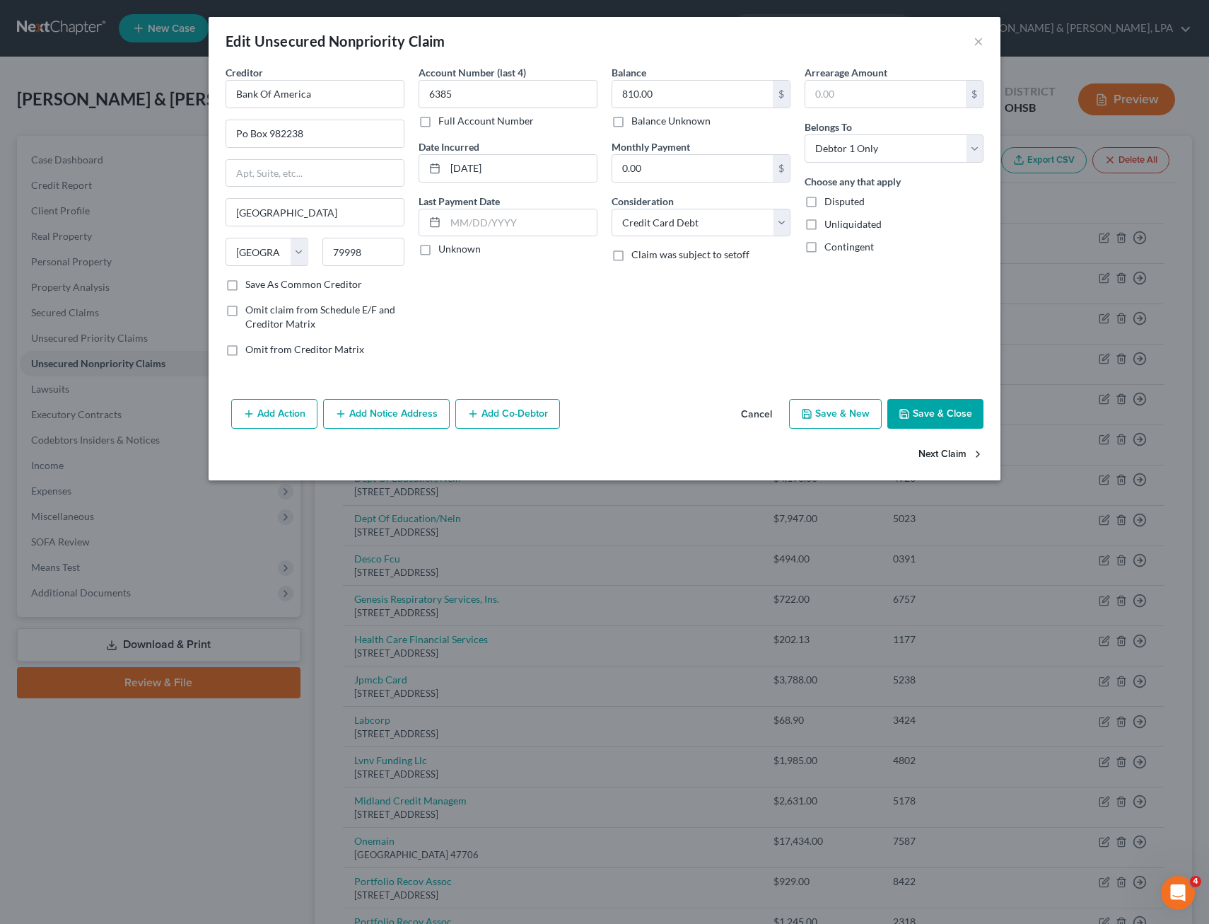
click at [945, 456] on button "Next Claim" at bounding box center [951, 455] width 65 height 30
click at [784, 218] on select "Select Cable / Satellite Services Collection Agency Credit Card Debt Debt Couns…" at bounding box center [701, 223] width 179 height 28
click at [612, 209] on select "Select Cable / Satellite Services Collection Agency Credit Card Debt Debt Couns…" at bounding box center [701, 223] width 179 height 28
click at [956, 451] on button "Next Claim" at bounding box center [951, 455] width 65 height 30
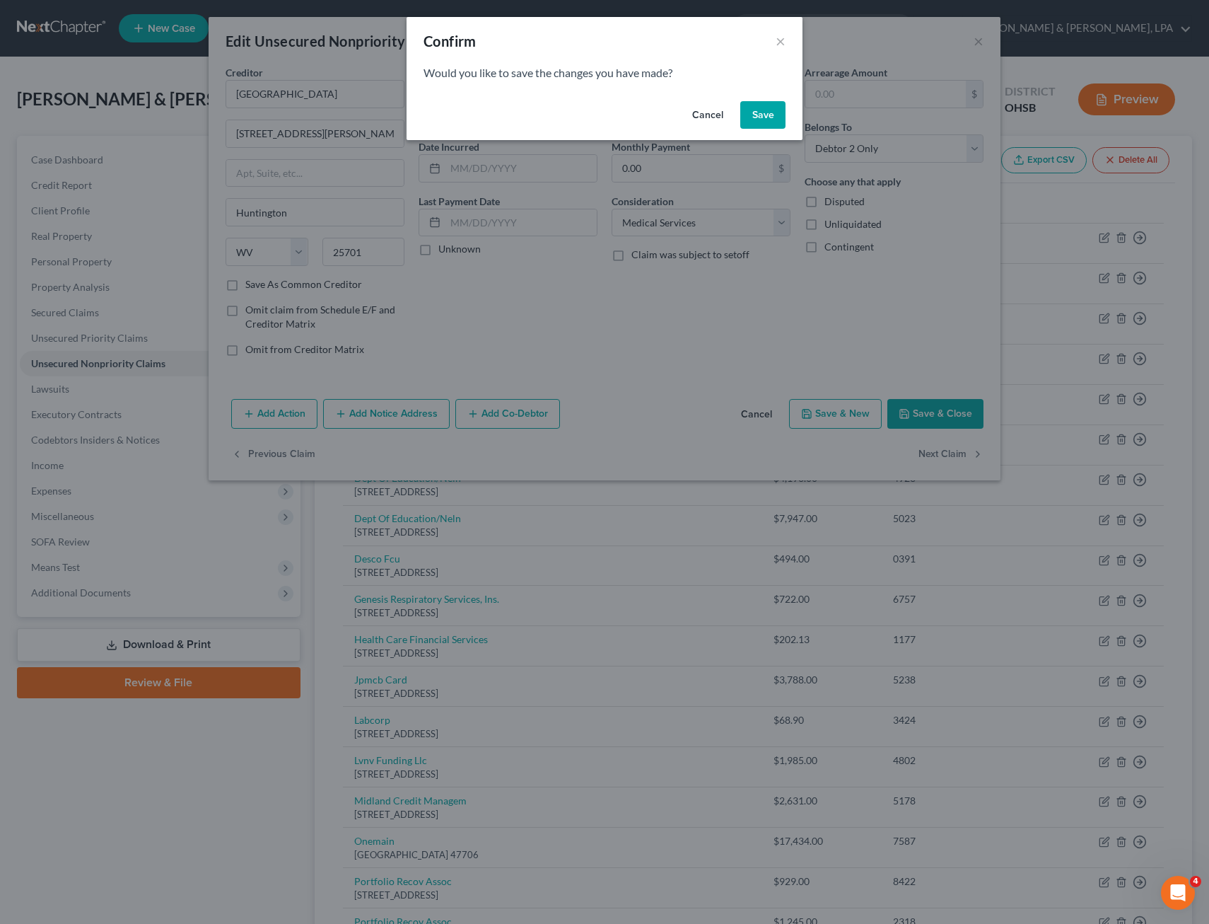
click at [761, 108] on button "Save" at bounding box center [763, 115] width 45 height 28
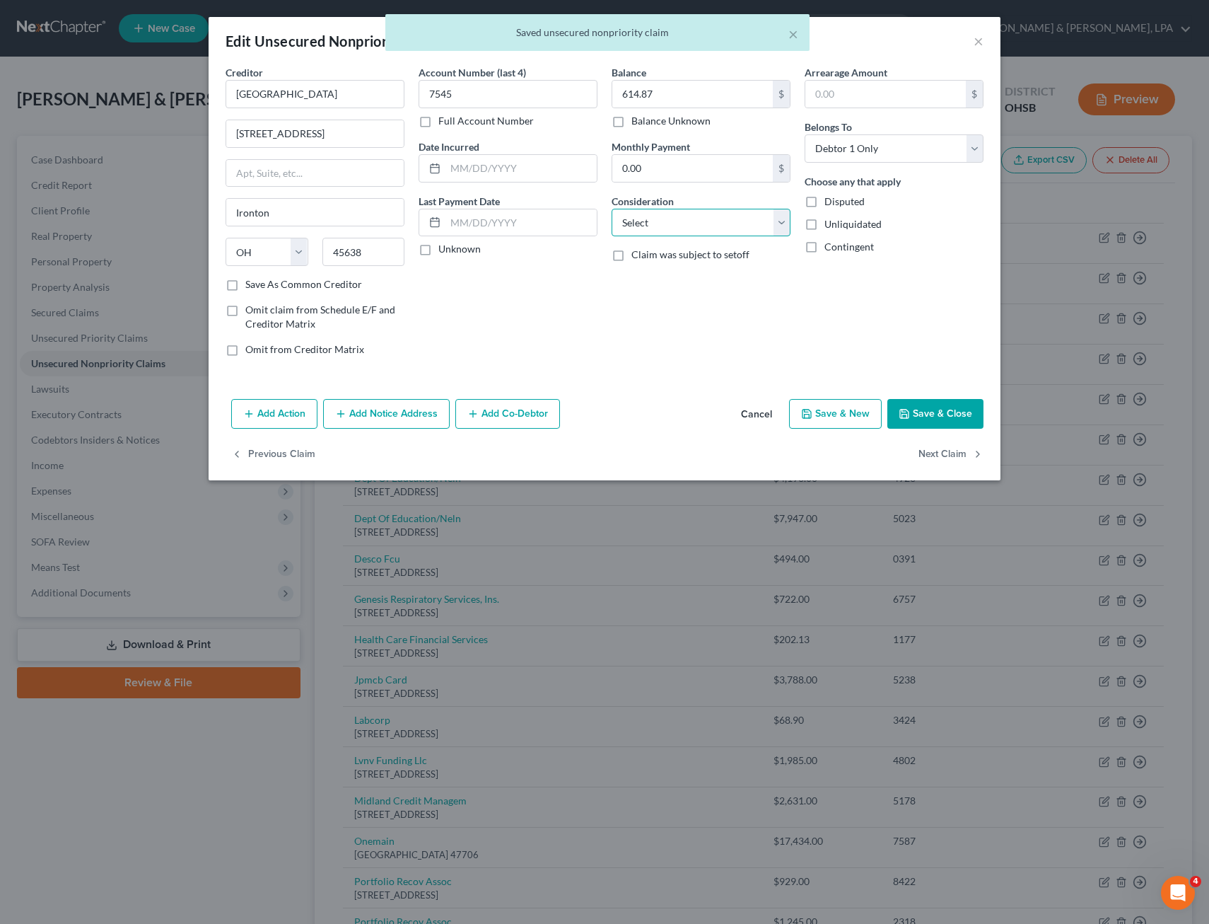
click at [784, 221] on select "Select Cable / Satellite Services Collection Agency Credit Card Debt Debt Couns…" at bounding box center [701, 223] width 179 height 28
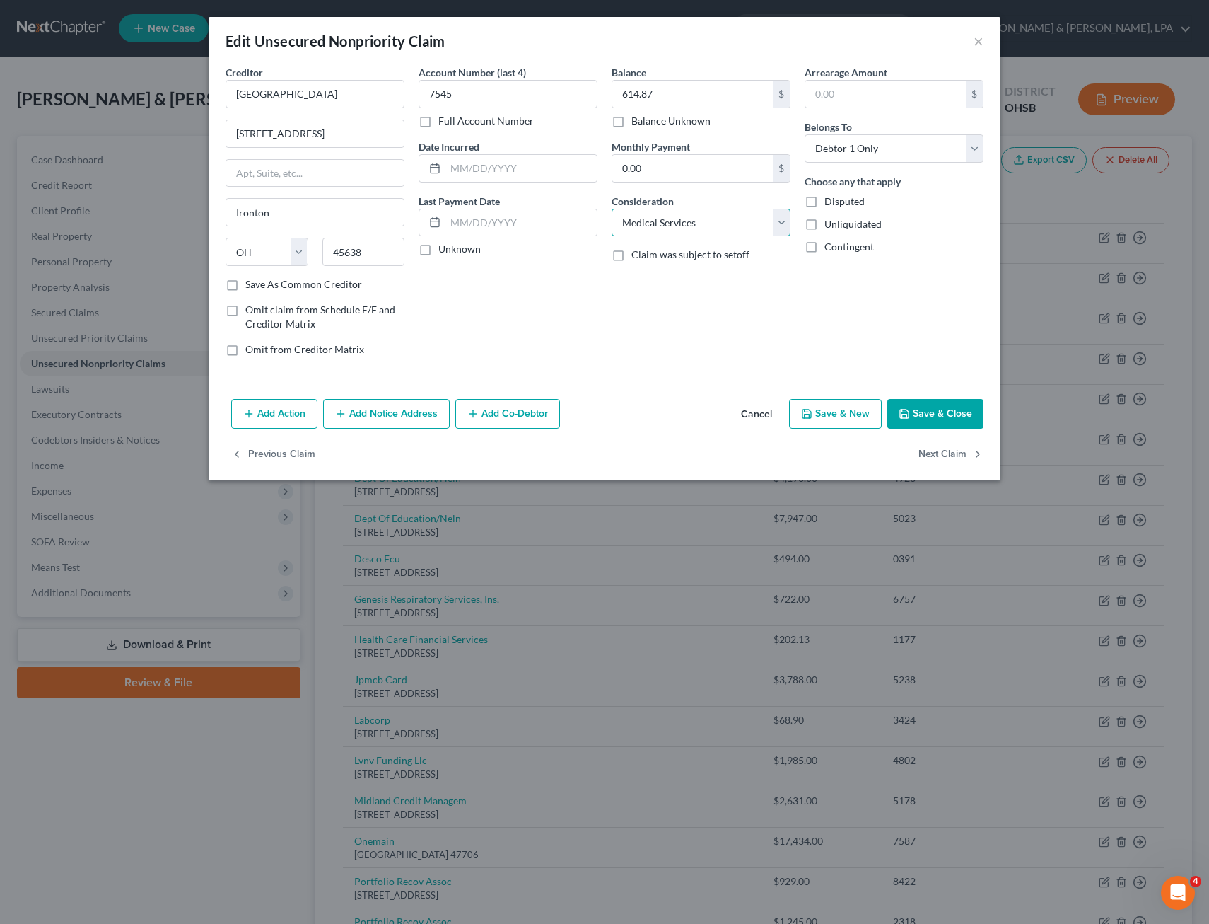
click at [612, 209] on select "Select Cable / Satellite Services Collection Agency Credit Card Debt Debt Couns…" at bounding box center [701, 223] width 179 height 28
click at [941, 453] on button "Next Claim" at bounding box center [951, 455] width 65 height 30
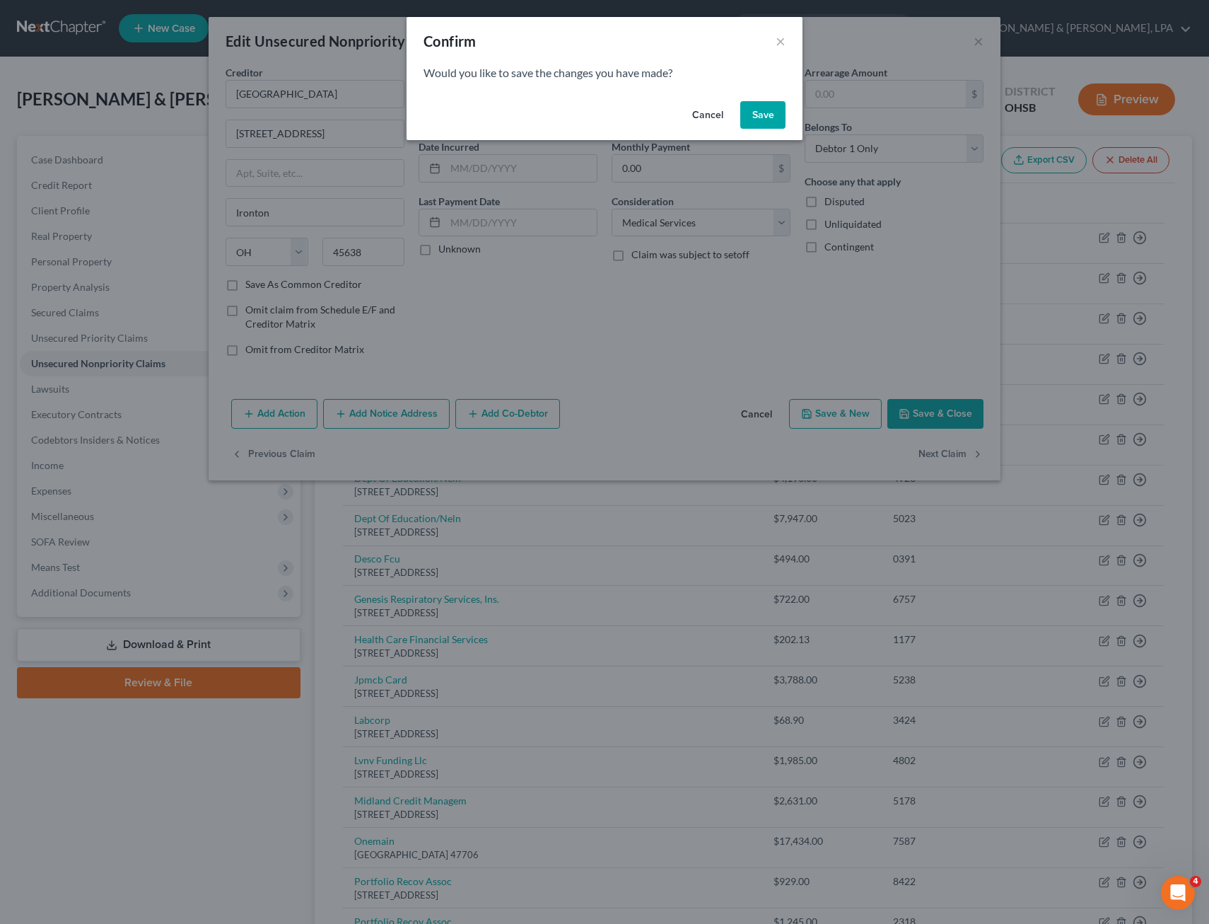
click at [774, 117] on button "Save" at bounding box center [763, 115] width 45 height 28
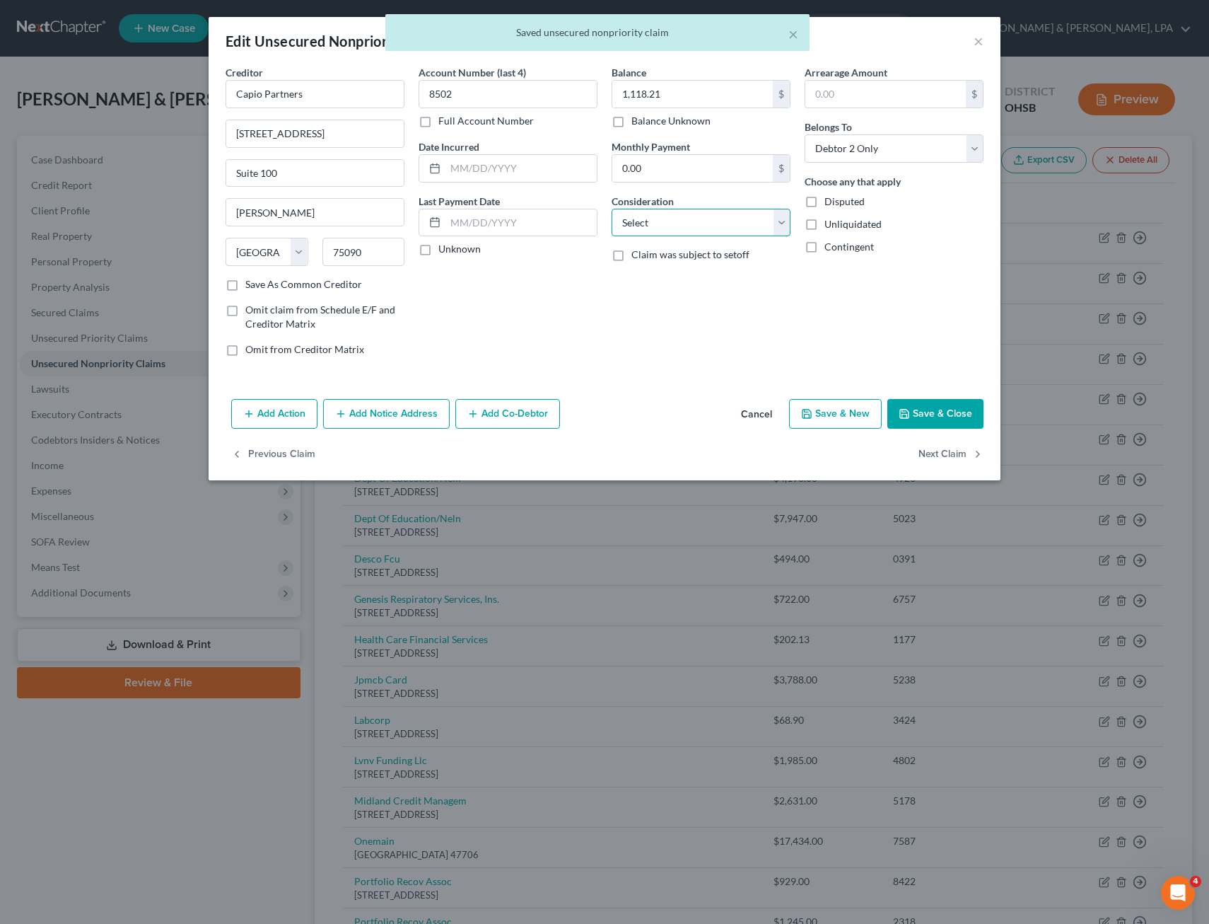
click at [783, 221] on select "Select Cable / Satellite Services Collection Agency Credit Card Debt Debt Couns…" at bounding box center [701, 223] width 179 height 28
click at [612, 209] on select "Select Cable / Satellite Services Collection Agency Credit Card Debt Debt Couns…" at bounding box center [701, 223] width 179 height 28
click at [953, 446] on button "Next Claim" at bounding box center [951, 455] width 65 height 30
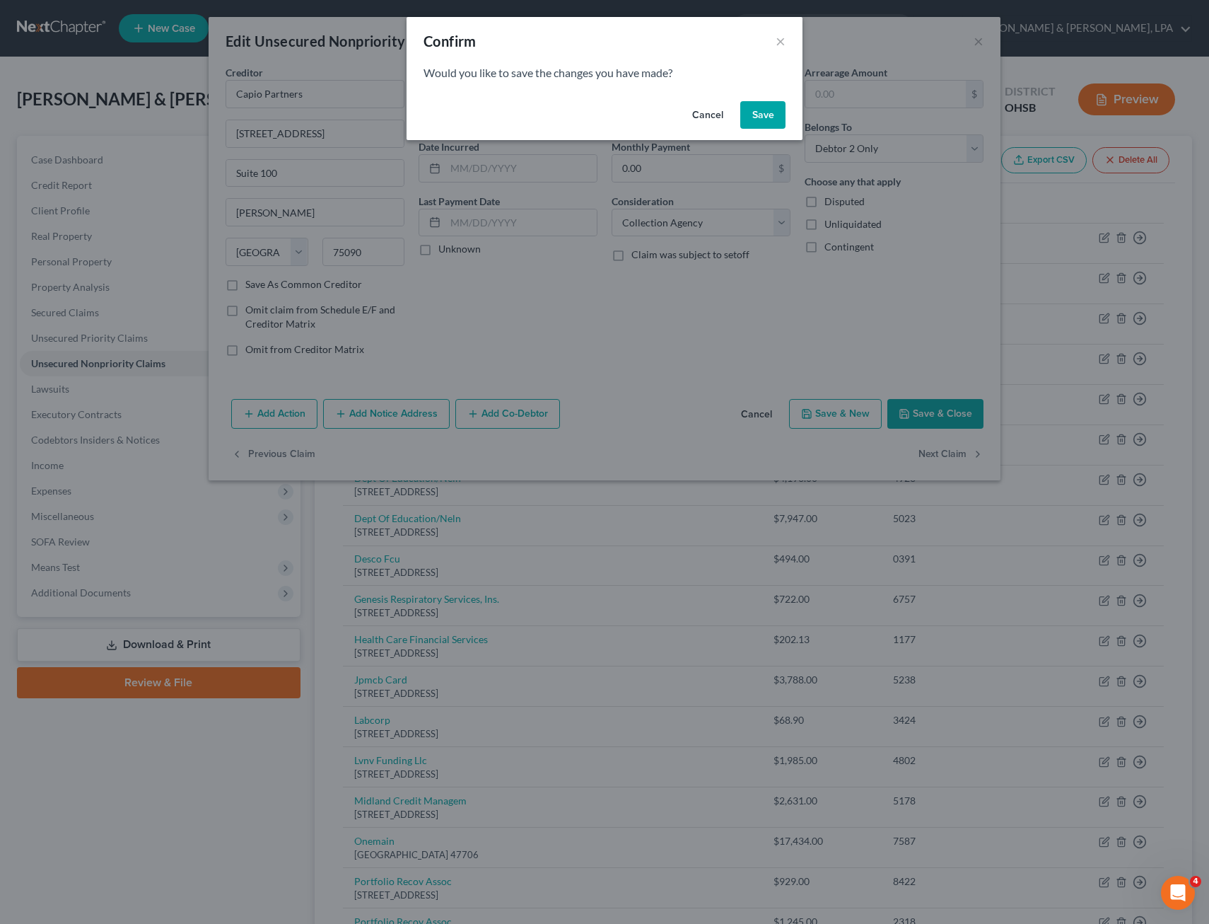
click at [772, 124] on button "Save" at bounding box center [763, 115] width 45 height 28
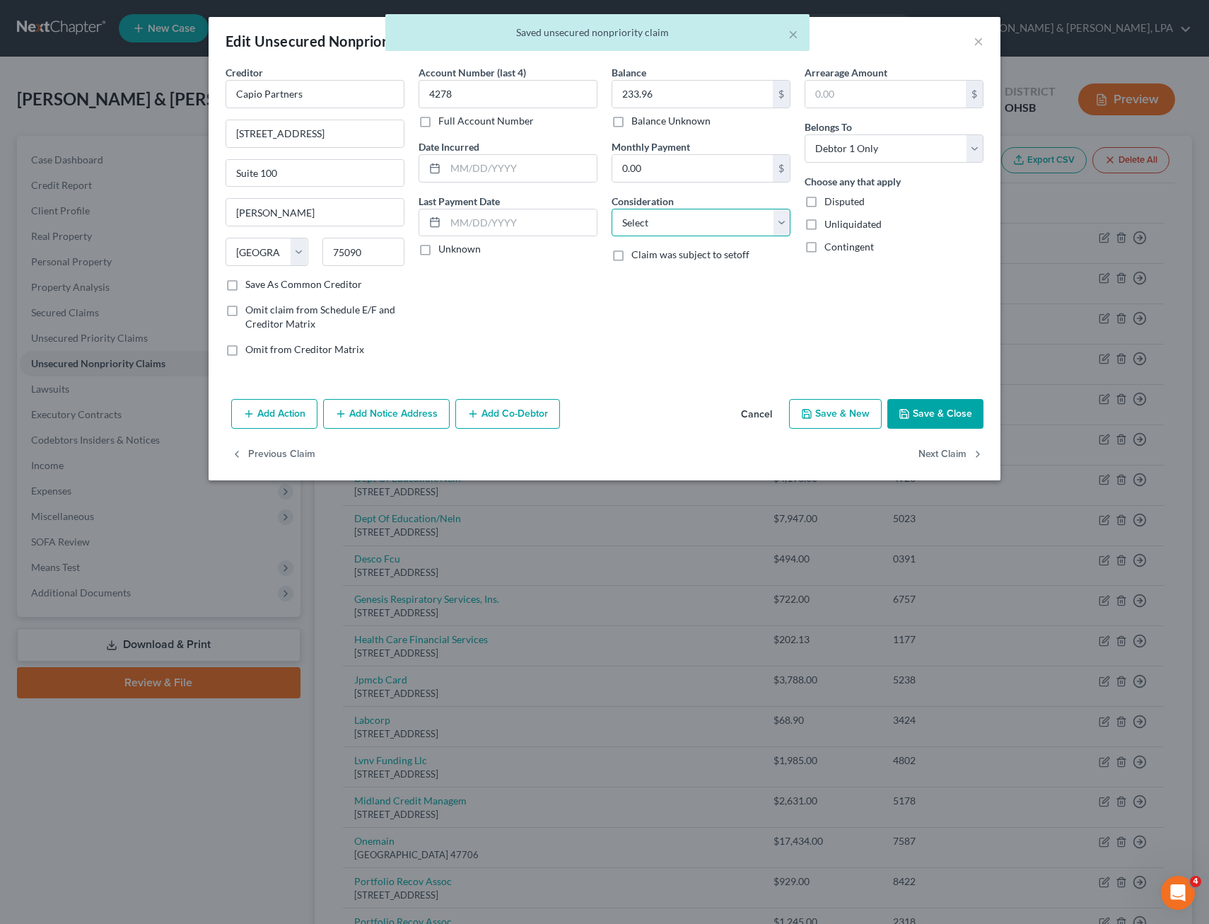
click at [777, 221] on select "Select Cable / Satellite Services Collection Agency Credit Card Debt Debt Couns…" at bounding box center [701, 223] width 179 height 28
click at [612, 209] on select "Select Cable / Satellite Services Collection Agency Credit Card Debt Debt Couns…" at bounding box center [701, 223] width 179 height 28
click at [932, 452] on button "Next Claim" at bounding box center [951, 455] width 65 height 30
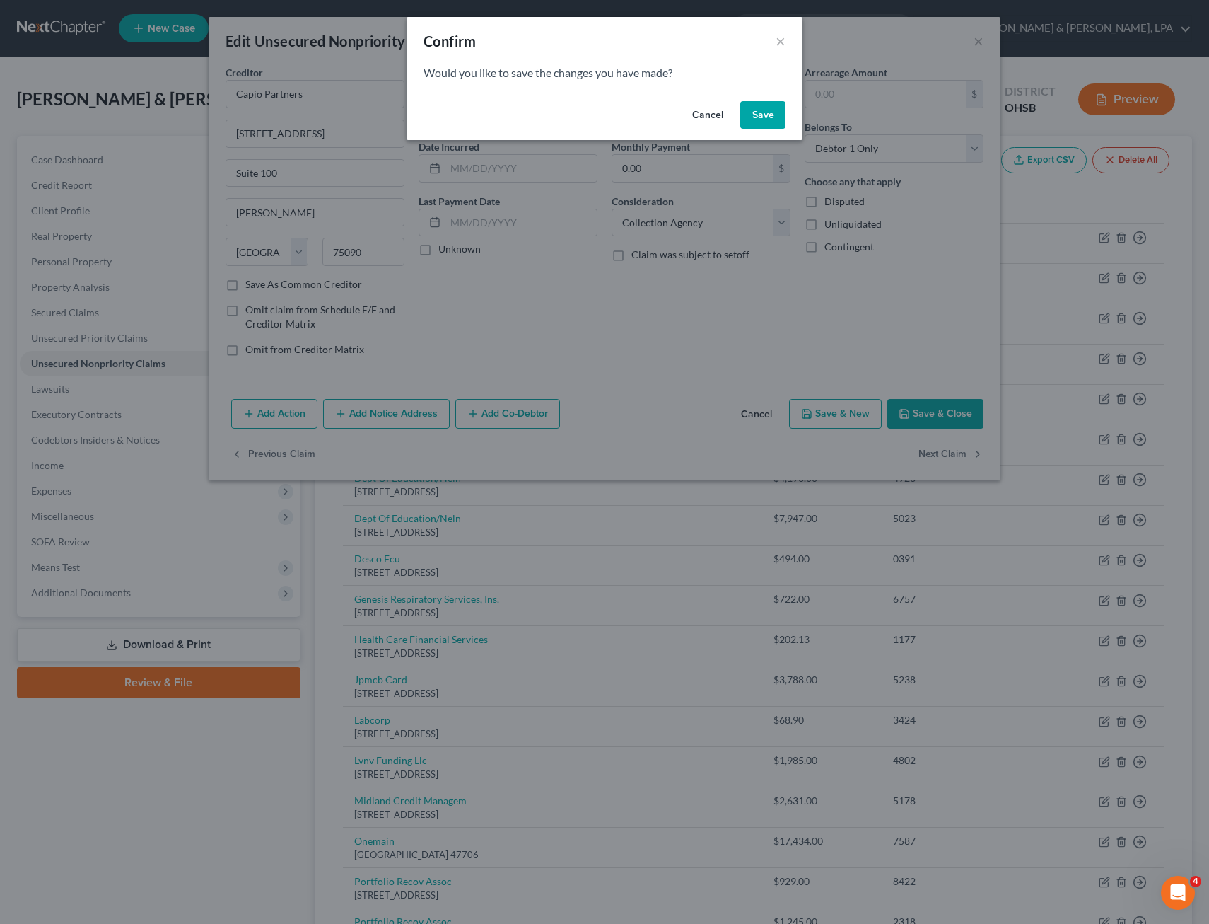
click at [765, 106] on button "Save" at bounding box center [763, 115] width 45 height 28
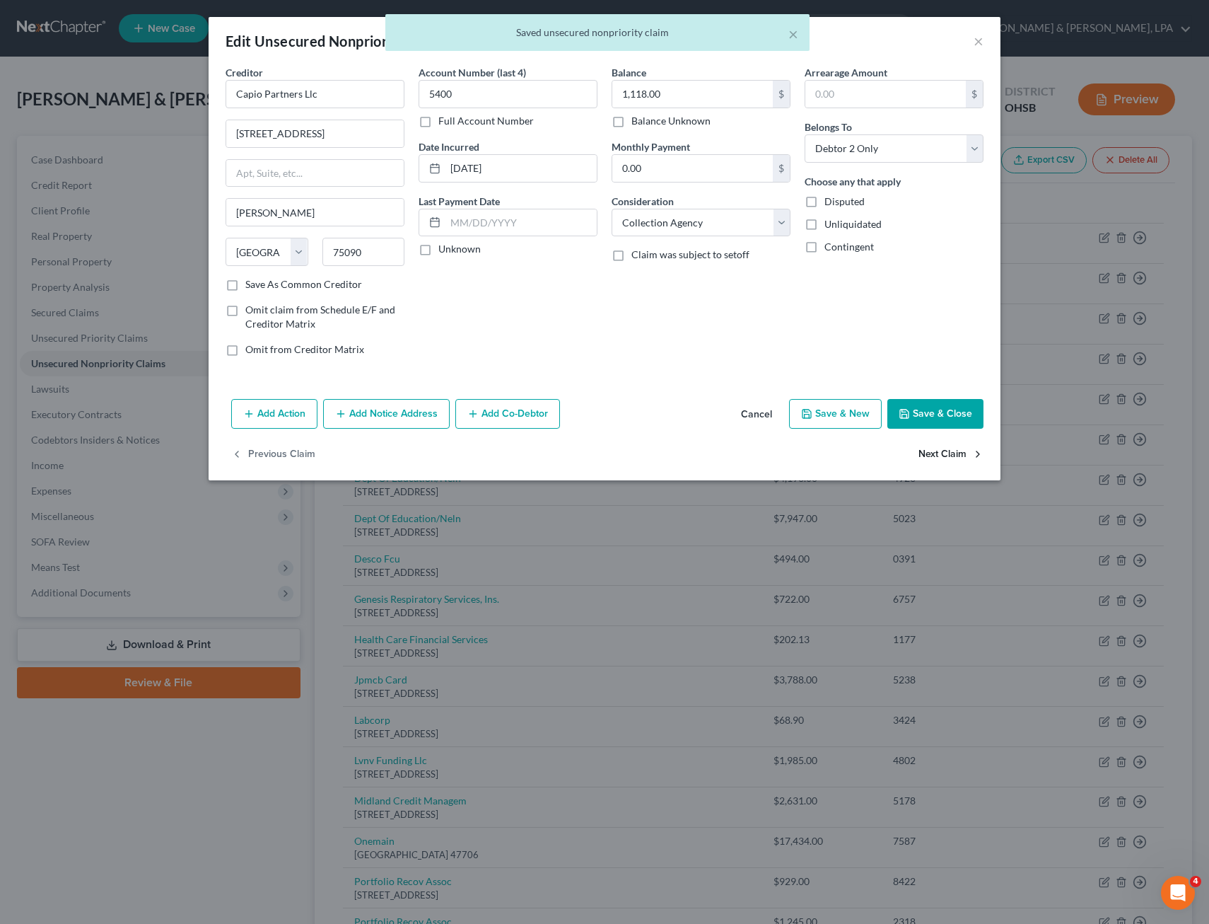
click at [934, 452] on button "Next Claim" at bounding box center [951, 455] width 65 height 30
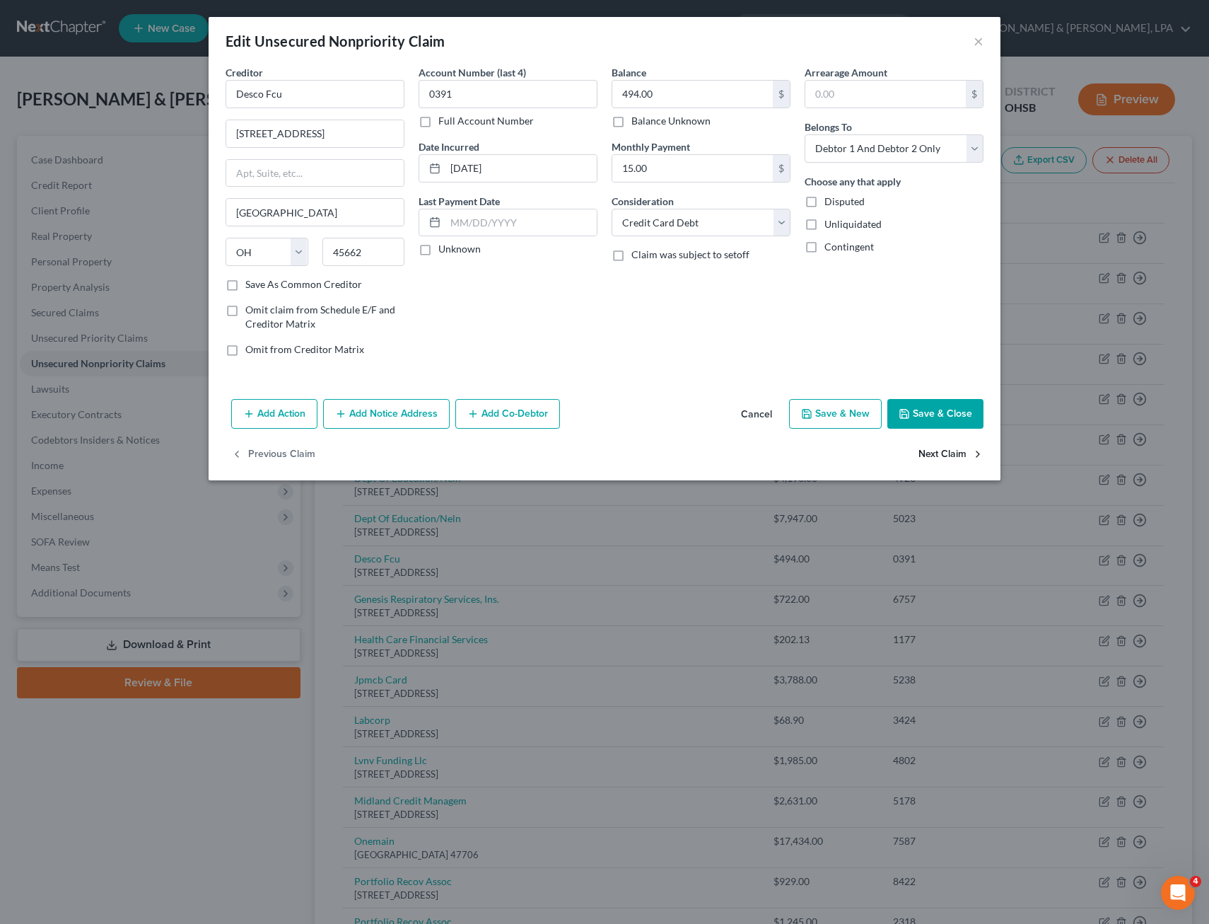
click at [934, 452] on button "Next Claim" at bounding box center [951, 455] width 65 height 30
click at [280, 449] on button "Previous Claim" at bounding box center [273, 455] width 84 height 30
click at [937, 455] on button "Next Claim" at bounding box center [951, 455] width 65 height 30
click at [781, 220] on select "Select Cable / Satellite Services Collection Agency Credit Card Debt Debt Couns…" at bounding box center [701, 223] width 179 height 28
click at [612, 209] on select "Select Cable / Satellite Services Collection Agency Credit Card Debt Debt Couns…" at bounding box center [701, 223] width 179 height 28
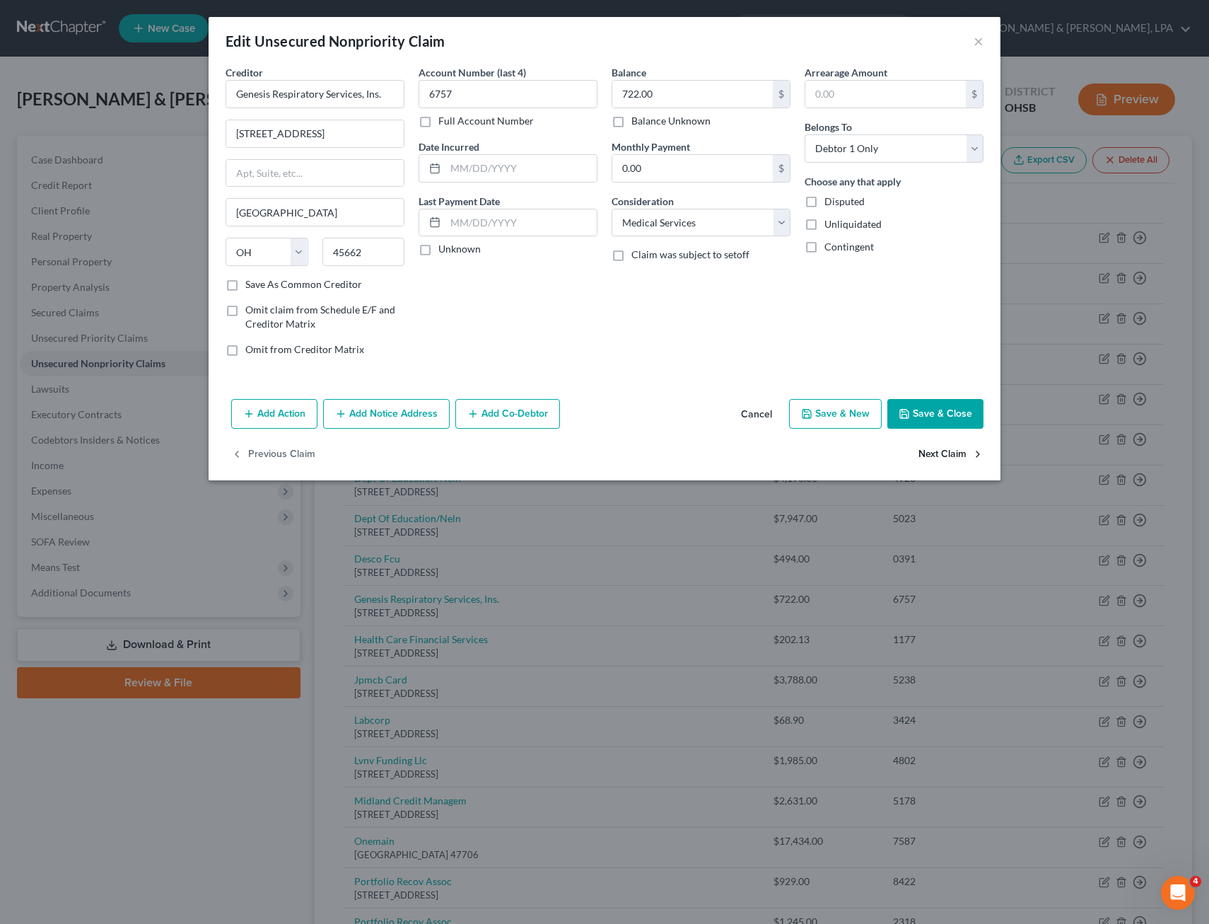
click at [947, 454] on button "Next Claim" at bounding box center [951, 455] width 65 height 30
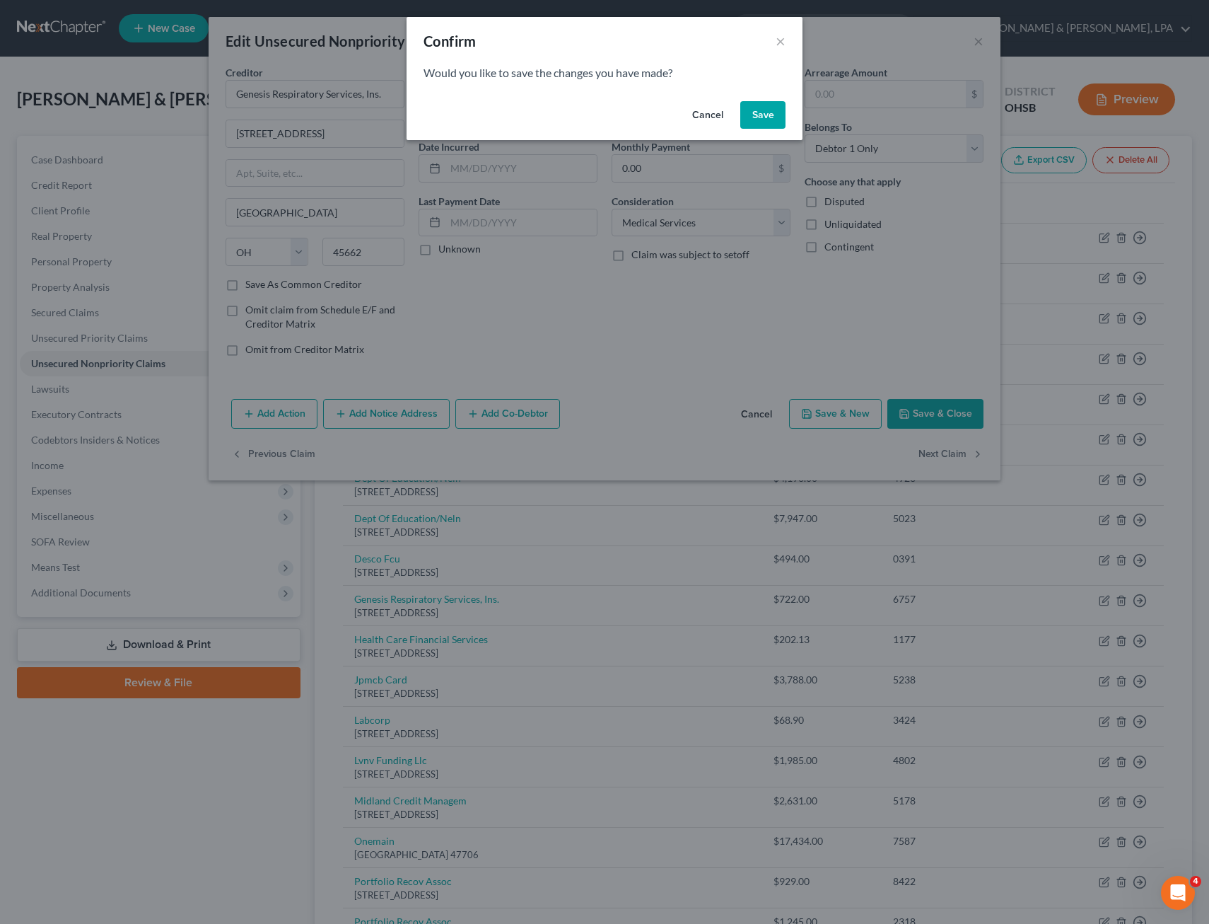
click at [775, 119] on button "Save" at bounding box center [763, 115] width 45 height 28
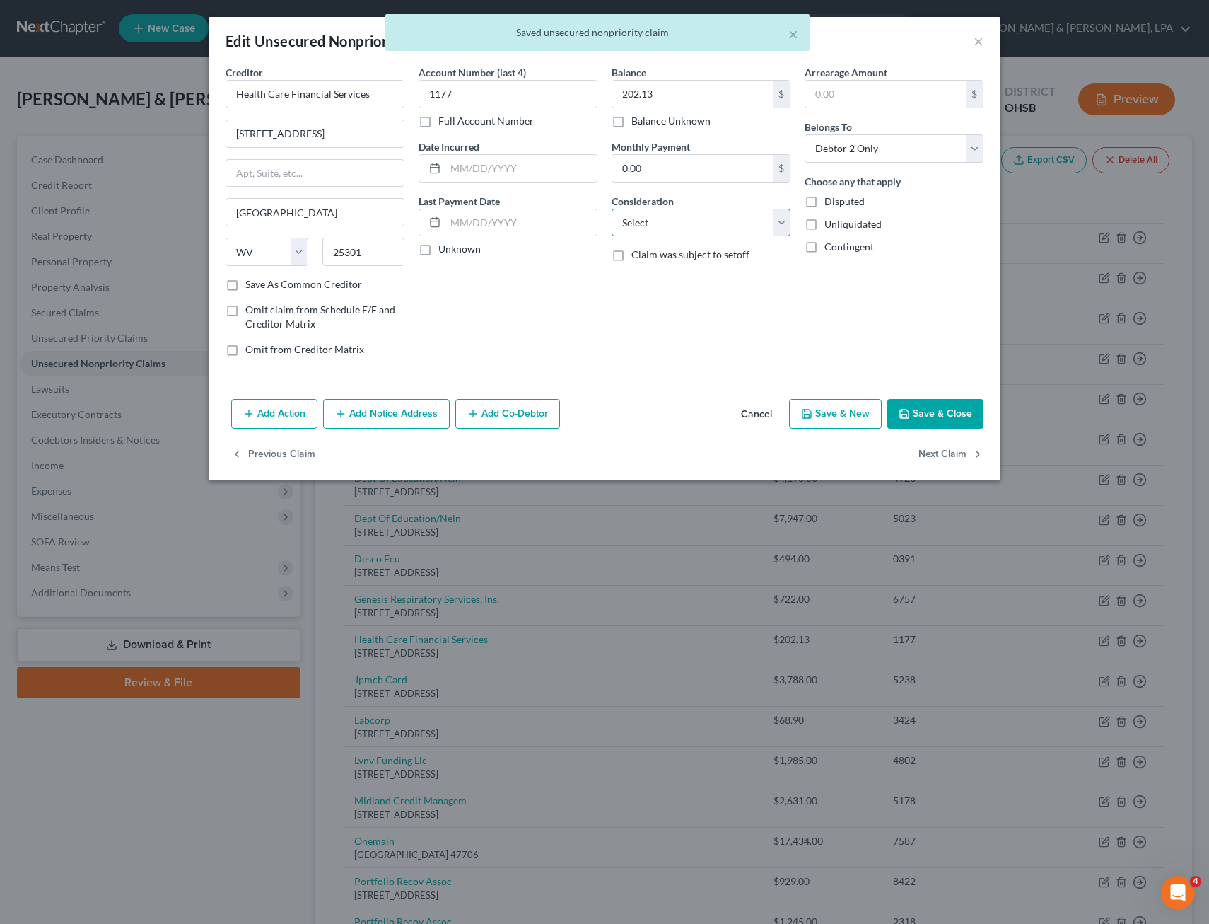
click at [781, 218] on select "Select Cable / Satellite Services Collection Agency Credit Card Debt Debt Couns…" at bounding box center [701, 223] width 179 height 28
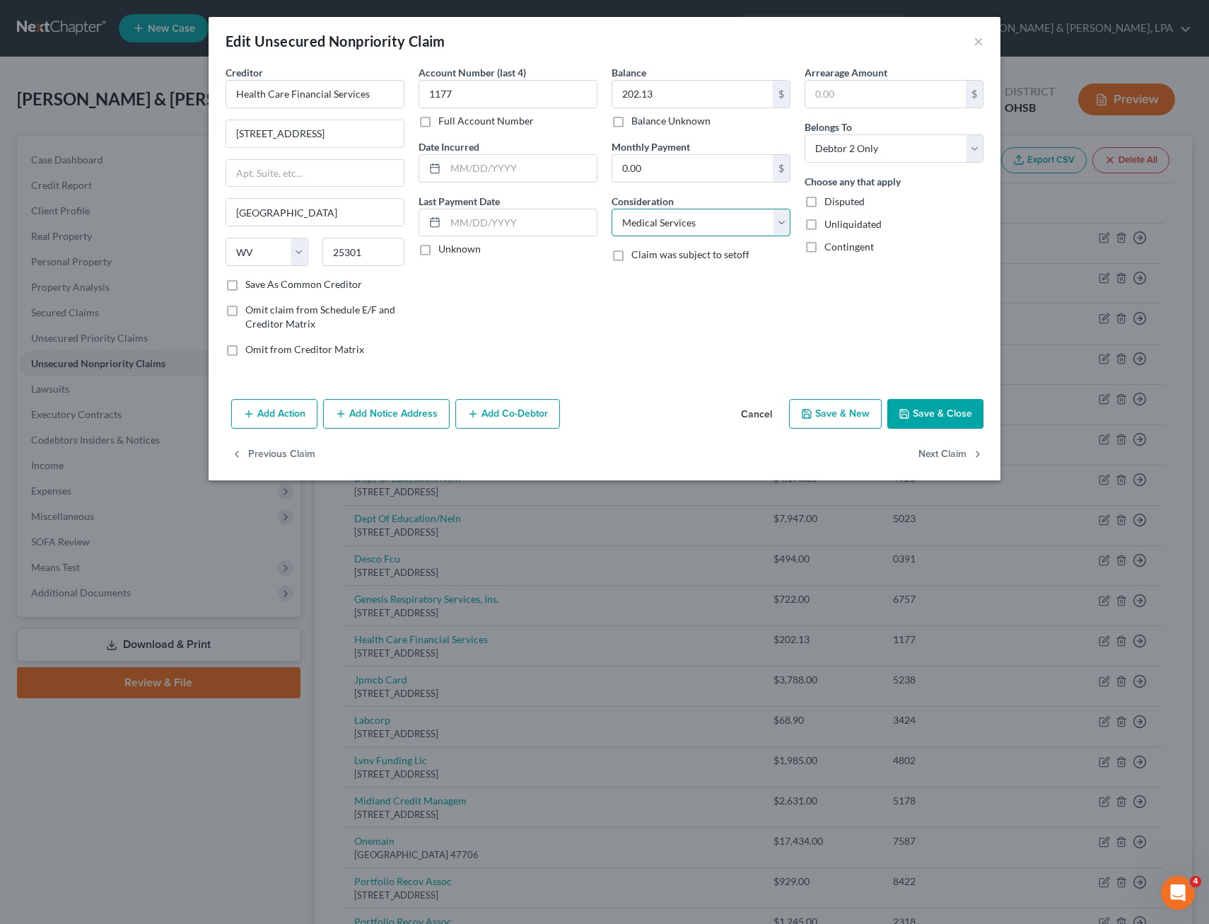
click at [612, 209] on select "Select Cable / Satellite Services Collection Agency Credit Card Debt Debt Couns…" at bounding box center [701, 223] width 179 height 28
click at [948, 454] on button "Next Claim" at bounding box center [951, 455] width 65 height 30
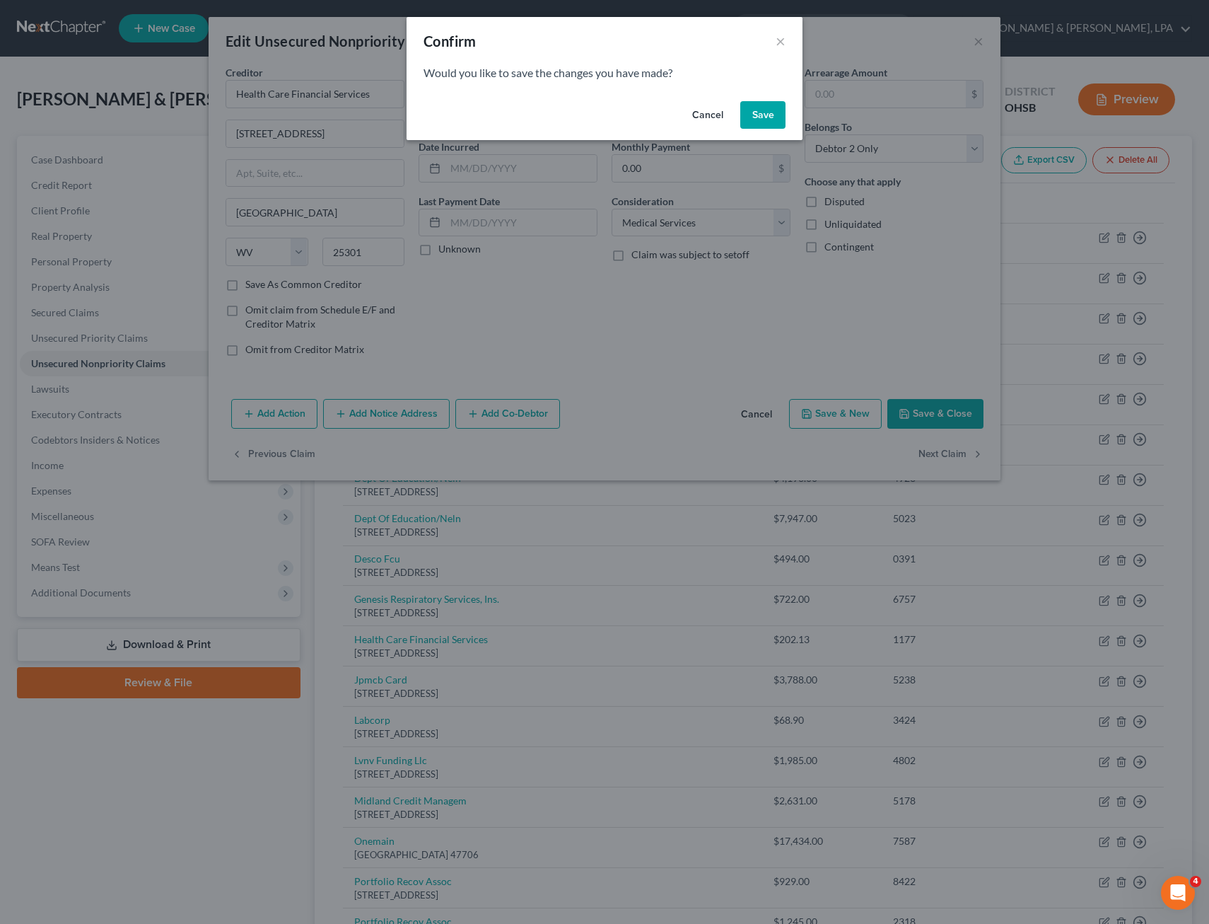
click at [755, 117] on button "Save" at bounding box center [763, 115] width 45 height 28
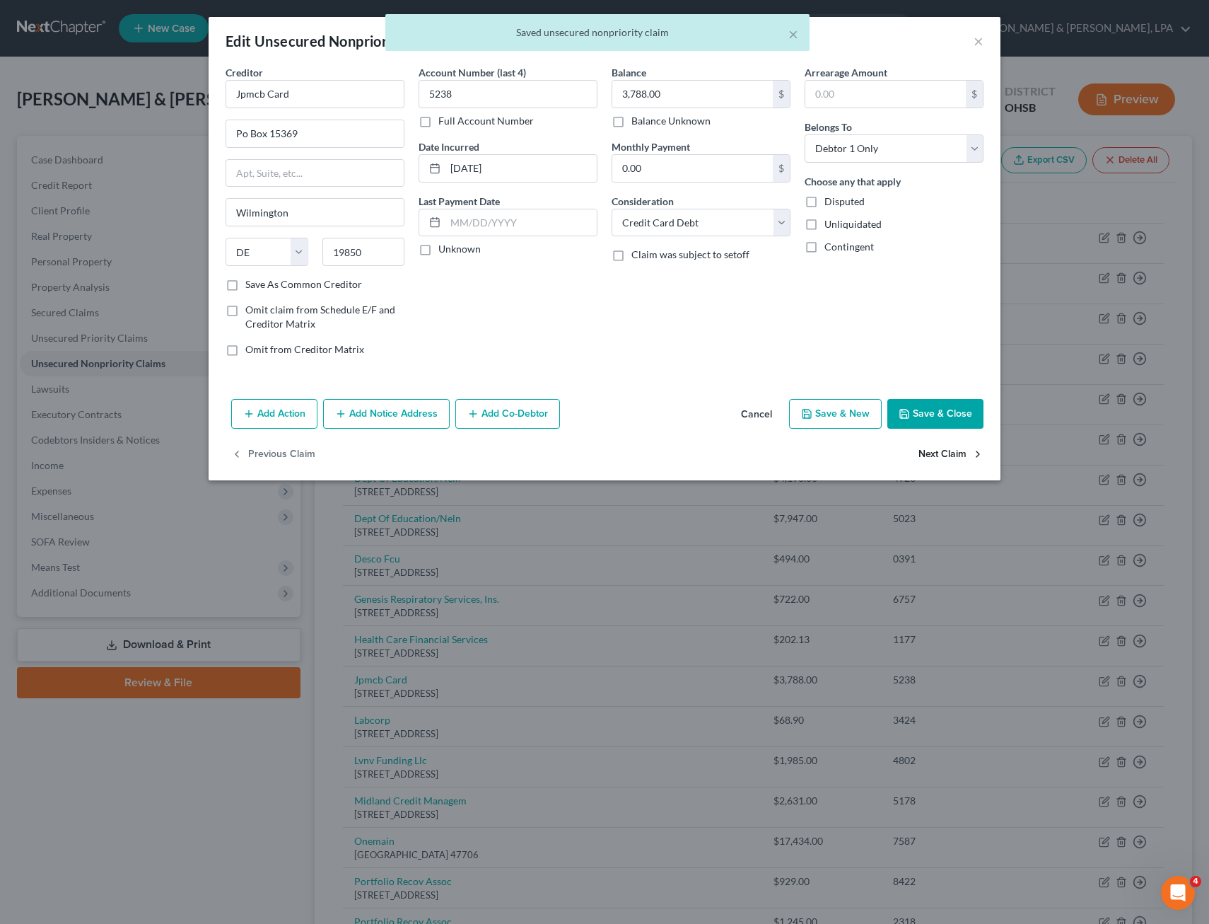
click at [930, 449] on button "Next Claim" at bounding box center [951, 455] width 65 height 30
drag, startPoint x: 784, startPoint y: 224, endPoint x: 776, endPoint y: 223, distance: 8.6
click at [784, 224] on select "Select Cable / Satellite Services Collection Agency Credit Card Debt Debt Couns…" at bounding box center [701, 223] width 179 height 28
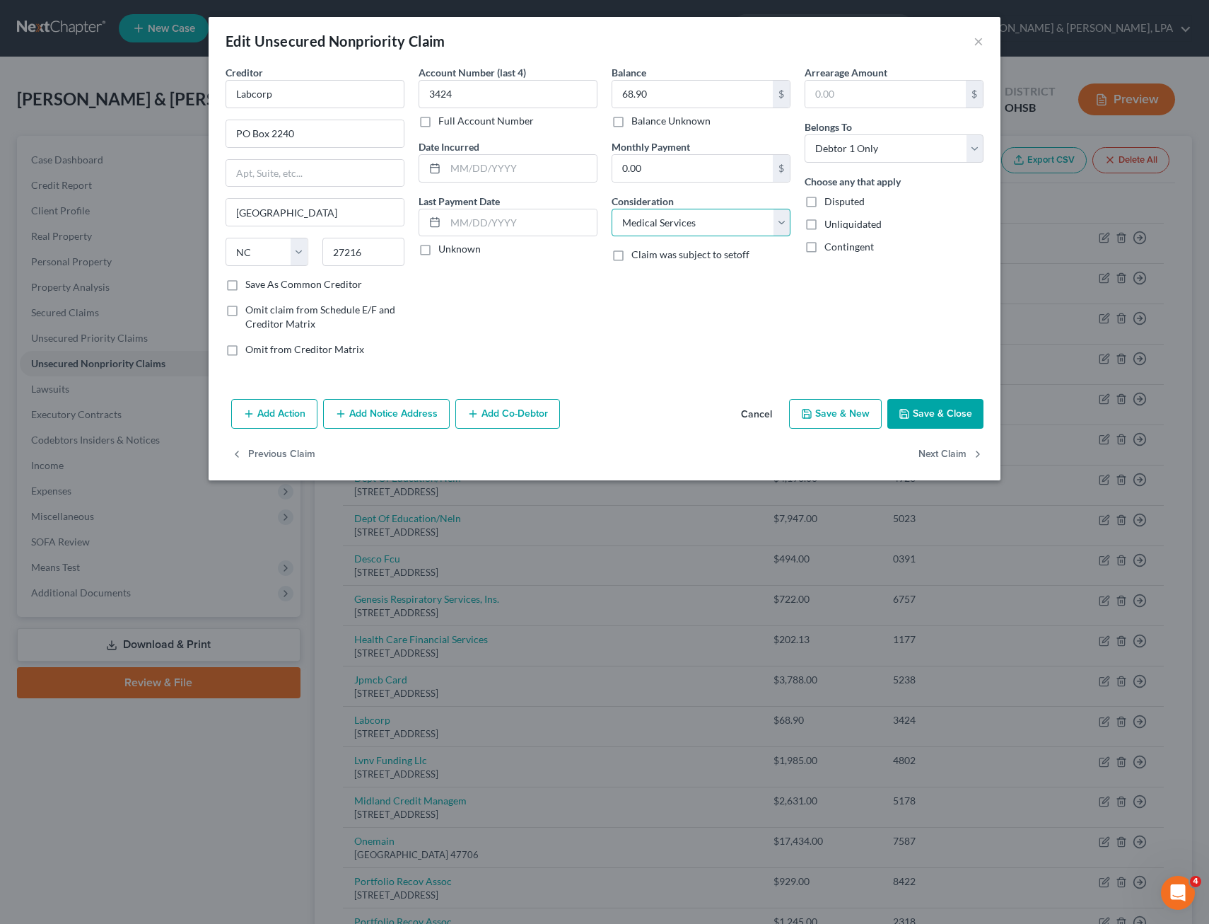
click at [612, 209] on select "Select Cable / Satellite Services Collection Agency Credit Card Debt Debt Couns…" at bounding box center [701, 223] width 179 height 28
click at [954, 458] on button "Next Claim" at bounding box center [951, 455] width 65 height 30
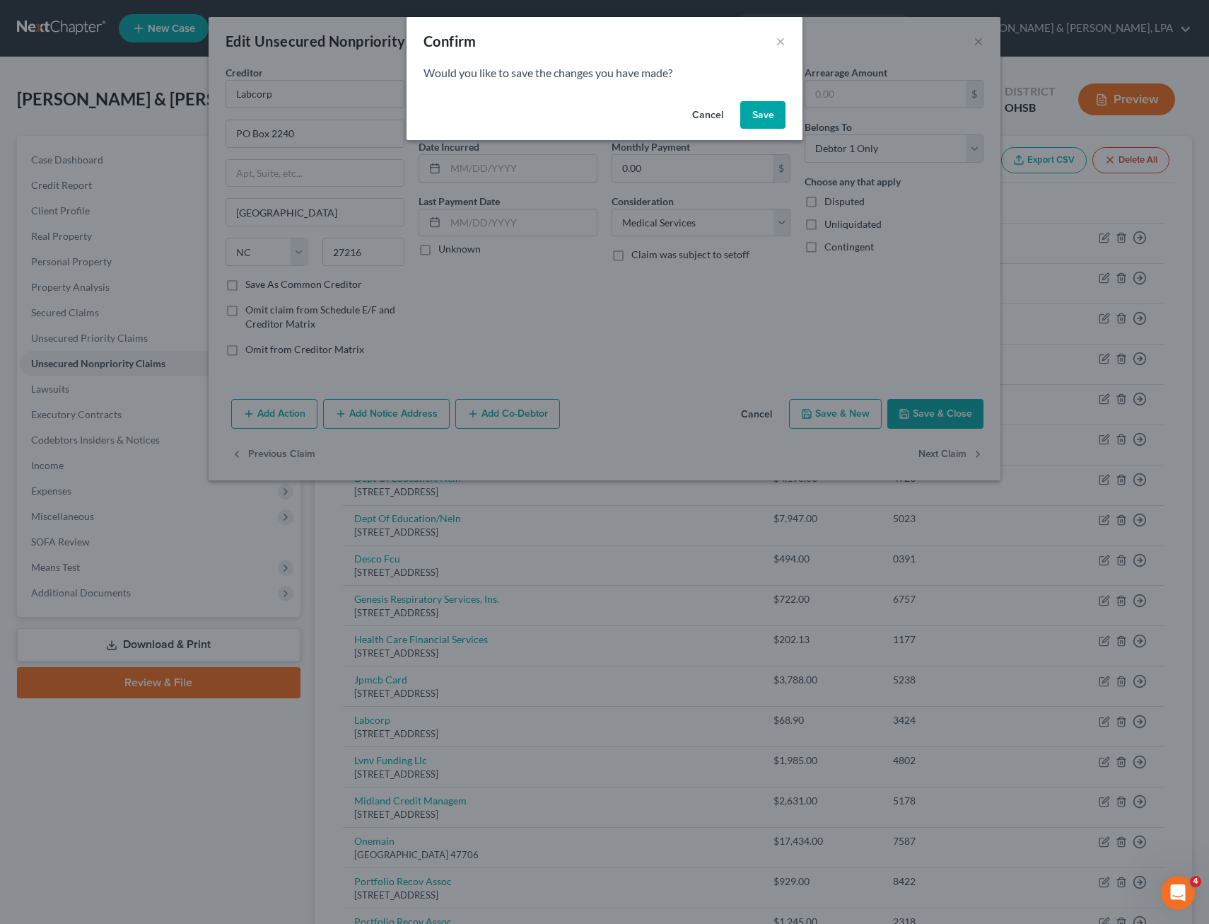
click at [779, 115] on button "Save" at bounding box center [763, 115] width 45 height 28
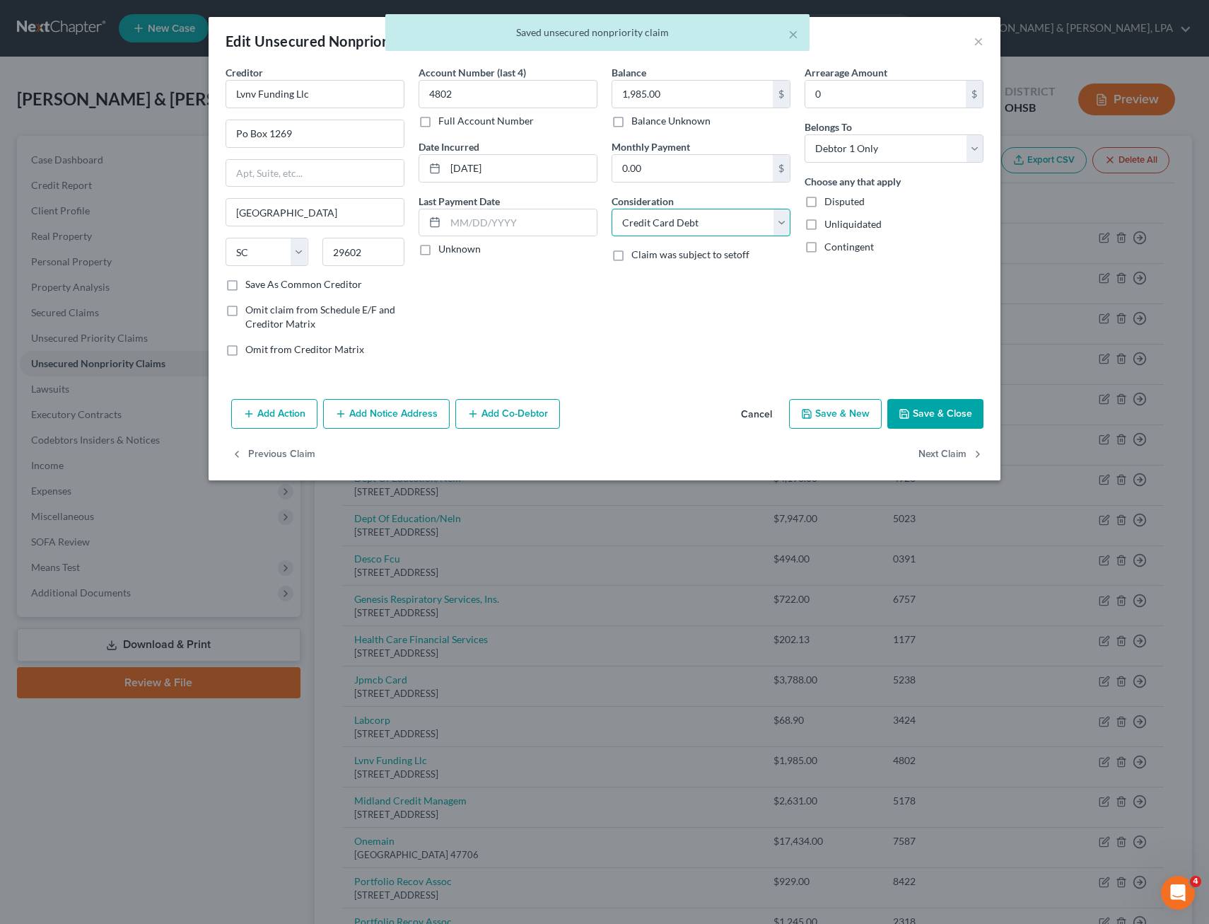
click at [783, 223] on select "Select Cable / Satellite Services Collection Agency Credit Card Debt Debt Couns…" at bounding box center [701, 223] width 179 height 28
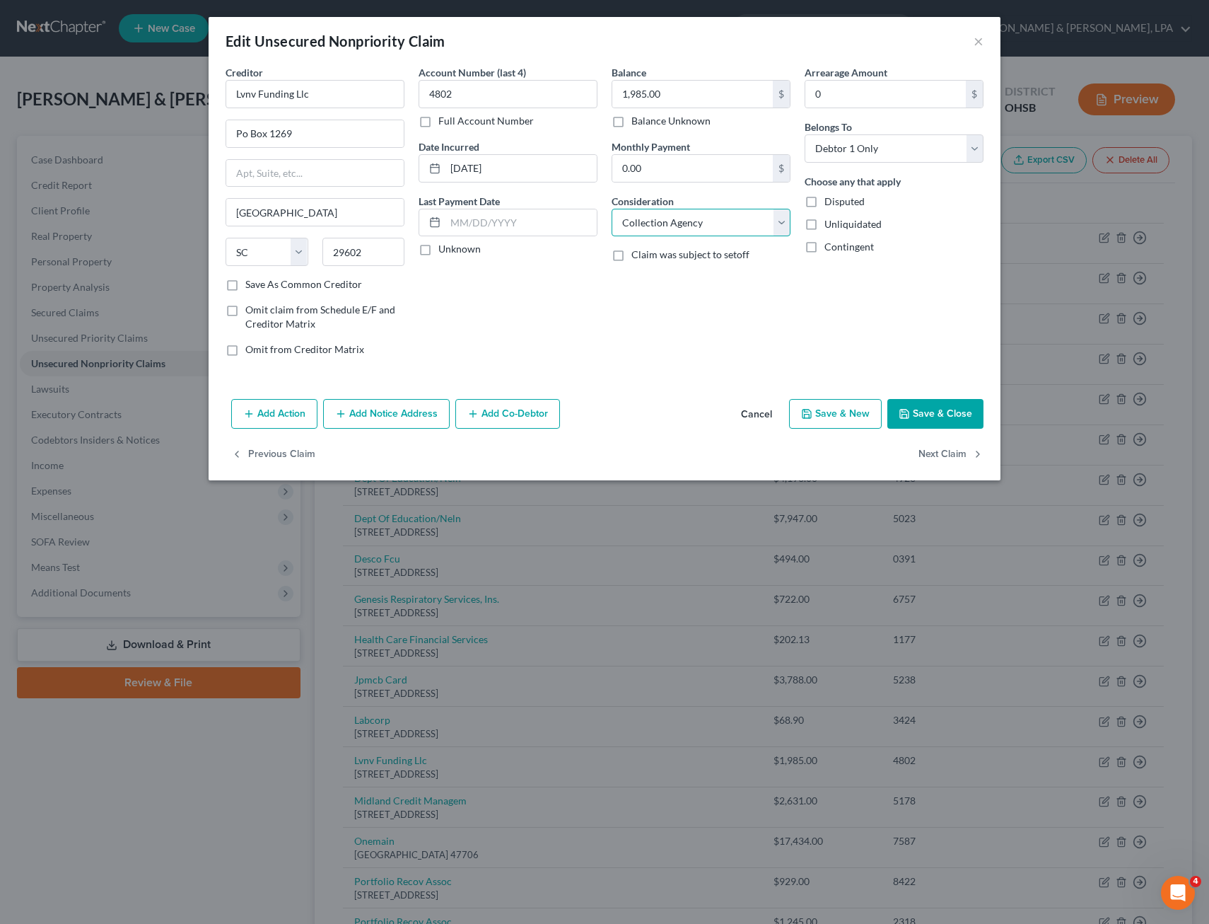
click at [612, 209] on select "Select Cable / Satellite Services Collection Agency Credit Card Debt Debt Couns…" at bounding box center [701, 223] width 179 height 28
click at [940, 456] on button "Next Claim" at bounding box center [951, 455] width 65 height 30
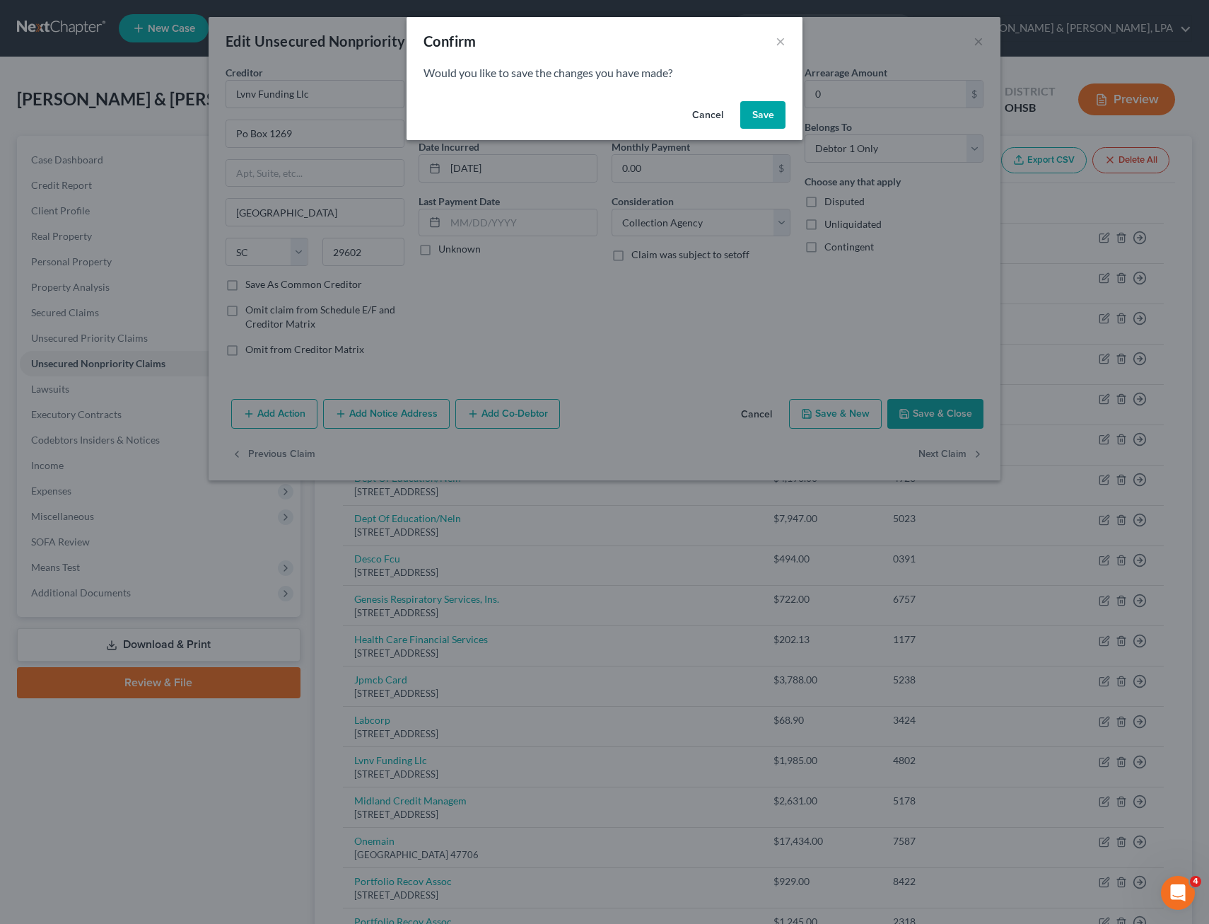
click at [779, 114] on button "Save" at bounding box center [763, 115] width 45 height 28
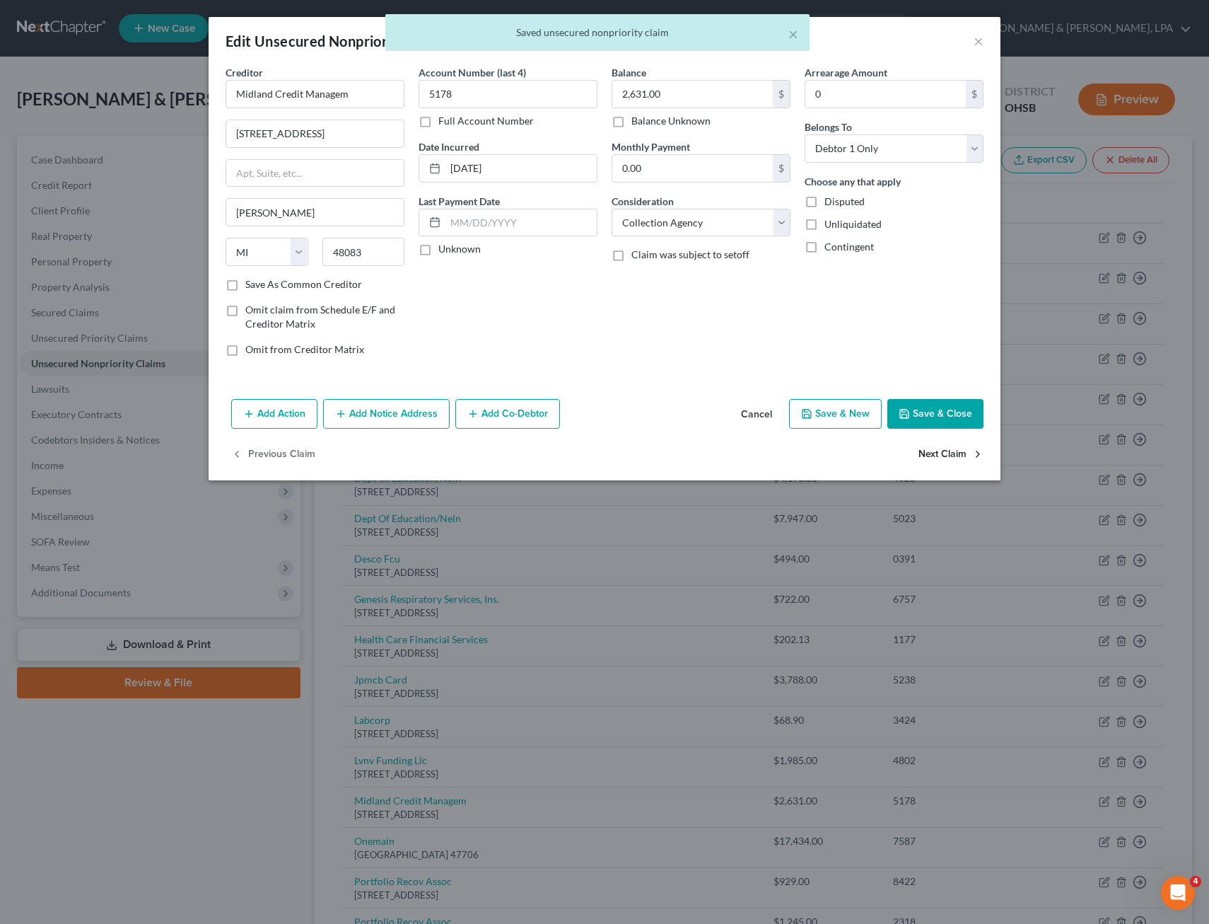
click at [941, 456] on button "Next Claim" at bounding box center [951, 455] width 65 height 30
click at [946, 454] on button "Next Claim" at bounding box center [951, 455] width 65 height 30
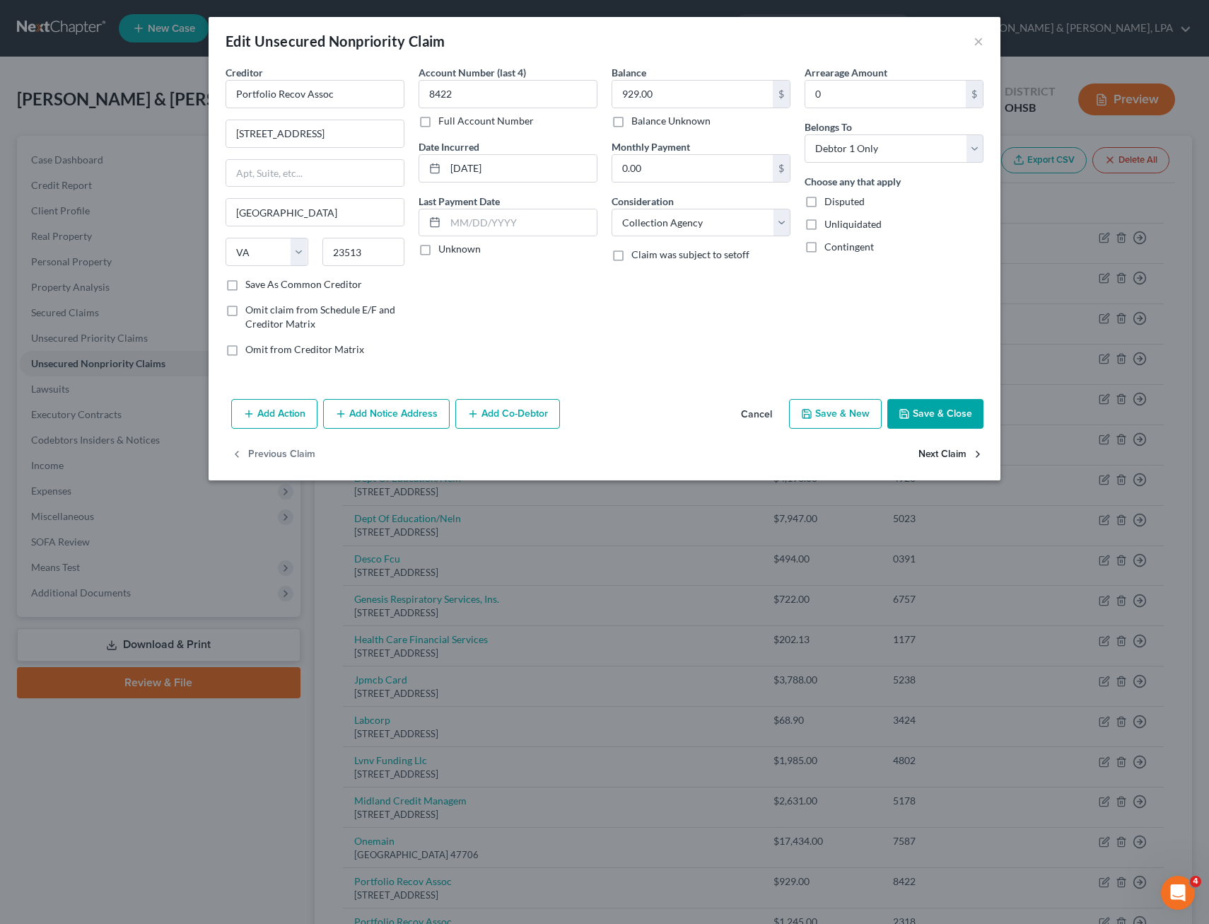
click at [946, 454] on button "Next Claim" at bounding box center [951, 455] width 65 height 30
click at [786, 224] on select "Select Cable / Satellite Services Collection Agency Credit Card Debt Debt Couns…" at bounding box center [701, 223] width 179 height 28
click at [612, 209] on select "Select Cable / Satellite Services Collection Agency Credit Card Debt Debt Couns…" at bounding box center [701, 223] width 179 height 28
click at [941, 451] on button "Next Claim" at bounding box center [951, 455] width 65 height 30
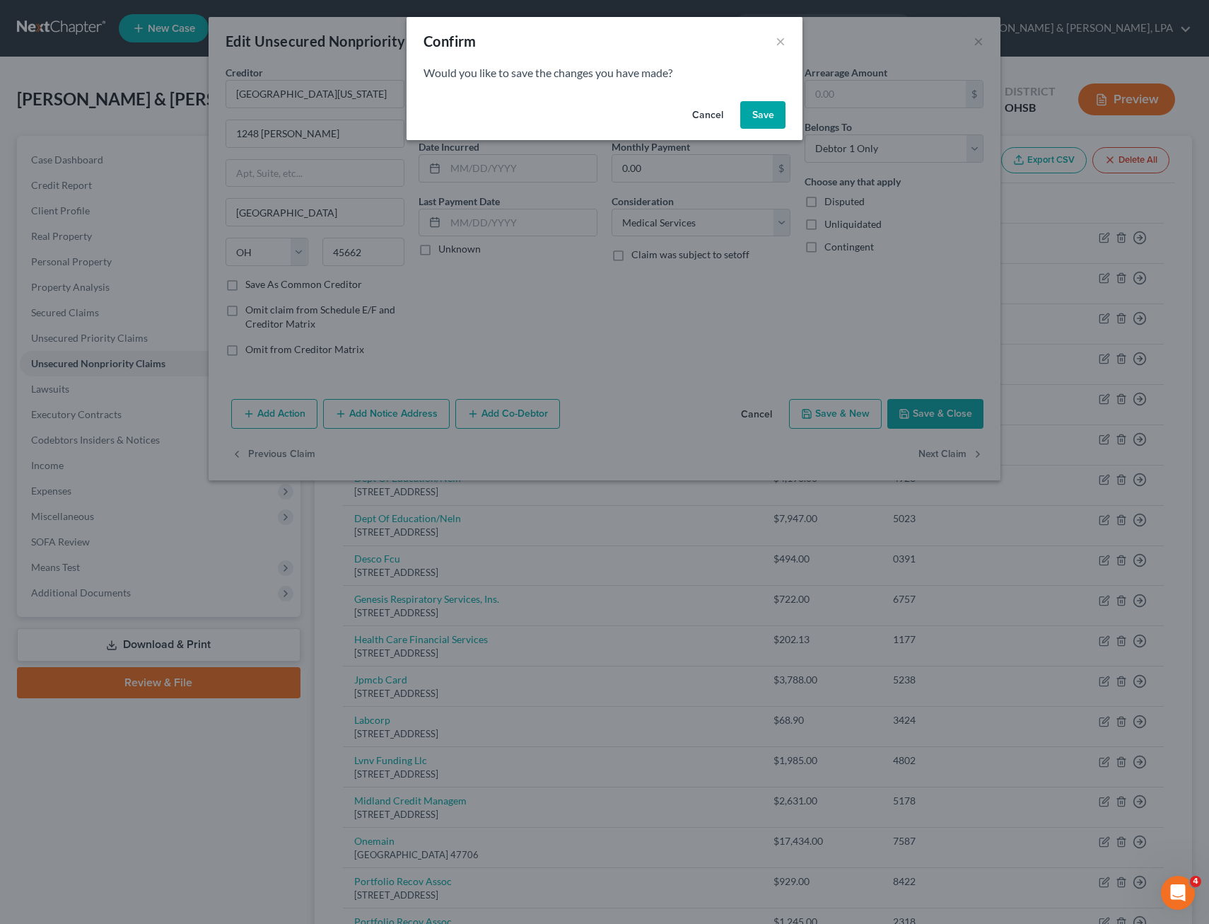
click at [772, 106] on button "Save" at bounding box center [763, 115] width 45 height 28
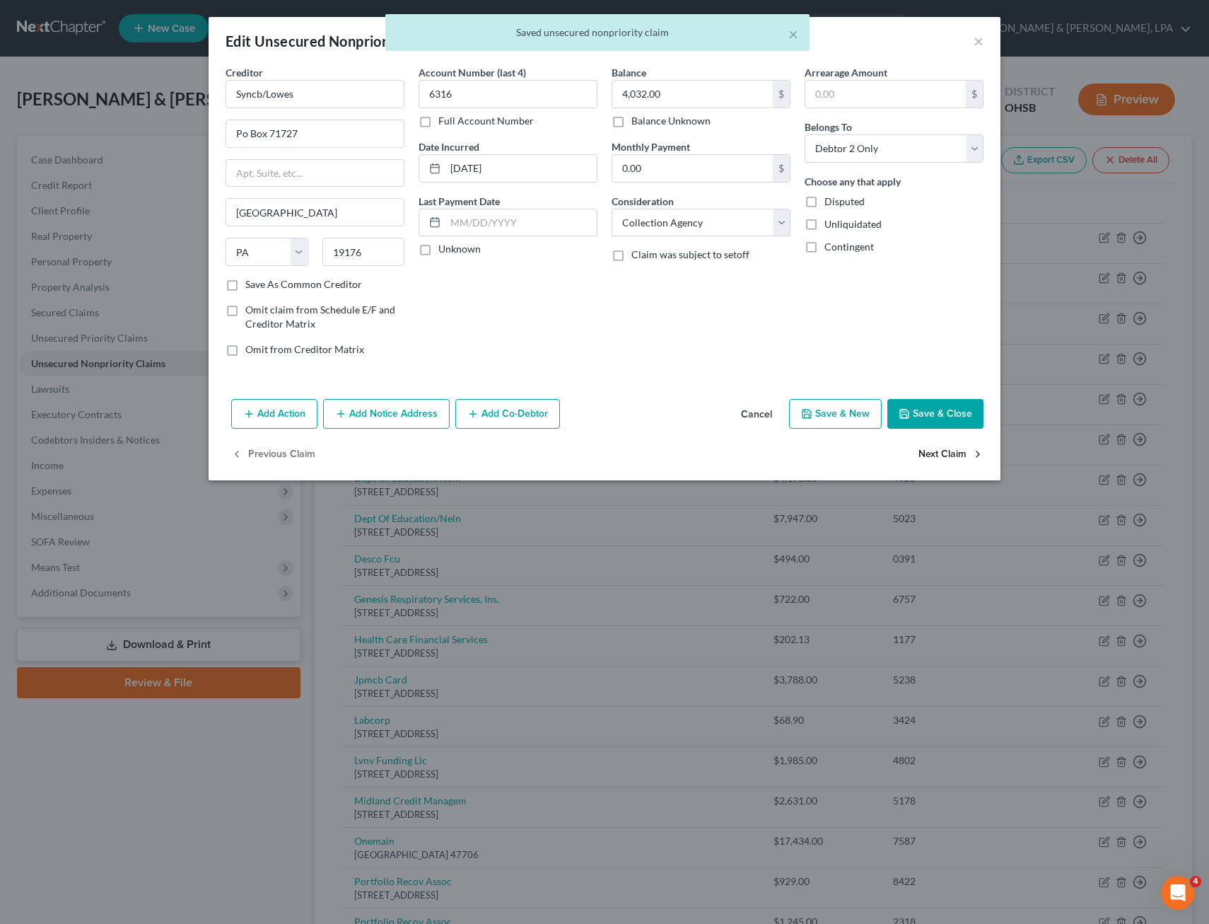
click at [939, 452] on button "Next Claim" at bounding box center [951, 455] width 65 height 30
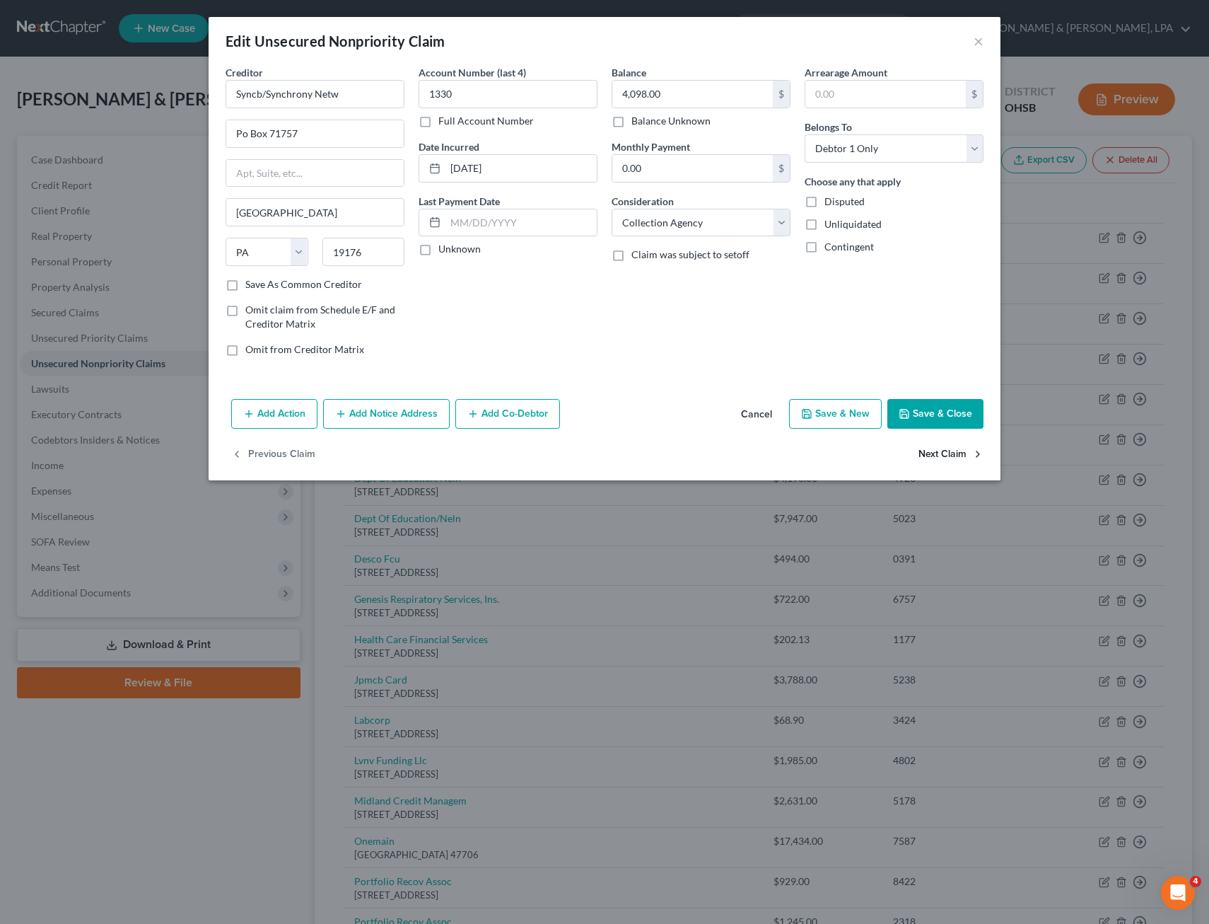
click at [939, 452] on button "Next Claim" at bounding box center [951, 455] width 65 height 30
click at [787, 226] on select "Select Cable / Satellite Services Collection Agency Credit Card Debt Debt Couns…" at bounding box center [701, 223] width 179 height 28
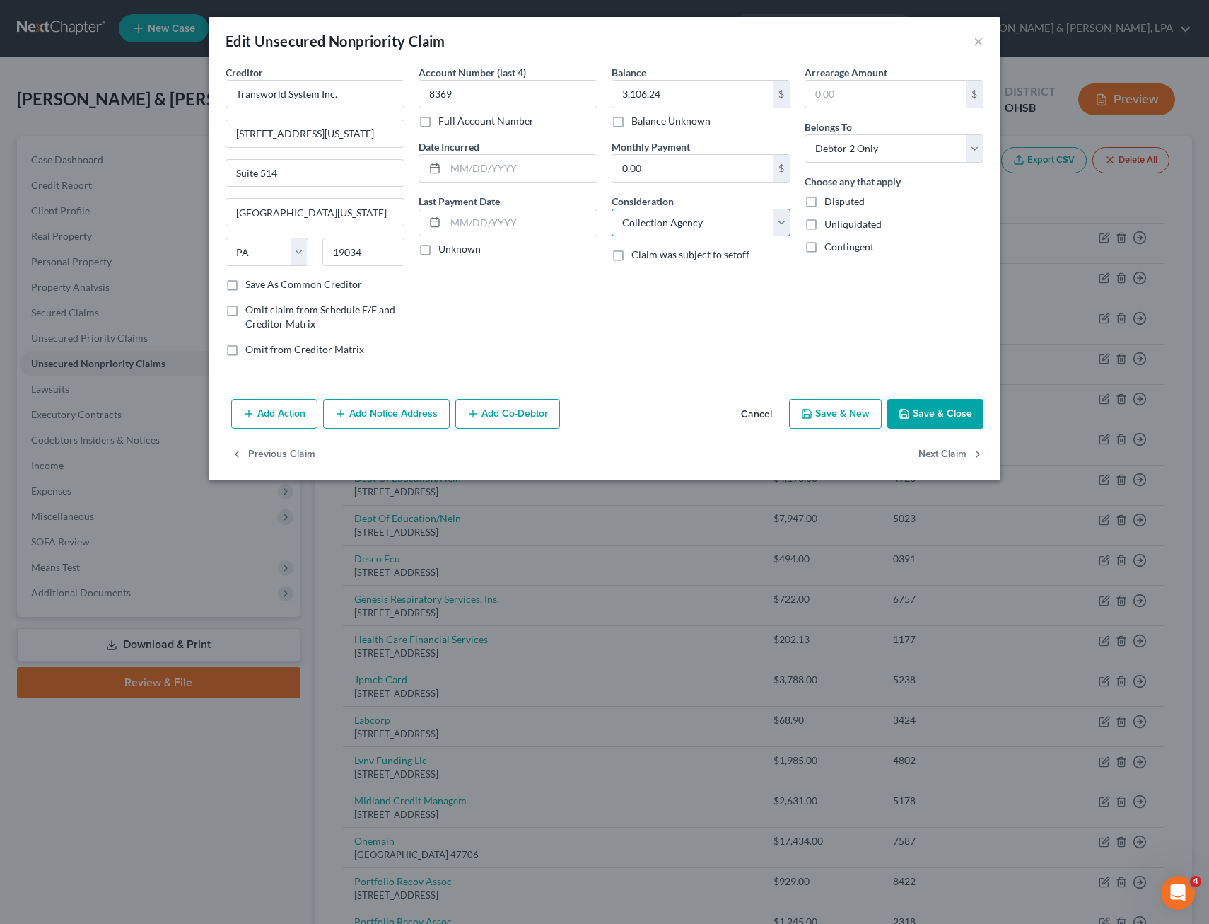
click at [612, 209] on select "Select Cable / Satellite Services Collection Agency Credit Card Debt Debt Couns…" at bounding box center [701, 223] width 179 height 28
click at [948, 457] on button "Next Claim" at bounding box center [951, 455] width 65 height 30
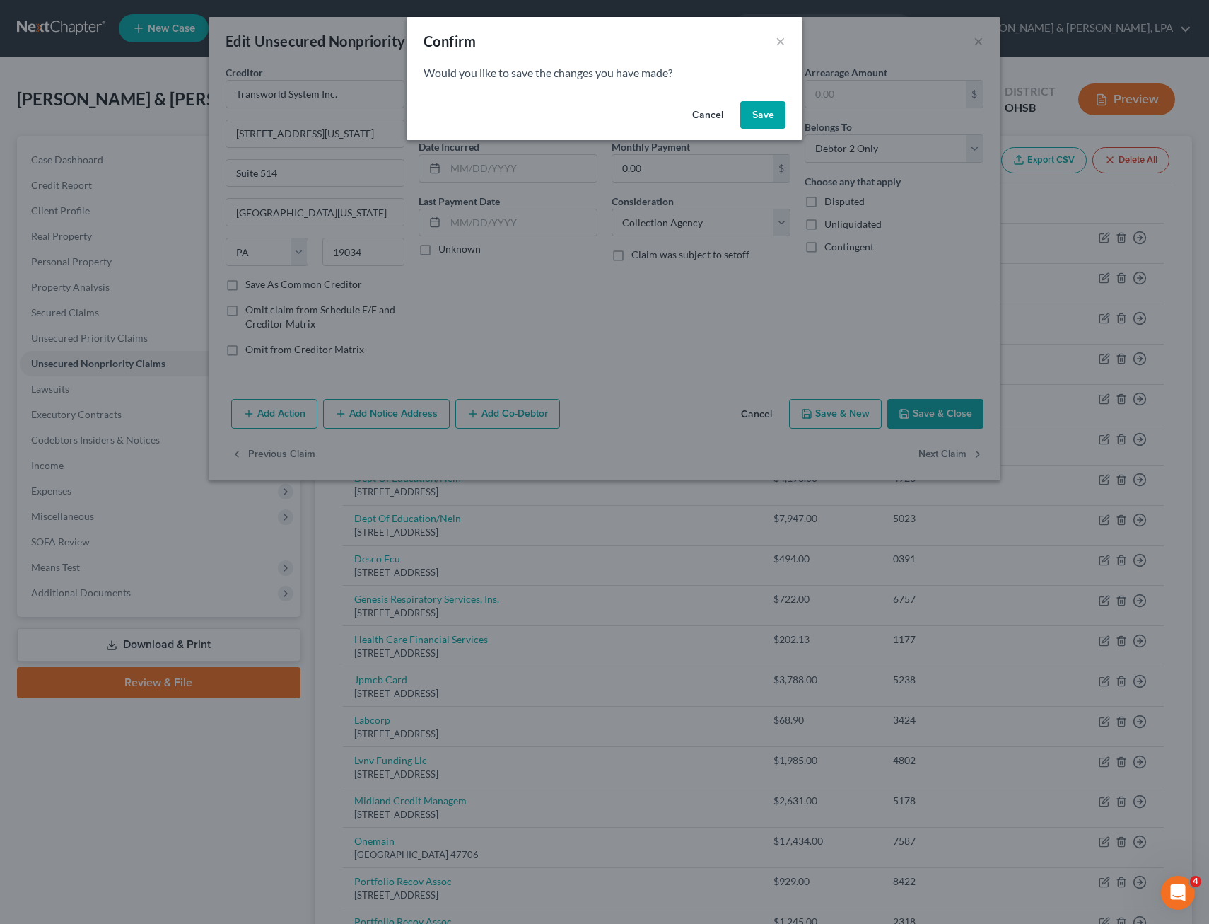
click at [772, 105] on button "Save" at bounding box center [763, 115] width 45 height 28
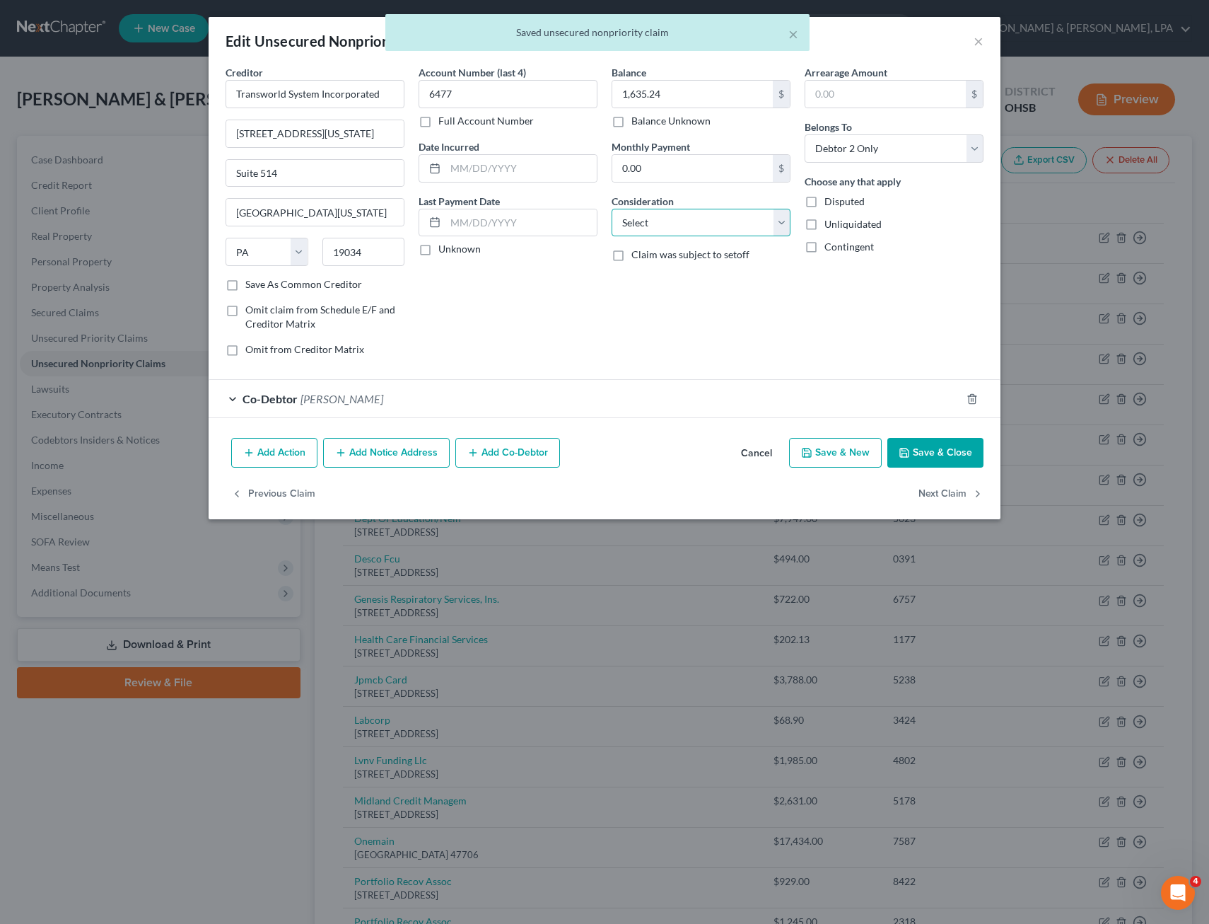
click at [788, 229] on select "Select Cable / Satellite Services Collection Agency Credit Card Debt Debt Couns…" at bounding box center [701, 223] width 179 height 28
click at [612, 209] on select "Select Cable / Satellite Services Collection Agency Credit Card Debt Debt Couns…" at bounding box center [701, 223] width 179 height 28
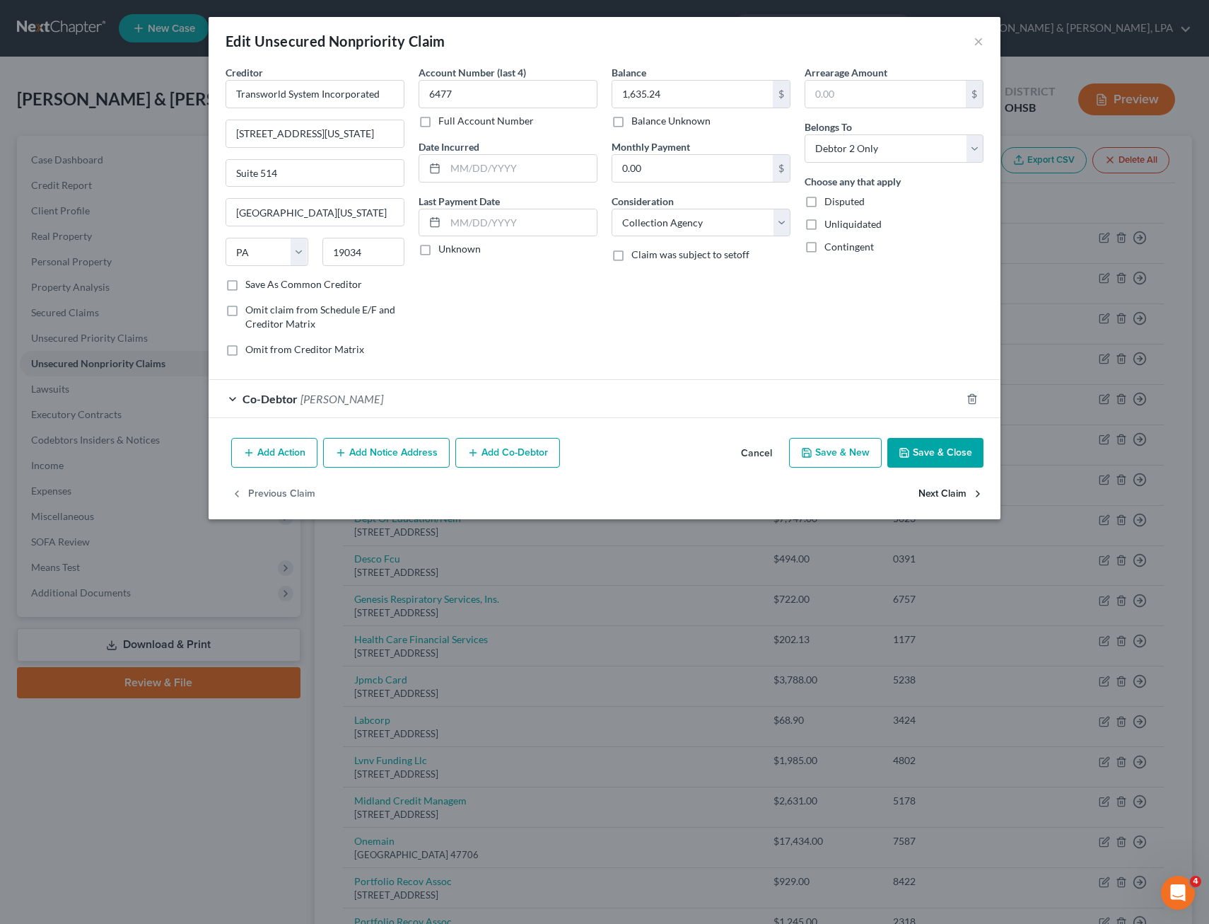
click at [933, 490] on button "Next Claim" at bounding box center [951, 494] width 65 height 30
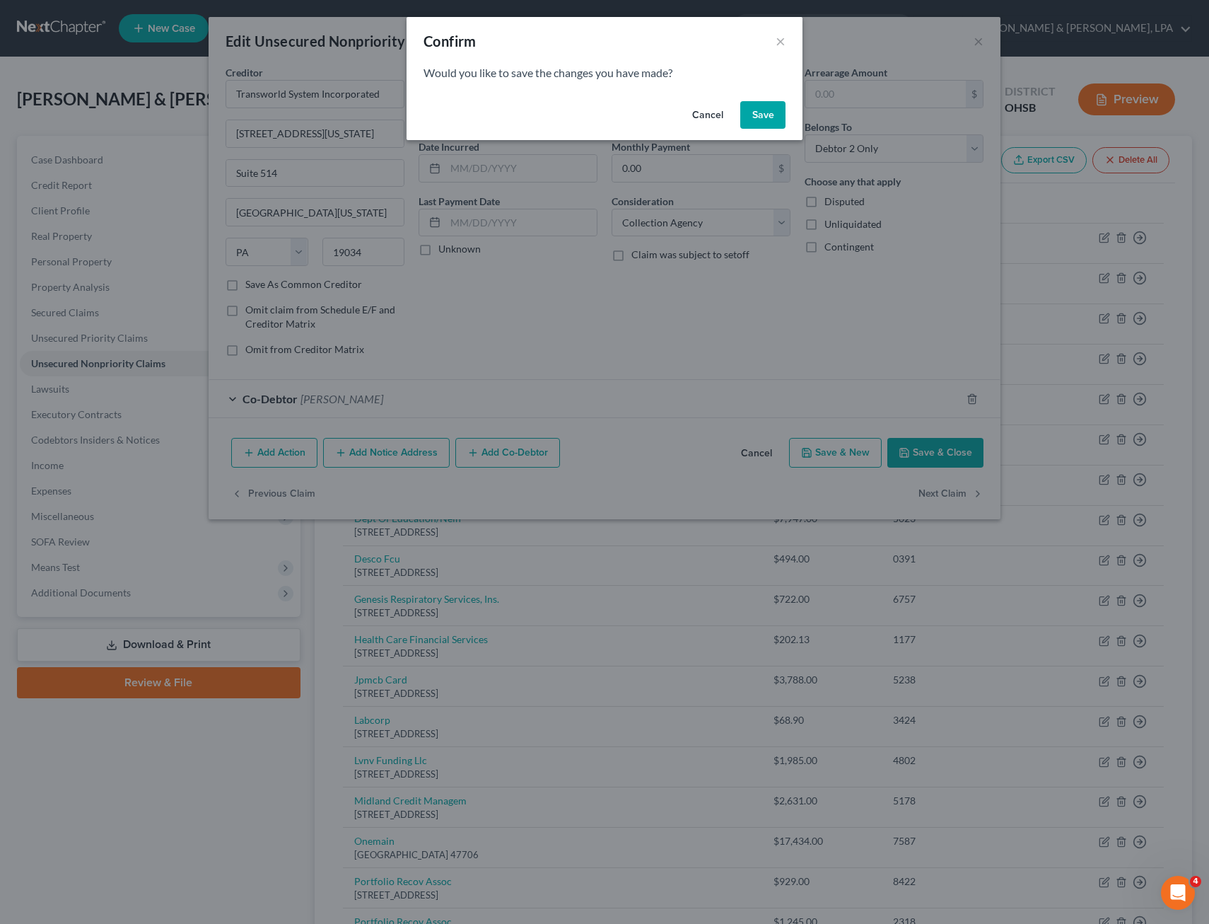
click at [756, 115] on button "Save" at bounding box center [763, 115] width 45 height 28
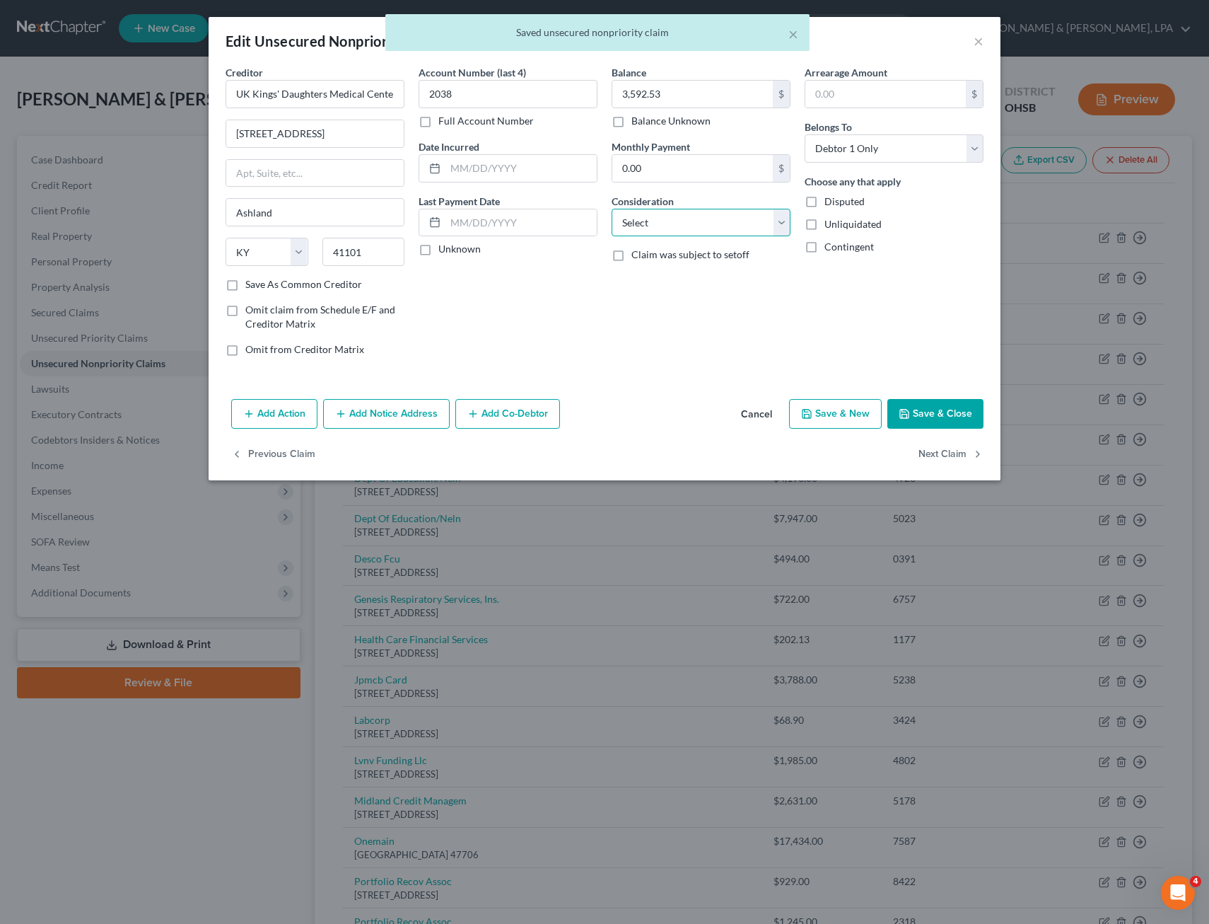
click at [781, 220] on select "Select Cable / Satellite Services Collection Agency Credit Card Debt Debt Couns…" at bounding box center [701, 223] width 179 height 28
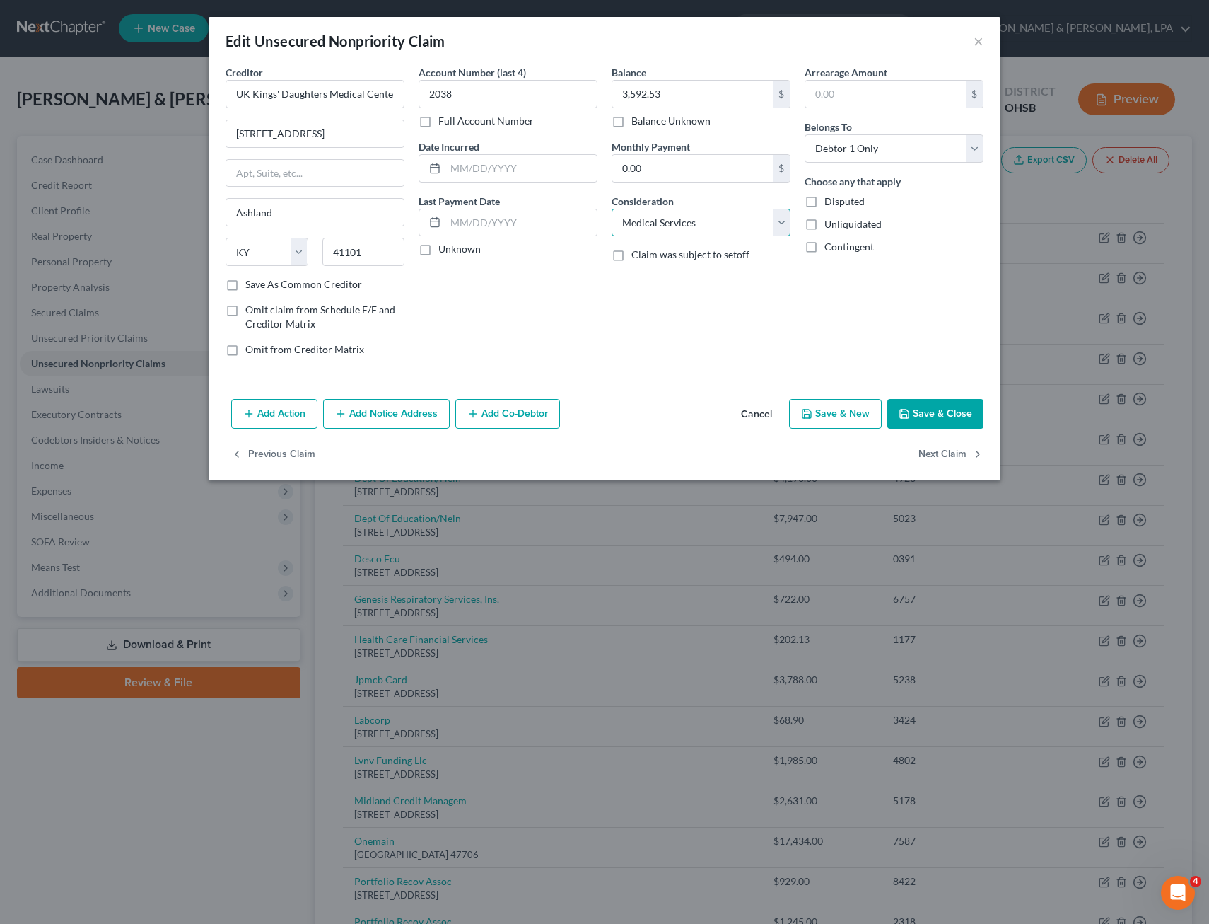
click at [612, 209] on select "Select Cable / Satellite Services Collection Agency Credit Card Debt Debt Couns…" at bounding box center [701, 223] width 179 height 28
click at [946, 450] on button "Next Claim" at bounding box center [951, 455] width 65 height 30
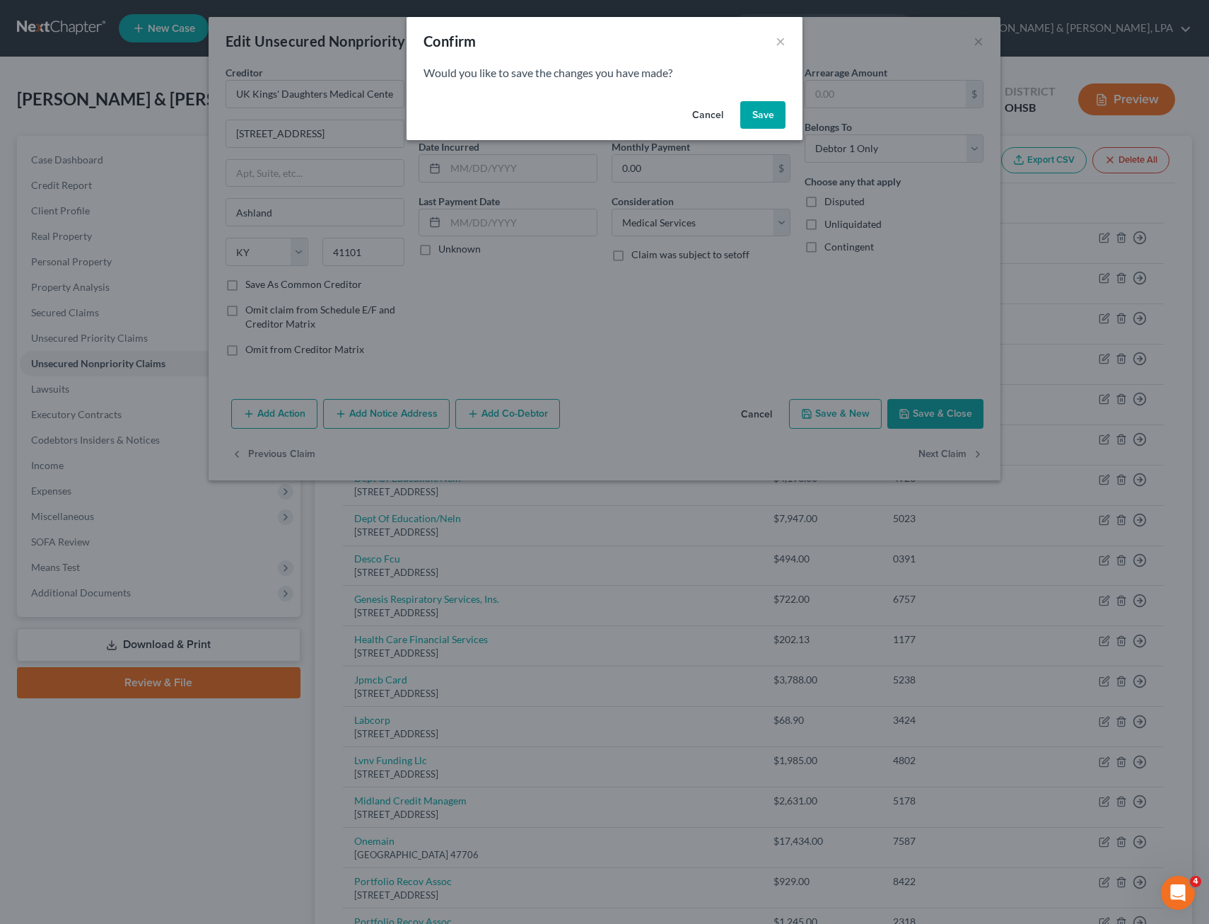
click at [764, 113] on button "Save" at bounding box center [763, 115] width 45 height 28
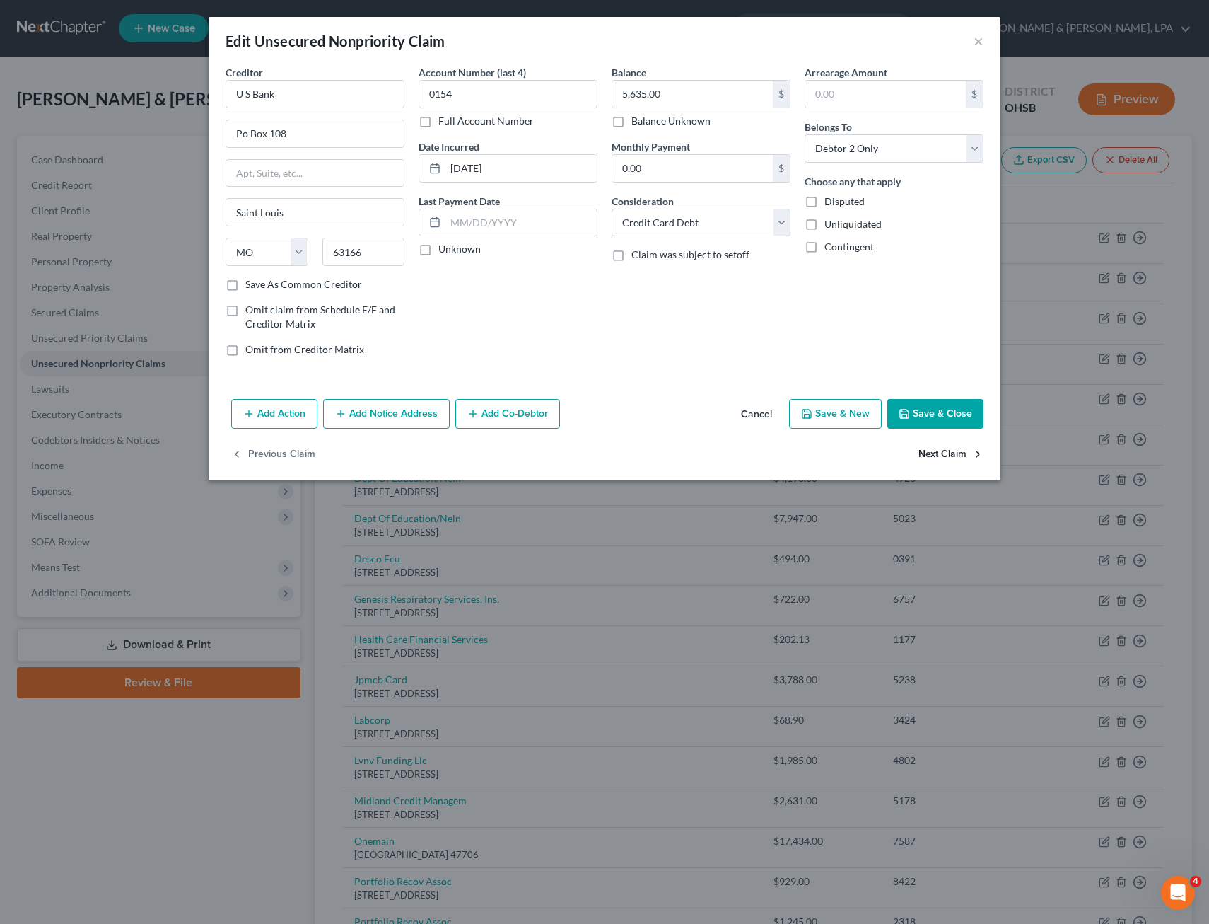
click at [934, 448] on button "Next Claim" at bounding box center [951, 455] width 65 height 30
click at [787, 224] on select "Select Cable / Satellite Services Collection Agency Credit Card Debt Debt Couns…" at bounding box center [701, 223] width 179 height 28
click at [612, 209] on select "Select Cable / Satellite Services Collection Agency Credit Card Debt Debt Couns…" at bounding box center [701, 223] width 179 height 28
click at [942, 456] on button "Next Claim" at bounding box center [951, 455] width 65 height 30
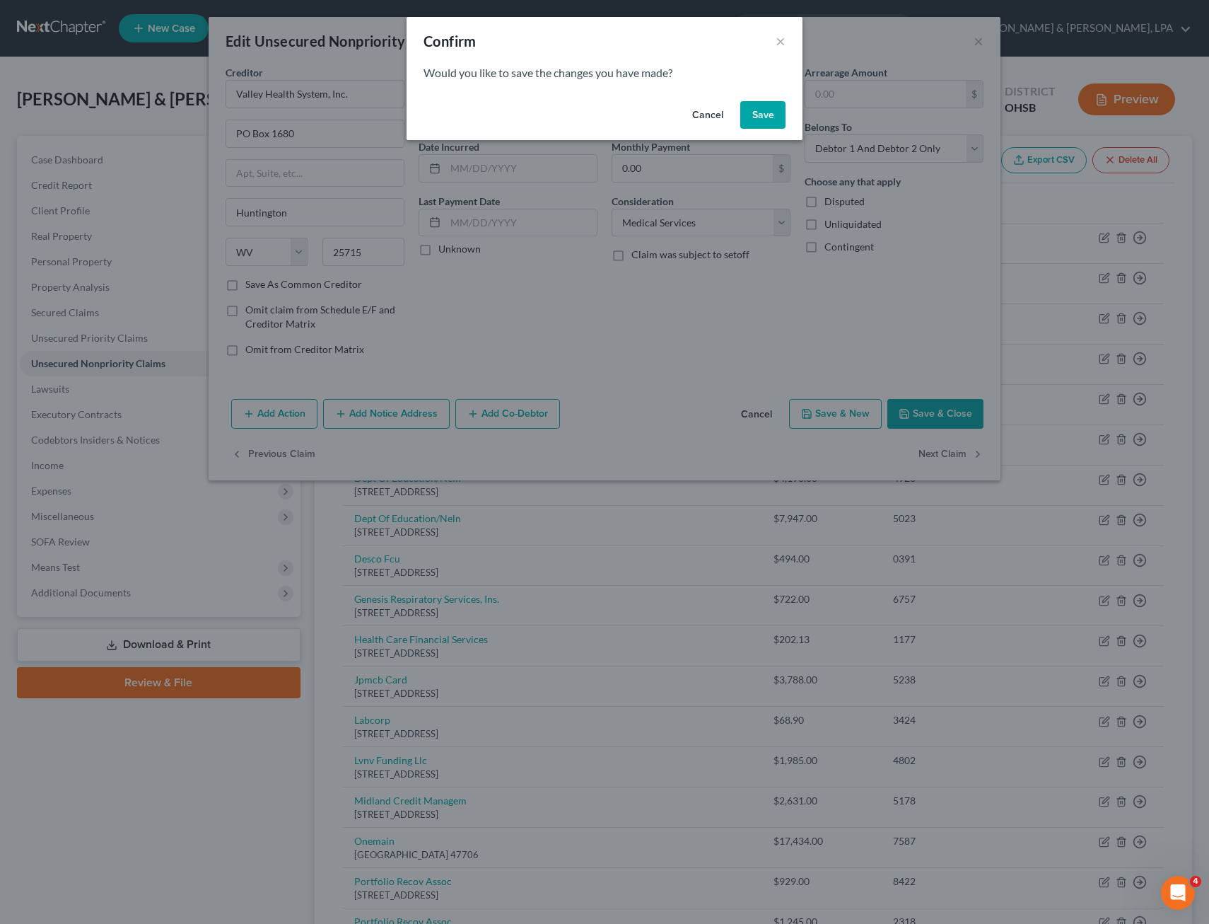
click at [757, 113] on button "Save" at bounding box center [763, 115] width 45 height 28
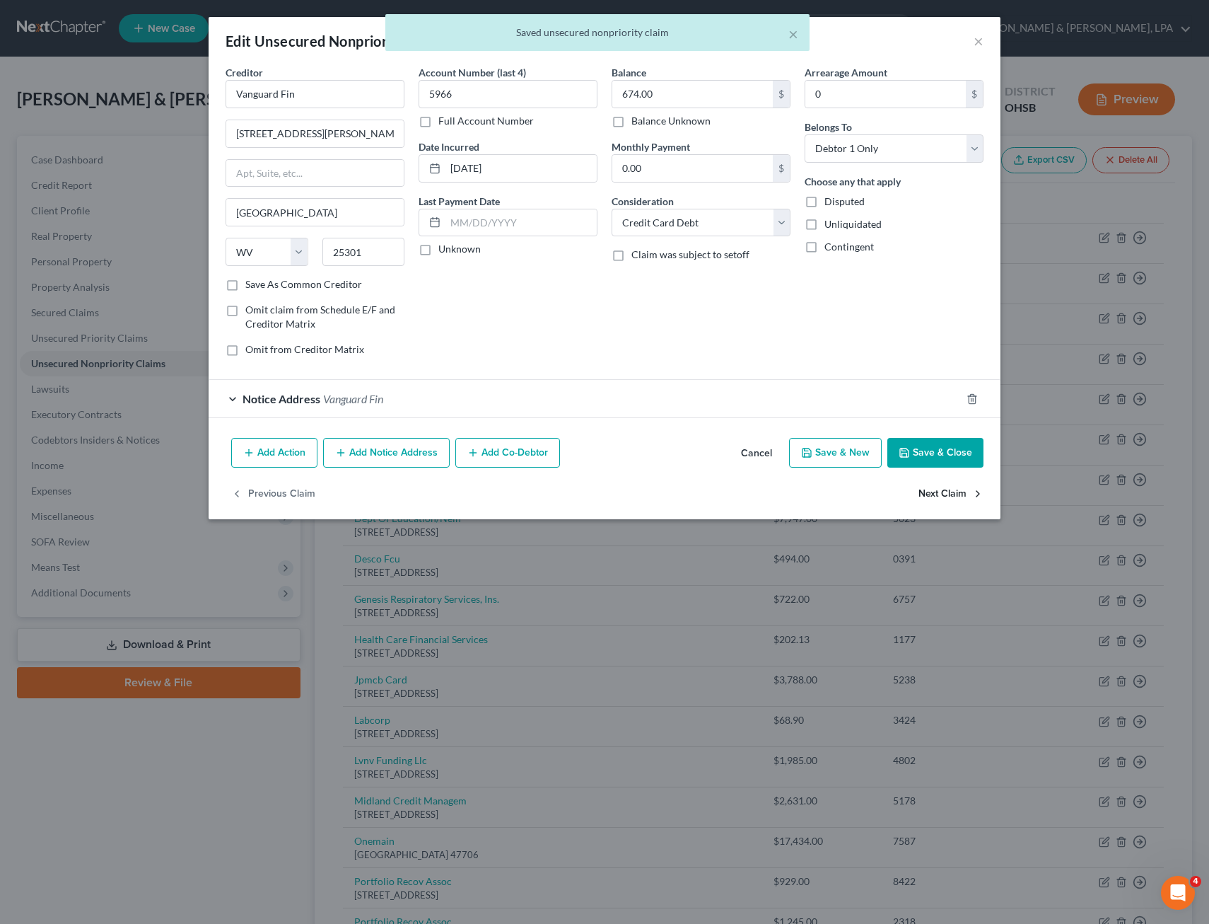
click at [937, 489] on button "Next Claim" at bounding box center [951, 494] width 65 height 30
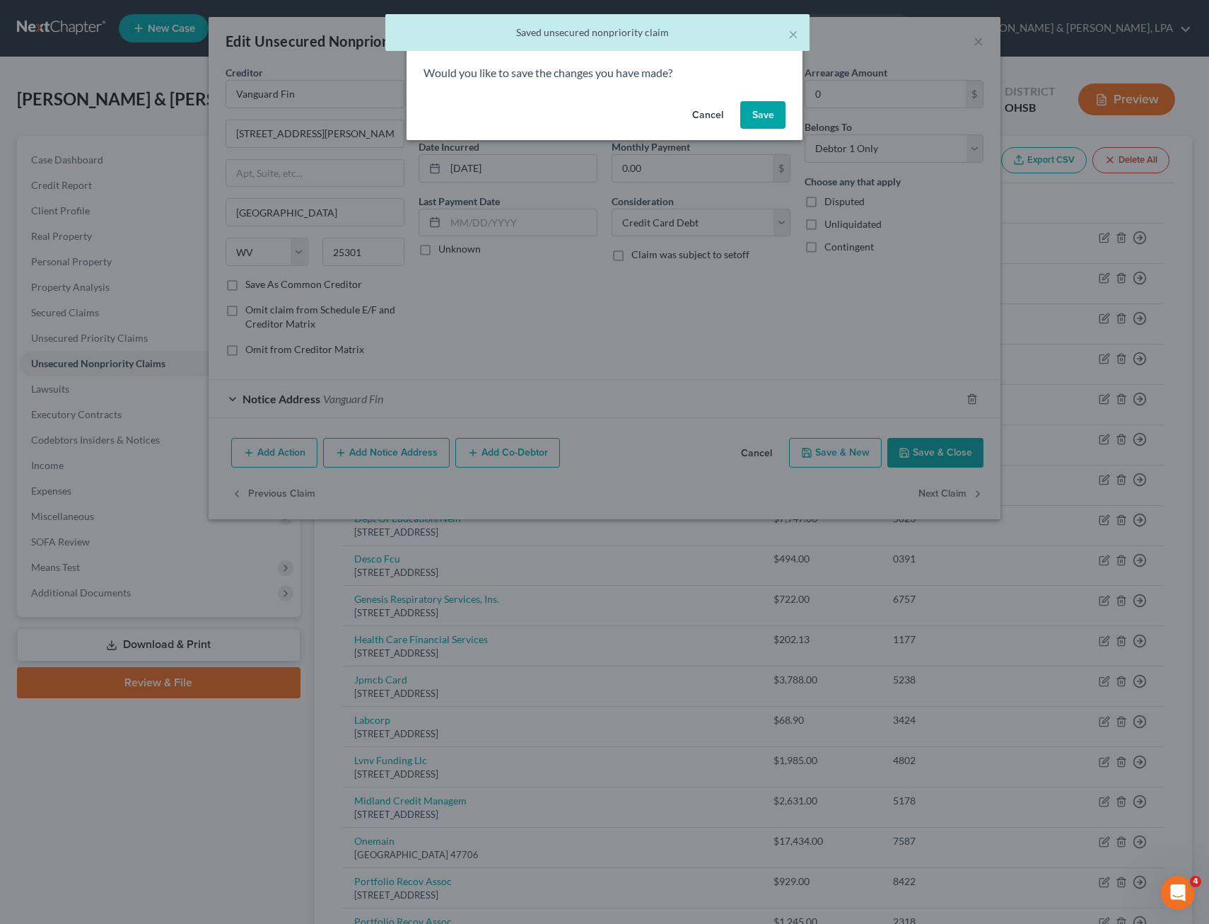
click at [764, 120] on button "Save" at bounding box center [763, 115] width 45 height 28
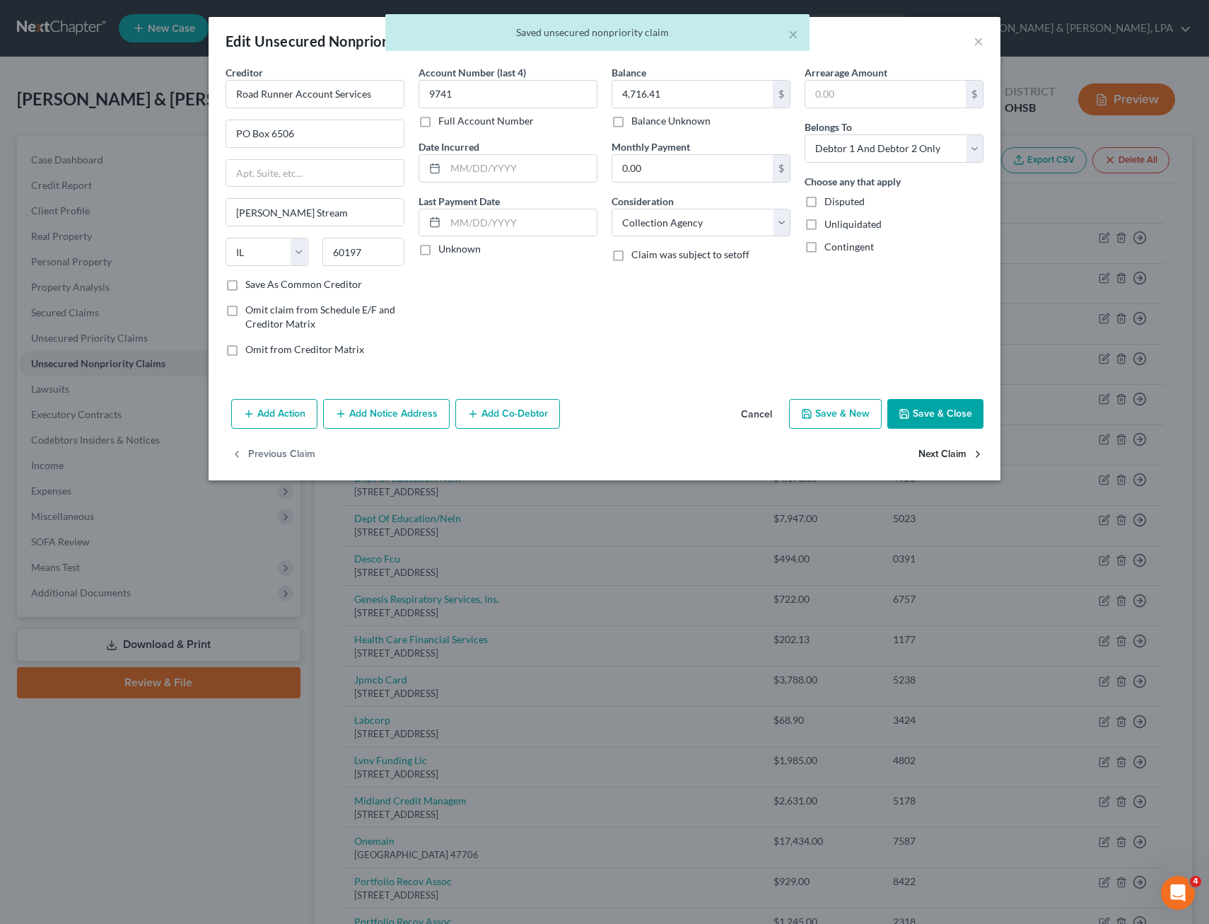
click at [938, 454] on button "Next Claim" at bounding box center [951, 455] width 65 height 30
click at [787, 221] on select "Select Cable / Satellite Services Collection Agency Credit Card Debt Debt Couns…" at bounding box center [701, 223] width 179 height 28
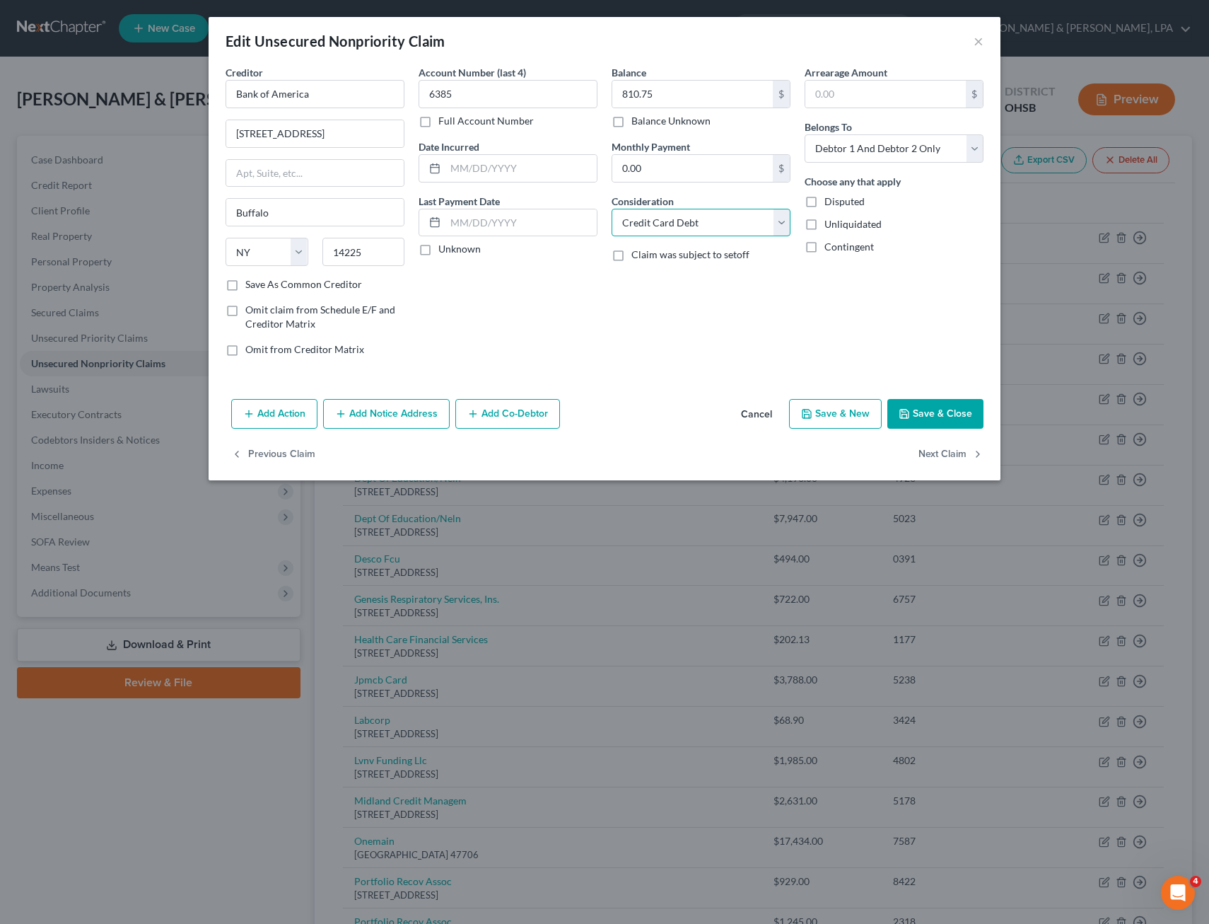
click at [612, 209] on select "Select Cable / Satellite Services Collection Agency Credit Card Debt Debt Couns…" at bounding box center [701, 223] width 179 height 28
click at [927, 452] on button "Next Claim" at bounding box center [951, 455] width 65 height 30
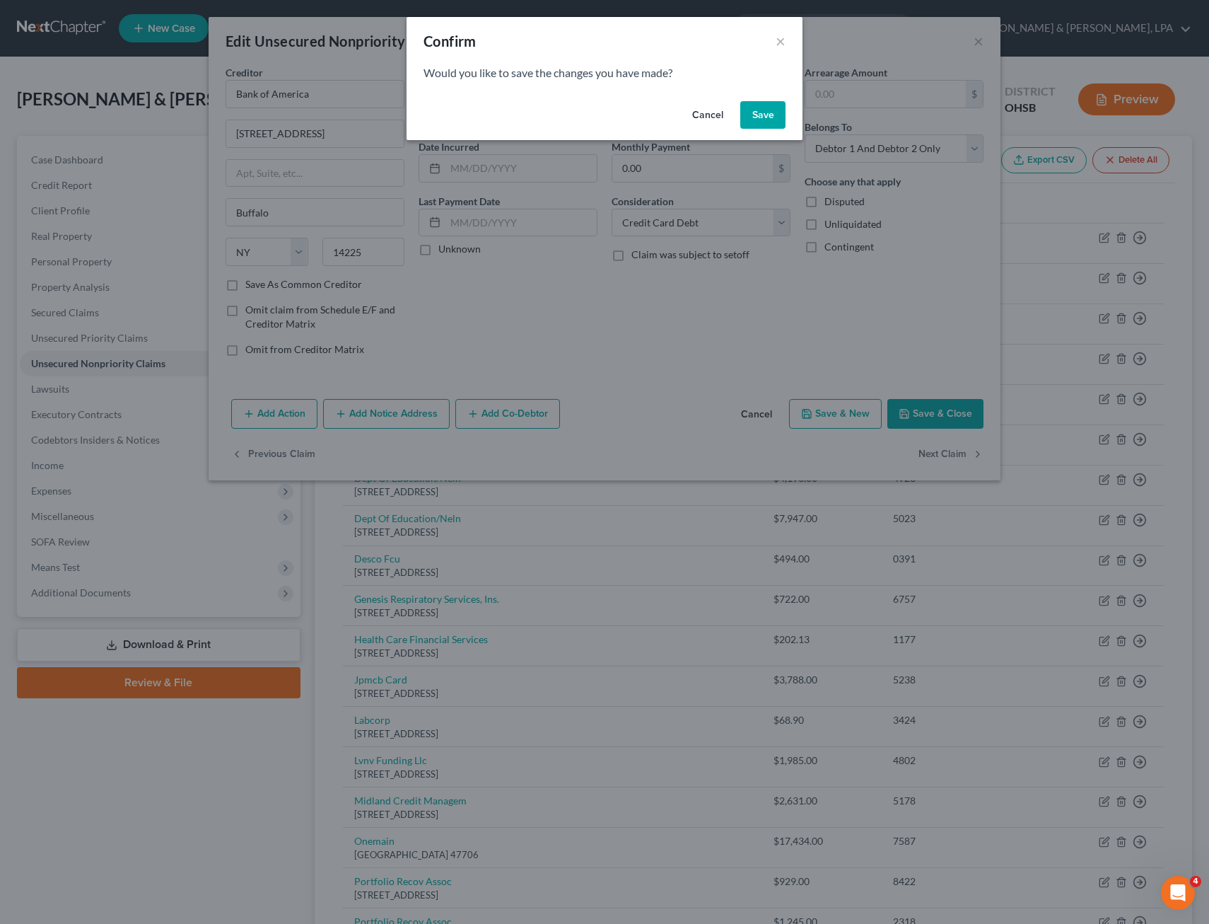
click at [772, 108] on button "Save" at bounding box center [763, 115] width 45 height 28
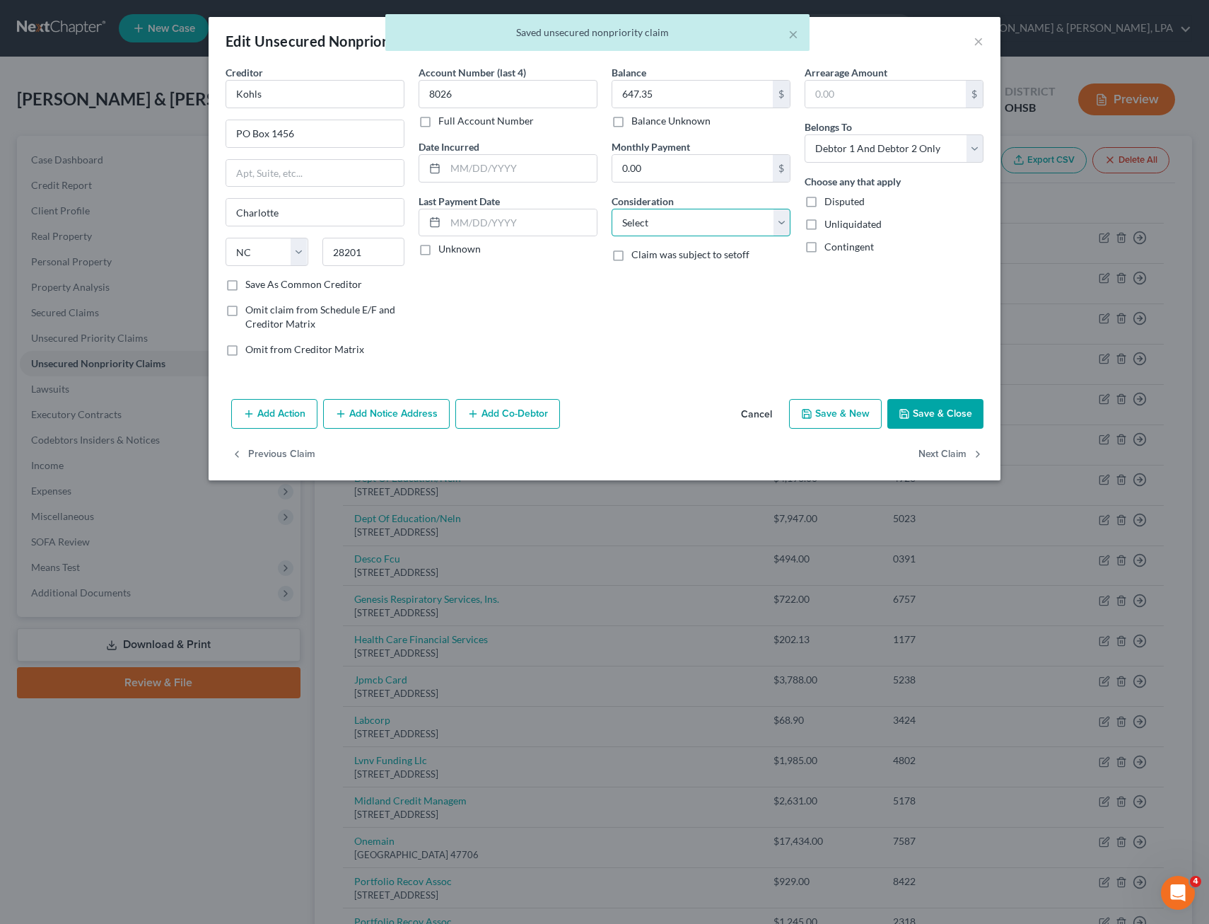
click at [782, 224] on select "Select Cable / Satellite Services Collection Agency Credit Card Debt Debt Couns…" at bounding box center [701, 223] width 179 height 28
click at [612, 209] on select "Select Cable / Satellite Services Collection Agency Credit Card Debt Debt Couns…" at bounding box center [701, 223] width 179 height 28
click at [948, 450] on button "Next Claim" at bounding box center [951, 455] width 65 height 30
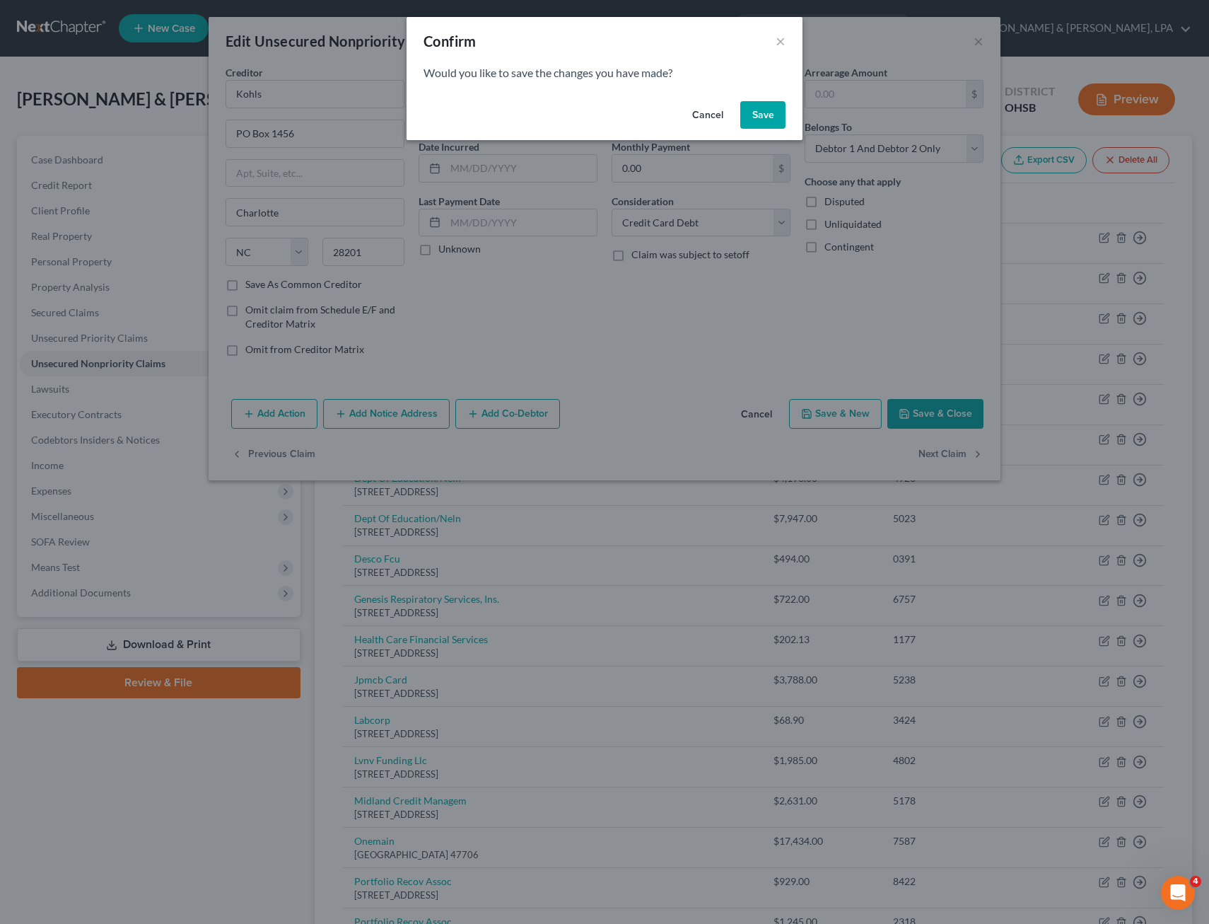
click at [765, 118] on button "Save" at bounding box center [763, 115] width 45 height 28
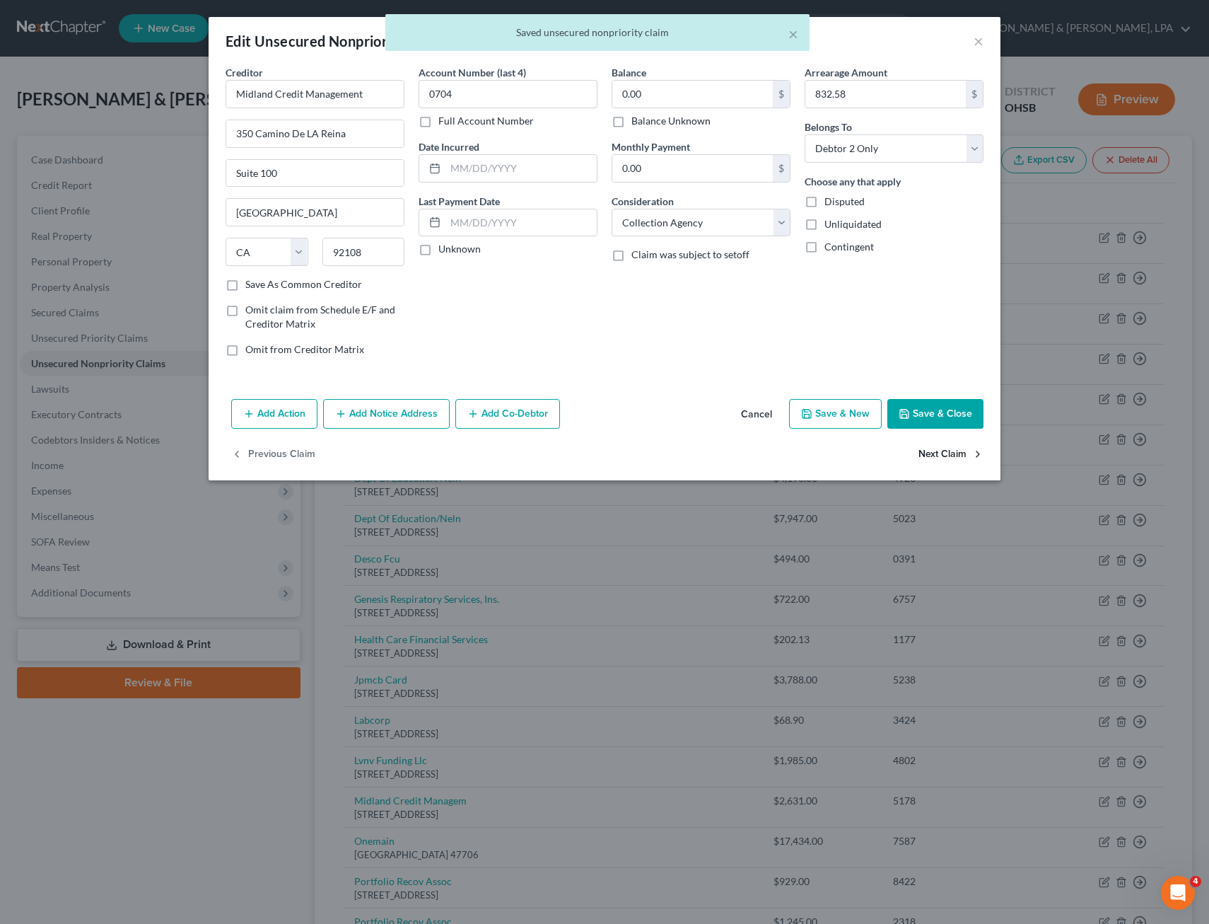
click at [944, 454] on button "Next Claim" at bounding box center [951, 455] width 65 height 30
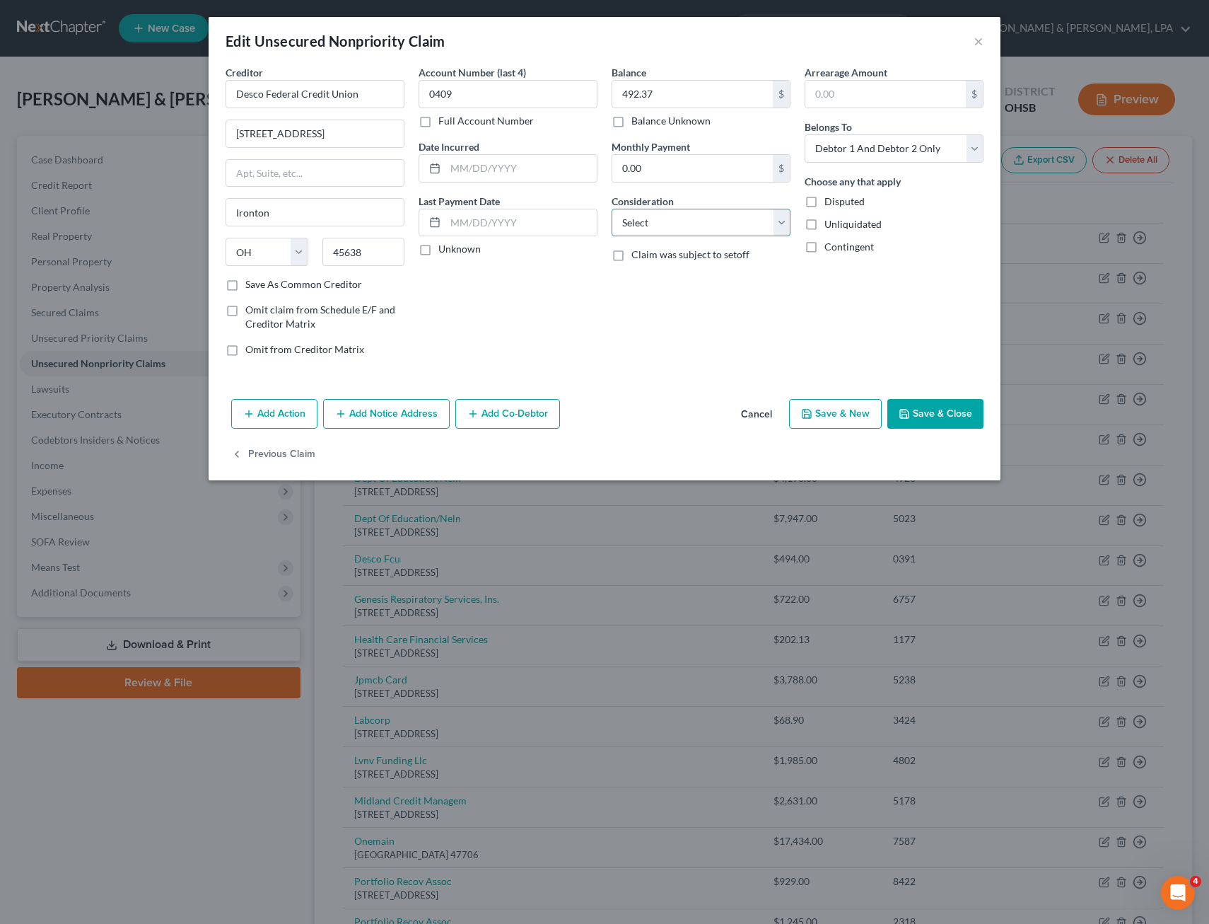
click at [789, 226] on select "Select Cable / Satellite Services Collection Agency Credit Card Debt Debt Couns…" at bounding box center [701, 223] width 179 height 28
click at [612, 209] on select "Select Cable / Satellite Services Collection Agency Credit Card Debt Debt Couns…" at bounding box center [701, 223] width 179 height 28
click at [923, 412] on button "Save & Close" at bounding box center [936, 414] width 96 height 30
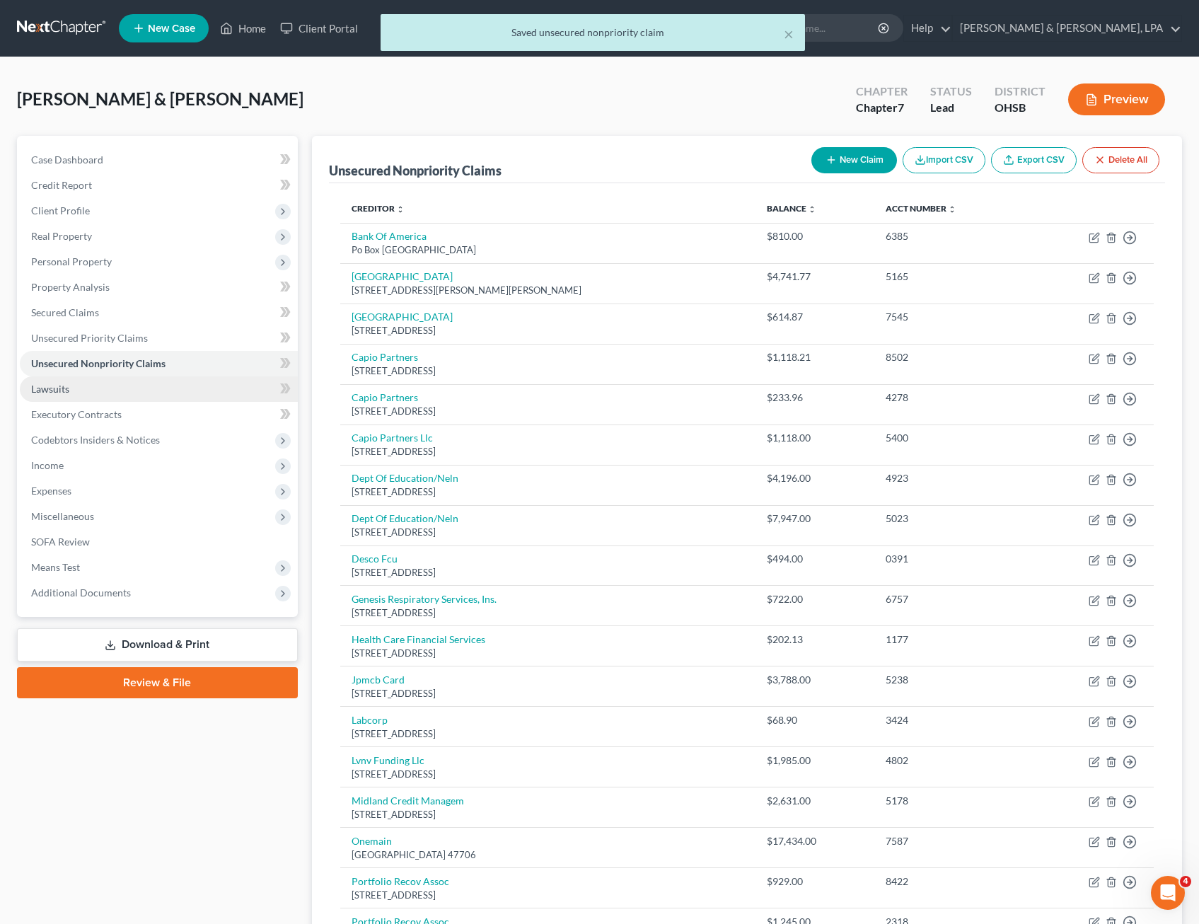
click at [77, 383] on link "Lawsuits" at bounding box center [159, 388] width 278 height 25
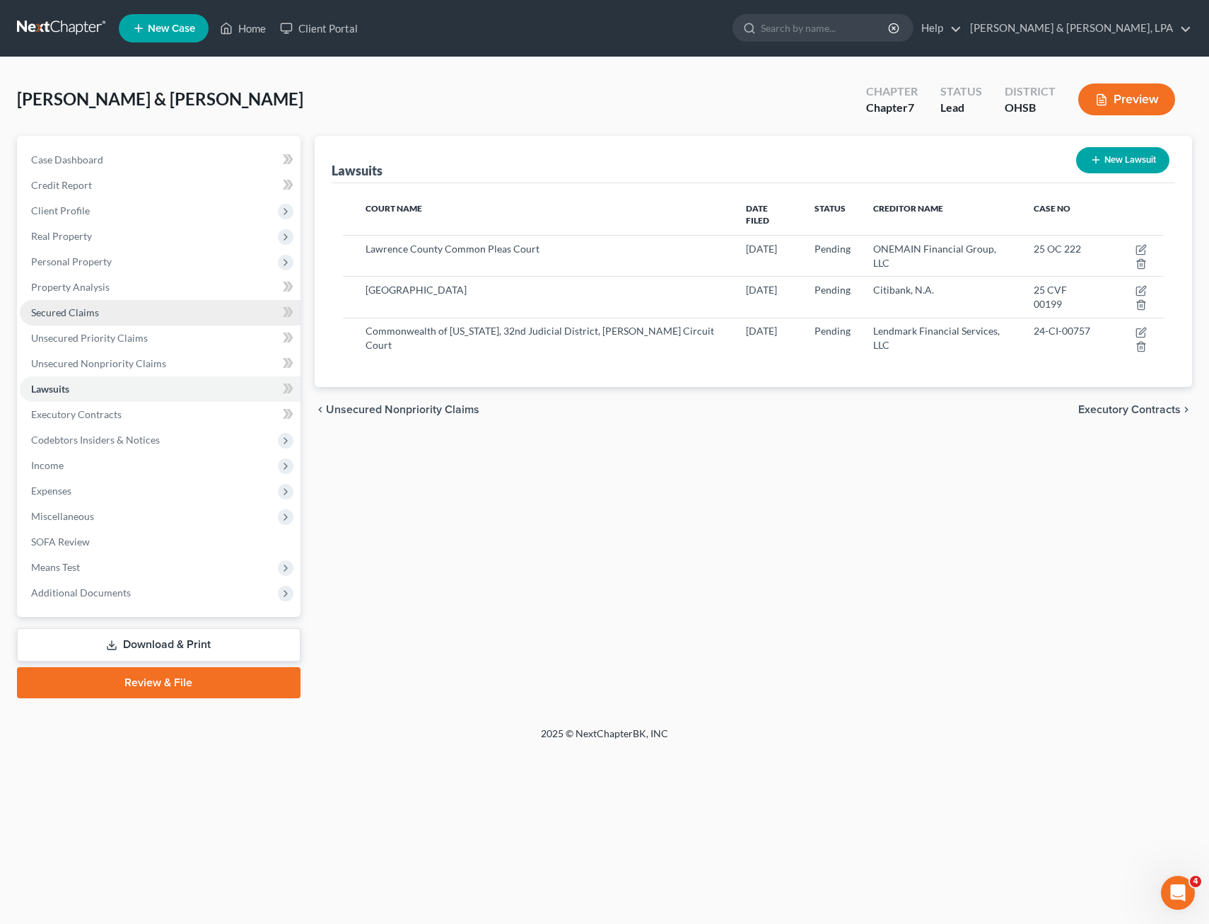
click at [105, 306] on link "Secured Claims" at bounding box center [160, 312] width 281 height 25
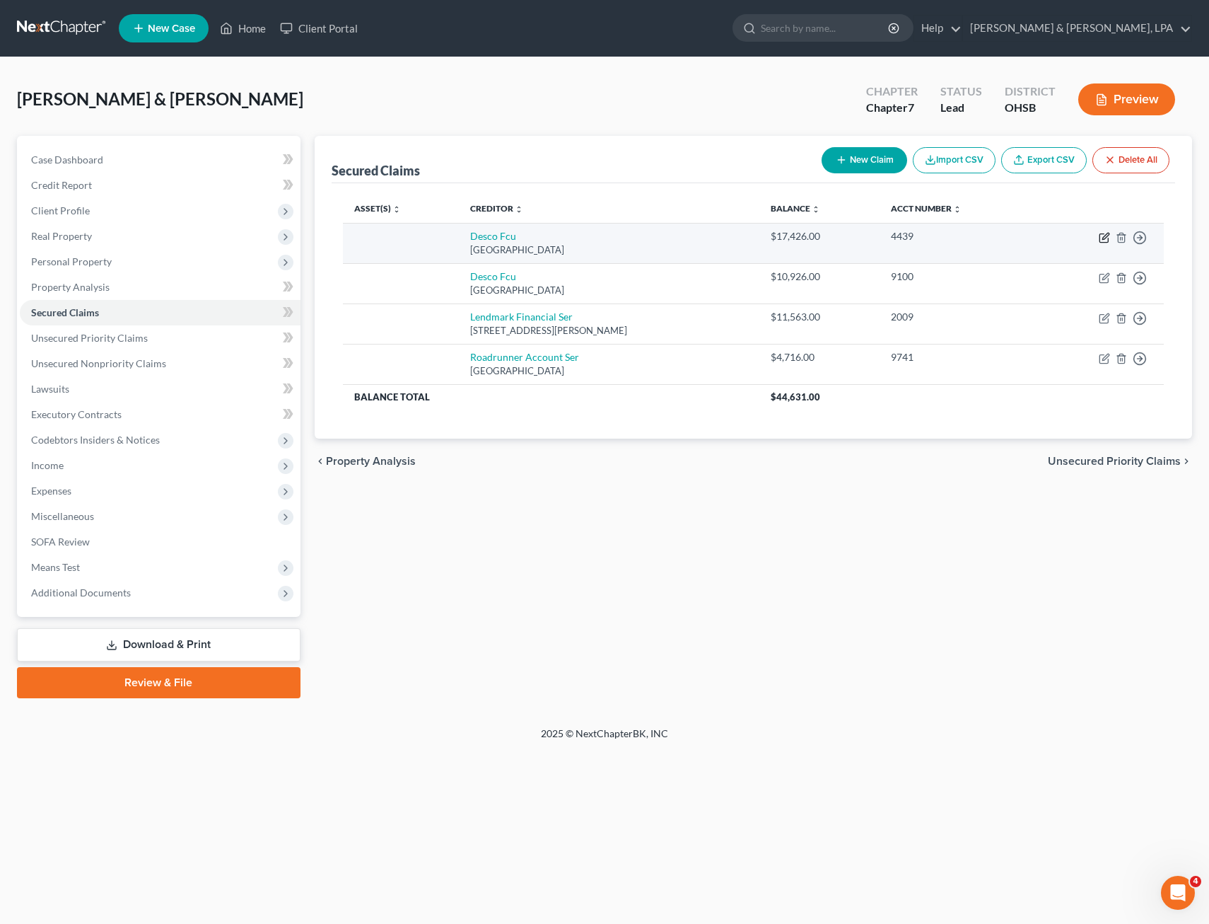
click at [1099, 234] on icon "button" at bounding box center [1104, 237] width 11 height 11
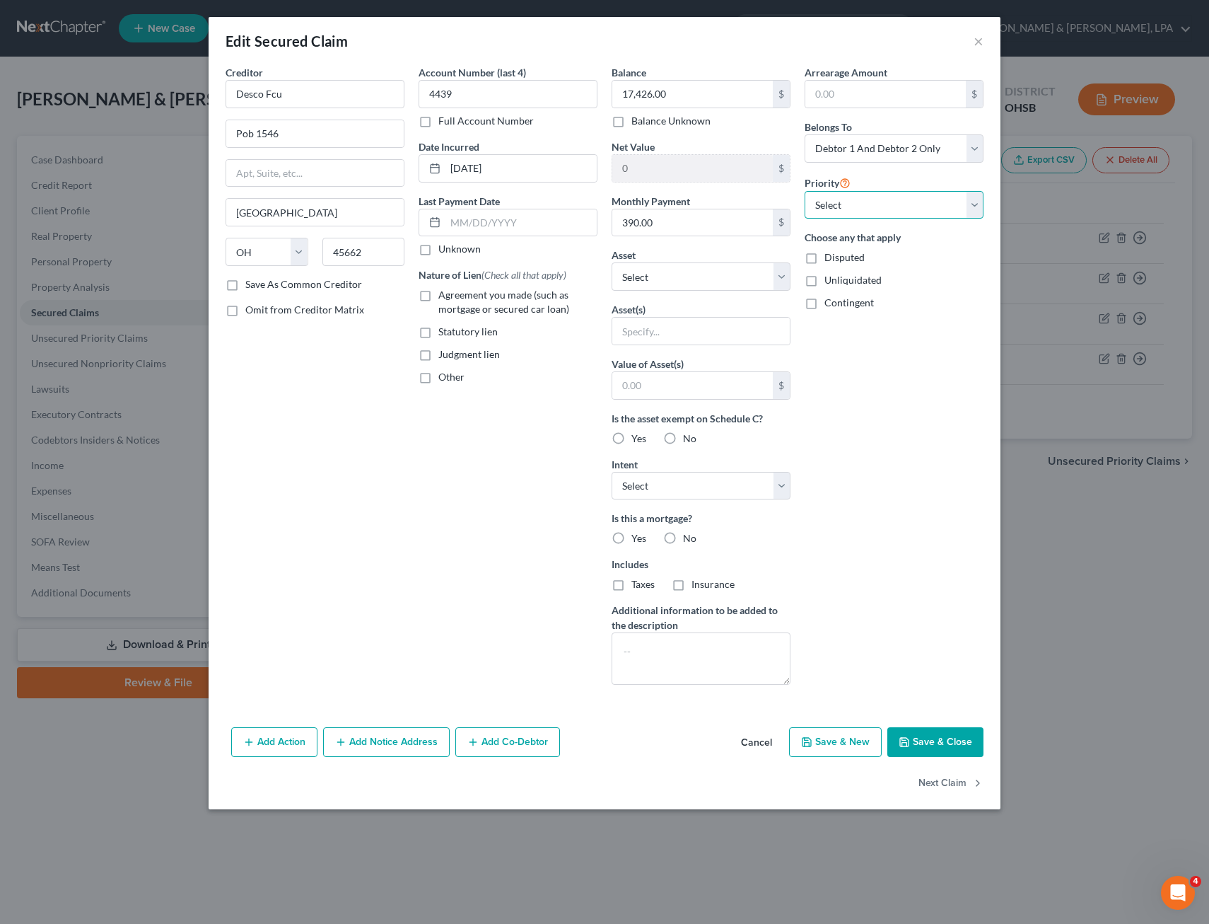
click at [975, 207] on select "Select 1st 2nd 3rd 4th 5th 6th 7th 8th 9th 10th 11th 12th 13th 14th 15th 16th 1…" at bounding box center [894, 205] width 179 height 28
click at [805, 191] on select "Select 1st 2nd 3rd 4th 5th 6th 7th 8th 9th 10th 11th 12th 13th 14th 15th 16th 1…" at bounding box center [894, 205] width 179 height 28
click at [782, 486] on select "Select Surrender Redeem Reaffirm Avoid Other" at bounding box center [701, 486] width 179 height 28
click at [612, 472] on select "Select Surrender Redeem Reaffirm Avoid Other" at bounding box center [701, 486] width 179 height 28
click at [780, 272] on select "Select Other Multiple Assets Electronics - Washer and Dryer - $1500.0 Household…" at bounding box center [701, 276] width 179 height 28
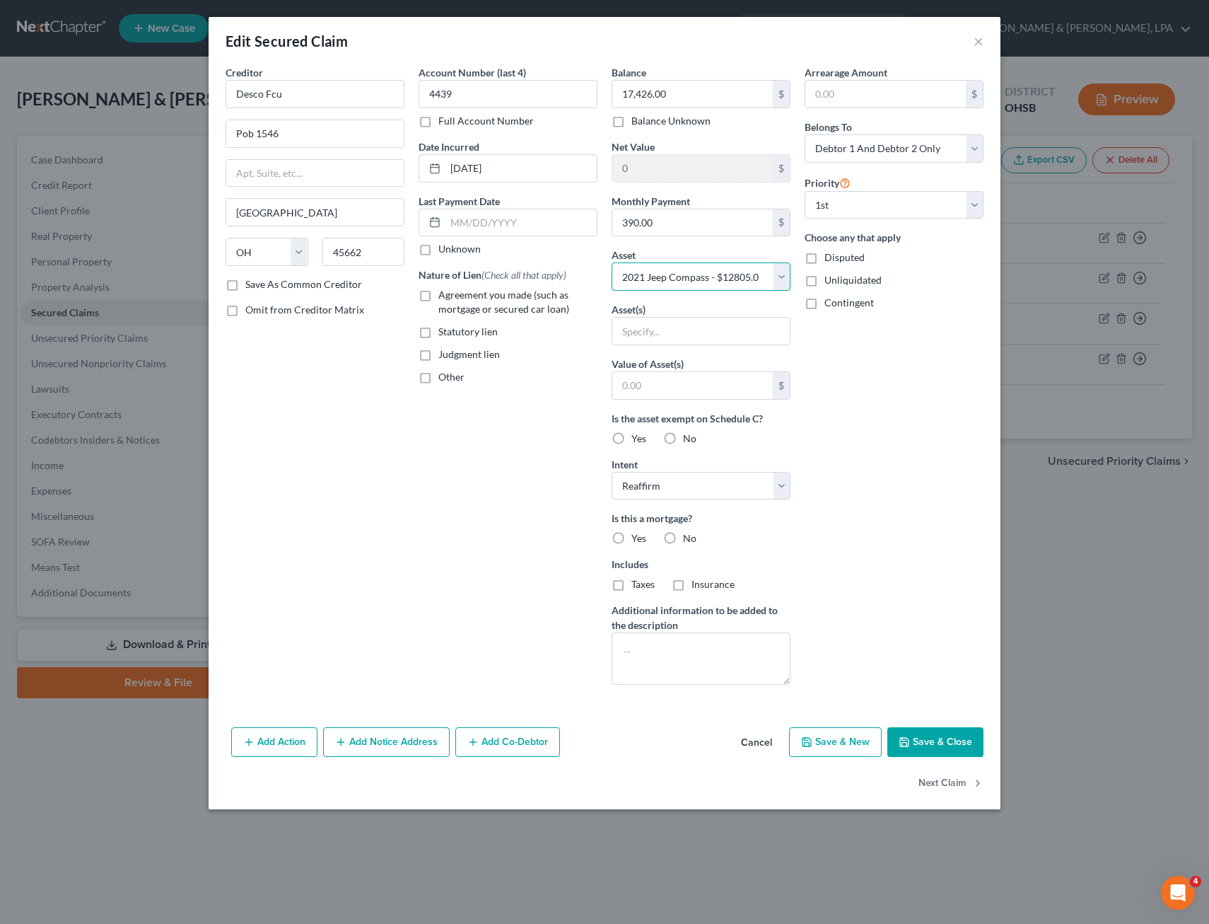
click at [612, 262] on select "Select Other Multiple Assets Electronics - Washer and Dryer - $1500.0 Household…" at bounding box center [701, 276] width 179 height 28
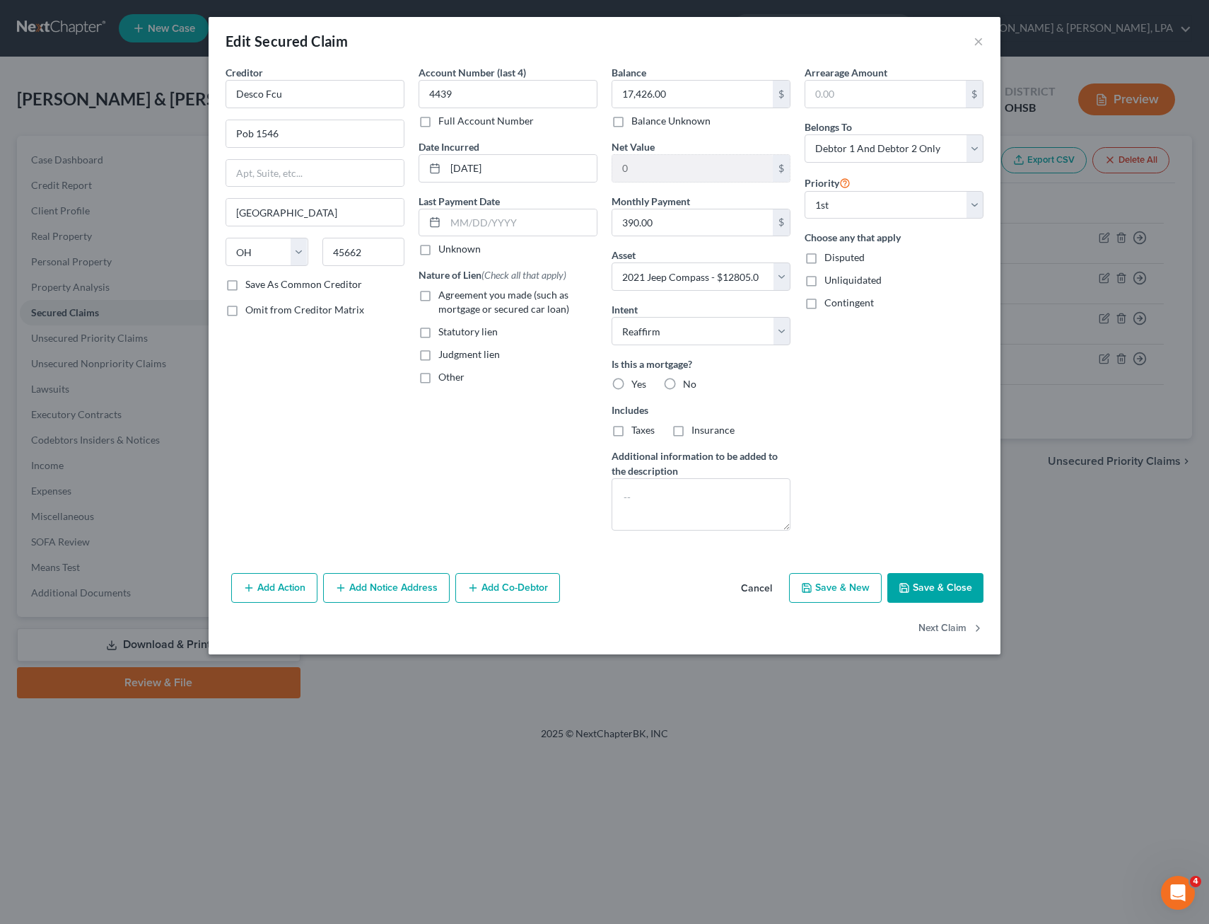
click at [939, 586] on button "Save & Close" at bounding box center [936, 588] width 96 height 30
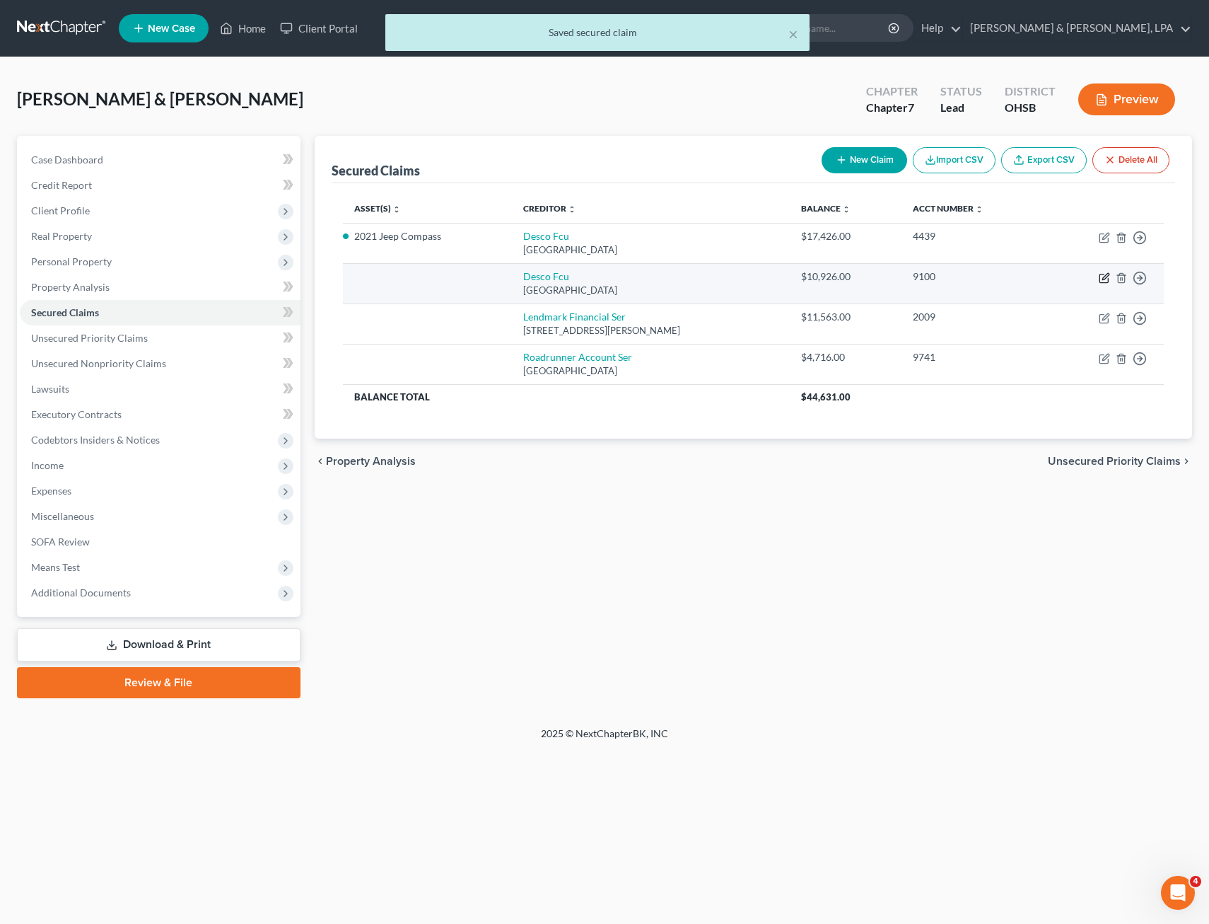
click at [1104, 277] on icon "button" at bounding box center [1106, 276] width 6 height 6
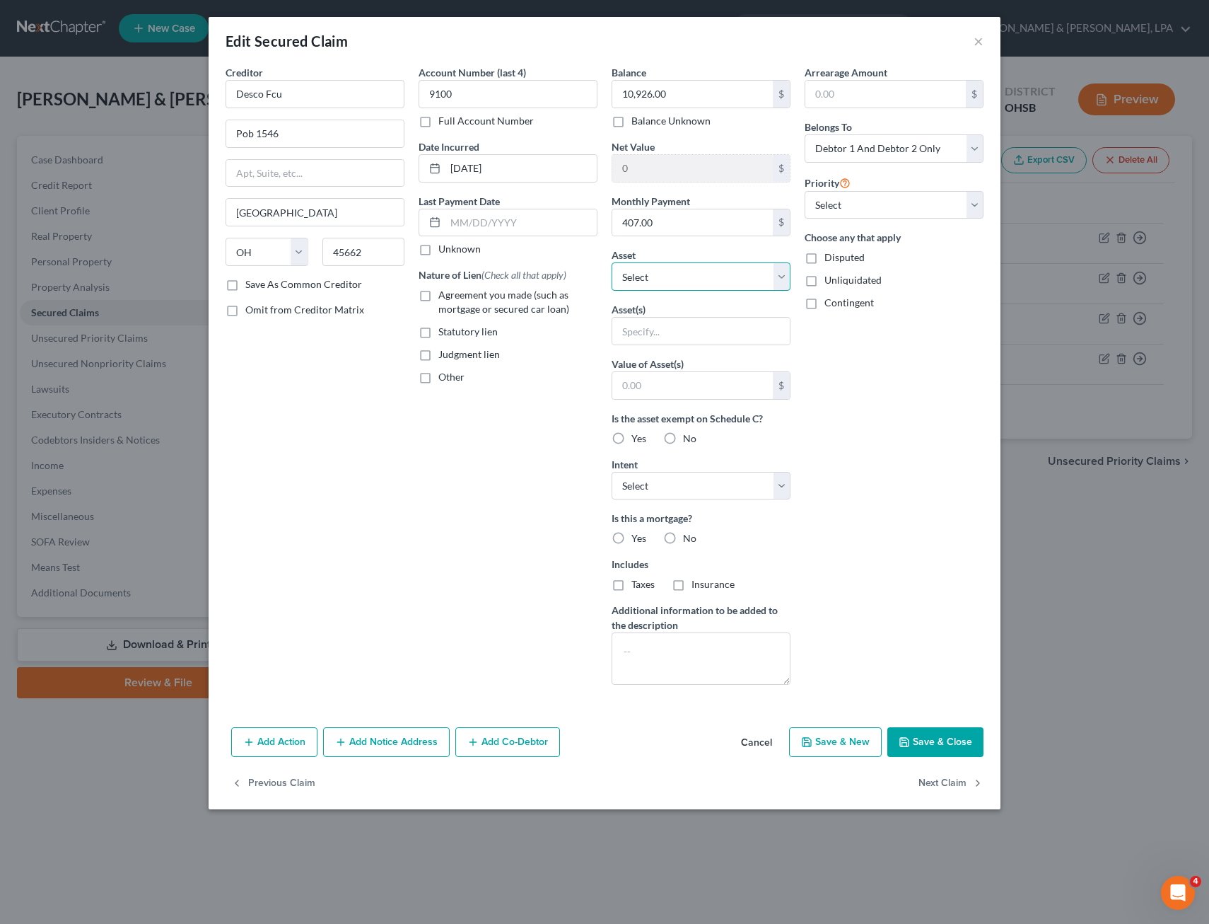
click at [785, 280] on select "Select Other Multiple Assets Electronics - Washer and Dryer - $1500.0 Household…" at bounding box center [701, 276] width 179 height 28
click at [612, 262] on select "Select Other Multiple Assets Electronics - Washer and Dryer - $1500.0 Household…" at bounding box center [701, 276] width 179 height 28
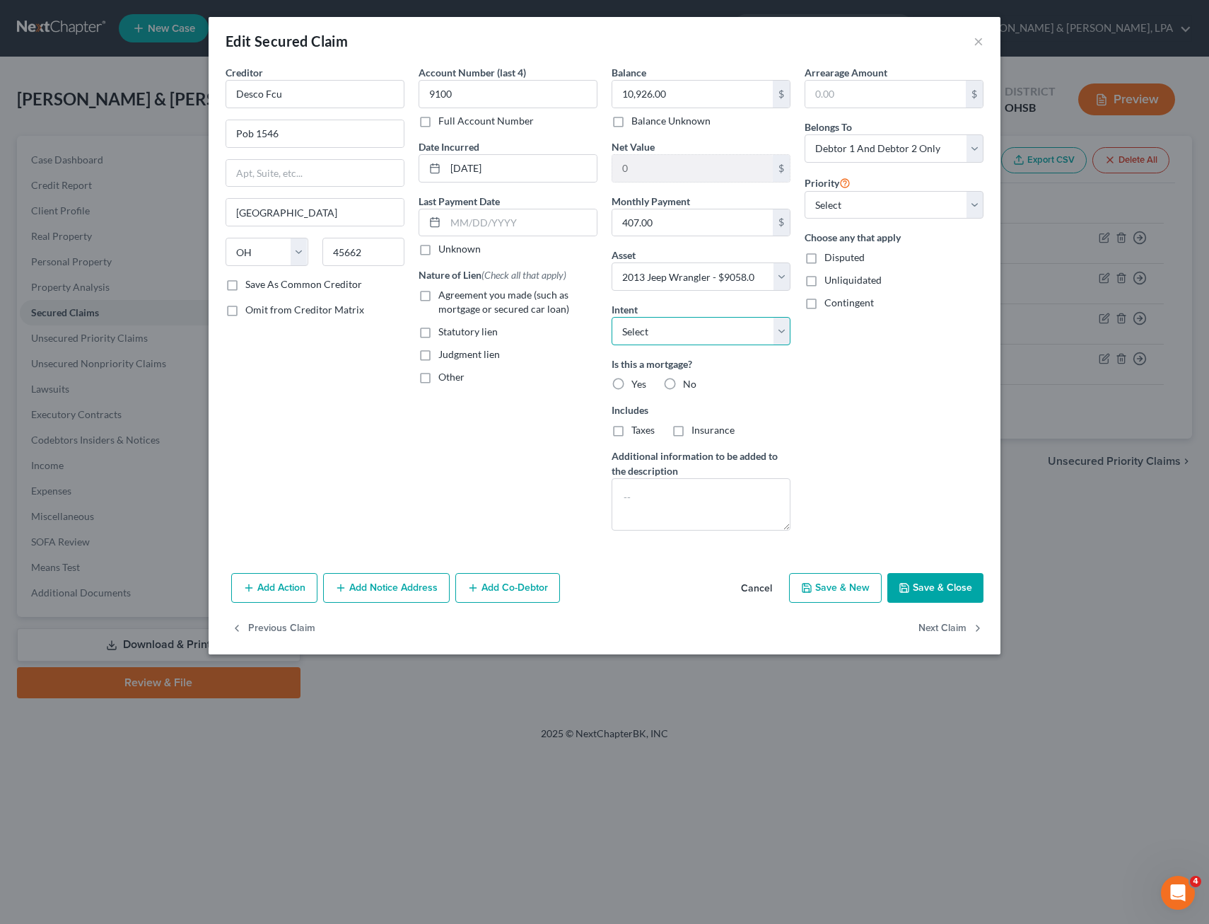
click at [784, 330] on select "Select Surrender Redeem Reaffirm Avoid Other" at bounding box center [701, 331] width 179 height 28
click at [612, 317] on select "Select Surrender Redeem Reaffirm Avoid Other" at bounding box center [701, 331] width 179 height 28
click at [968, 205] on select "Select 1st 2nd 3rd 4th 5th 6th 7th 8th 9th 10th 11th 12th 13th 14th 15th 16th 1…" at bounding box center [894, 205] width 179 height 28
click at [805, 191] on select "Select 1st 2nd 3rd 4th 5th 6th 7th 8th 9th 10th 11th 12th 13th 14th 15th 16th 1…" at bounding box center [894, 205] width 179 height 28
click at [930, 593] on button "Save & Close" at bounding box center [936, 588] width 96 height 30
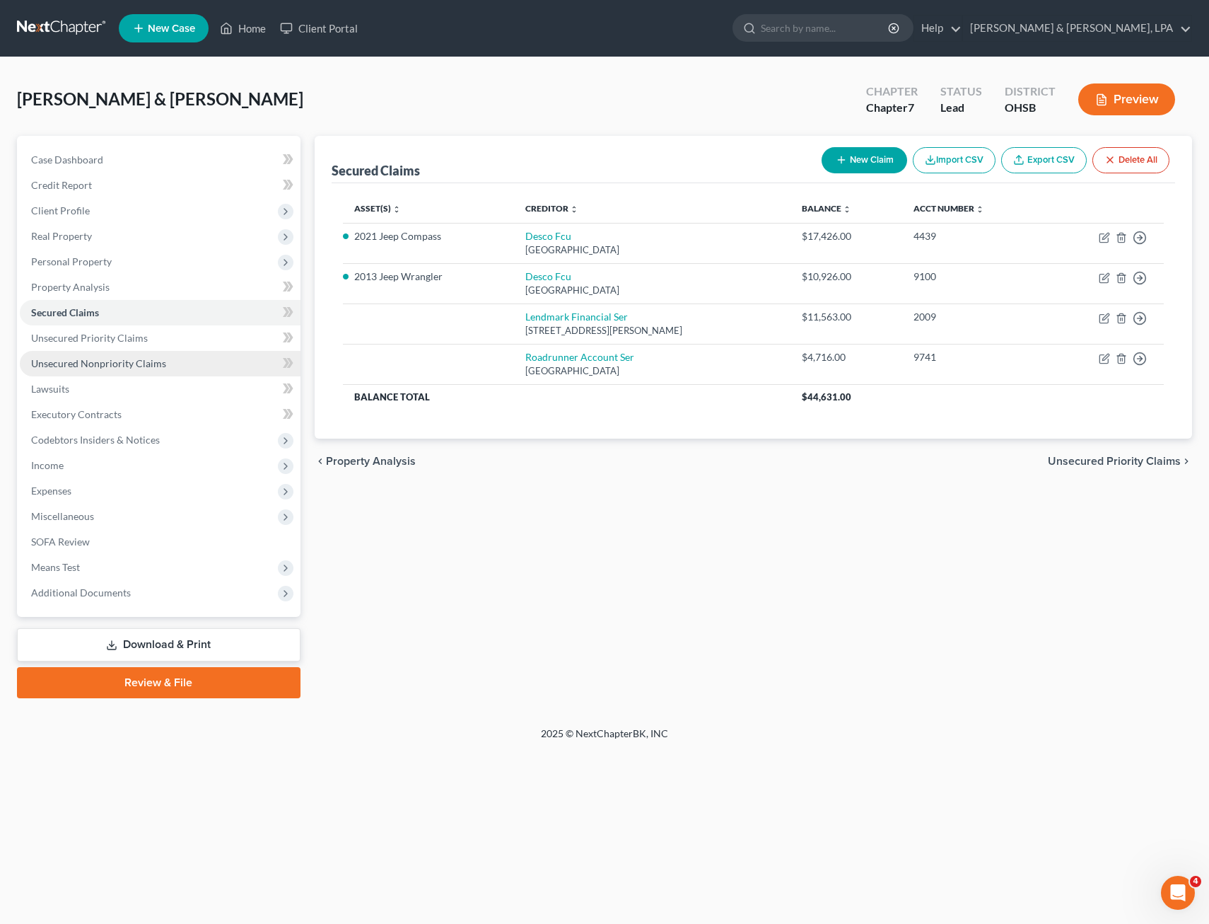
click at [85, 358] on span "Unsecured Nonpriority Claims" at bounding box center [98, 363] width 135 height 12
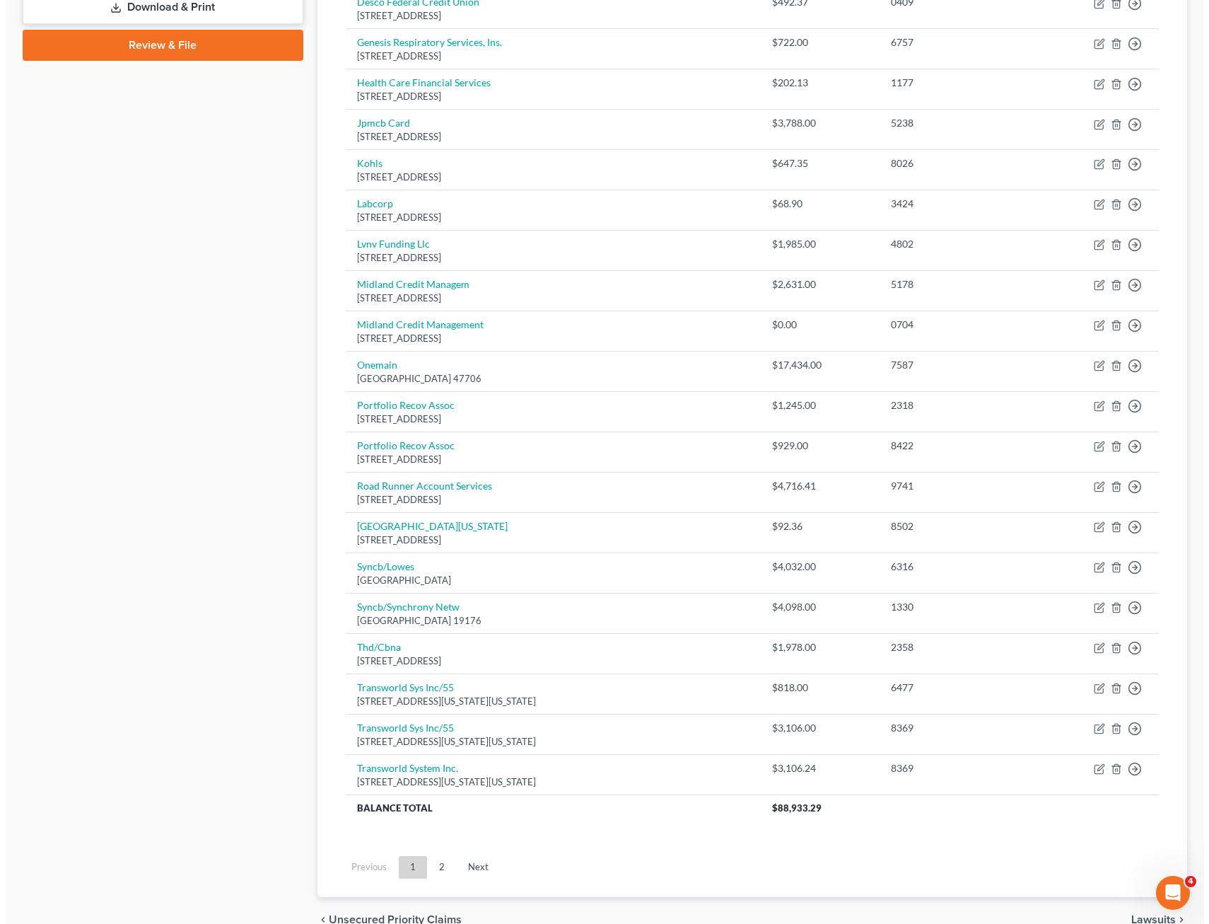
scroll to position [697, 0]
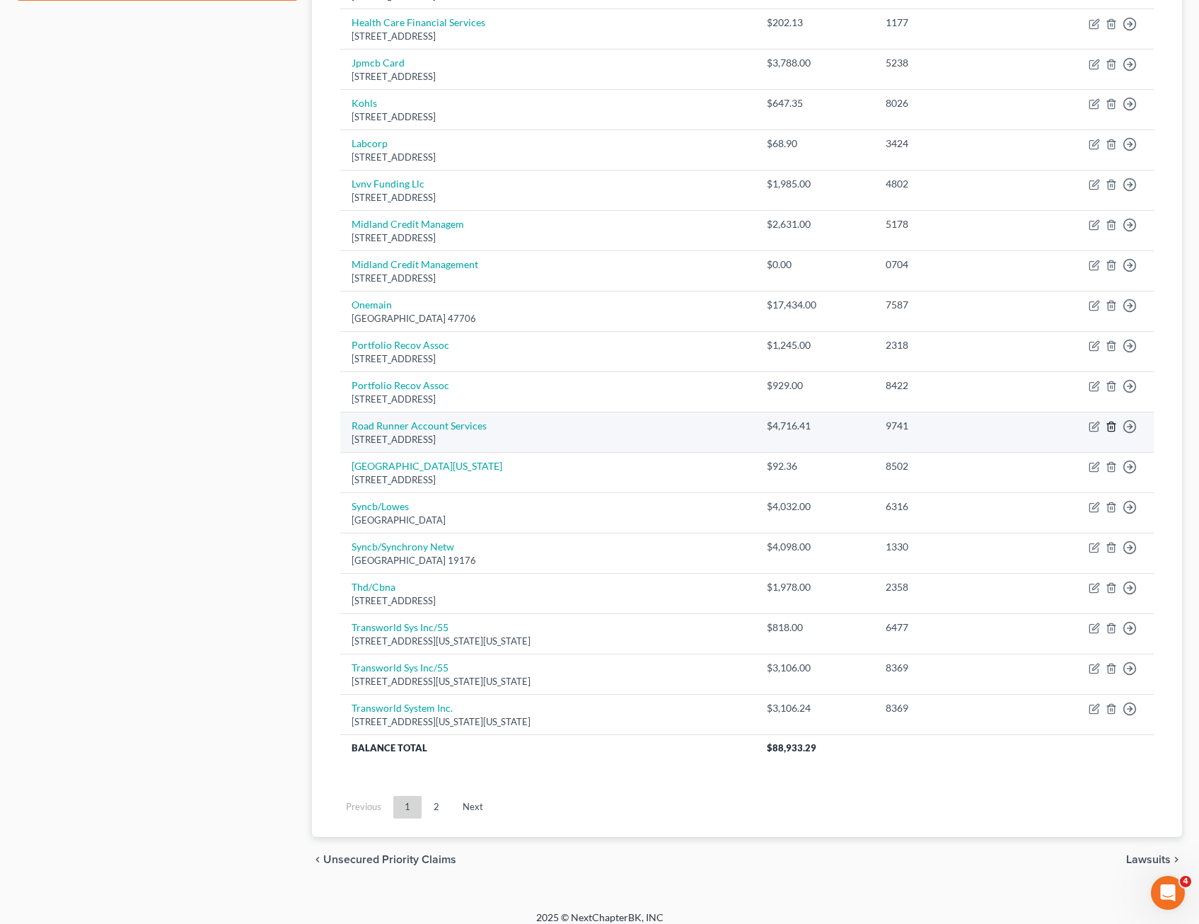
click at [1114, 427] on icon "button" at bounding box center [1111, 426] width 6 height 9
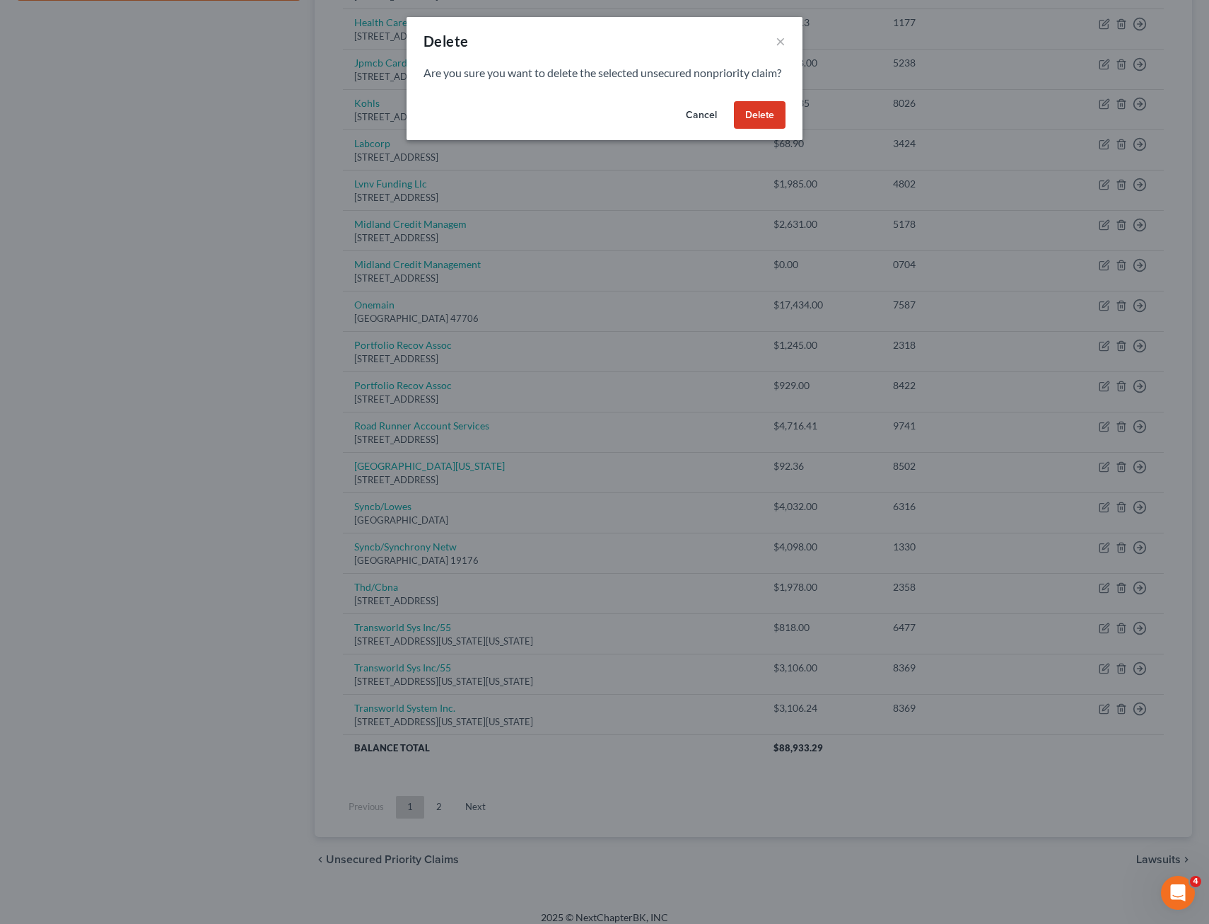
click at [764, 129] on button "Delete" at bounding box center [760, 115] width 52 height 28
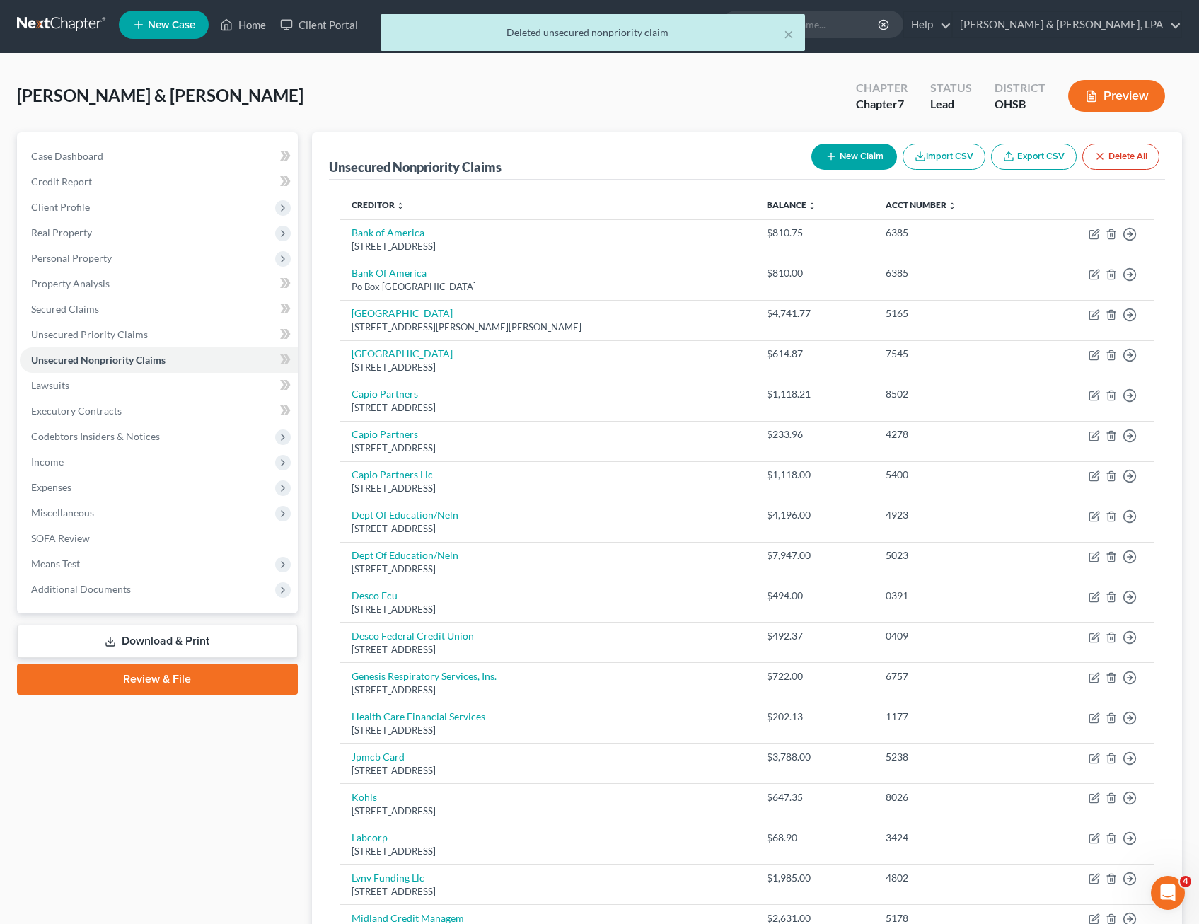
scroll to position [0, 0]
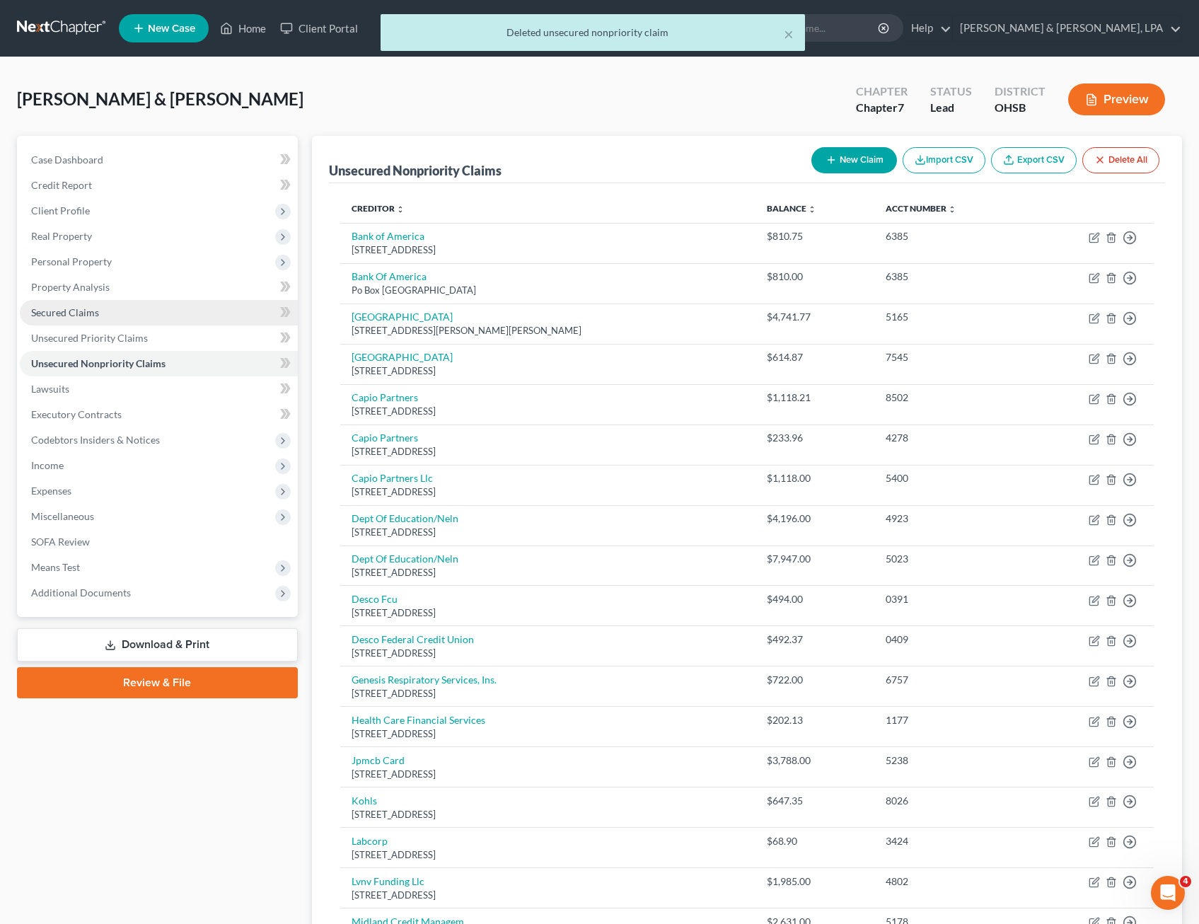
click at [70, 316] on span "Secured Claims" at bounding box center [65, 312] width 68 height 12
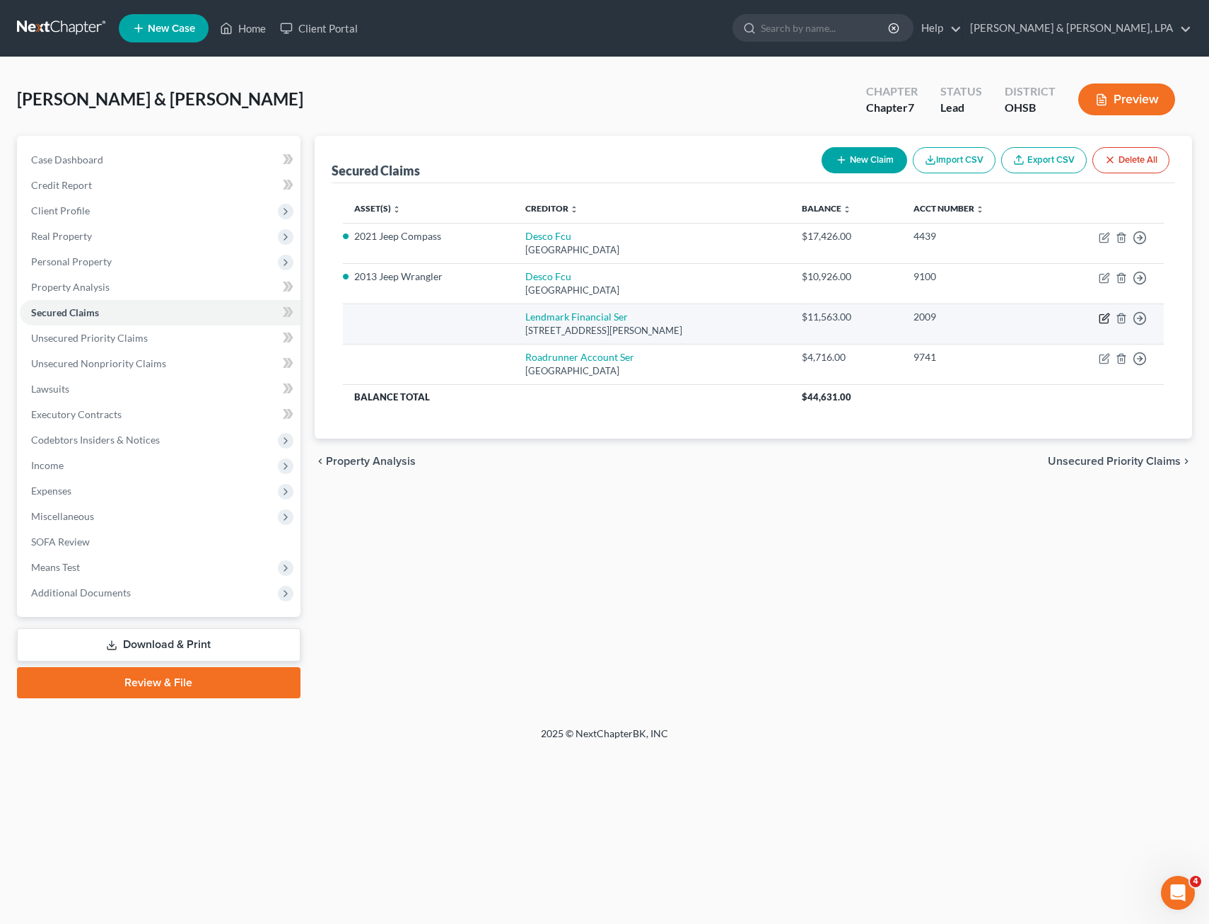
click at [1103, 318] on icon "button" at bounding box center [1106, 316] width 6 height 6
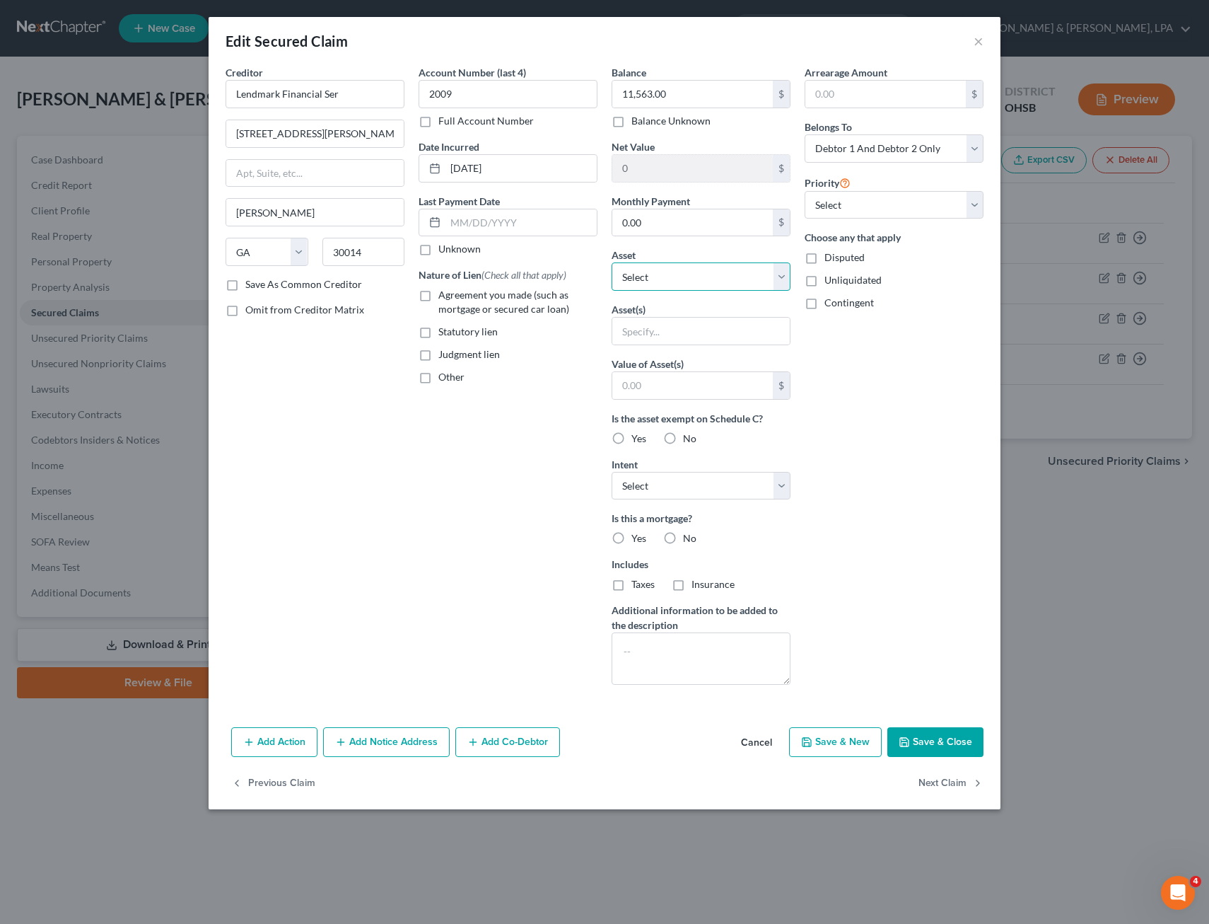
click at [782, 278] on select "Select Other Multiple Assets Electronics - Washer and Dryer - $1500.0 Household…" at bounding box center [701, 276] width 179 height 28
click at [980, 274] on div "Unliquidated" at bounding box center [894, 280] width 179 height 14
click at [978, 38] on button "×" at bounding box center [979, 41] width 10 height 17
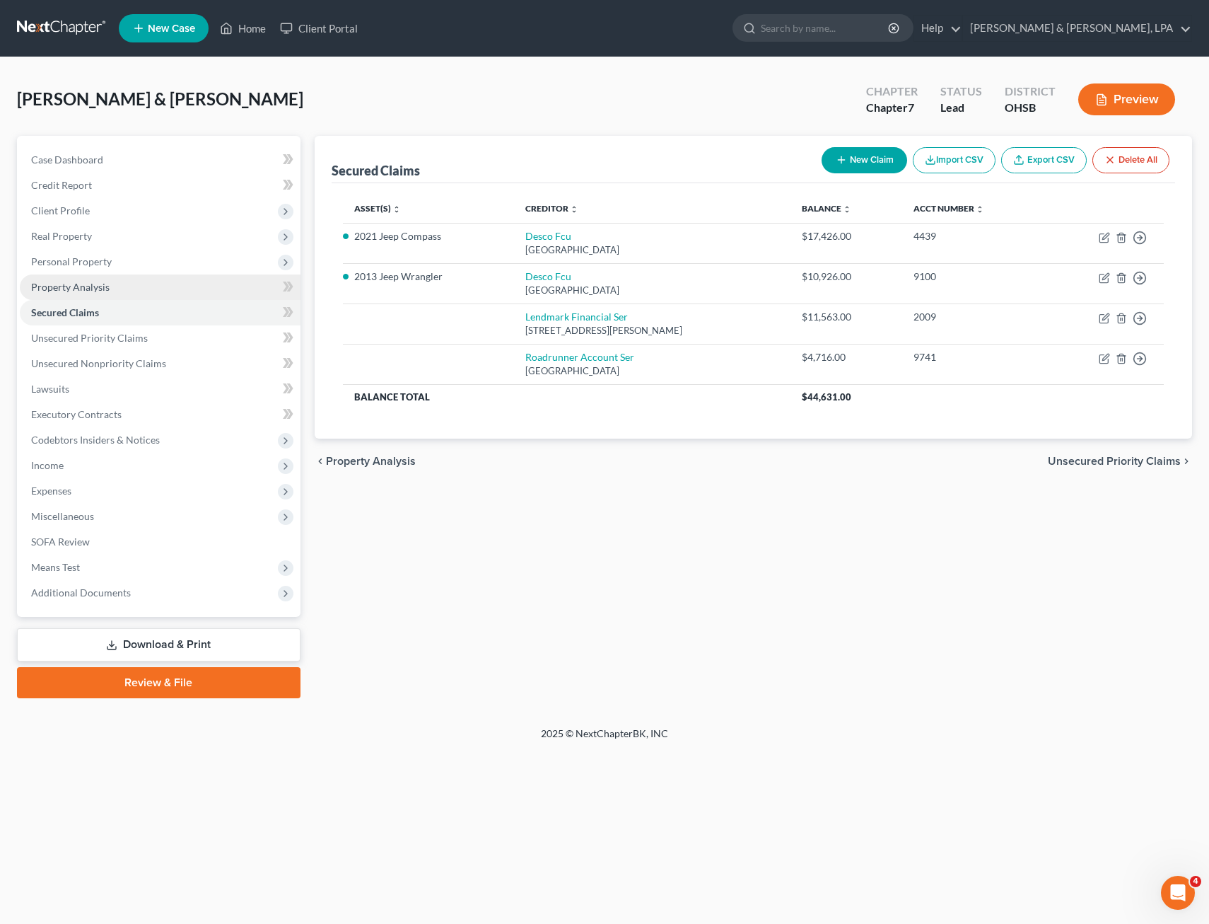
click at [69, 287] on span "Property Analysis" at bounding box center [70, 287] width 79 height 12
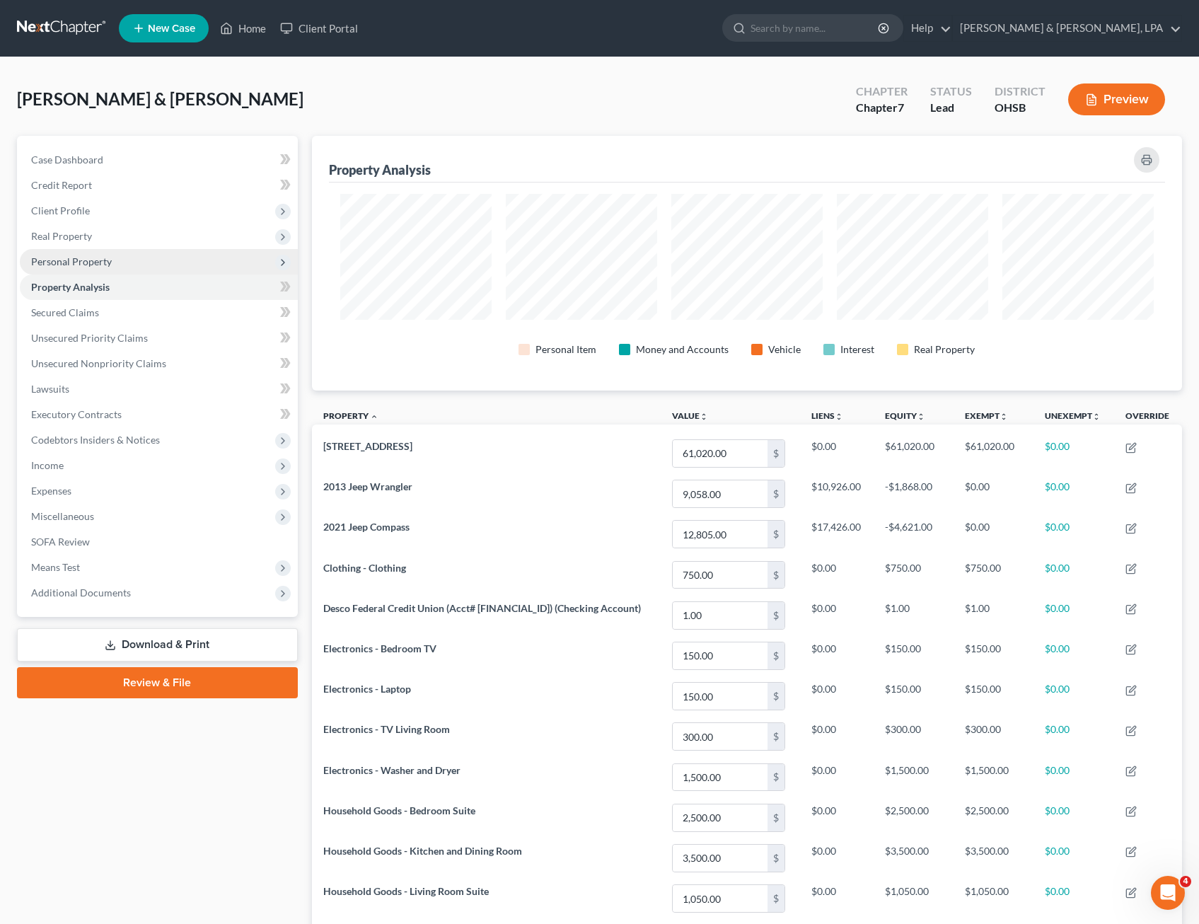
scroll to position [255, 871]
click at [74, 262] on span "Personal Property" at bounding box center [71, 261] width 81 height 12
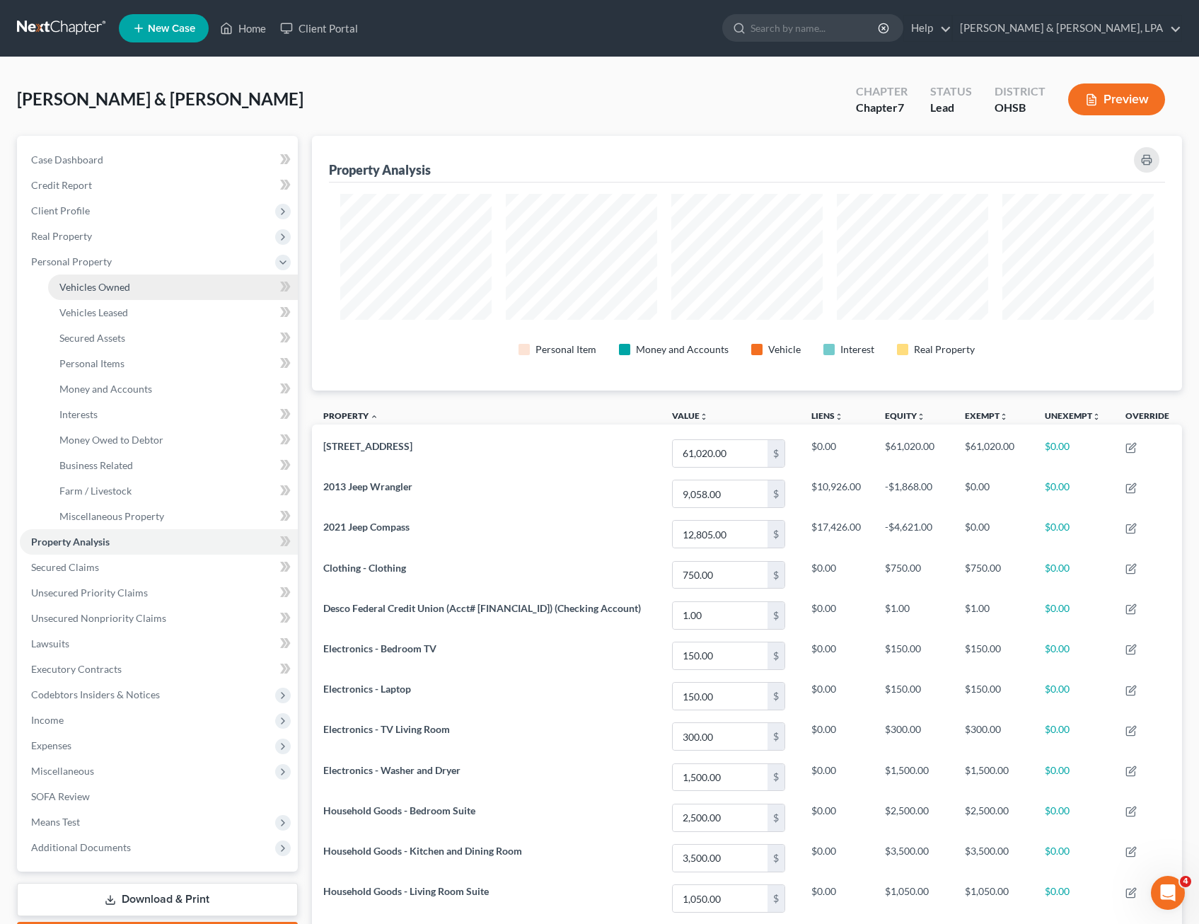
click at [96, 292] on span "Vehicles Owned" at bounding box center [94, 287] width 71 height 12
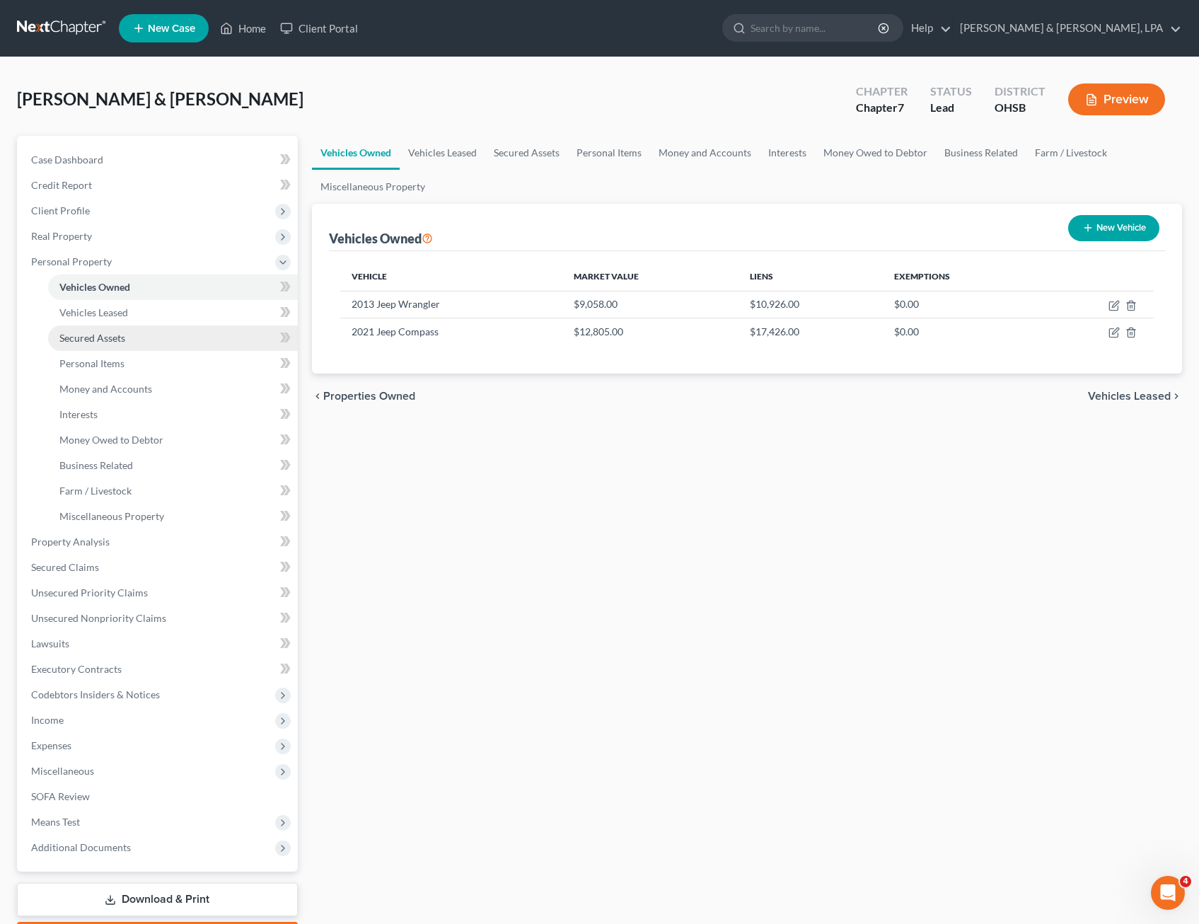
click at [106, 340] on span "Secured Assets" at bounding box center [92, 338] width 66 height 12
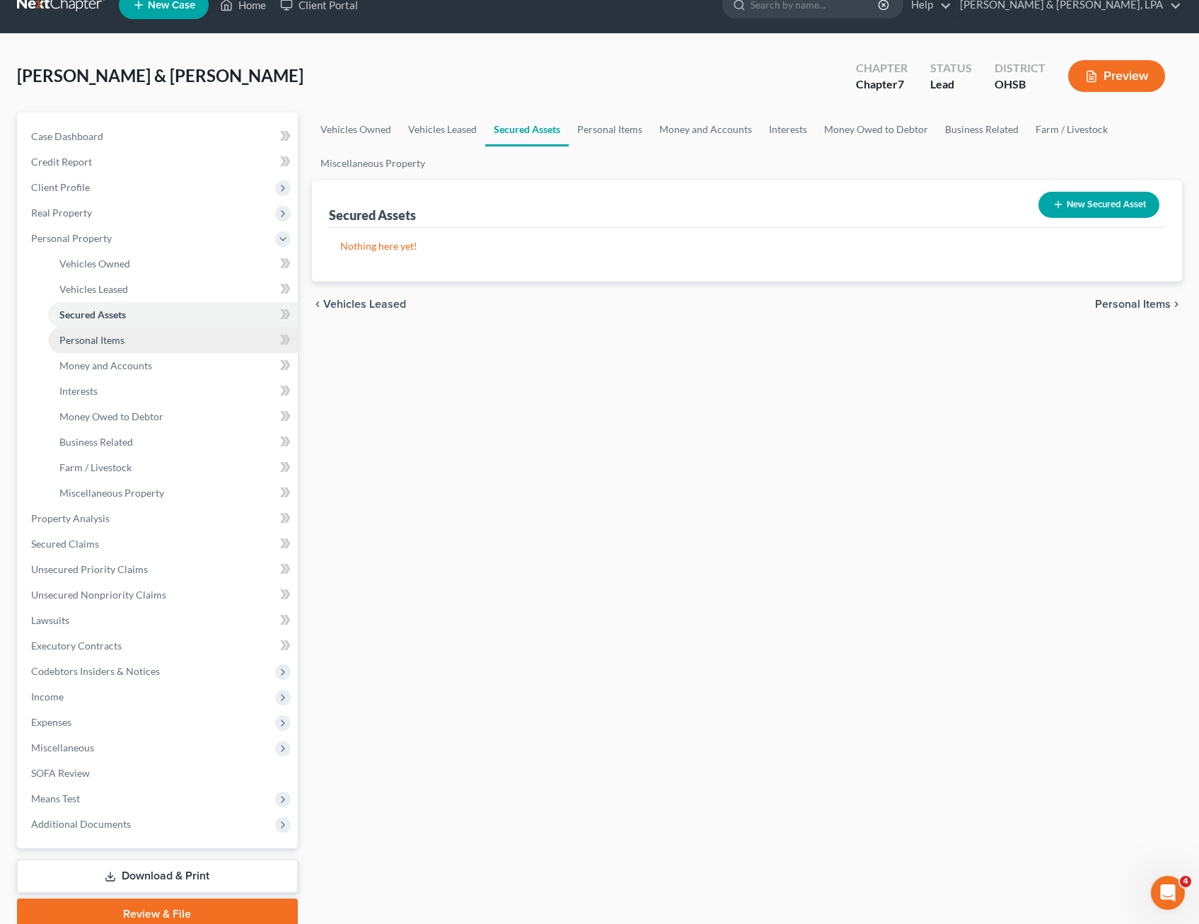
scroll to position [24, 0]
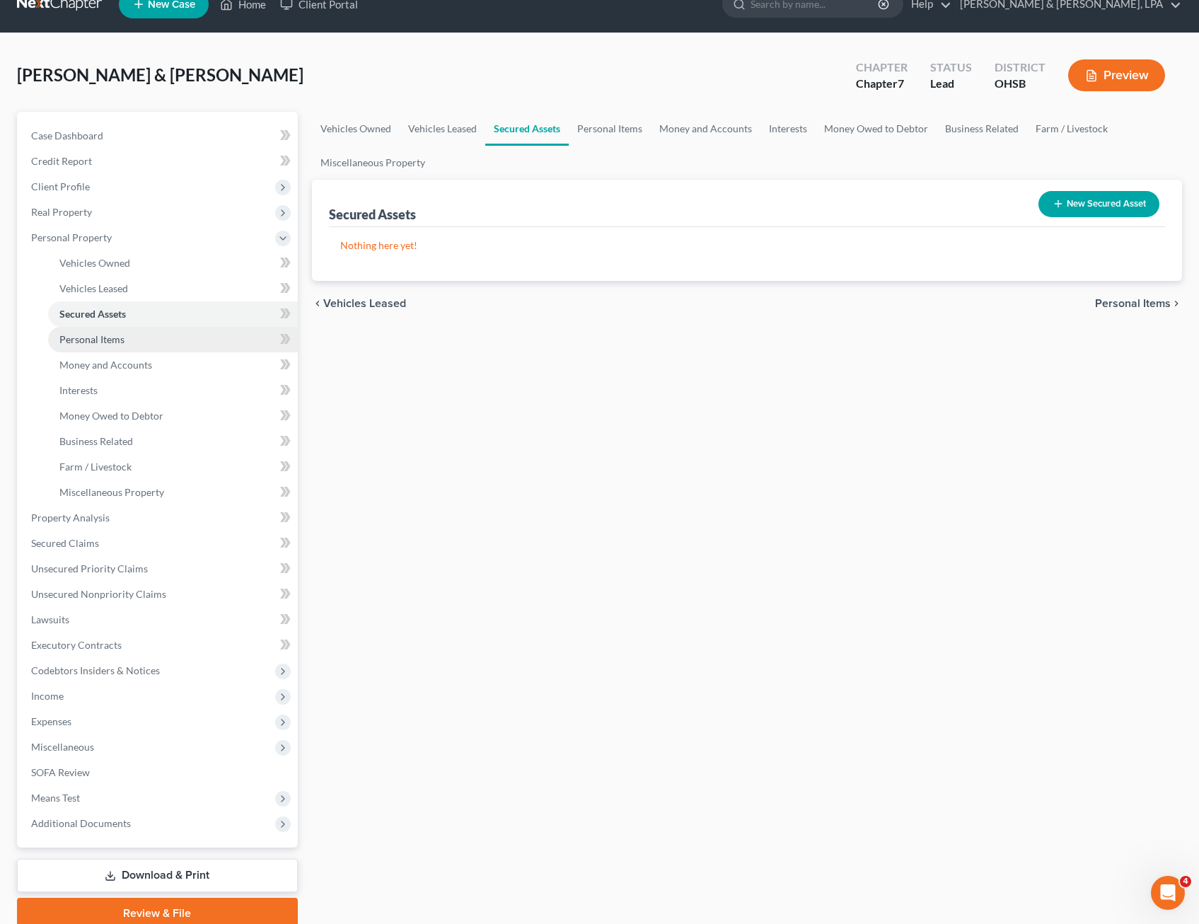
click at [125, 349] on link "Personal Items" at bounding box center [173, 339] width 250 height 25
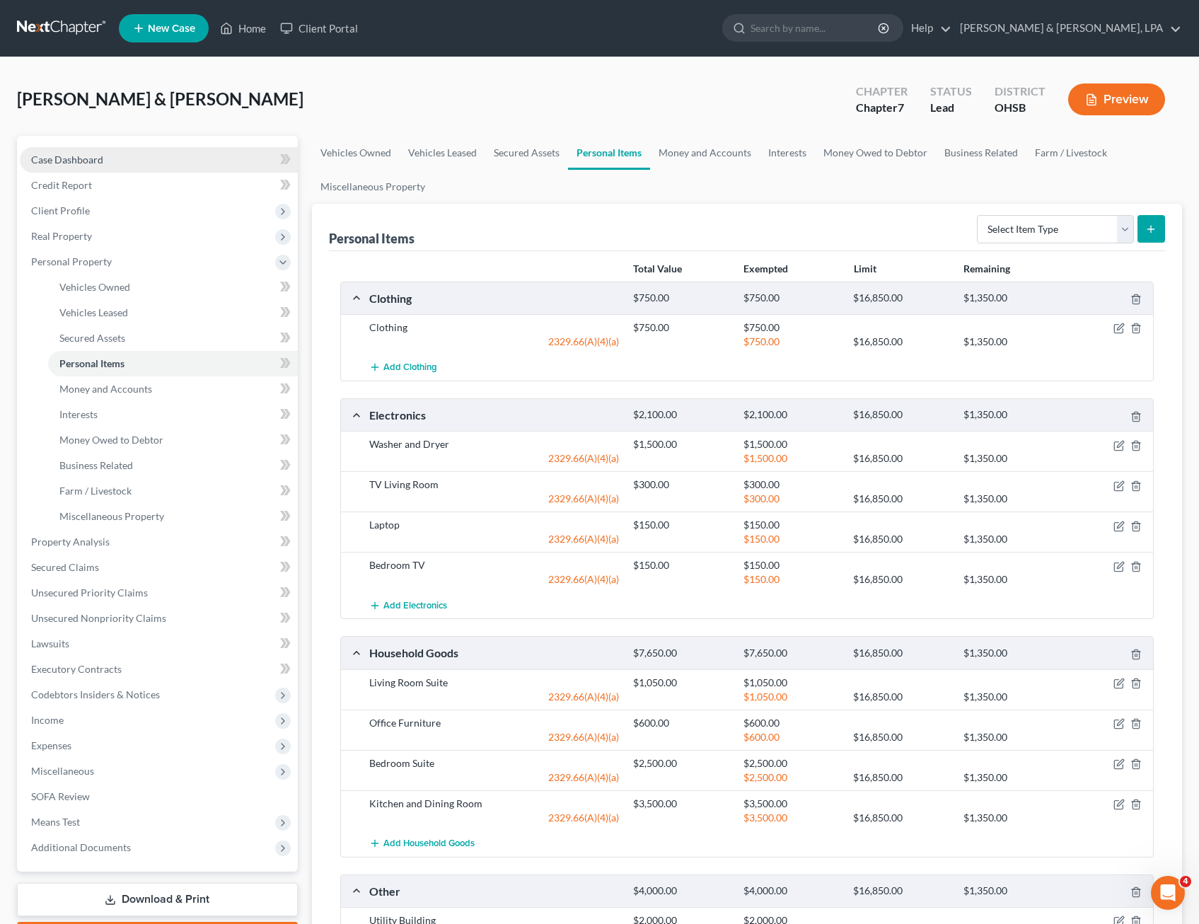
click at [98, 156] on span "Case Dashboard" at bounding box center [67, 159] width 72 height 12
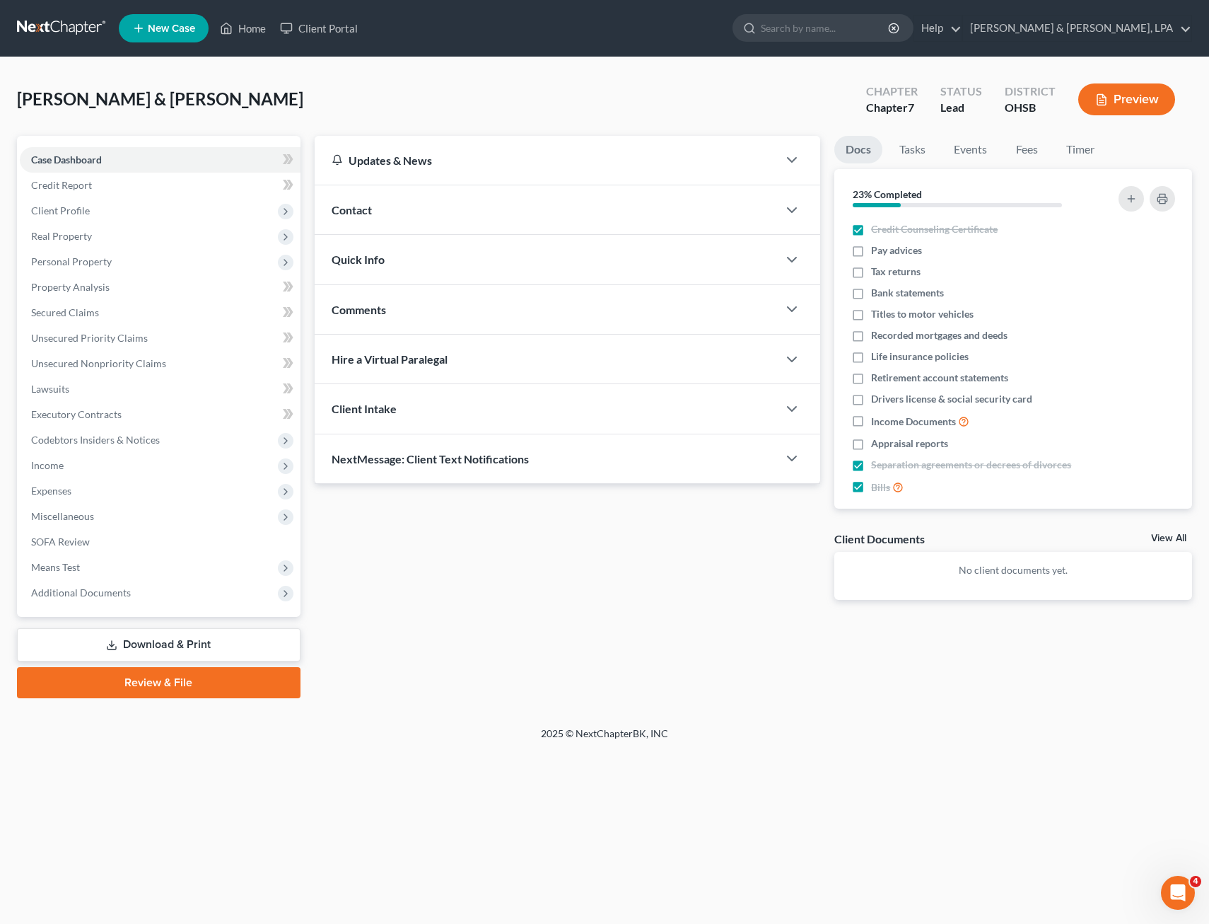
click at [1185, 898] on div "Open Intercom Messenger" at bounding box center [1178, 892] width 47 height 47
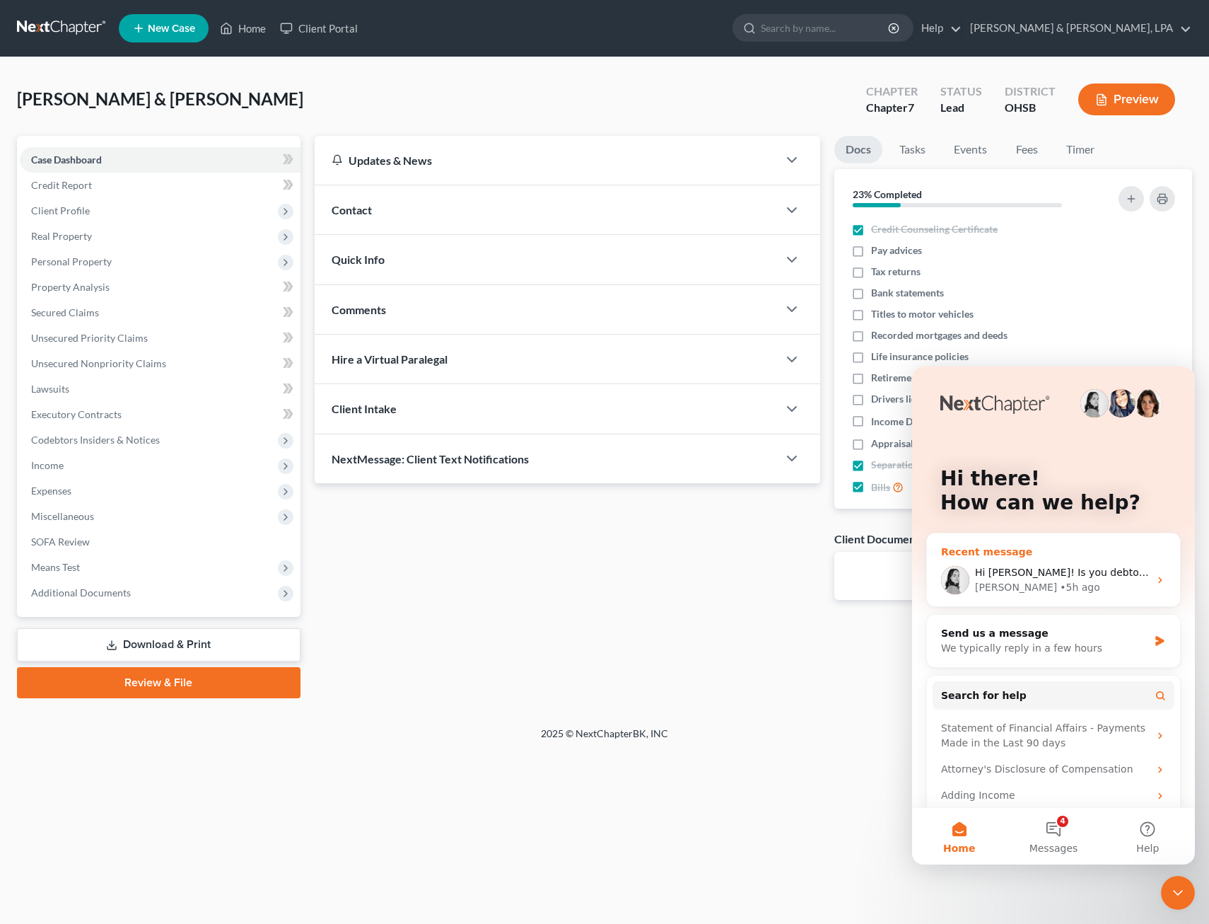
click at [1069, 582] on div "[PERSON_NAME] • 5h ago" at bounding box center [1062, 587] width 174 height 15
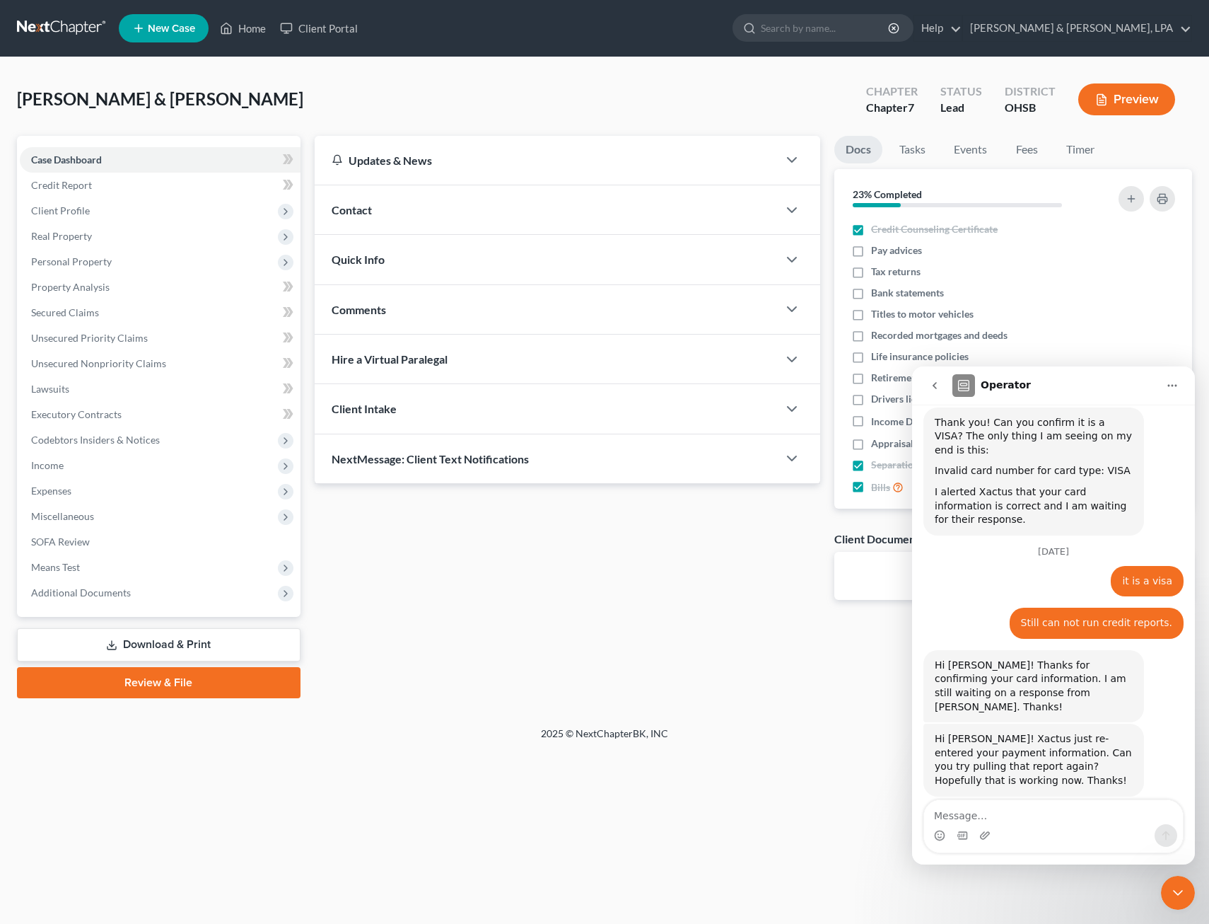
scroll to position [1927, 0]
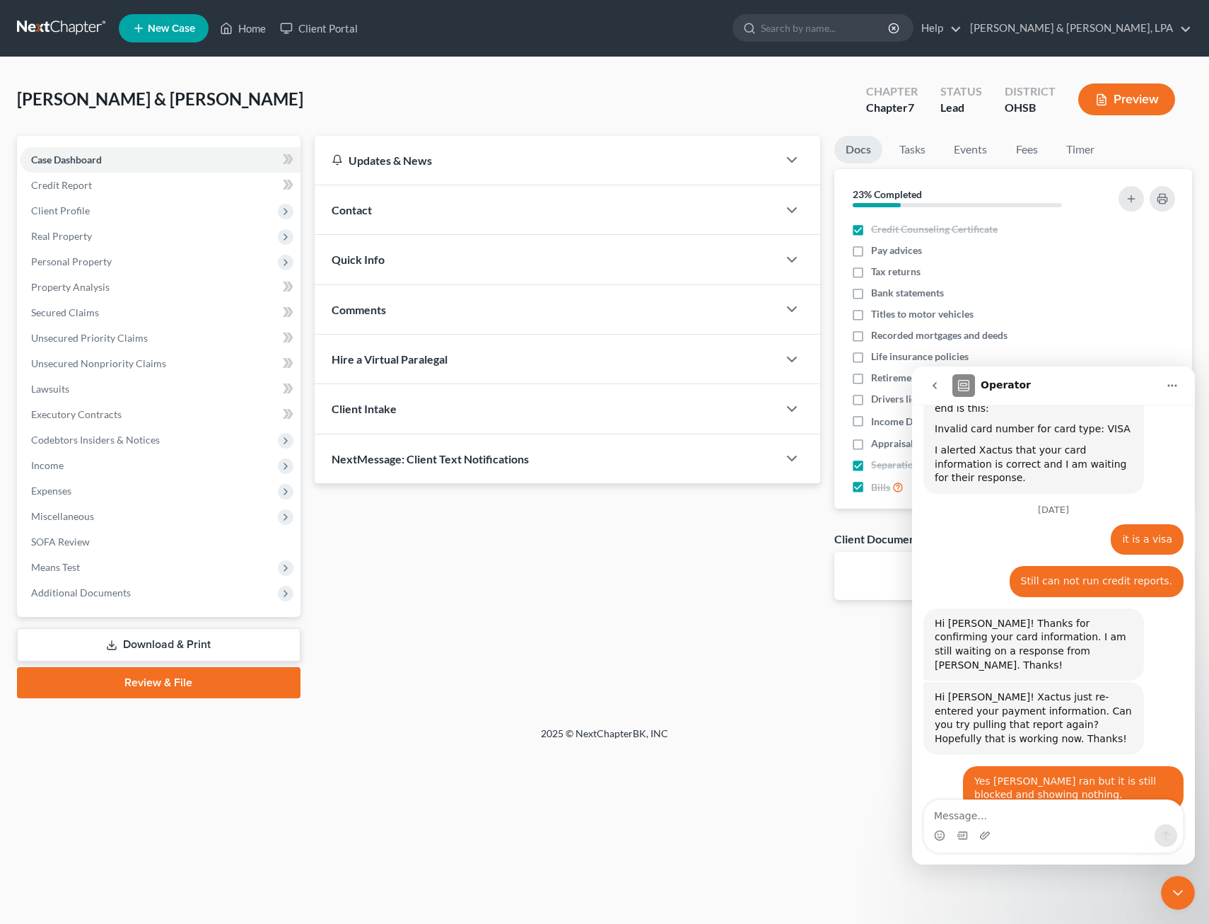
click at [1185, 888] on icon "Close Intercom Messenger" at bounding box center [1178, 892] width 17 height 17
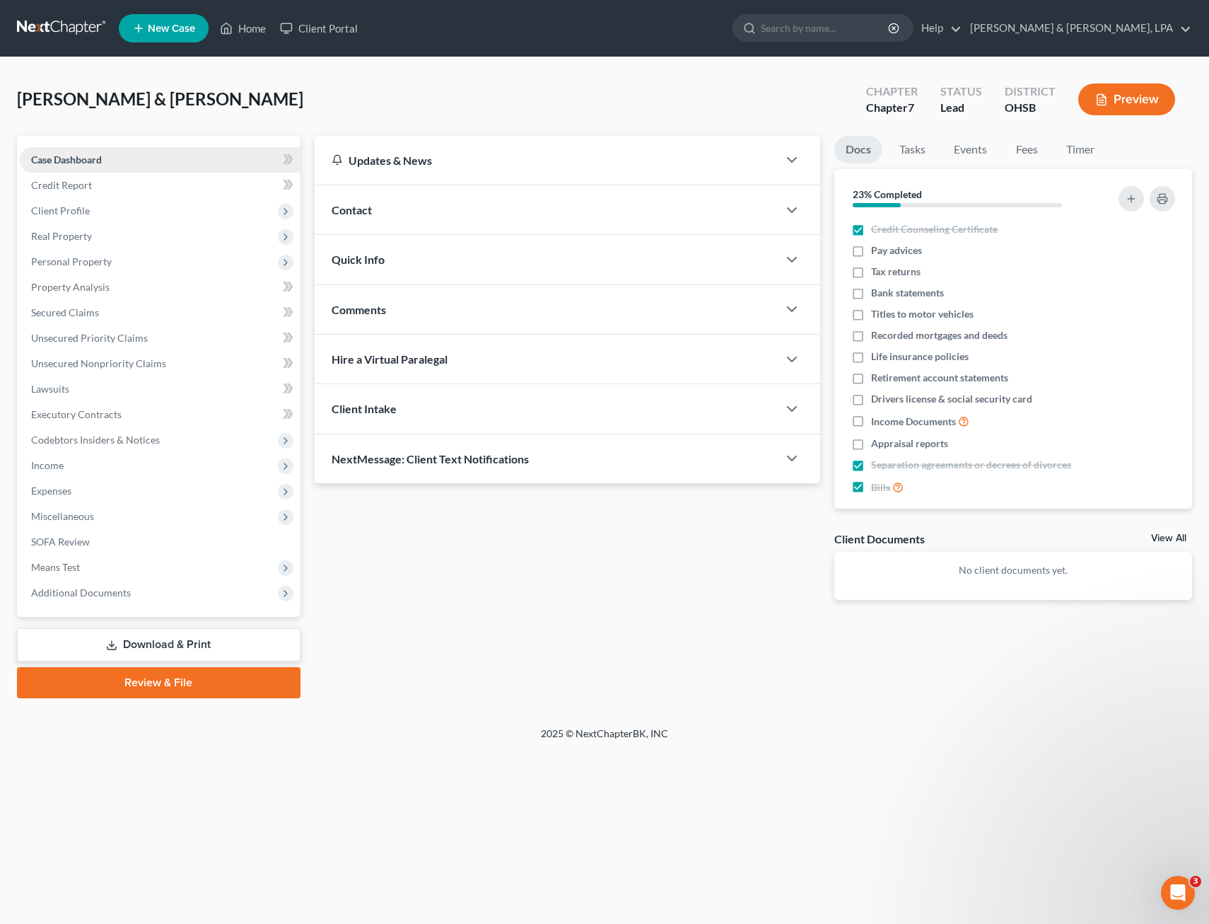
click at [94, 156] on span "Case Dashboard" at bounding box center [66, 159] width 71 height 12
click at [244, 31] on link "Home" at bounding box center [243, 28] width 60 height 25
